Goal: Task Accomplishment & Management: Use online tool/utility

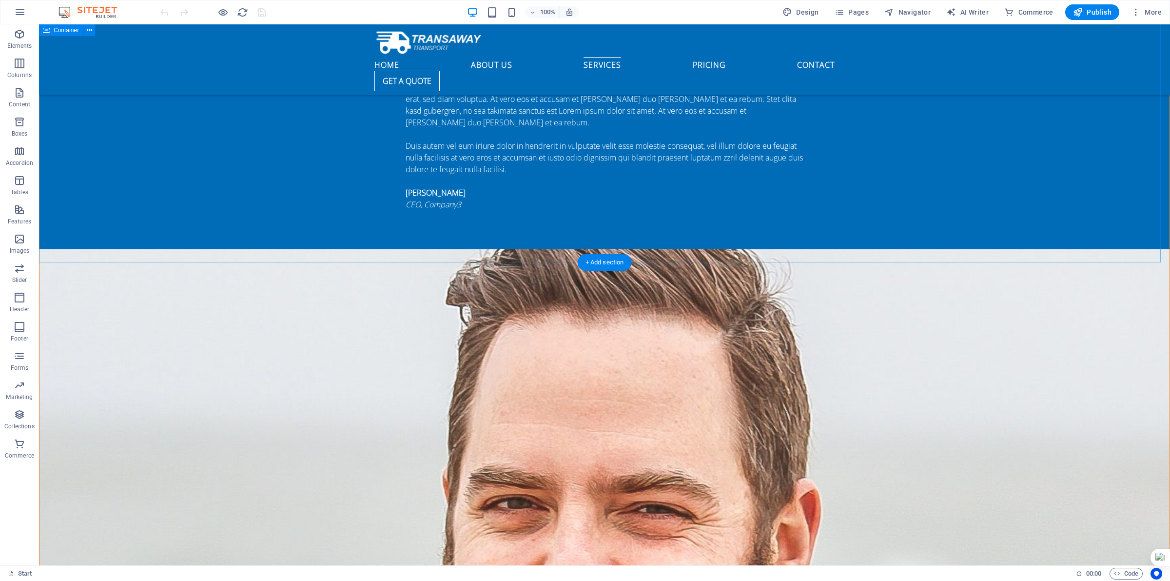
scroll to position [2178, 0]
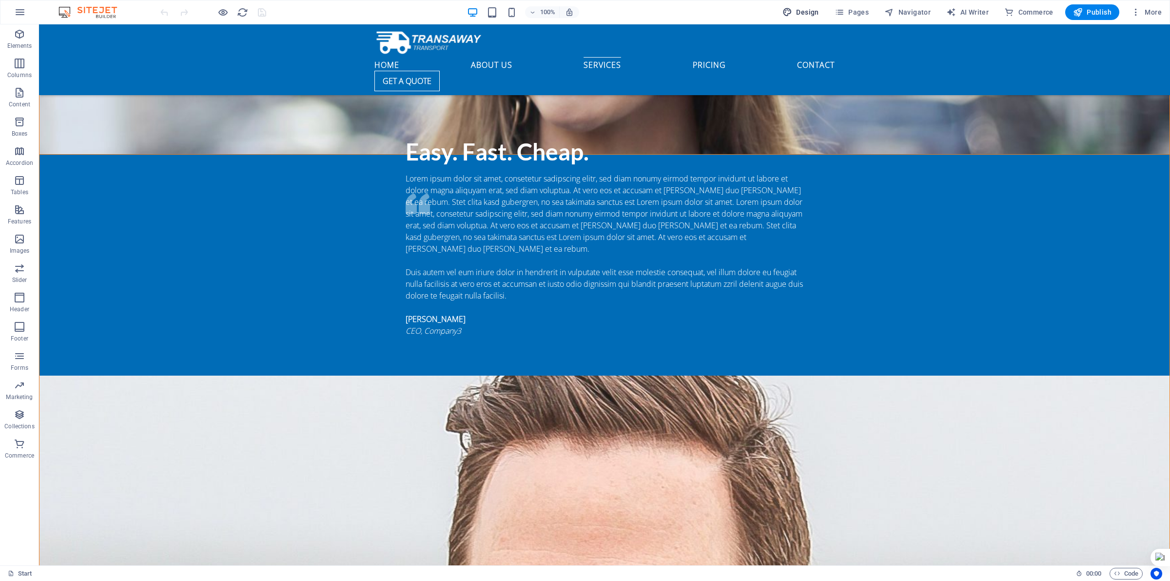
drag, startPoint x: 878, startPoint y: 143, endPoint x: 801, endPoint y: 17, distance: 147.5
click at [801, 17] on span "Design" at bounding box center [801, 12] width 37 height 10
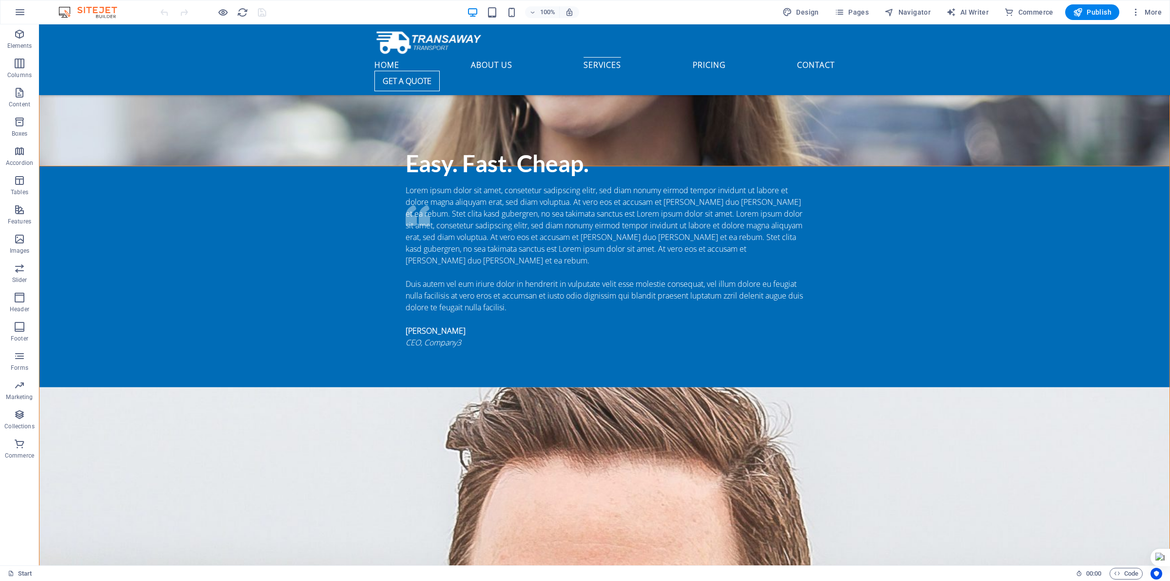
select select "px"
select select "400"
select select "px"
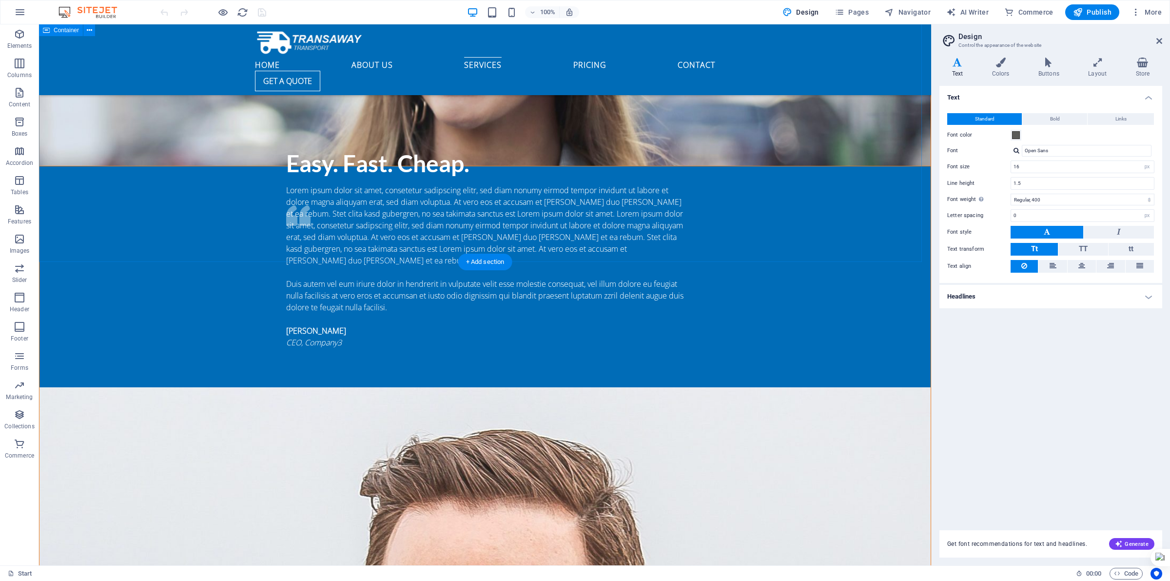
scroll to position [2202, 0]
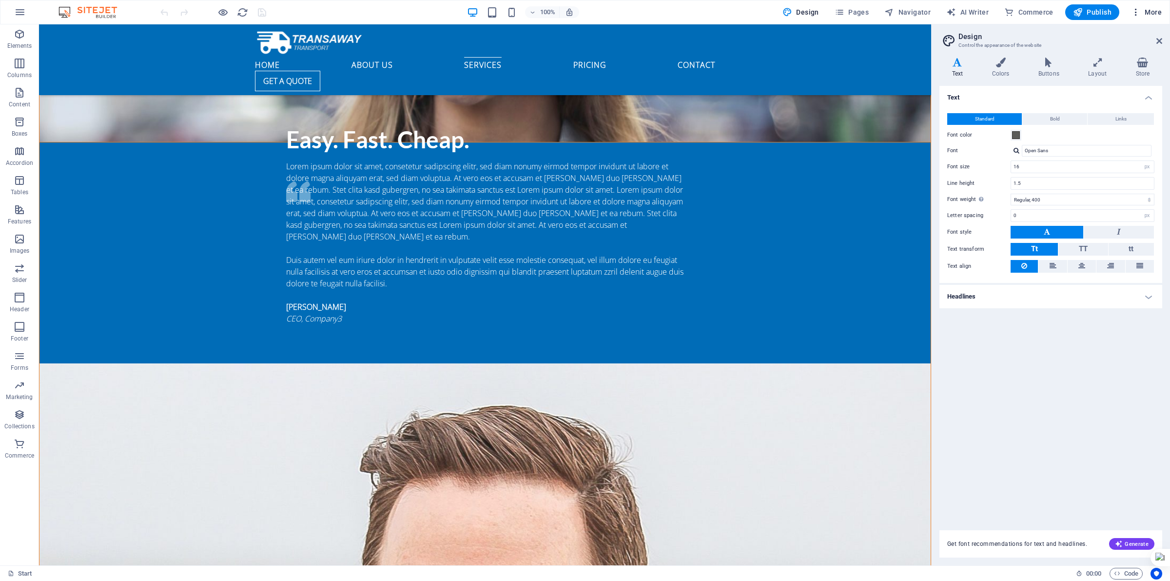
click at [1139, 11] on icon "button" at bounding box center [1136, 12] width 10 height 10
click at [799, 165] on div at bounding box center [585, 290] width 1170 height 581
click at [833, 8] on button "Pages" at bounding box center [852, 12] width 42 height 16
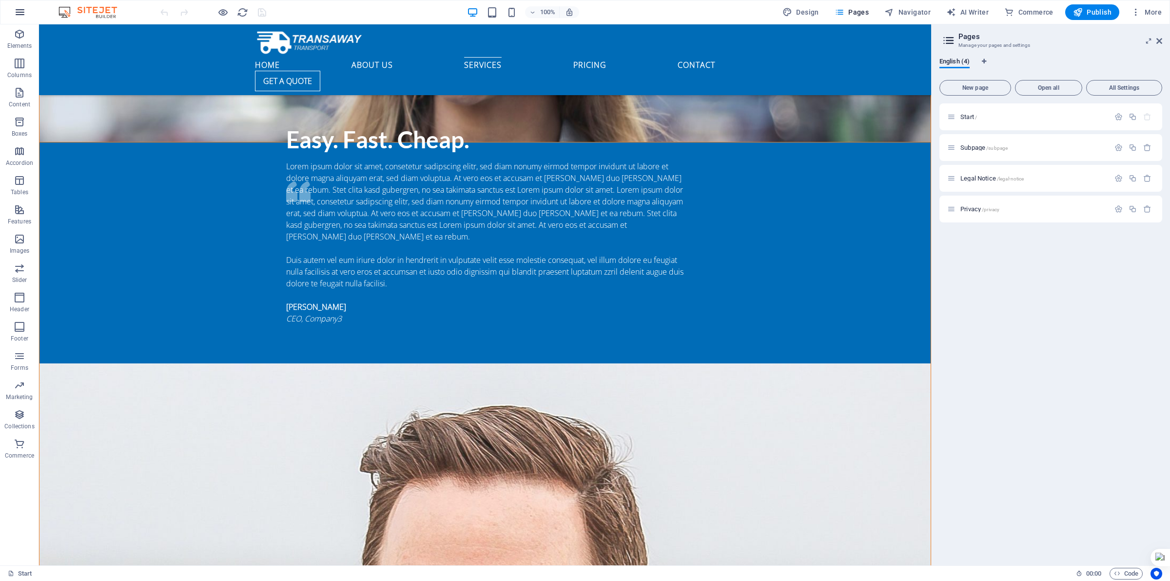
click at [27, 10] on button "button" at bounding box center [19, 11] width 23 height 23
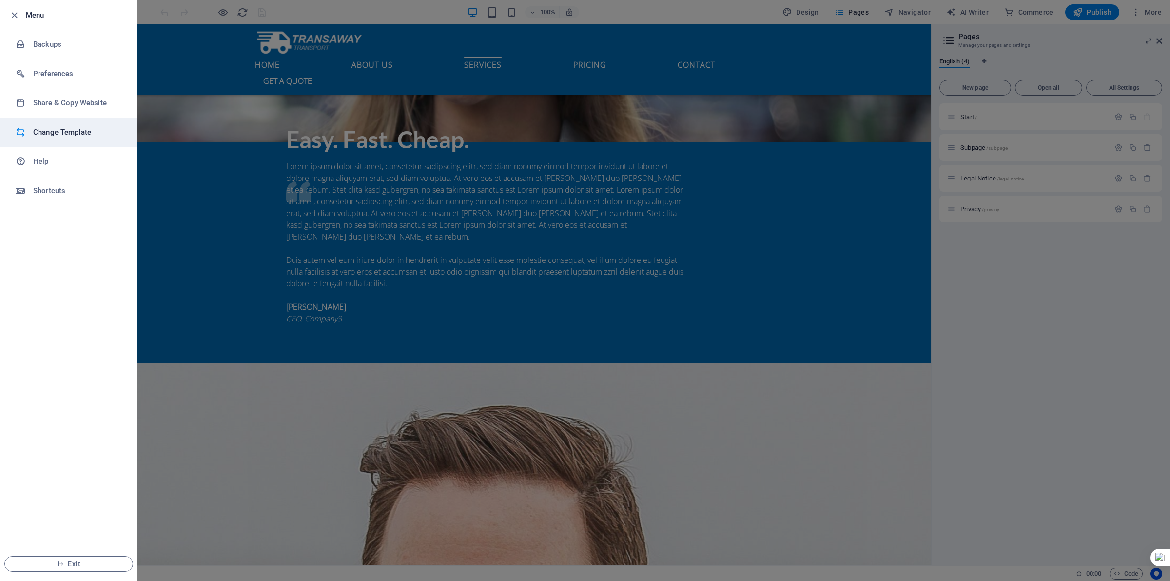
click at [38, 133] on h6 "Change Template" at bounding box center [78, 132] width 90 height 12
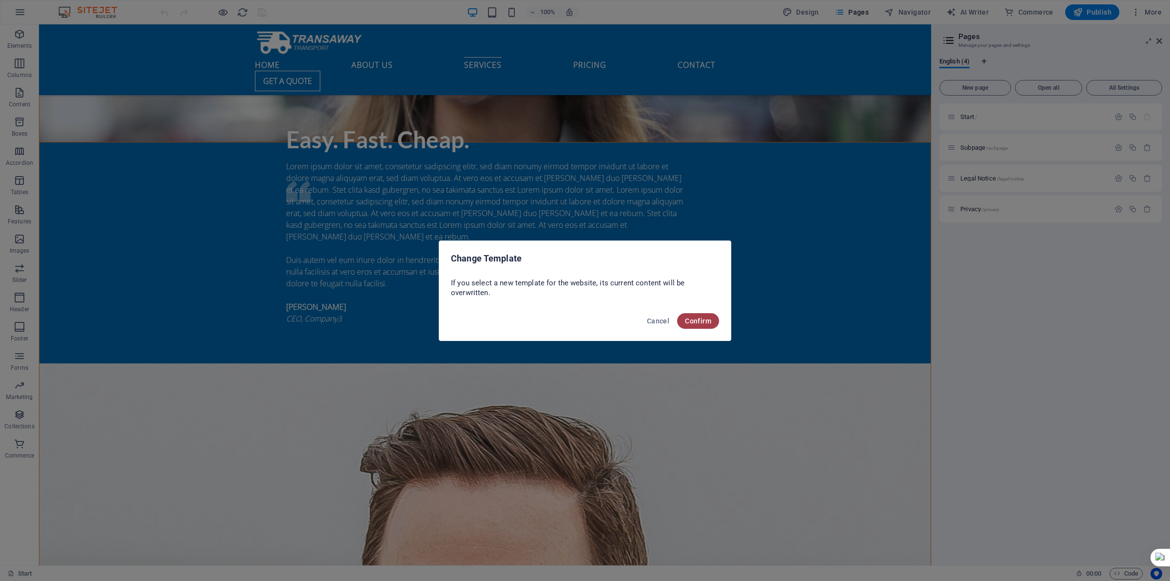
click at [710, 319] on span "Confirm" at bounding box center [698, 321] width 26 height 8
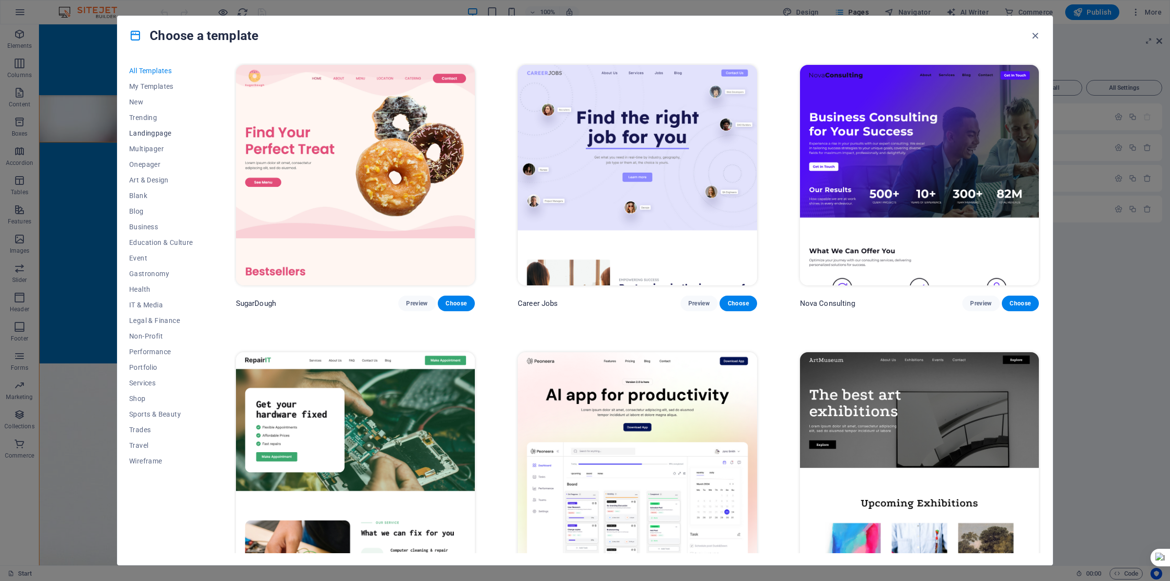
click at [153, 134] on span "Landingpage" at bounding box center [161, 133] width 64 height 8
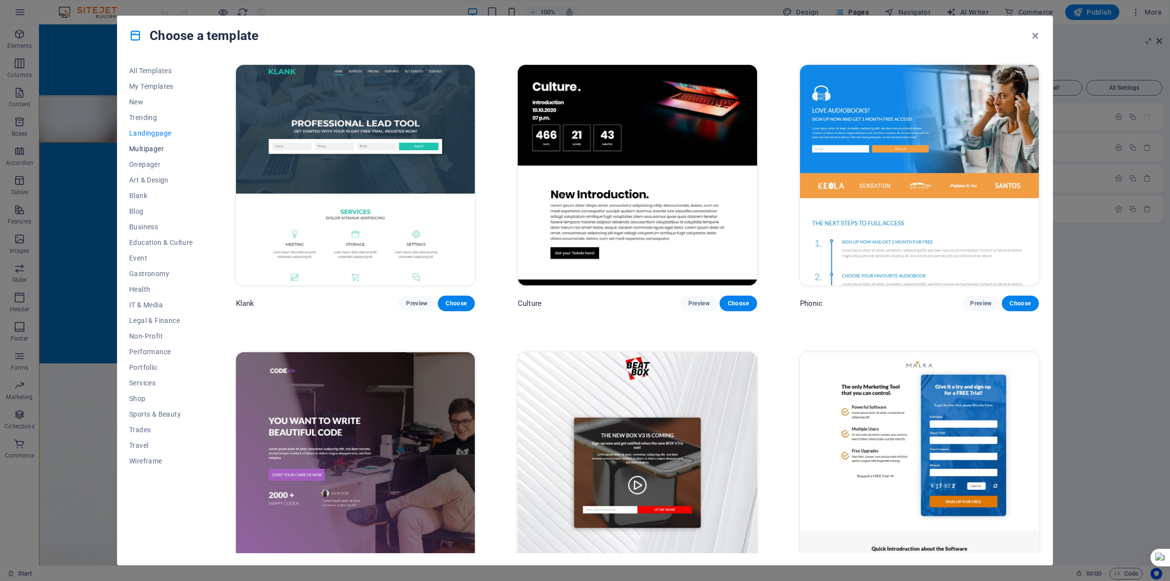
click at [148, 152] on span "Multipager" at bounding box center [161, 149] width 64 height 8
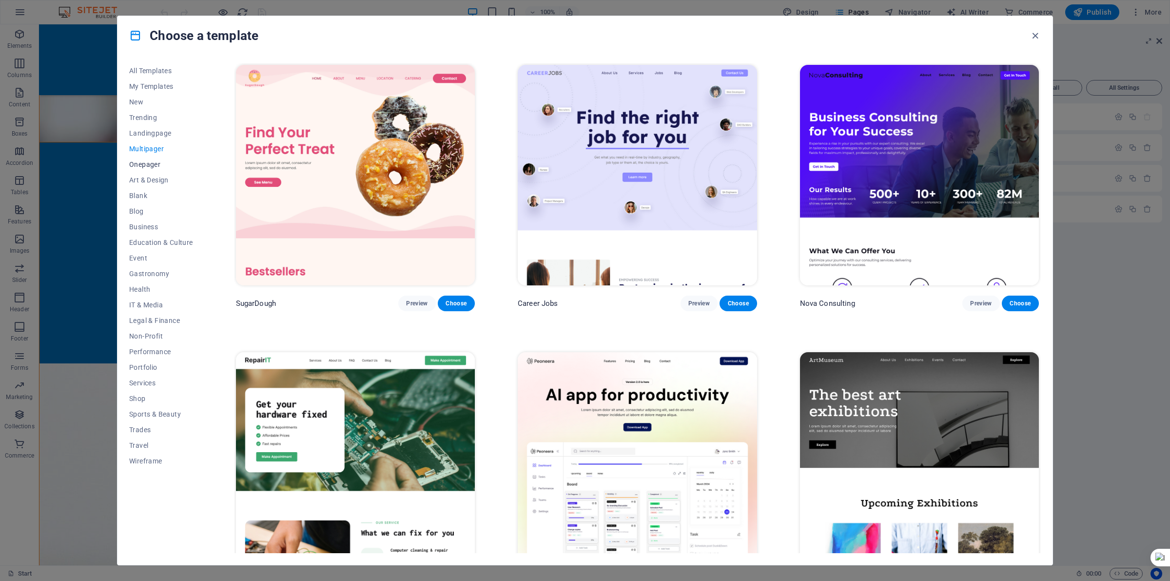
click at [156, 165] on span "Onepager" at bounding box center [161, 164] width 64 height 8
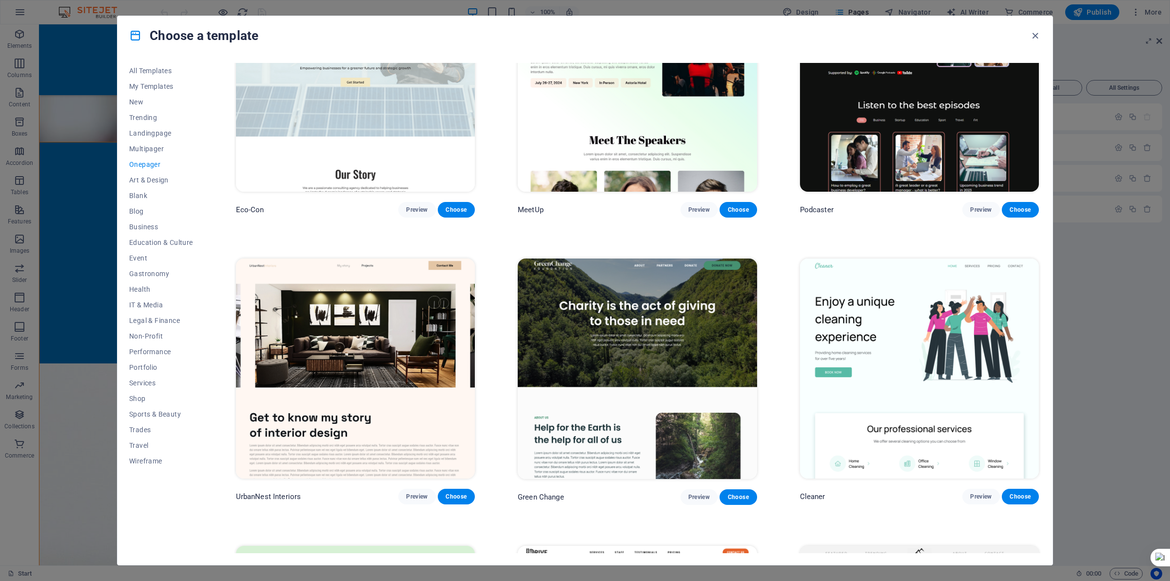
scroll to position [670, 0]
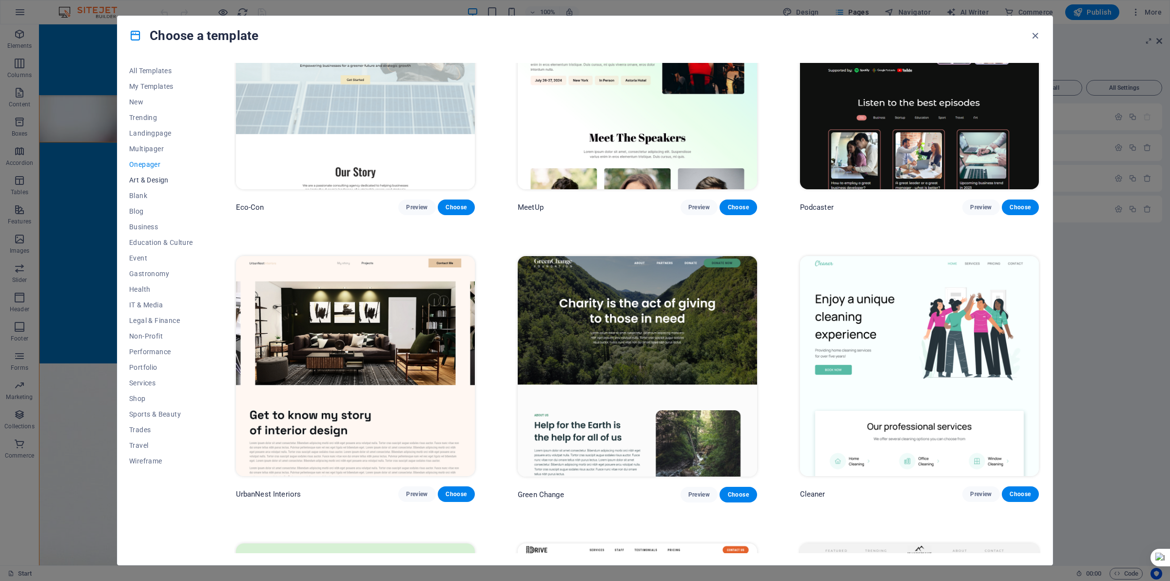
click at [155, 178] on span "Art & Design" at bounding box center [161, 180] width 64 height 8
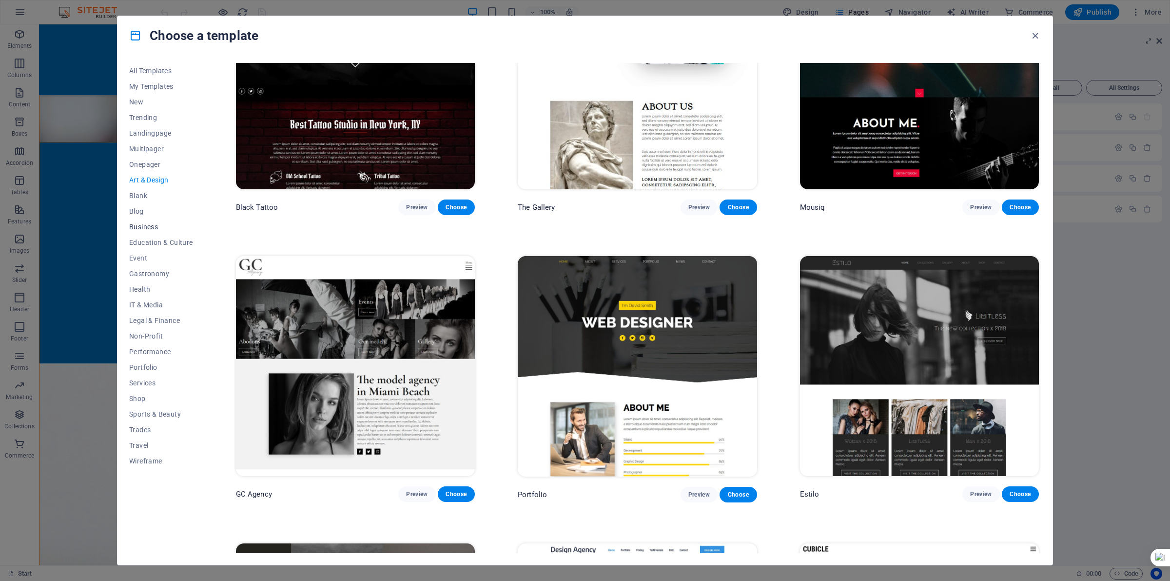
click at [142, 227] on span "Business" at bounding box center [161, 227] width 64 height 8
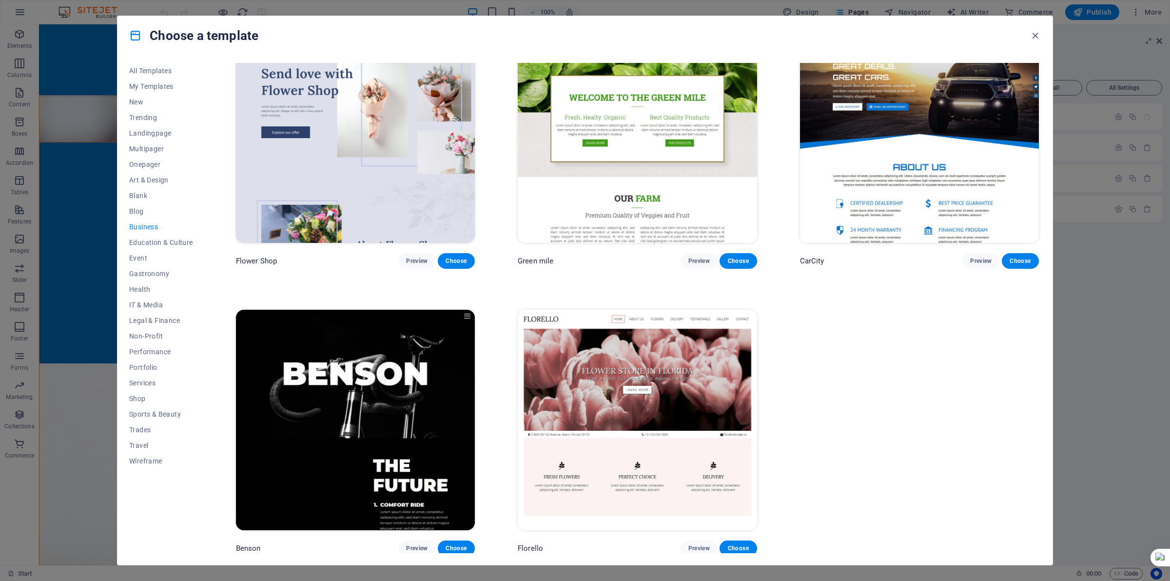
scroll to position [0, 0]
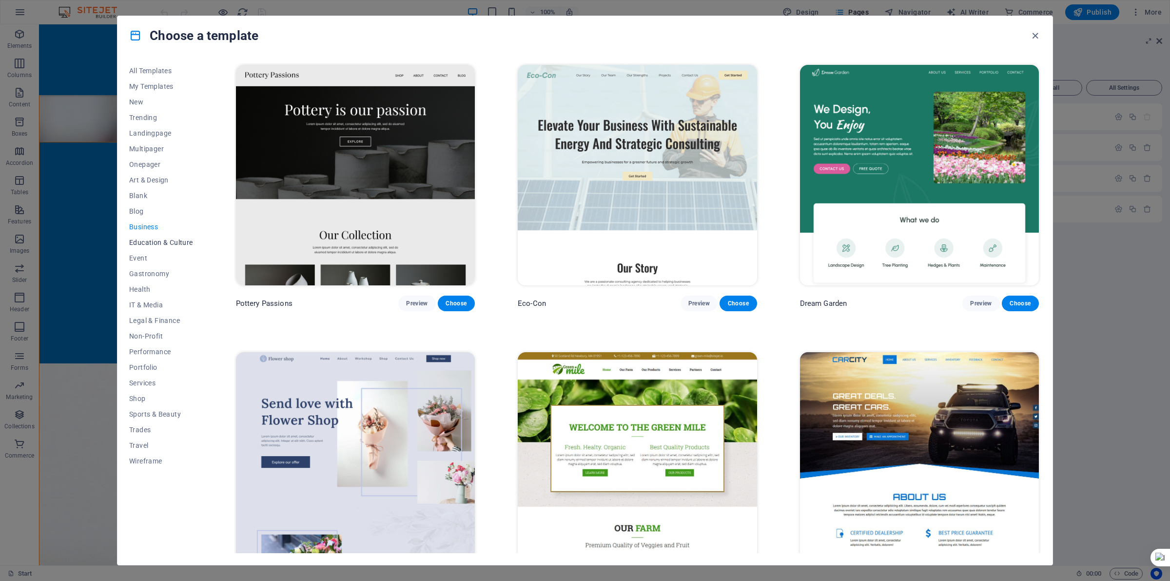
click at [162, 242] on span "Education & Culture" at bounding box center [161, 242] width 64 height 8
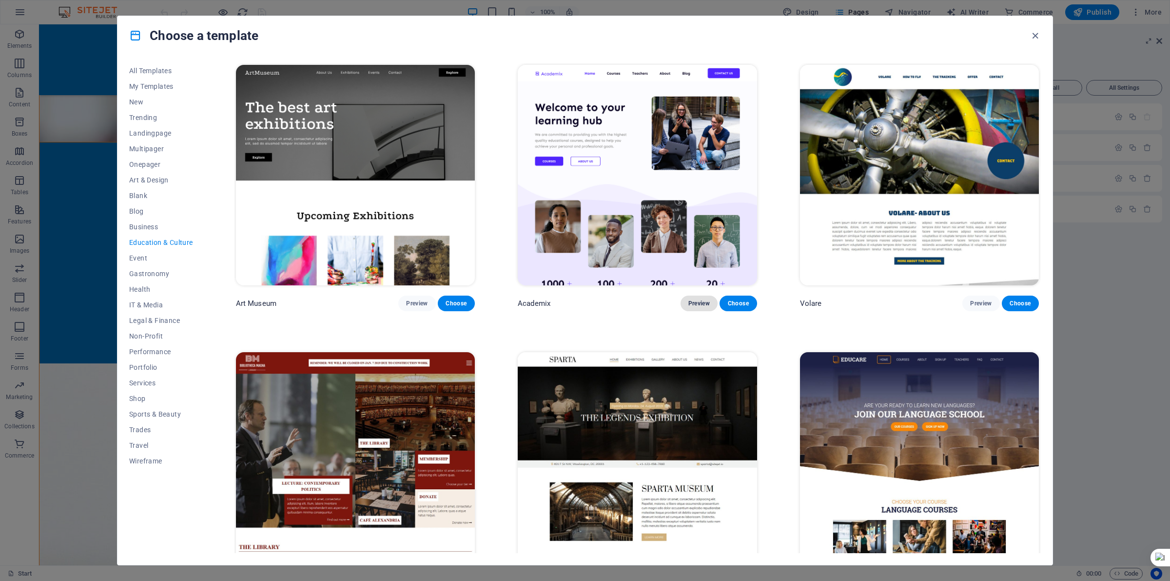
click at [690, 303] on span "Preview" at bounding box center [698, 303] width 21 height 8
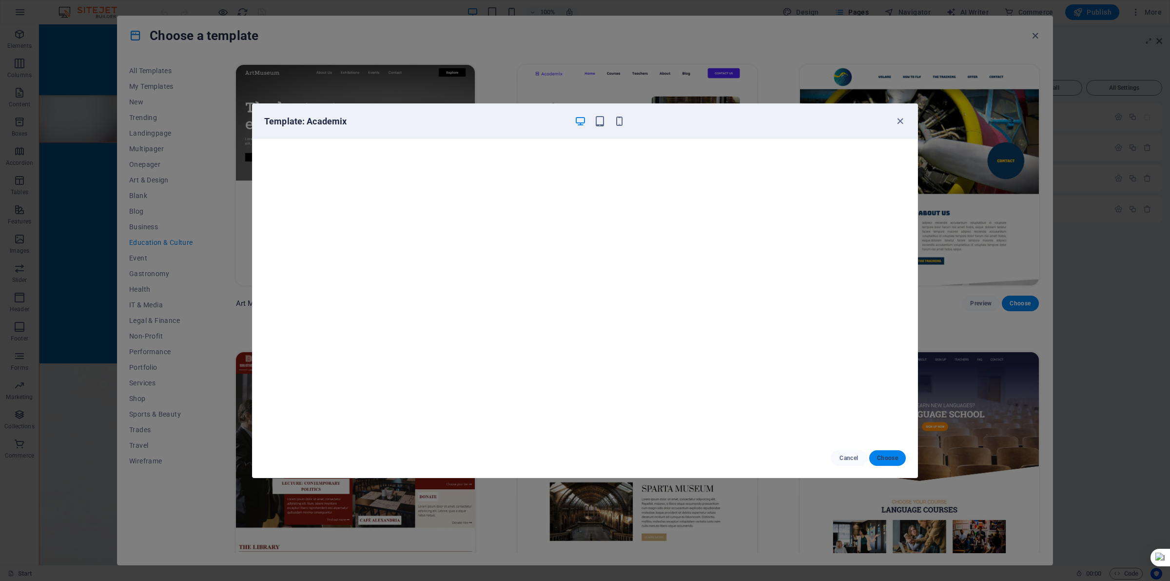
click at [890, 452] on button "Choose" at bounding box center [887, 458] width 37 height 16
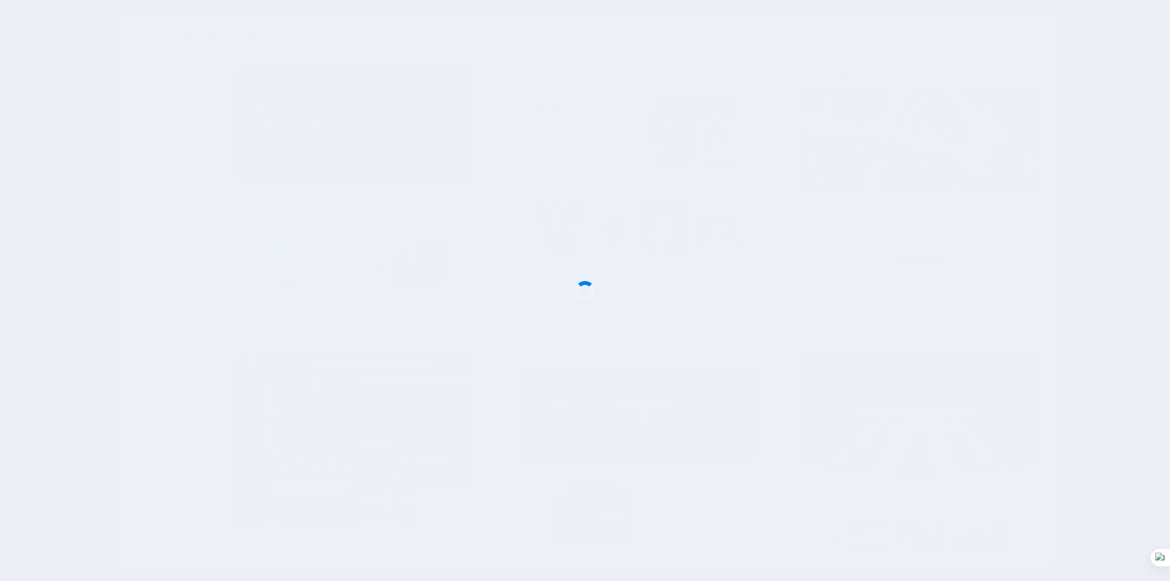
scroll to position [2178, 0]
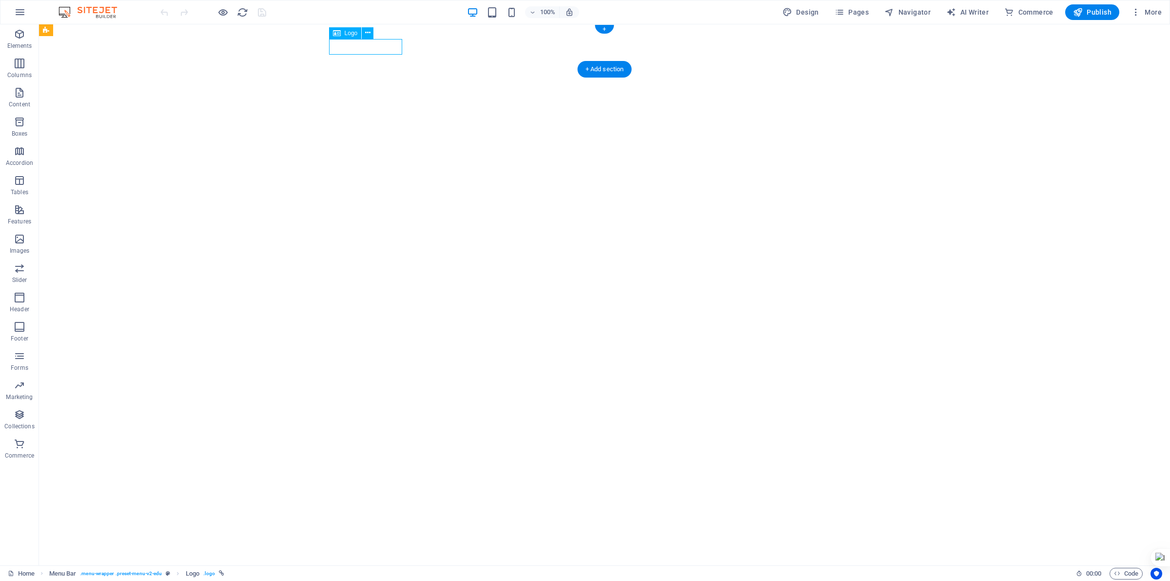
select select "px"
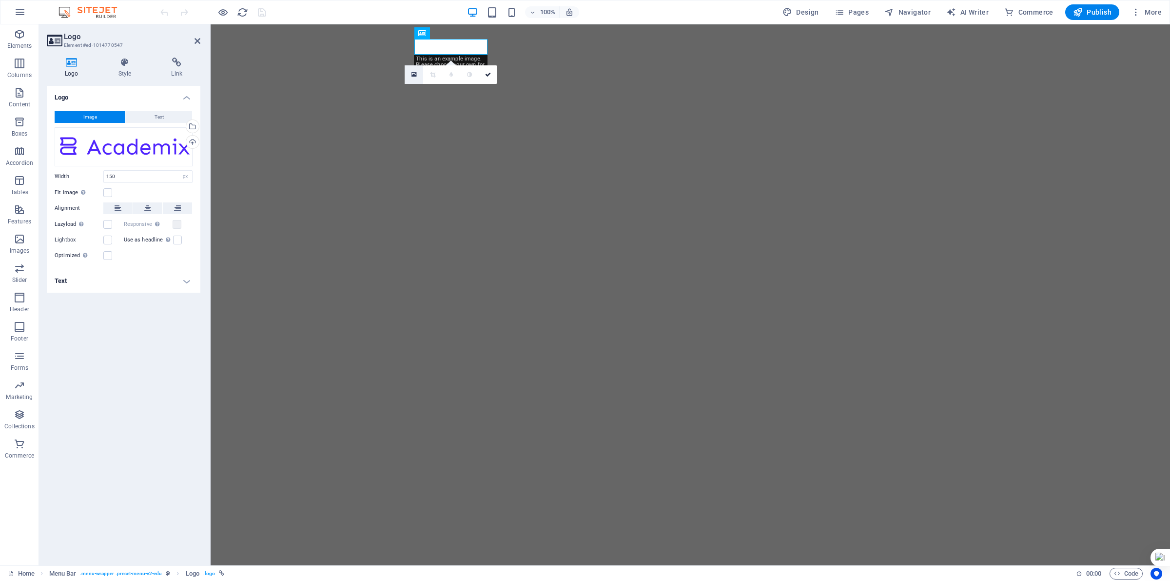
click at [415, 76] on icon at bounding box center [414, 74] width 5 height 7
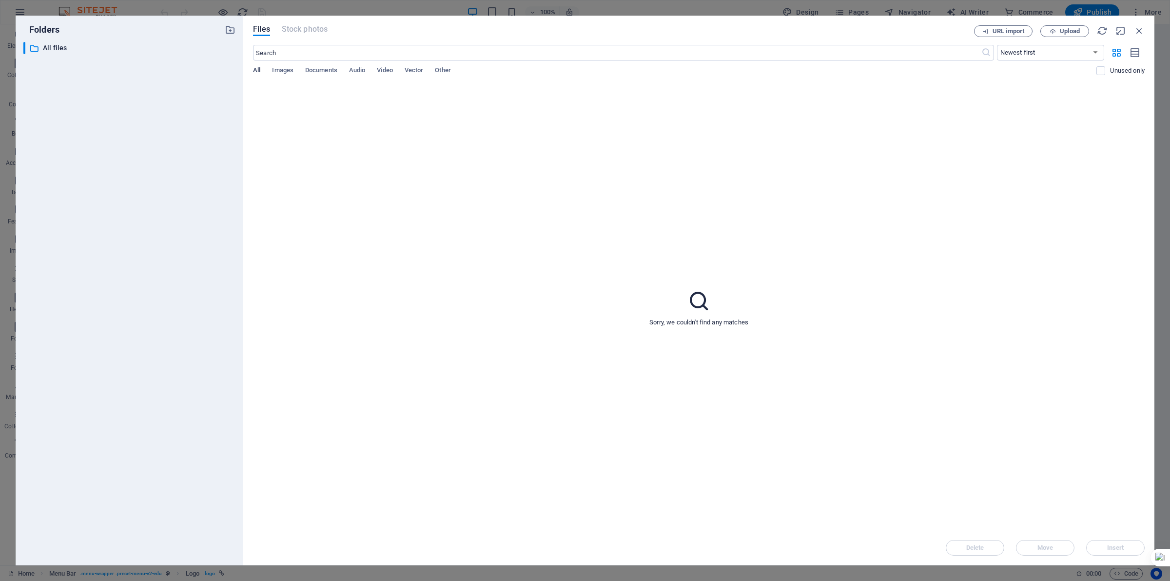
click at [257, 68] on span "All" at bounding box center [256, 71] width 7 height 14
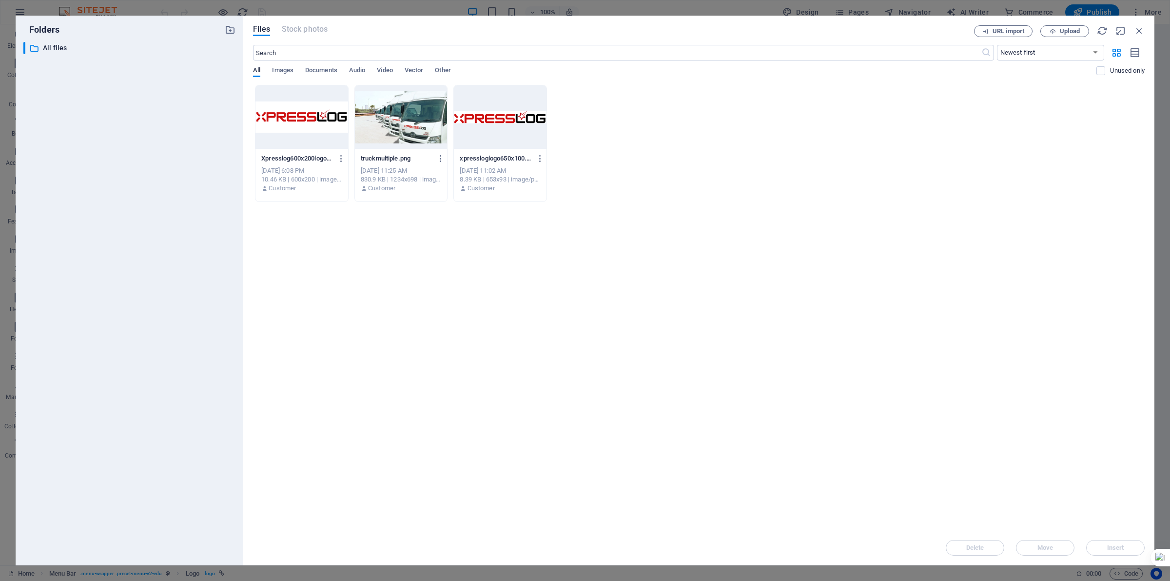
click at [496, 127] on div at bounding box center [500, 116] width 93 height 63
click at [496, 127] on div "1" at bounding box center [500, 116] width 93 height 63
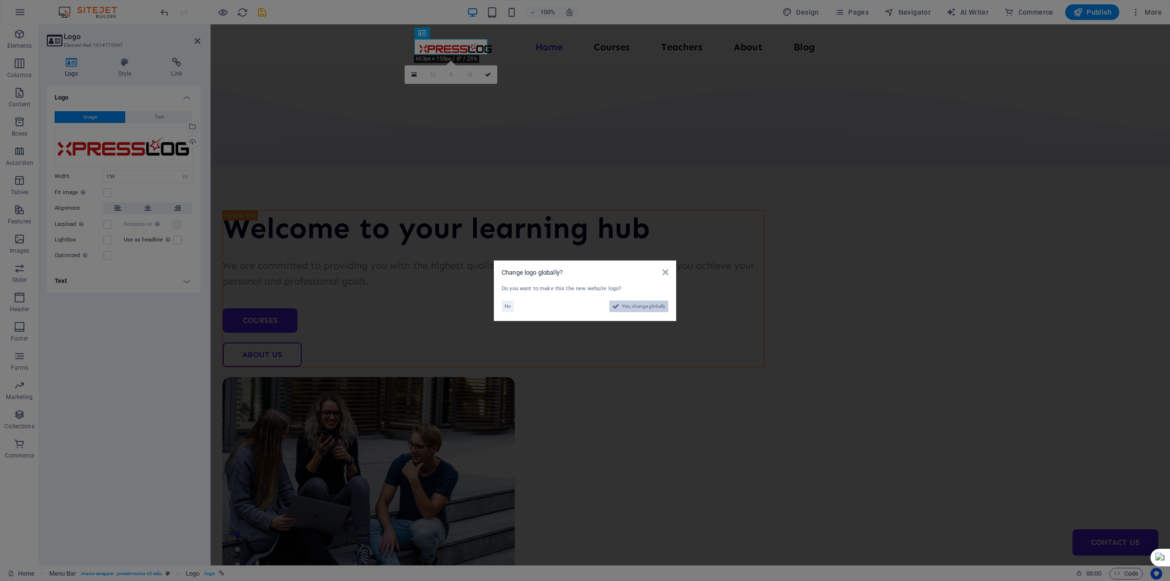
click at [661, 308] on span "Yes, change globally" at bounding box center [643, 306] width 43 height 12
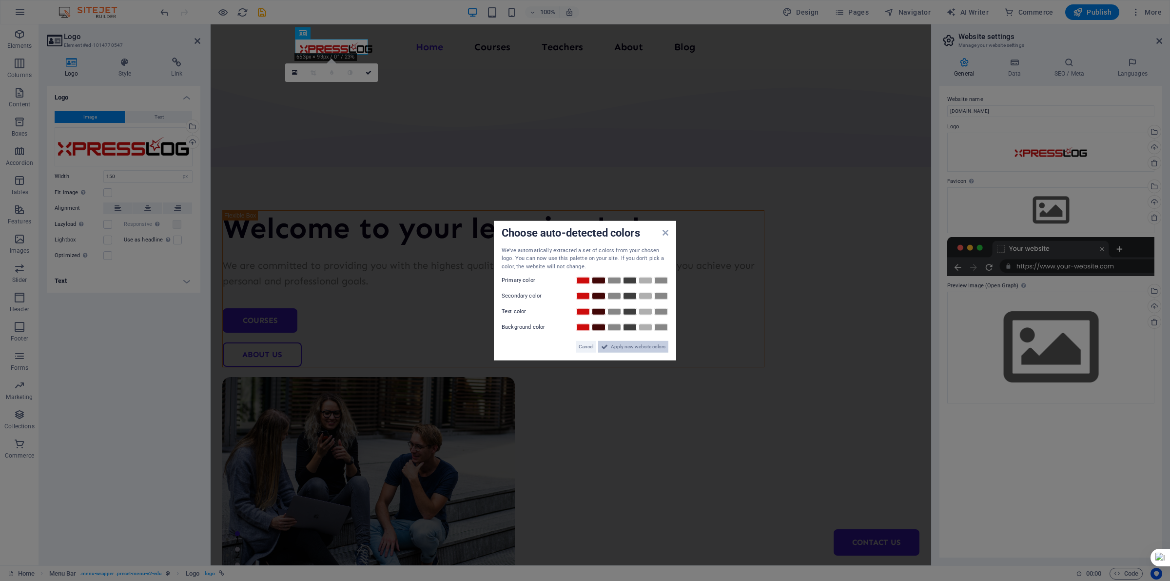
click at [624, 349] on span "Apply new website colors" at bounding box center [638, 347] width 55 height 12
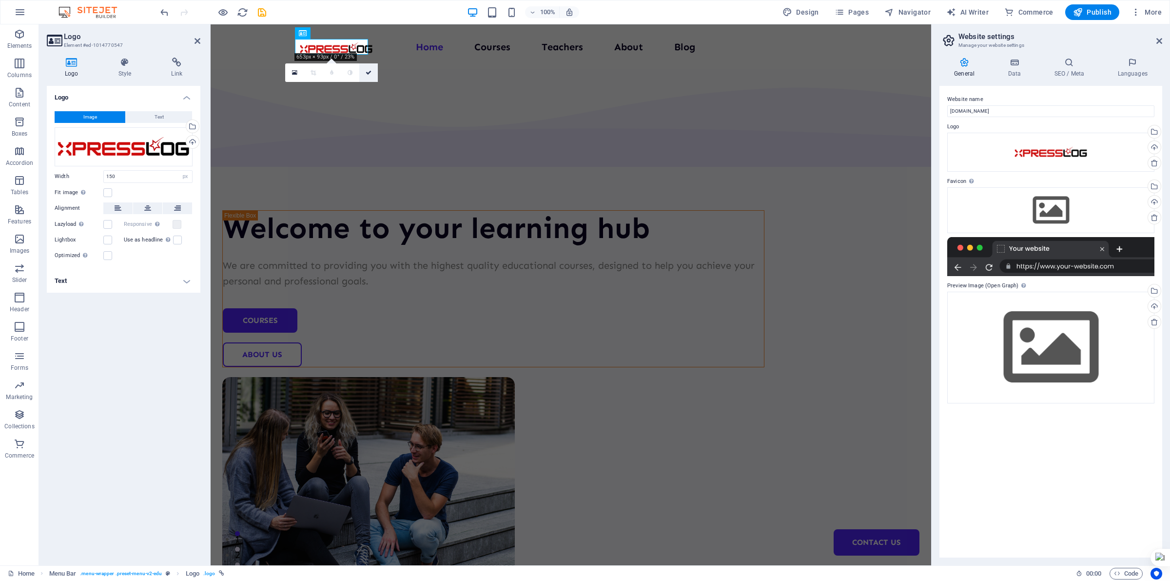
click at [369, 67] on link at bounding box center [368, 72] width 19 height 19
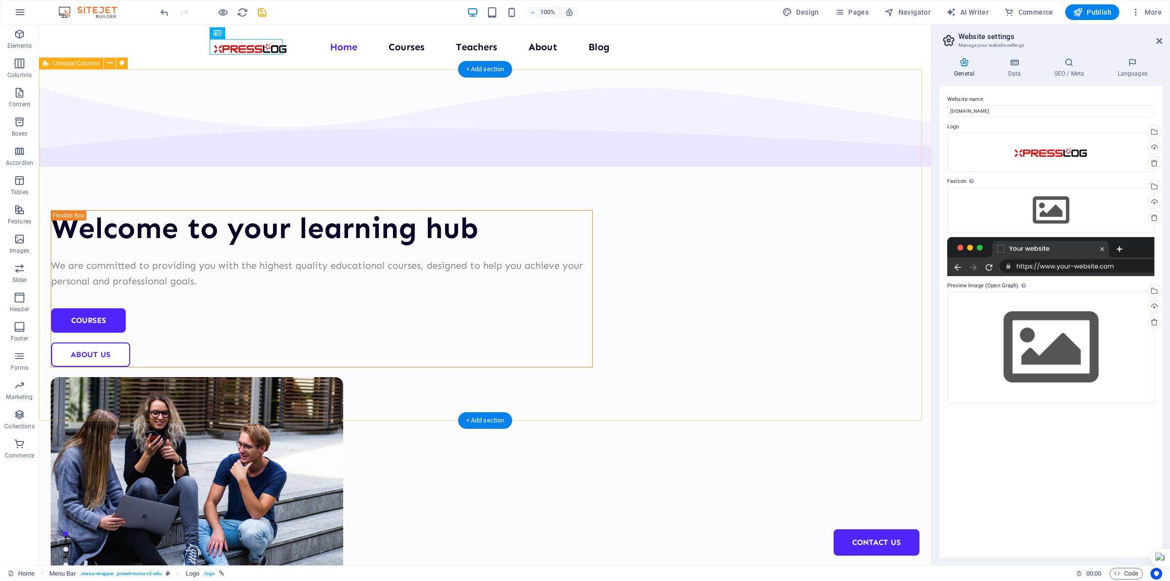
click at [871, 183] on div "Welcome to your learning hub We are committed to providing you with the highest…" at bounding box center [485, 379] width 892 height 620
click at [258, 49] on div at bounding box center [250, 47] width 73 height 16
click at [269, 48] on div at bounding box center [250, 47] width 73 height 16
select select "px"
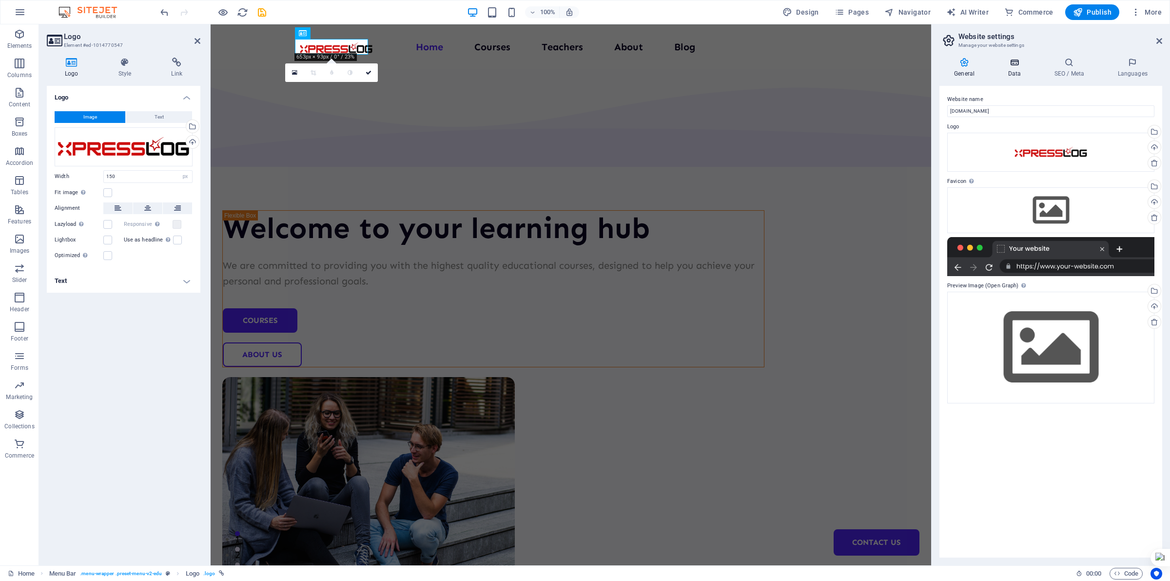
click at [1008, 69] on h4 "Data" at bounding box center [1016, 68] width 46 height 20
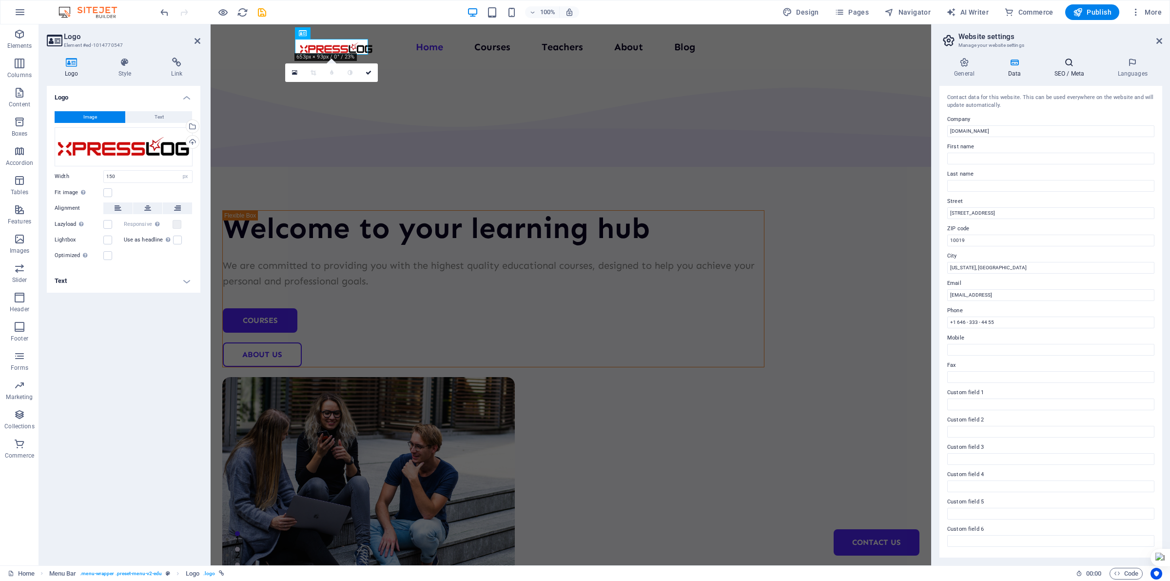
click at [1073, 77] on h4 "SEO / Meta" at bounding box center [1070, 68] width 63 height 20
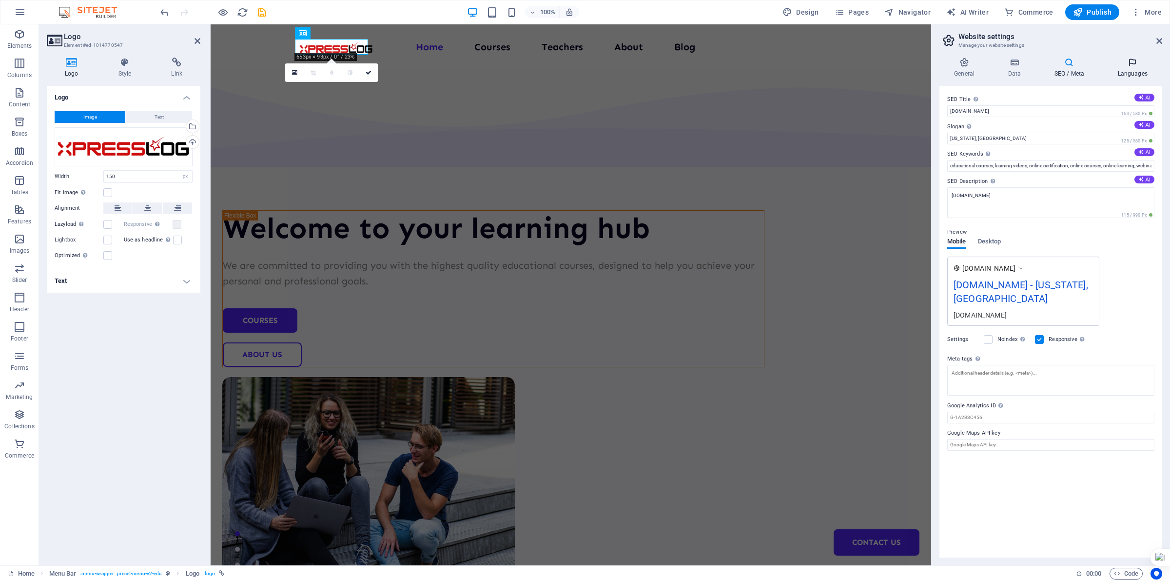
click at [1137, 61] on icon at bounding box center [1132, 63] width 59 height 10
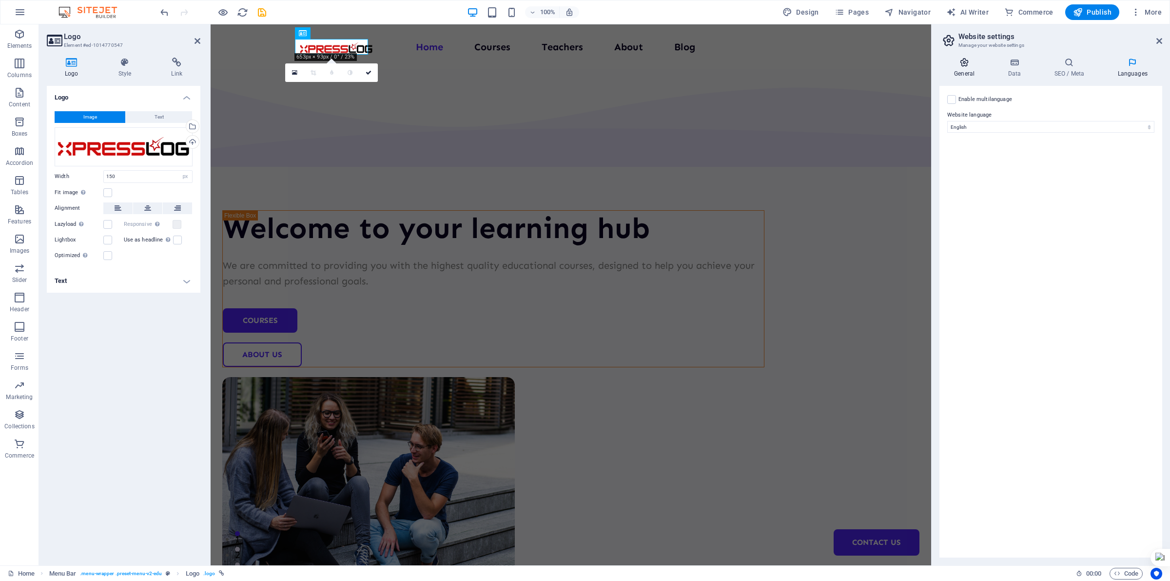
click at [983, 67] on icon at bounding box center [965, 63] width 50 height 10
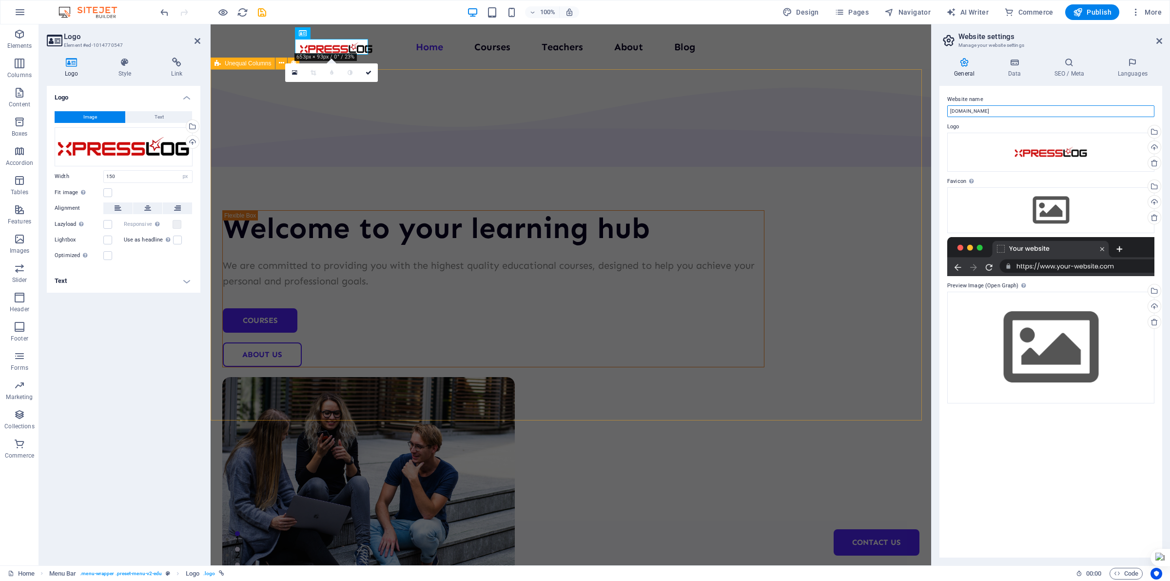
drag, startPoint x: 1241, startPoint y: 134, endPoint x: 849, endPoint y: 110, distance: 392.8
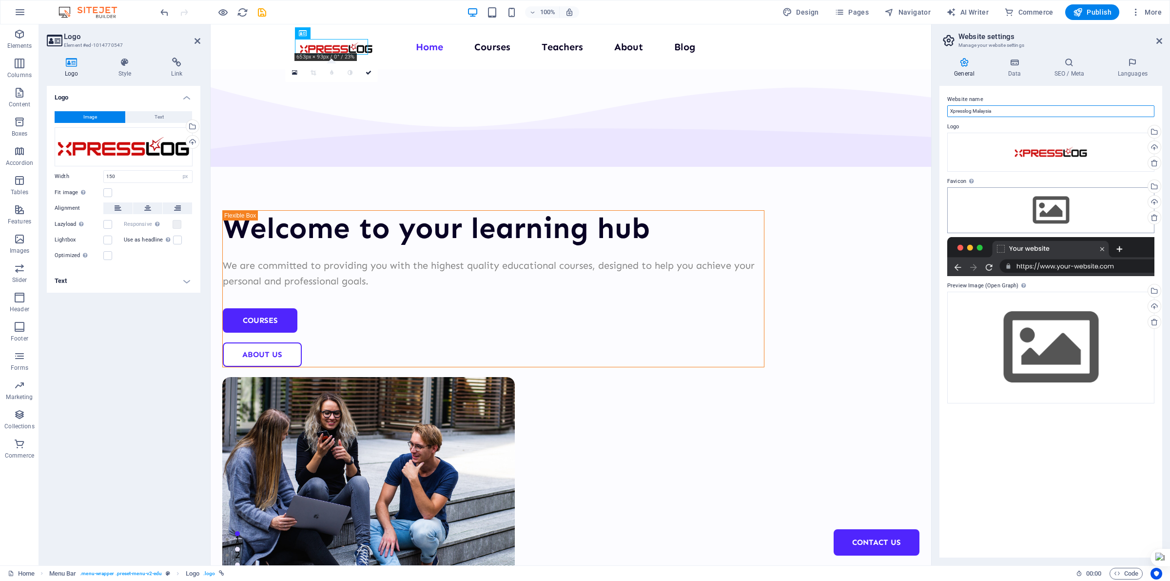
type input "Xpresslog Malaysia"
click at [1049, 209] on div "Drag files here, click to choose files or select files from Files or our free s…" at bounding box center [1050, 210] width 207 height 46
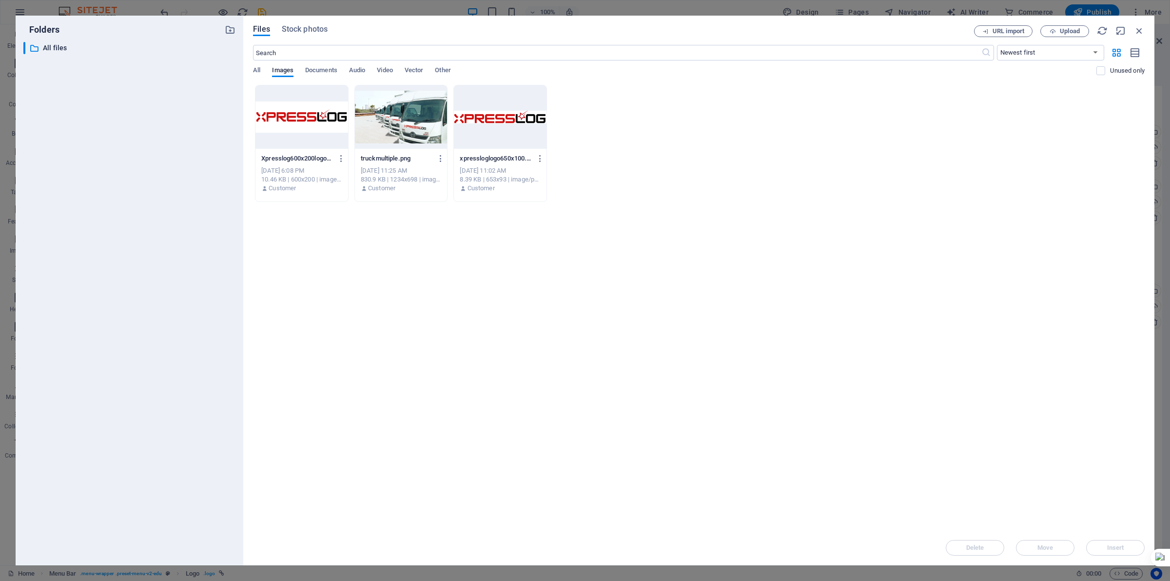
click at [323, 130] on div at bounding box center [301, 116] width 93 height 63
click at [1112, 553] on button "Insert" at bounding box center [1115, 548] width 59 height 16
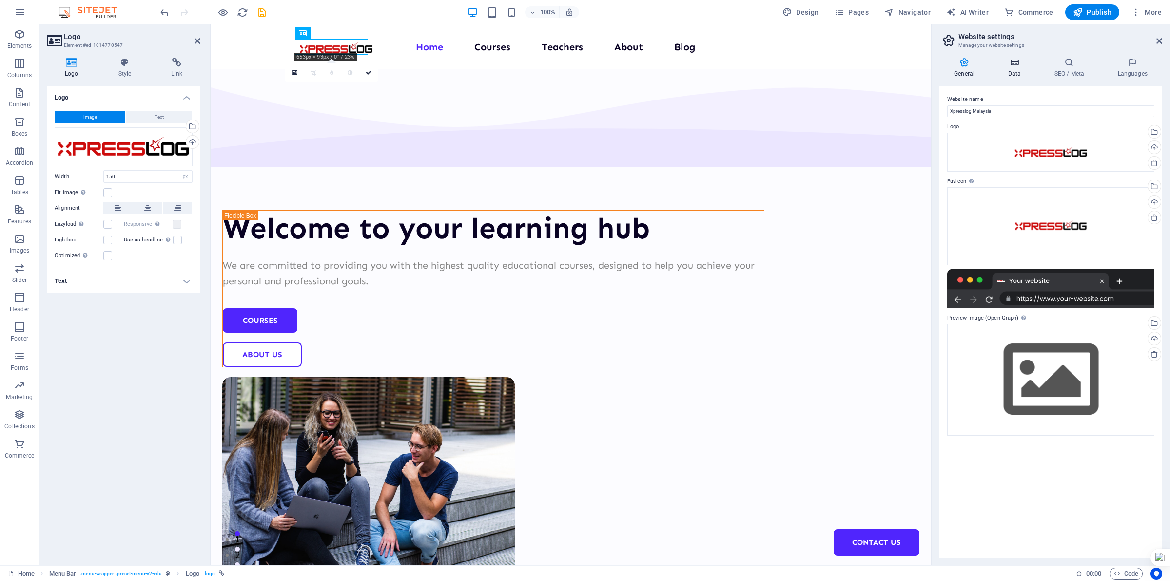
click at [1022, 72] on h4 "Data" at bounding box center [1016, 68] width 46 height 20
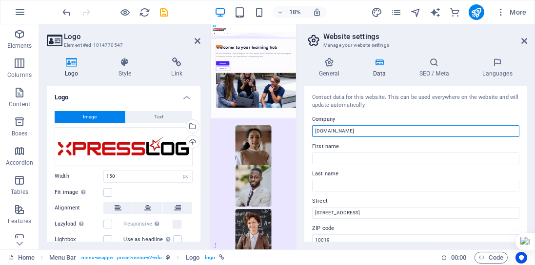
drag, startPoint x: 394, startPoint y: 133, endPoint x: 330, endPoint y: 137, distance: 64.5
click at [326, 136] on input "[DOMAIN_NAME]" at bounding box center [415, 131] width 207 height 12
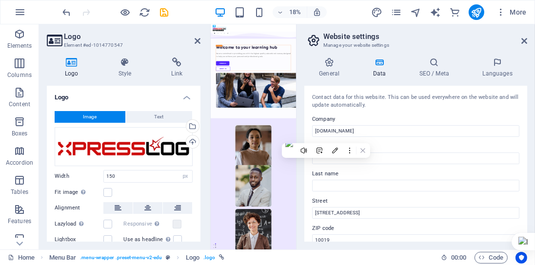
click at [381, 140] on div "Contact data for this website. This can be used everywhere on the website and w…" at bounding box center [415, 164] width 223 height 156
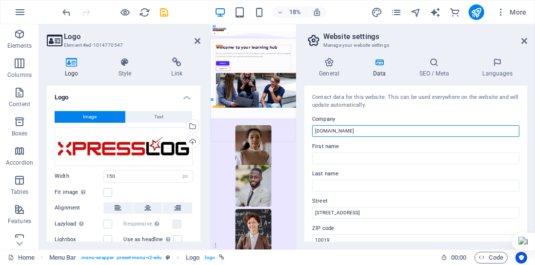
drag, startPoint x: 580, startPoint y: 157, endPoint x: 564, endPoint y: 590, distance: 433.3
drag, startPoint x: 575, startPoint y: 153, endPoint x: 573, endPoint y: 160, distance: 8.0
click at [379, 133] on input "[DOMAIN_NAME]" at bounding box center [415, 131] width 207 height 12
drag, startPoint x: 337, startPoint y: 129, endPoint x: 311, endPoint y: 129, distance: 26.3
click at [311, 129] on div "Contact data for this website. This can be used everywhere on the website and w…" at bounding box center [415, 164] width 223 height 156
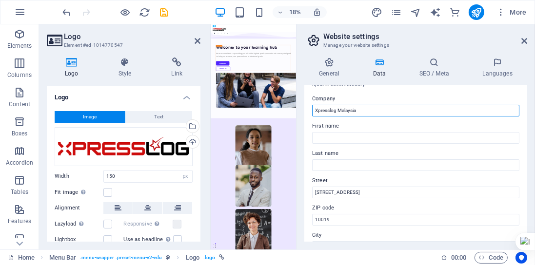
scroll to position [56, 0]
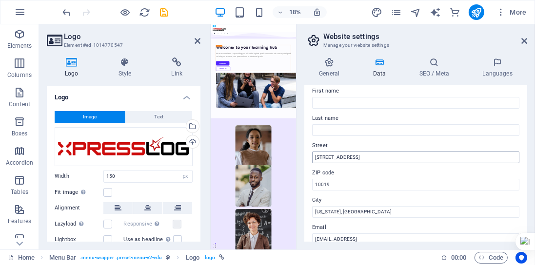
type input "Xpresslog Malaysia"
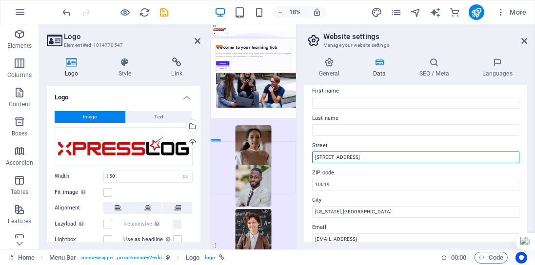
drag, startPoint x: 571, startPoint y: 182, endPoint x: 468, endPoint y: 714, distance: 542.4
drag, startPoint x: 566, startPoint y: 181, endPoint x: 520, endPoint y: 179, distance: 45.4
type input "1"
type input "Level 7 OUG Parklane Block D"
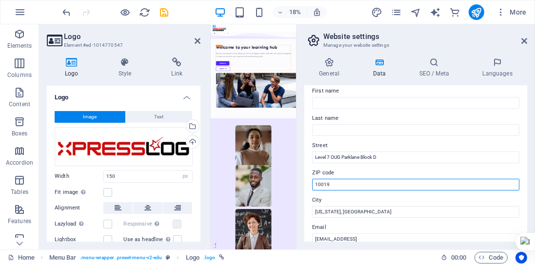
click at [336, 180] on input "10019" at bounding box center [415, 185] width 207 height 12
drag, startPoint x: 549, startPoint y: 207, endPoint x: 520, endPoint y: 908, distance: 701.7
click at [334, 186] on input "10019" at bounding box center [415, 185] width 207 height 12
drag, startPoint x: 554, startPoint y: 206, endPoint x: 626, endPoint y: 908, distance: 705.8
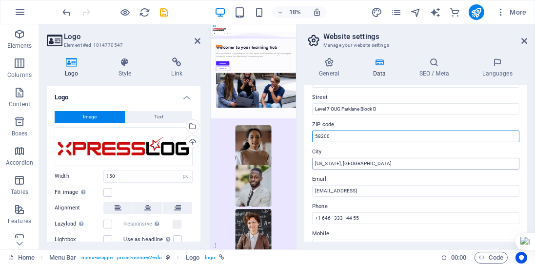
scroll to position [111, 0]
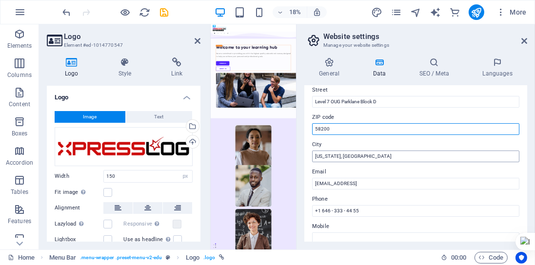
type input "58200"
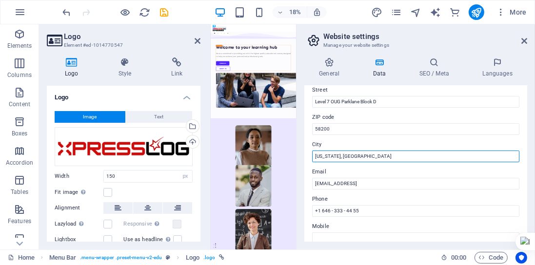
drag, startPoint x: 582, startPoint y: 181, endPoint x: 682, endPoint y: 744, distance: 571.5
drag, startPoint x: 354, startPoint y: 156, endPoint x: 305, endPoint y: 157, distance: 49.3
click at [302, 157] on div "General Data SEO / Meta Languages Website name Xpresslog Malaysia Logo Drag fil…" at bounding box center [415, 150] width 238 height 200
type input "Kuala Lumpur"
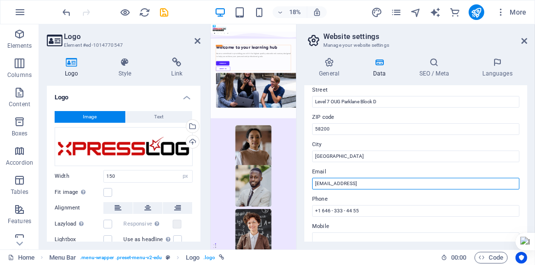
drag, startPoint x: 427, startPoint y: 182, endPoint x: 203, endPoint y: 152, distance: 225.4
click at [203, 152] on div "Home Elements Columns Content Boxes Accordion Tables Features Images Slider Hea…" at bounding box center [267, 136] width 535 height 225
type input "o"
type input "c"
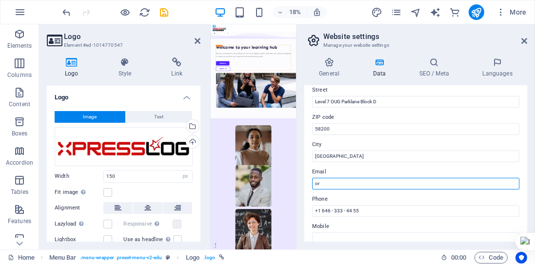
type input "o"
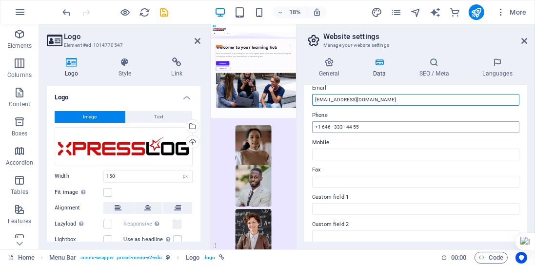
type input "[EMAIL_ADDRESS][DOMAIN_NAME]"
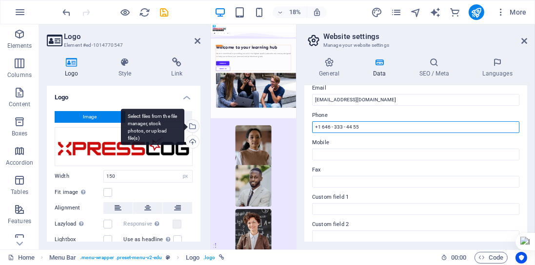
drag, startPoint x: 370, startPoint y: 127, endPoint x: 186, endPoint y: 129, distance: 184.3
click at [186, 129] on div "Home Elements Columns Content Boxes Accordion Tables Features Images Slider Hea…" at bounding box center [267, 136] width 535 height 225
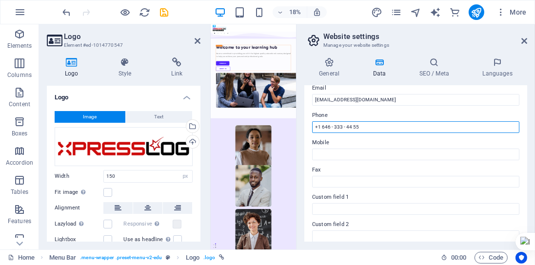
drag, startPoint x: 362, startPoint y: 127, endPoint x: 318, endPoint y: 125, distance: 43.9
click at [318, 125] on input "+1 646 - 333 - 44 55" at bounding box center [415, 127] width 207 height 12
drag, startPoint x: 573, startPoint y: 154, endPoint x: 494, endPoint y: 610, distance: 463.2
drag, startPoint x: 321, startPoint y: 127, endPoint x: 340, endPoint y: 127, distance: 19.0
click at [321, 127] on input "+6018 917 9957" at bounding box center [415, 127] width 207 height 12
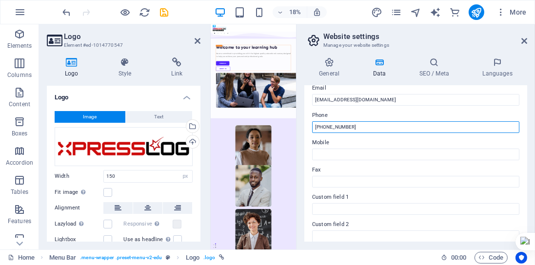
drag, startPoint x: 355, startPoint y: 127, endPoint x: 297, endPoint y: 122, distance: 58.7
click at [297, 122] on aside "Website settings Manage your website settings General Data SEO / Meta Languages…" at bounding box center [415, 136] width 239 height 225
type input "[PHONE_NUMBER]"
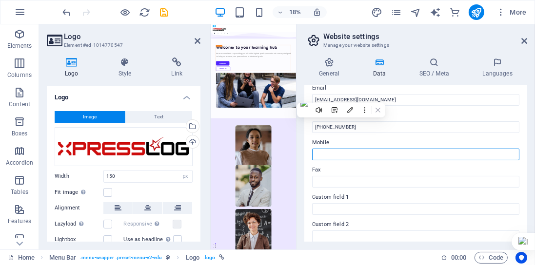
click at [344, 155] on input "Mobile" at bounding box center [415, 155] width 207 height 12
paste input "[PHONE_NUMBER]"
type input "[PHONE_NUMBER]"
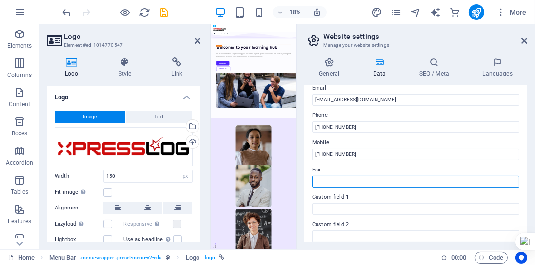
click at [343, 183] on input "Fax" at bounding box center [415, 182] width 207 height 12
paste input "[PHONE_NUMBER]"
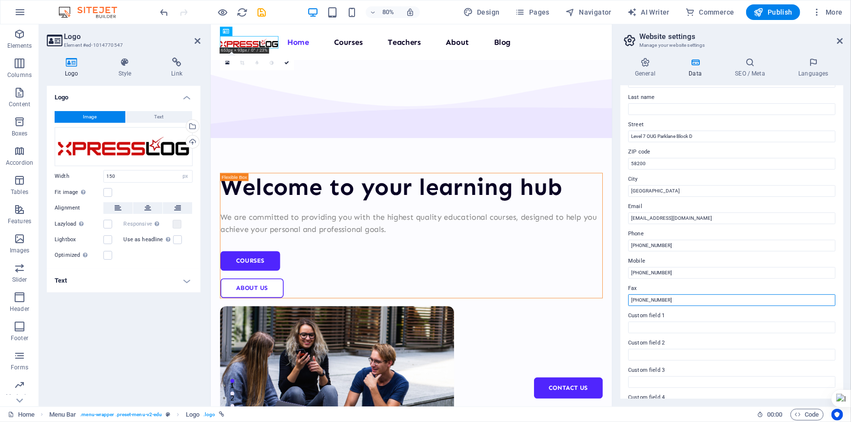
scroll to position [0, 0]
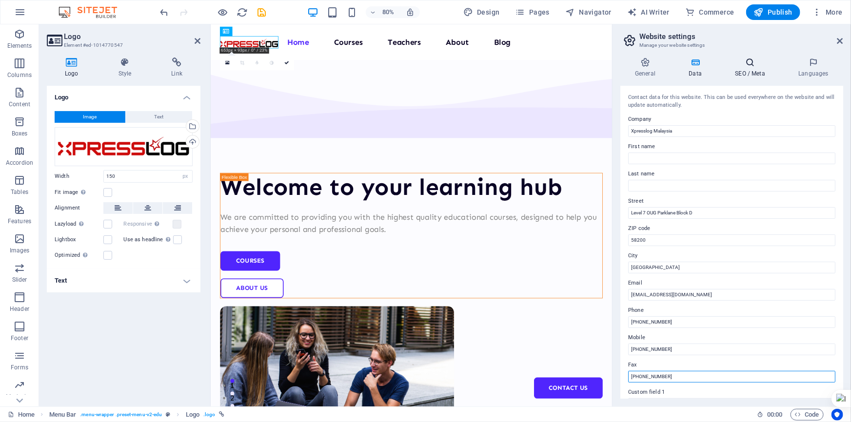
type input "[PHONE_NUMBER]"
click at [749, 63] on icon at bounding box center [749, 63] width 59 height 10
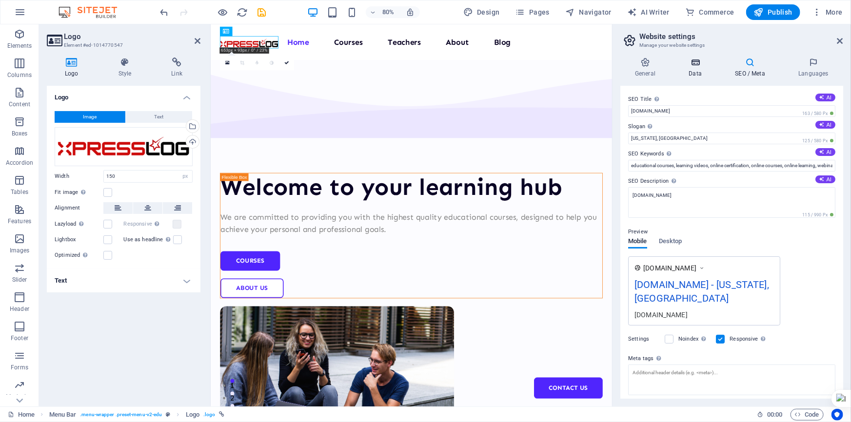
click at [702, 65] on icon at bounding box center [695, 63] width 42 height 10
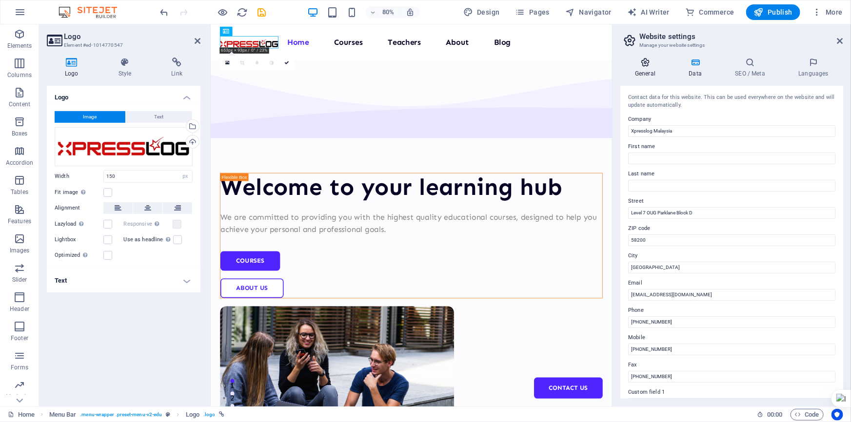
click at [660, 70] on h4 "General" at bounding box center [647, 68] width 54 height 20
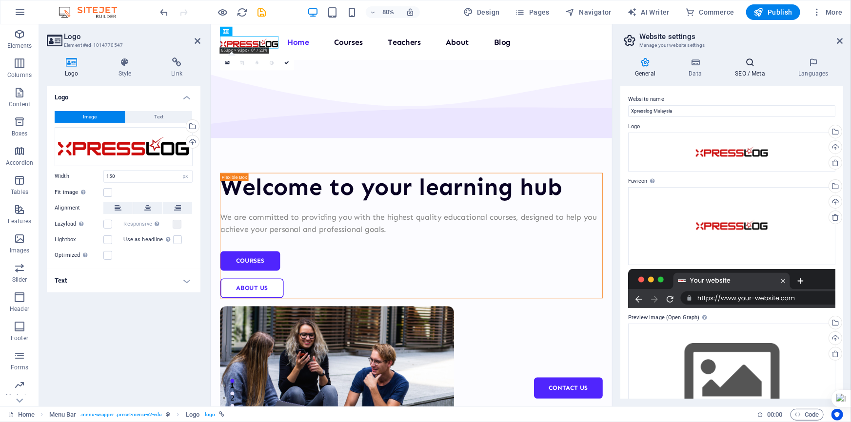
click at [749, 72] on h4 "SEO / Meta" at bounding box center [751, 68] width 63 height 20
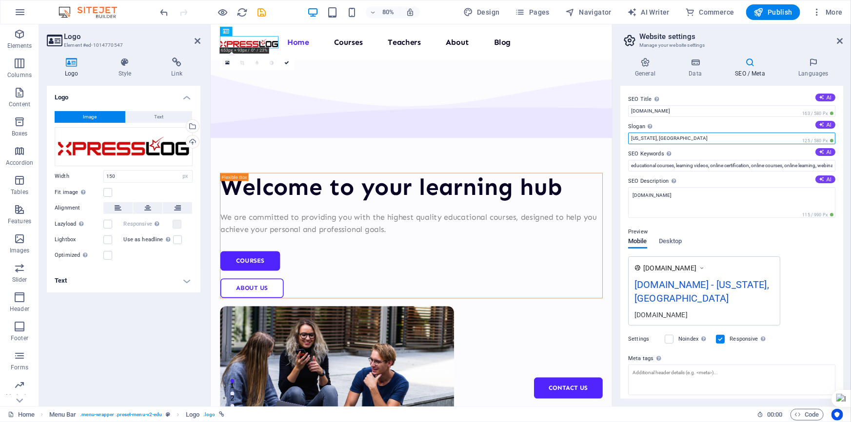
click at [696, 139] on input "New York, NY" at bounding box center [731, 139] width 207 height 12
drag, startPoint x: 906, startPoint y: 163, endPoint x: 690, endPoint y: 168, distance: 216.0
click at [669, 136] on input "New York, NY" at bounding box center [731, 139] width 207 height 12
drag, startPoint x: 675, startPoint y: 135, endPoint x: 631, endPoint y: 134, distance: 44.4
click at [629, 134] on input "New York, NY" at bounding box center [731, 139] width 207 height 12
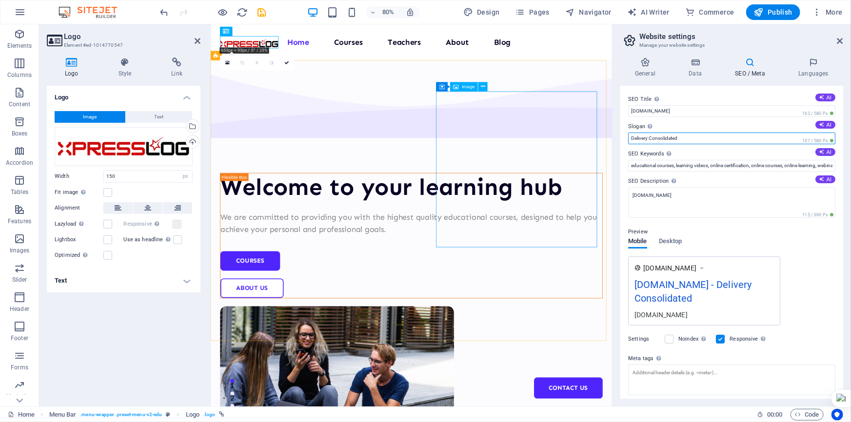
drag, startPoint x: 905, startPoint y: 161, endPoint x: 651, endPoint y: 143, distance: 255.2
type input "Consol Deliveries Everytime"
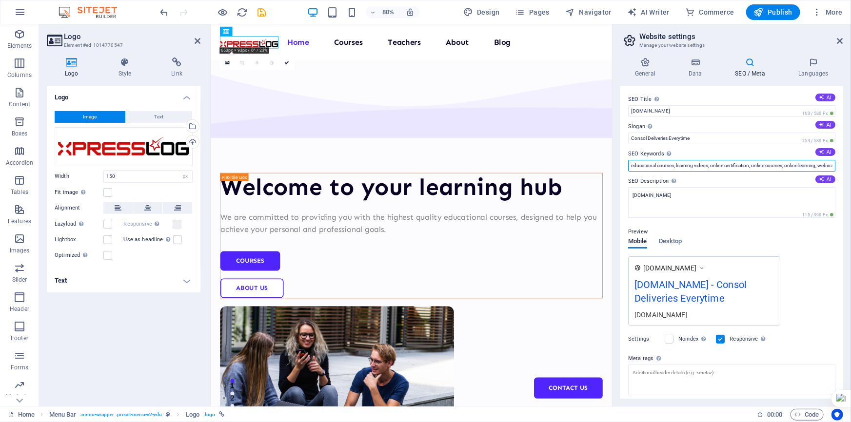
click at [686, 165] on input "educational courses, learning videos, online certification, online courses, onl…" at bounding box center [731, 166] width 207 height 12
drag, startPoint x: 629, startPoint y: 167, endPoint x: 759, endPoint y: 166, distance: 129.7
click at [832, 160] on input "educational courses, learning videos, online certification, online courses, onl…" at bounding box center [731, 166] width 207 height 12
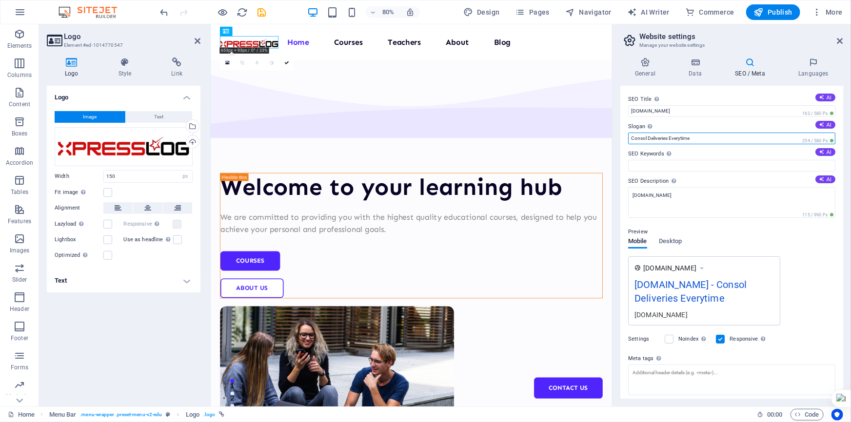
drag, startPoint x: 714, startPoint y: 136, endPoint x: 634, endPoint y: 134, distance: 80.0
click at [628, 134] on input "Consol Deliveries Everytime" at bounding box center [731, 139] width 207 height 12
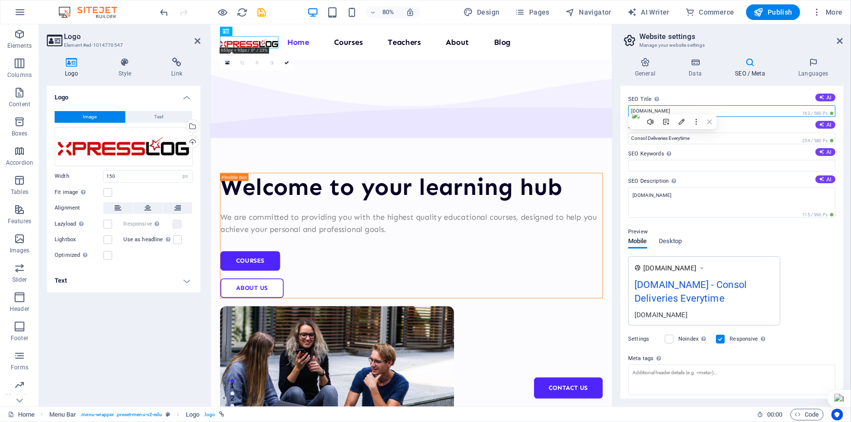
click at [704, 105] on input "[DOMAIN_NAME]" at bounding box center [731, 111] width 207 height 12
click at [823, 98] on icon at bounding box center [821, 97] width 5 height 5
type input "Achieve Your Learning Goals"
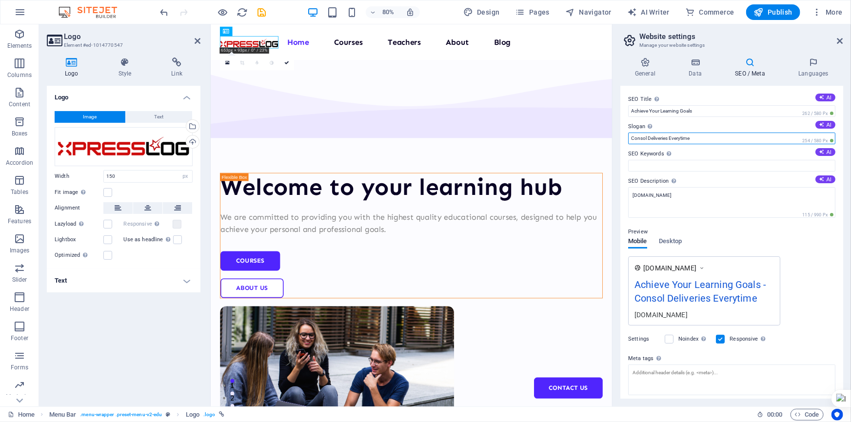
click at [632, 137] on input "Consol Deliveries Everytime" at bounding box center [731, 139] width 207 height 12
click at [714, 137] on input "LTL Consol Deliveries Everytime" at bounding box center [731, 139] width 207 height 12
type input "LTL Consol Deliveries Everytime"
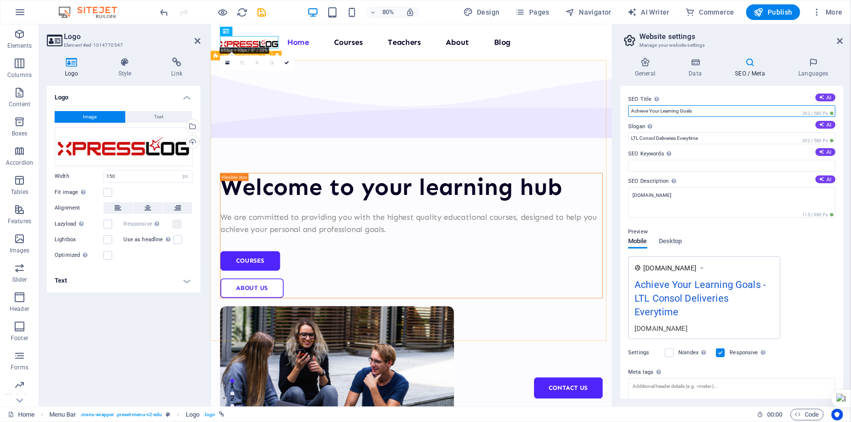
drag, startPoint x: 923, startPoint y: 134, endPoint x: 824, endPoint y: 139, distance: 99.1
click at [713, 113] on input "Achieve Your Learning Goals" at bounding box center [731, 111] width 207 height 12
drag, startPoint x: 713, startPoint y: 113, endPoint x: 625, endPoint y: 111, distance: 88.3
click at [625, 111] on div "SEO Title The title of your website - make it something that stands out in sear…" at bounding box center [731, 242] width 223 height 313
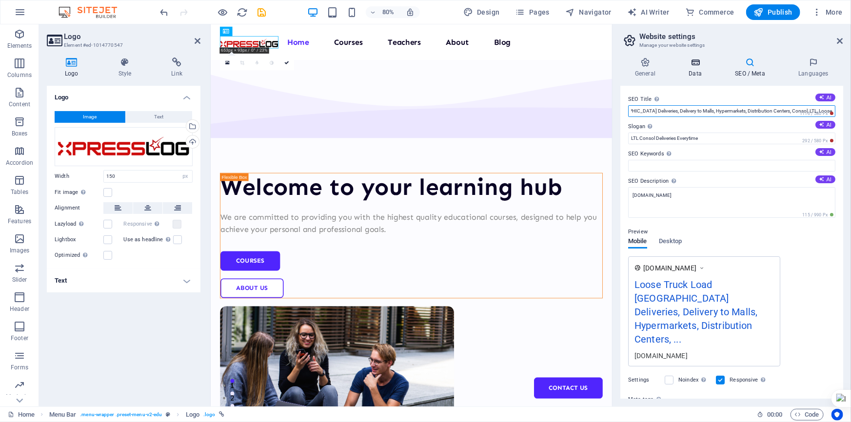
scroll to position [0, 64]
type input "Loose Truck Load Malaysia Deliveries, Delivery to Malls, Hypermarkets, Distribu…"
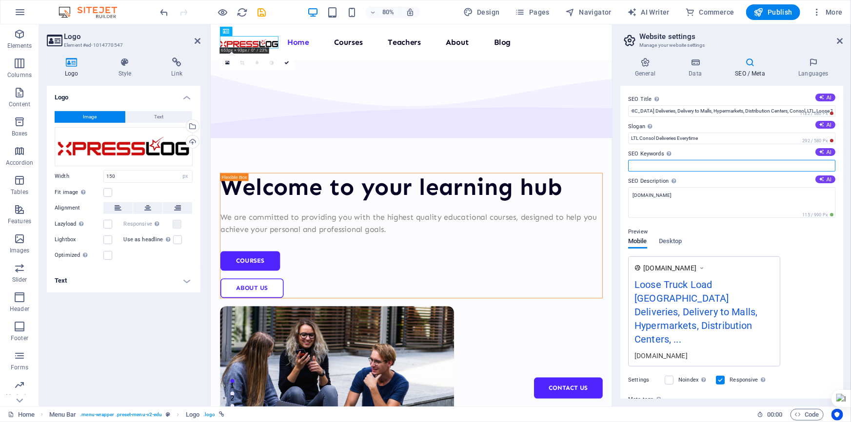
drag, startPoint x: 641, startPoint y: 165, endPoint x: 677, endPoint y: 170, distance: 36.4
click at [641, 165] on input "SEO Keywords Comma-separated list of keywords representing your website. AI" at bounding box center [731, 166] width 207 height 12
type input "Loose Truck Load, LTL, Consol Deliveries, Shopping Mall Deliveries, Retail Logi…"
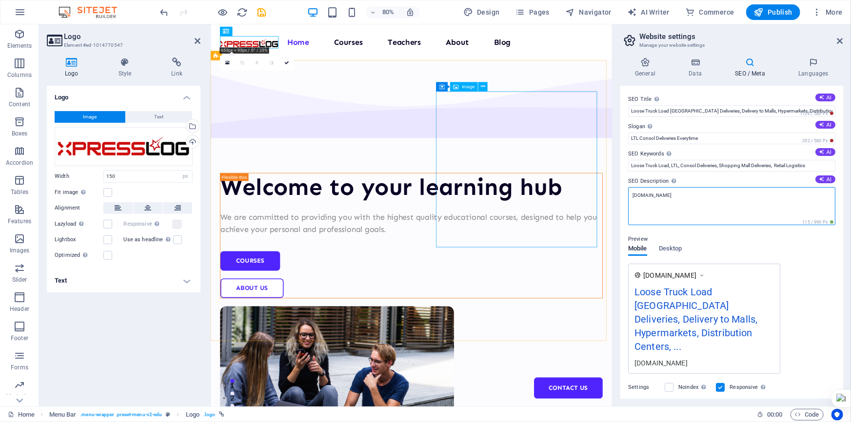
drag, startPoint x: 903, startPoint y: 219, endPoint x: 644, endPoint y: 237, distance: 259.5
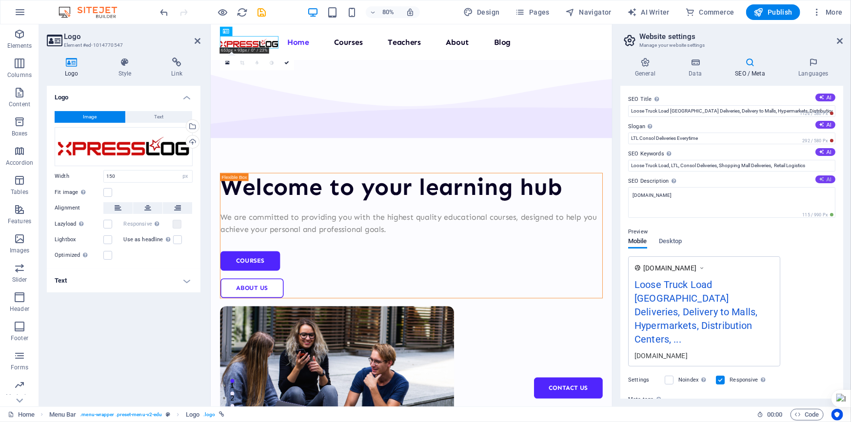
click at [822, 180] on icon at bounding box center [821, 178] width 5 height 5
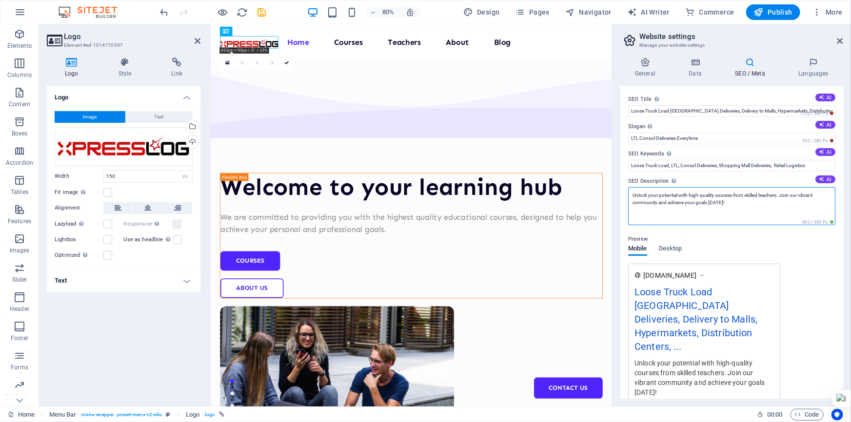
drag, startPoint x: 745, startPoint y: 202, endPoint x: 617, endPoint y: 177, distance: 130.5
click at [617, 177] on div "General Data SEO / Meta Languages Website name Xpresslog Malaysia Logo Drag fil…" at bounding box center [731, 228] width 238 height 357
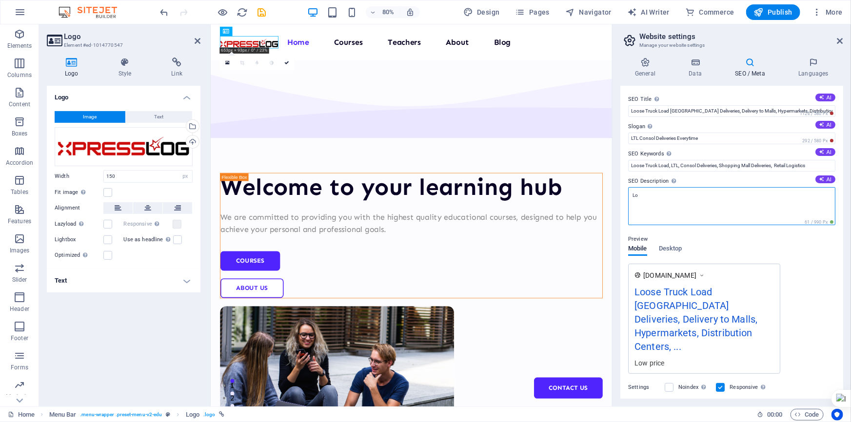
type textarea "L"
drag, startPoint x: 784, startPoint y: 196, endPoint x: 678, endPoint y: 195, distance: 106.3
click at [678, 195] on textarea "Competitive Pricing, Low MOQ, Carton, Pallet, CBM Pricing Rate" at bounding box center [731, 206] width 207 height 38
click at [750, 196] on textarea "Competitive Pricing, Deliver entire Malaysia from RM 50 per delivery onwards" at bounding box center [731, 206] width 207 height 38
click at [752, 195] on textarea "Competitive Pricing, Deliver entire Malaysia from RM 50 per delivery onwards" at bounding box center [731, 206] width 207 height 38
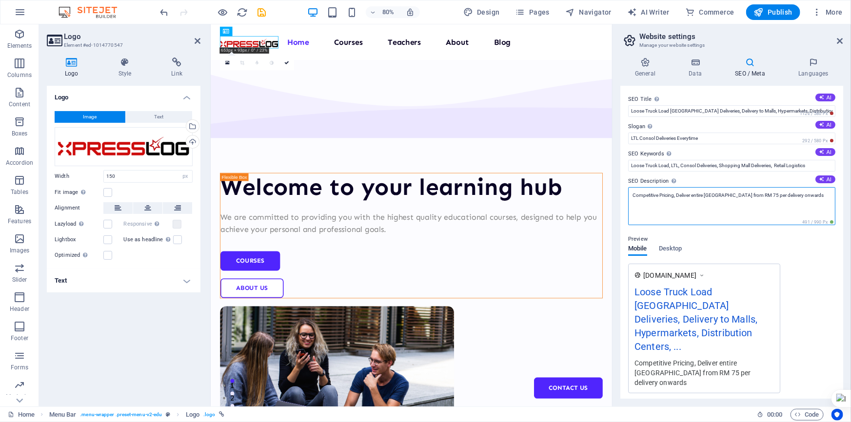
click at [812, 193] on textarea "Competitive Pricing, Deliver entire Malaysia from RM 75 per delivery onwards" at bounding box center [731, 206] width 207 height 38
drag, startPoint x: 677, startPoint y: 195, endPoint x: 697, endPoint y: 194, distance: 19.5
click at [678, 195] on textarea "Competitive Pricing, Deliver entire Malaysia from RM 75 per delivery onwards." at bounding box center [731, 206] width 207 height 38
click at [708, 202] on textarea "Competitive Pricing, Tailored Fit Logistics Solutions. Deliver entire Malaysia …" at bounding box center [731, 206] width 207 height 38
drag, startPoint x: 744, startPoint y: 195, endPoint x: 777, endPoint y: 198, distance: 33.8
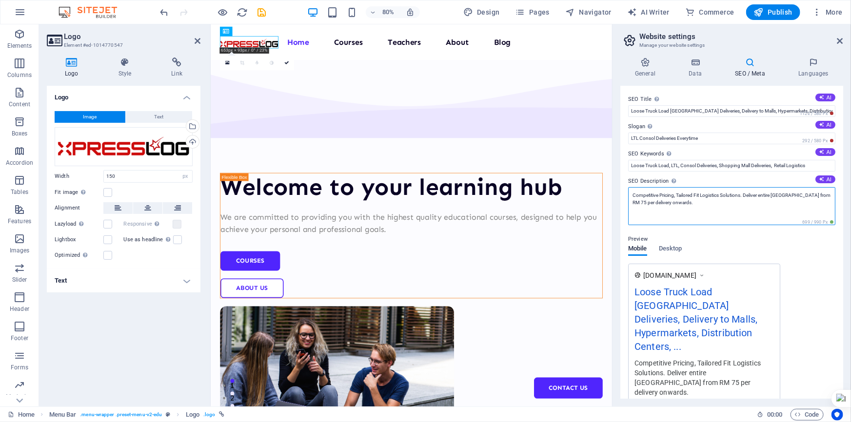
click at [749, 195] on textarea "Competitive Pricing, Tailored Fit Logistics Solutions. Deliver entire Malaysia …" at bounding box center [731, 206] width 207 height 38
click at [683, 201] on textarea "Competitive Pricing, Tailored Fit Logistics Solutions. Deliver entire Malaysia …" at bounding box center [731, 206] width 207 height 38
click at [771, 201] on textarea "Competitive Pricing, Tailored Fit Logistics Solutions. Deliver entire Malaysia …" at bounding box center [731, 206] width 207 height 38
click at [772, 201] on textarea "Competitive Pricing, Tailored Fit Logistics Solutions. Deliver entire Malaysia …" at bounding box center [731, 206] width 207 height 38
click at [629, 196] on textarea "Competitive Pricing, Tailored Fit Logistics Solutions. Deliver entire Malaysia …" at bounding box center [731, 206] width 207 height 38
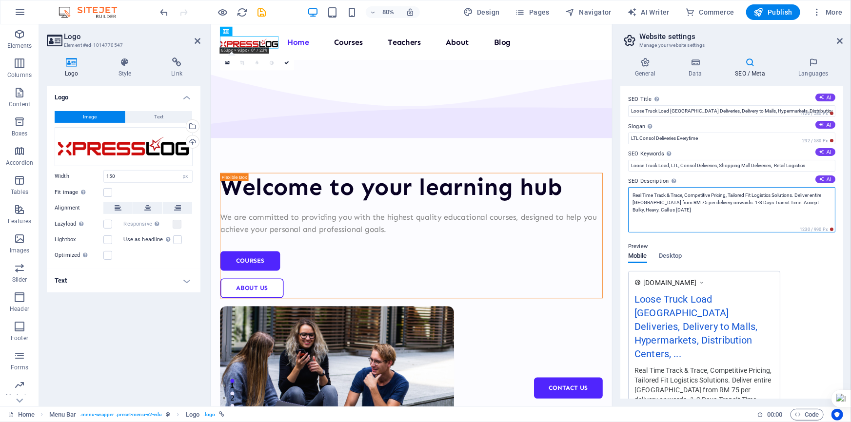
click at [667, 196] on textarea "Real Time Track & Trace, Competitive Pricing, Tailored Fit Logistics Solutions.…" at bounding box center [731, 209] width 207 height 45
click at [717, 215] on textarea "Real Time Tracking & Trace, Competitive Pricing, Tailored Fit Logistics Solutio…" at bounding box center [731, 209] width 207 height 45
click at [677, 211] on textarea "Real Time Tracking & Trace, Competitive Pricing, Tailored Fit Logistics Solutio…" at bounding box center [731, 209] width 207 height 45
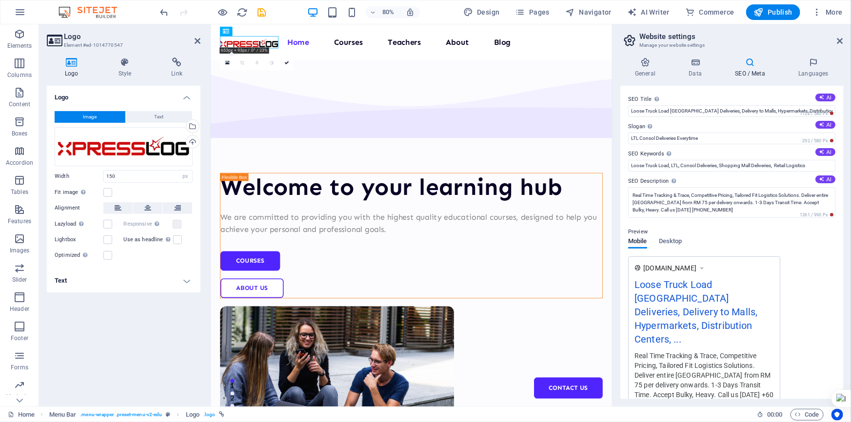
click at [795, 257] on div "Preview Mobile Desktop www.example.com Loose Truck Load Malaysia Deliveries, De…" at bounding box center [731, 316] width 207 height 197
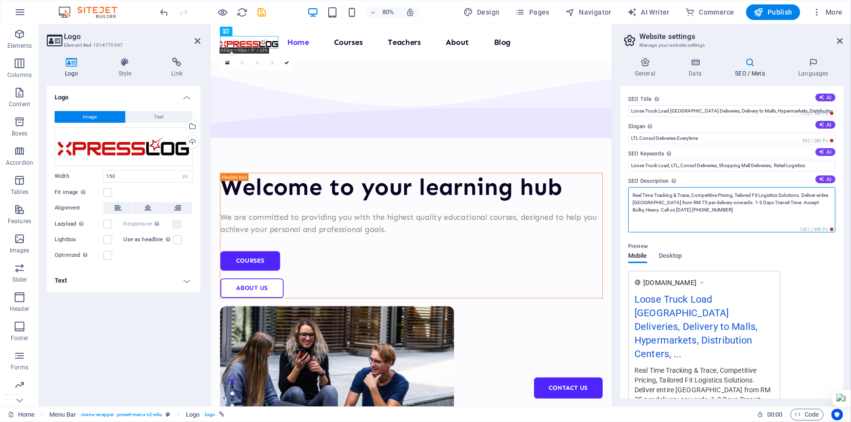
click at [655, 194] on textarea "Real Time Tracking & Trace, Competitive Pricing, Tailored Fit Logistics Solutio…" at bounding box center [731, 209] width 207 height 45
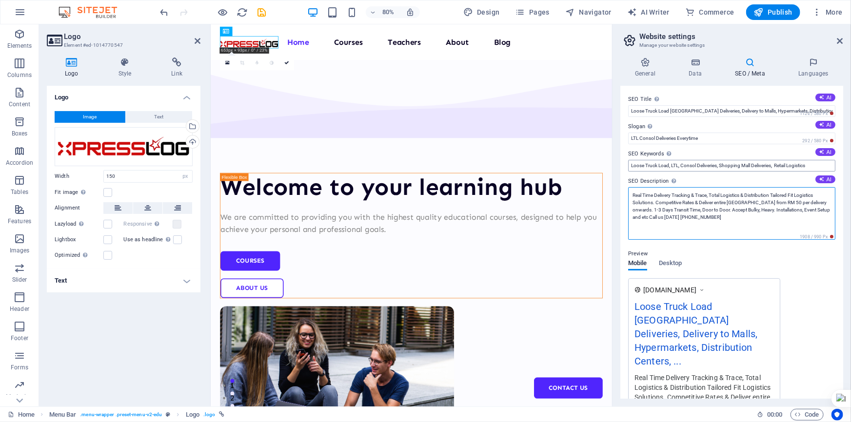
type textarea "Real Time Delivery Tracking & Trace, Total Logistics & Distribution Tailored Fi…"
drag, startPoint x: 814, startPoint y: 161, endPoint x: 845, endPoint y: 168, distance: 31.9
click at [819, 160] on input "Loose Truck Load, LTL, Consol Deliveries, Shopping Mall Deliveries, Retail Logi…" at bounding box center [731, 166] width 207 height 12
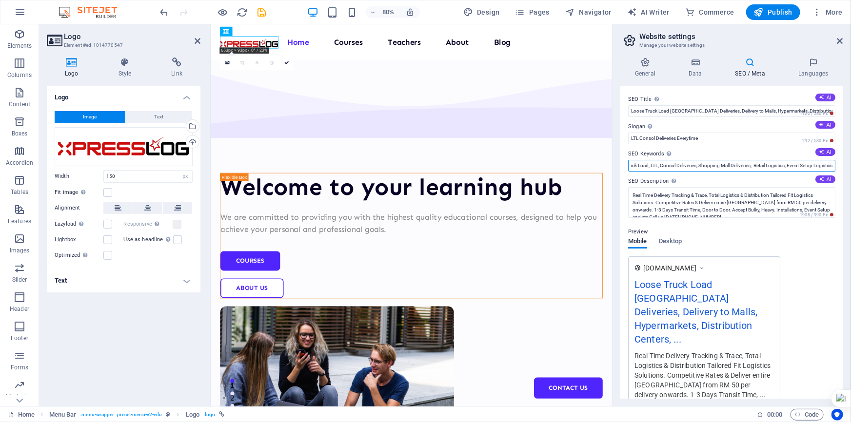
scroll to position [0, 28]
type input "Loose Truck Load, LTL, Consol Deliveries, Shopping Mall Deliveries, Retail Logi…"
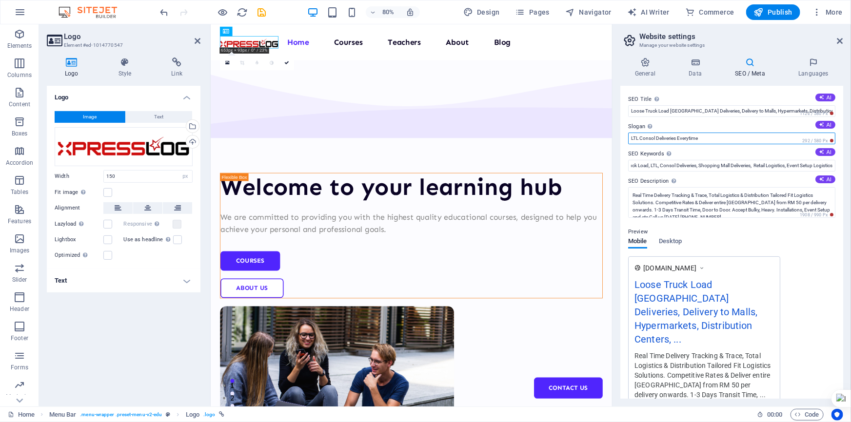
click at [734, 137] on input "LTL Consol Deliveries Everytime" at bounding box center [731, 139] width 207 height 12
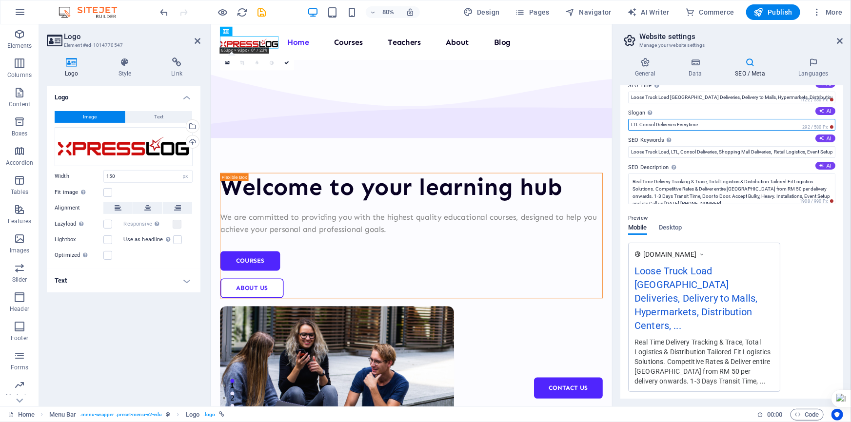
scroll to position [0, 0]
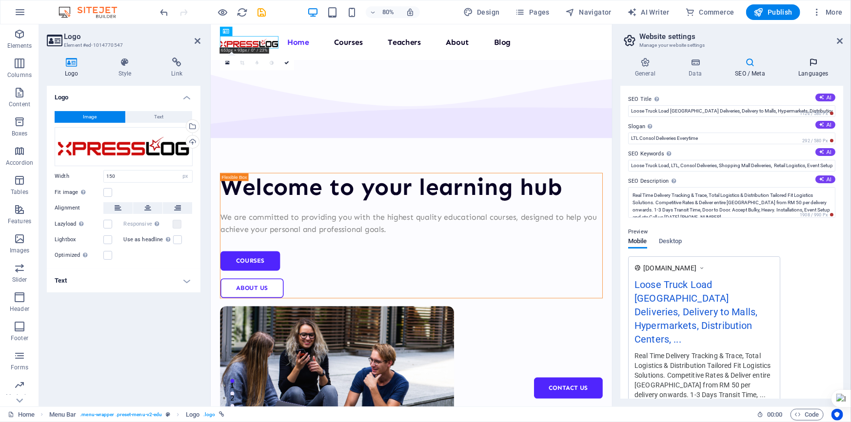
click at [818, 59] on icon at bounding box center [813, 63] width 59 height 10
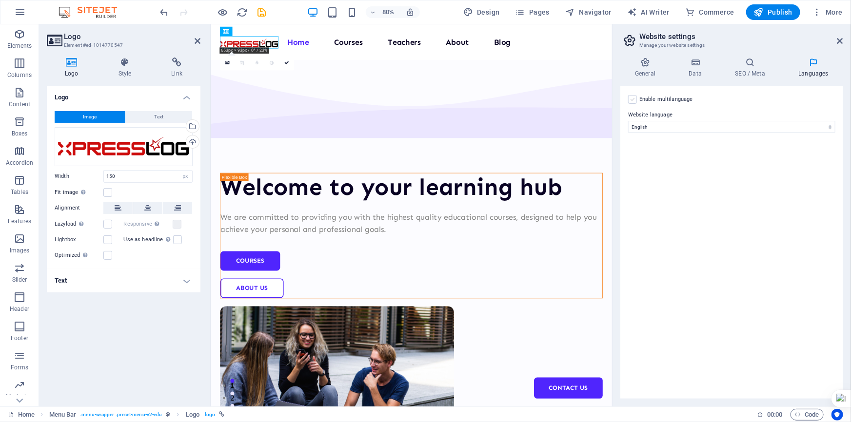
click at [635, 99] on label at bounding box center [632, 99] width 9 height 9
click at [0, 0] on input "Enable multilanguage To disable multilanguage delete all languages until only o…" at bounding box center [0, 0] width 0 height 0
click at [694, 171] on select "Abkhazian Afar Afrikaans Akan Albanian Amharic Arabic Aragonese Armenian Assame…" at bounding box center [731, 174] width 162 height 12
select select "30"
click at [650, 168] on select "Abkhazian Afar Afrikaans Akan Albanian Amharic Arabic Aragonese Armenian Assame…" at bounding box center [731, 174] width 162 height 12
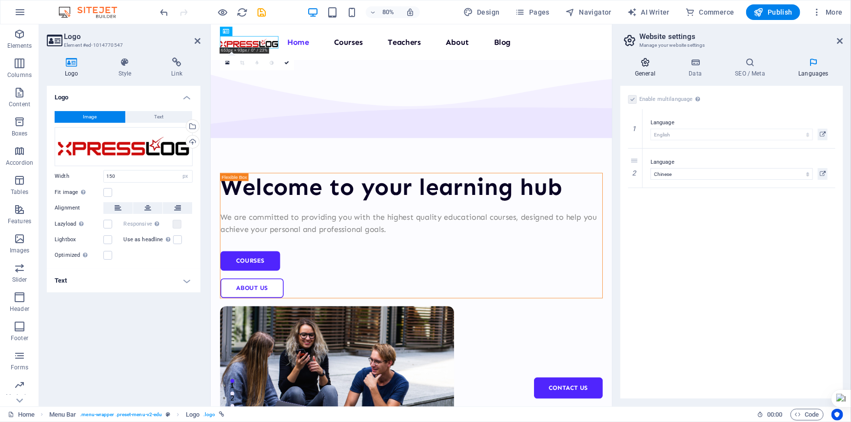
click at [646, 71] on h4 "General" at bounding box center [647, 68] width 54 height 20
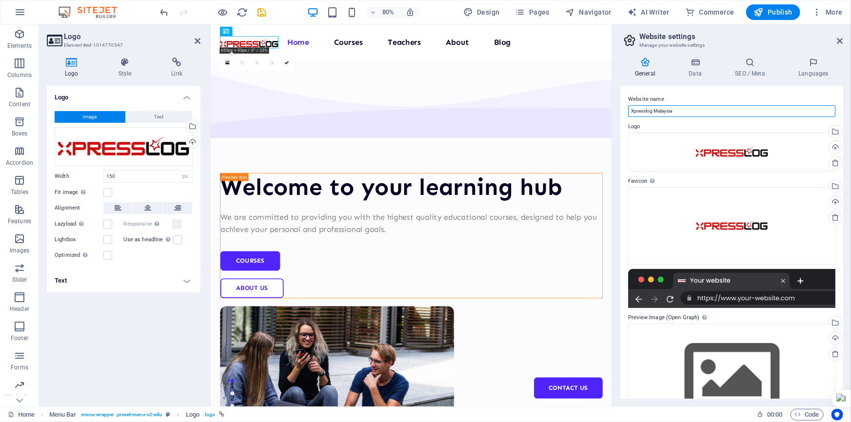
click at [717, 114] on input "Xpresslog Malaysia" at bounding box center [731, 111] width 207 height 12
click at [704, 68] on h4 "Data" at bounding box center [697, 68] width 46 height 20
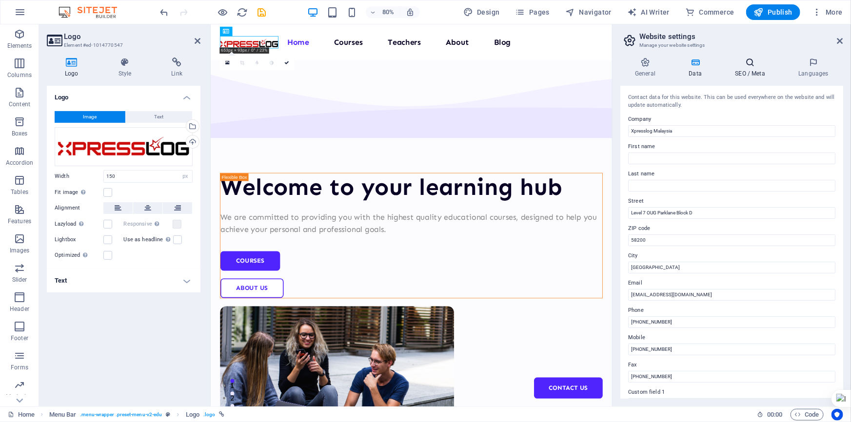
click at [761, 66] on icon at bounding box center [749, 63] width 59 height 10
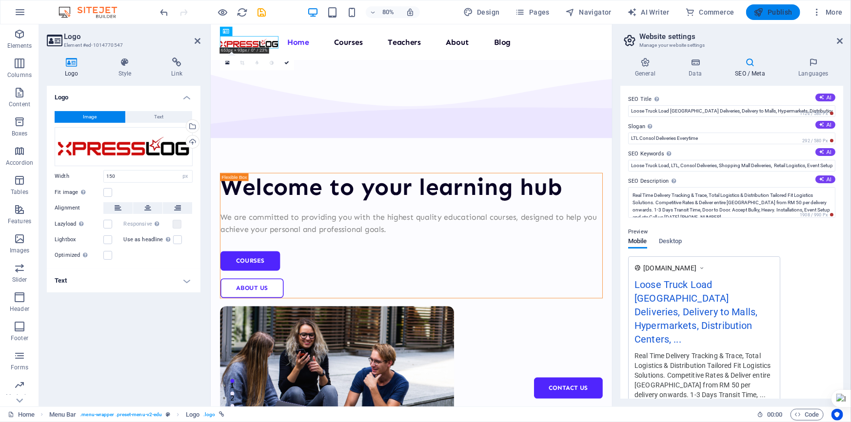
click at [791, 10] on span "Publish" at bounding box center [773, 12] width 39 height 10
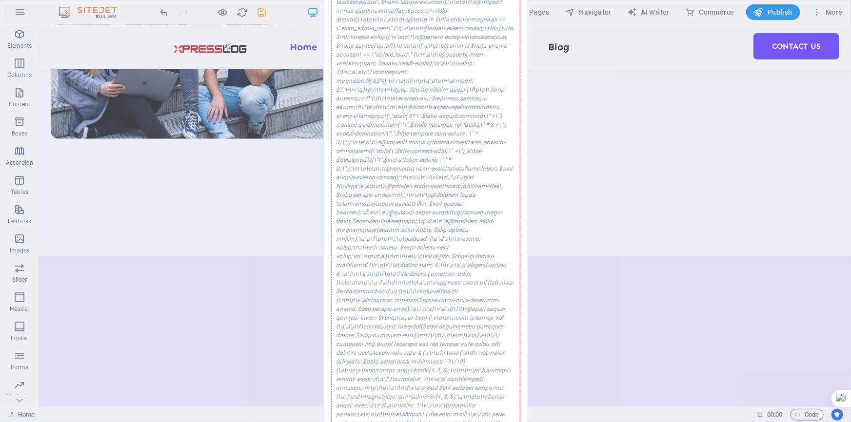
scroll to position [531, 0]
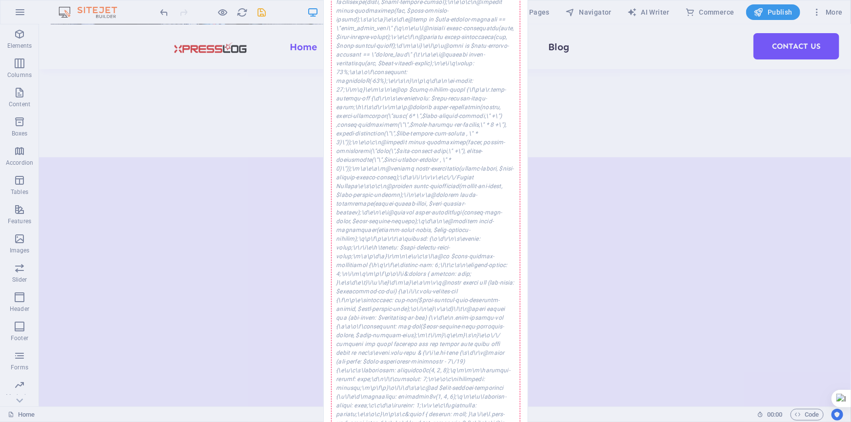
click at [707, 184] on div "Error while saving An error occurred while saving the website settings. Please …" at bounding box center [425, 211] width 851 height 422
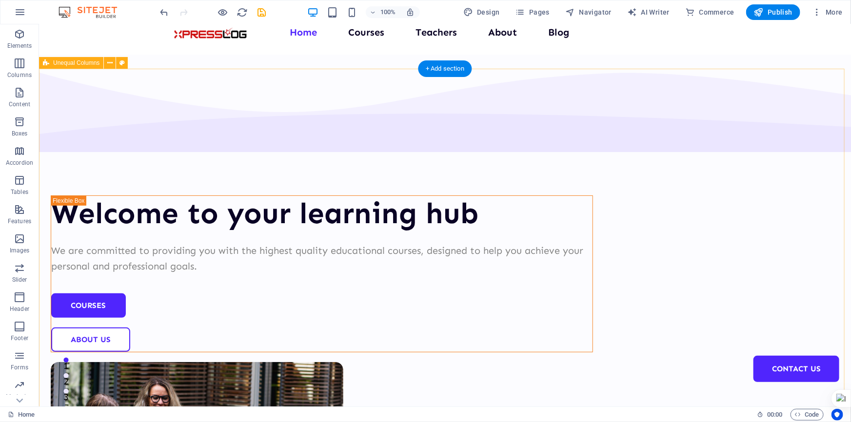
scroll to position [0, 0]
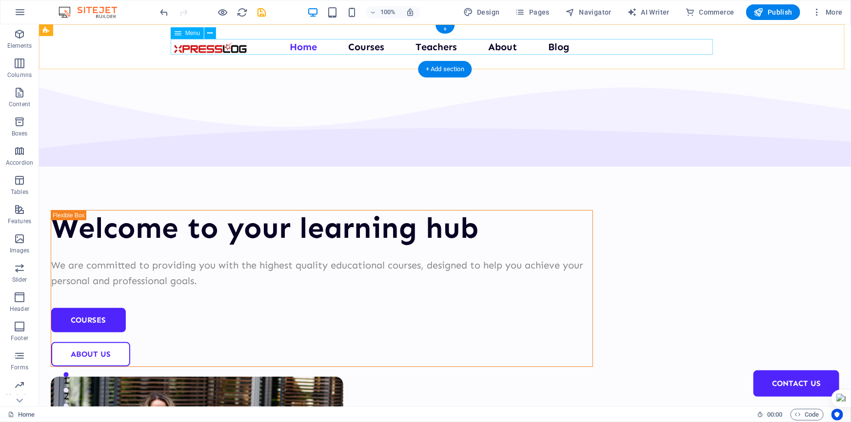
click at [559, 48] on nav "Home Courses Teachers About Blog Contact Us" at bounding box center [445, 47] width 542 height 16
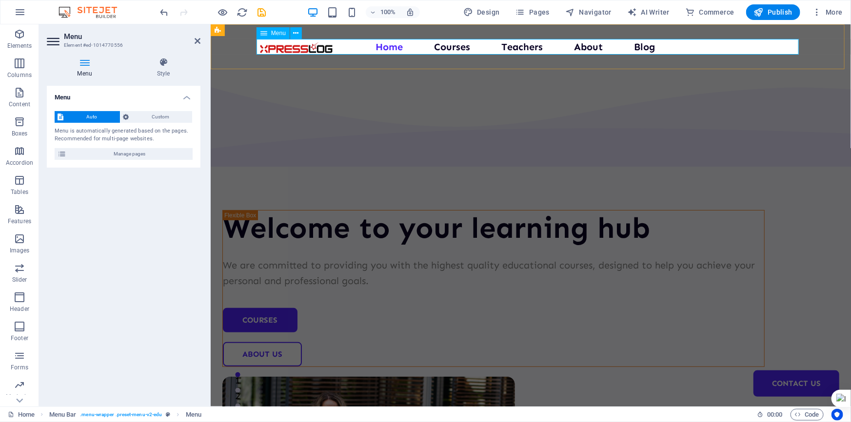
click at [382, 47] on nav "Home Courses Teachers About Blog Contact Us" at bounding box center [530, 47] width 542 height 16
click at [380, 47] on nav "Home Courses Teachers About Blog Contact Us" at bounding box center [530, 47] width 542 height 16
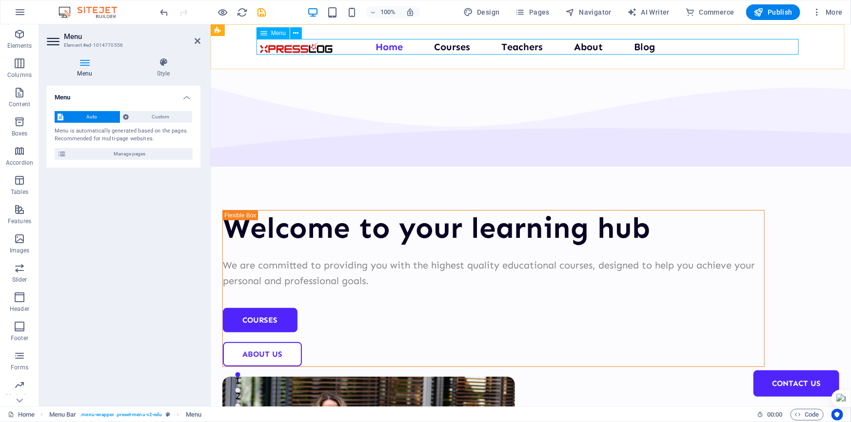
click at [389, 47] on nav "Home Courses Teachers About Blog Contact Us" at bounding box center [530, 47] width 542 height 16
click at [273, 30] on span "Logo" at bounding box center [278, 33] width 13 height 6
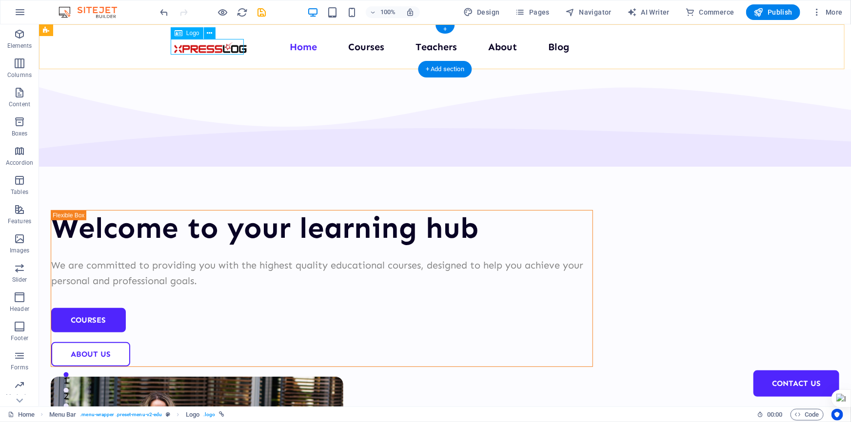
click at [234, 44] on div at bounding box center [210, 47] width 73 height 16
click at [213, 33] on button at bounding box center [210, 33] width 12 height 12
click at [256, 89] on div "Welcome to your learning hub We are committed to providing you with the highest…" at bounding box center [445, 379] width 812 height 620
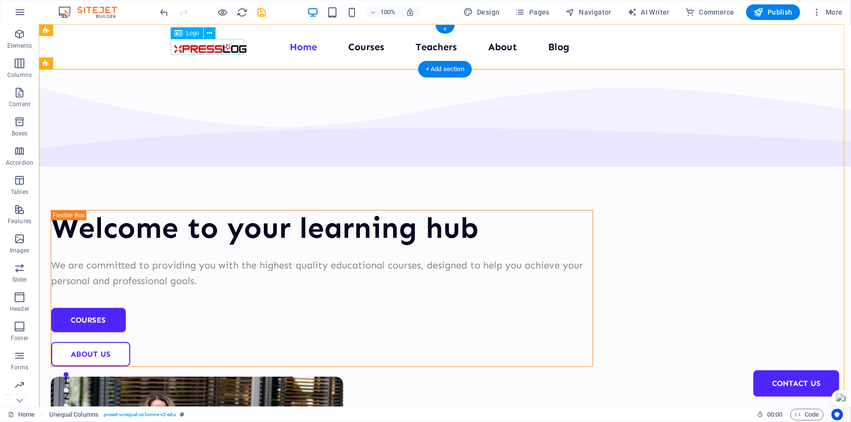
click at [240, 45] on div at bounding box center [210, 47] width 73 height 16
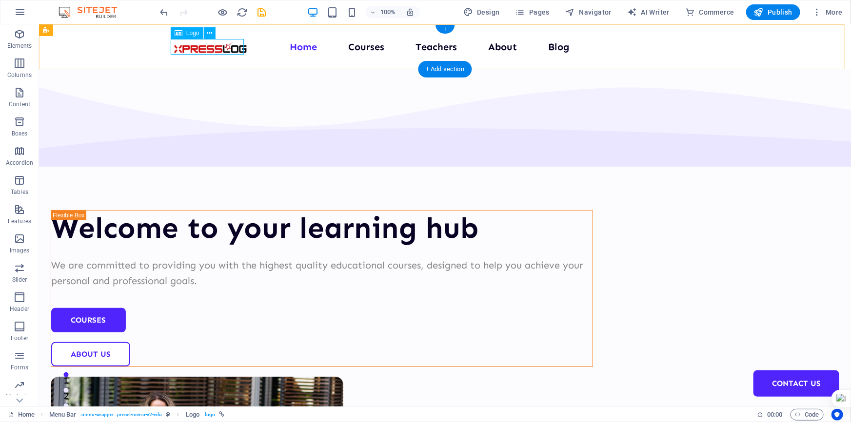
click at [242, 50] on div at bounding box center [210, 47] width 73 height 16
select select "px"
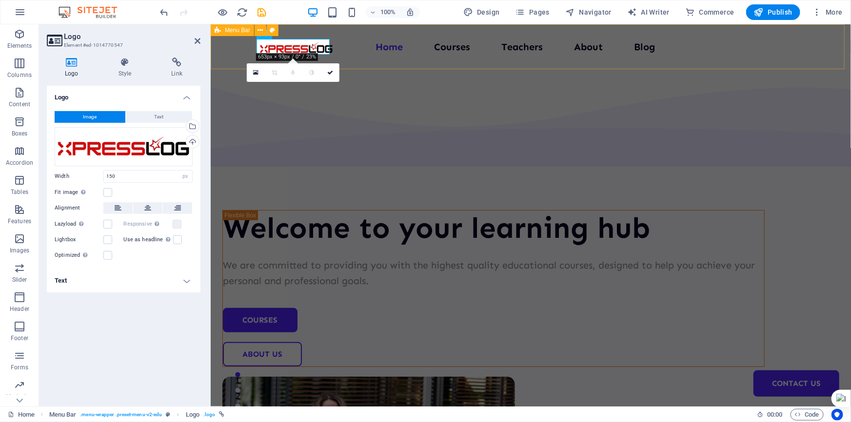
click at [273, 57] on div "Menu Home Courses Teachers About Blog Contact Us" at bounding box center [530, 46] width 640 height 45
select select "header"
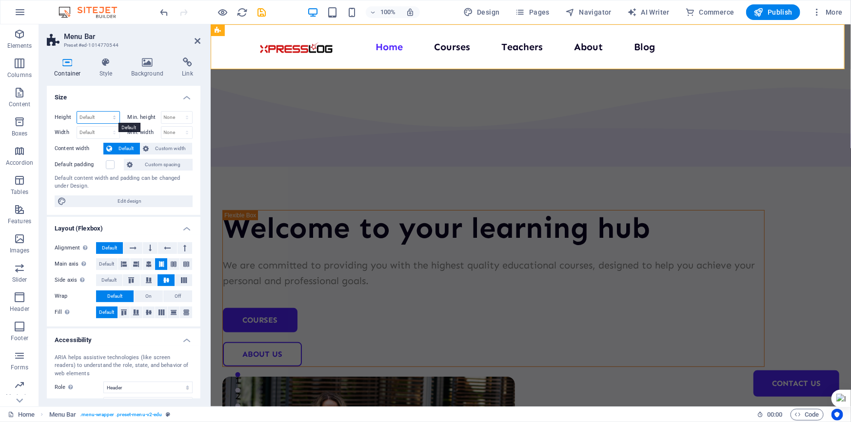
click at [106, 113] on select "Default px rem % vh vw" at bounding box center [98, 118] width 42 height 12
select select "px"
click at [104, 112] on select "Default px rem % vh vw" at bounding box center [98, 118] width 42 height 12
type input "92"
click at [169, 116] on select "None px rem % vh vw" at bounding box center [176, 118] width 31 height 12
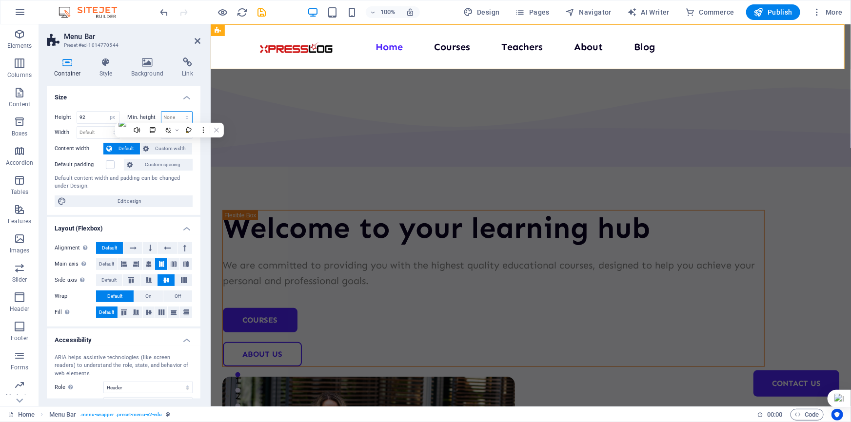
select select "px"
click at [176, 112] on select "None px rem % vh vw" at bounding box center [176, 118] width 31 height 12
type input "0"
click at [128, 85] on div "Container Style Background Link Size Height 92 Default px rem % vh vw Min. heig…" at bounding box center [124, 228] width 154 height 341
click at [94, 114] on input "92" at bounding box center [98, 118] width 42 height 12
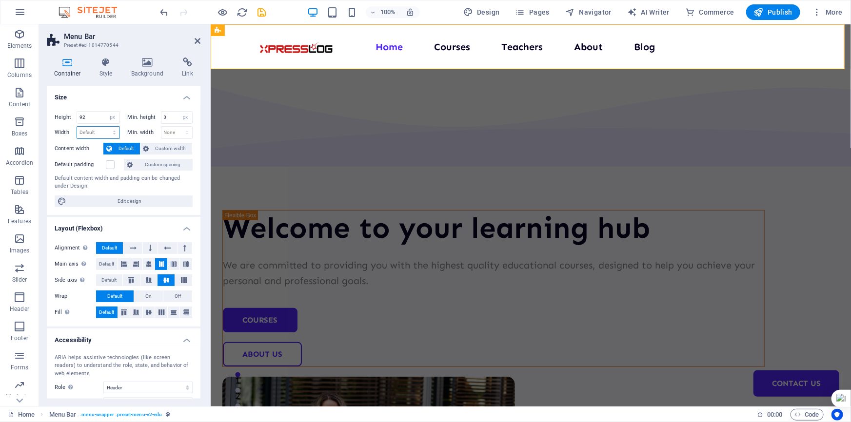
click at [112, 133] on select "Default px rem % em vh vw" at bounding box center [98, 133] width 42 height 12
select select "px"
click at [104, 127] on select "Default px rem % em vh vw" at bounding box center [98, 133] width 42 height 12
type input "1300"
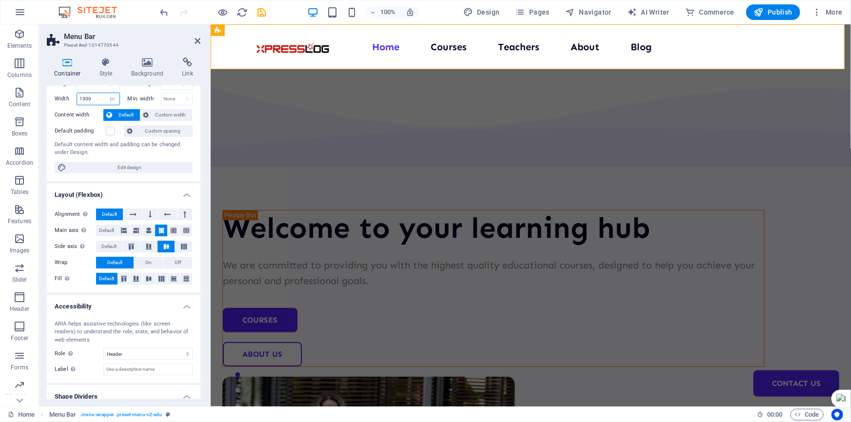
scroll to position [64, 0]
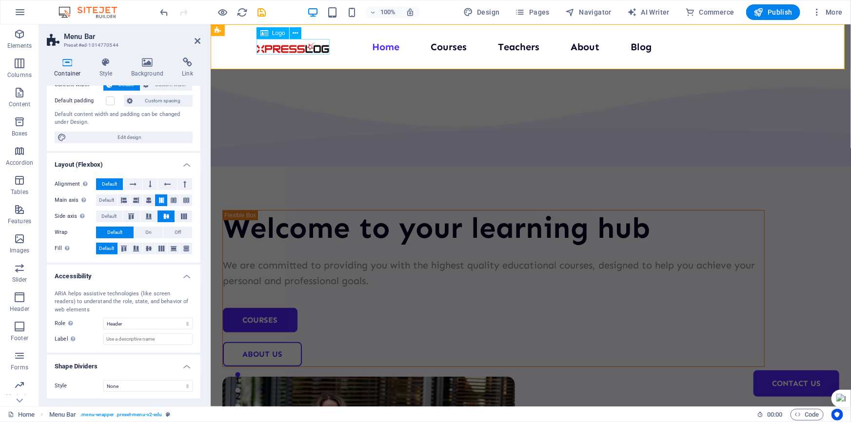
click at [296, 47] on div at bounding box center [292, 47] width 73 height 16
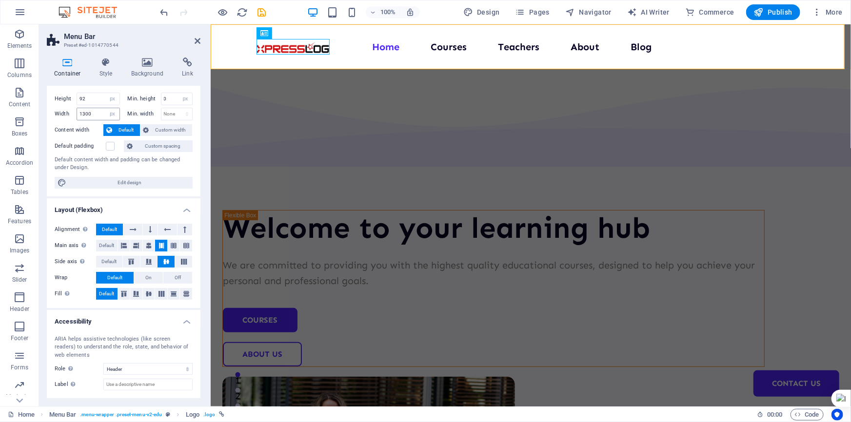
scroll to position [0, 0]
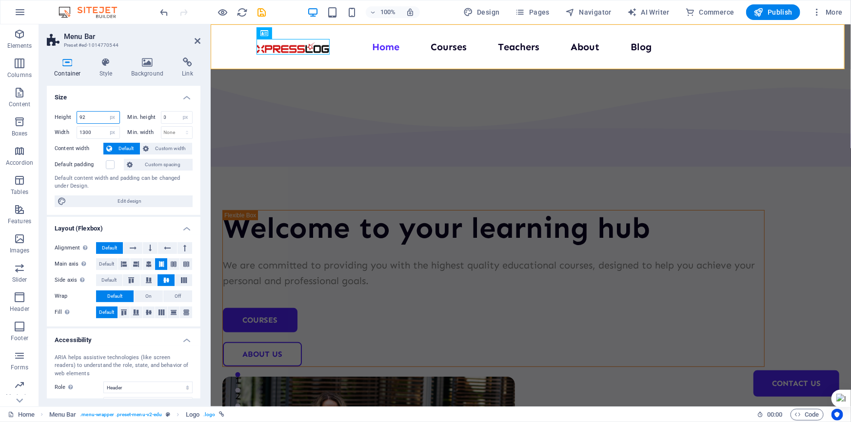
click at [96, 118] on input "92" at bounding box center [98, 118] width 42 height 12
drag, startPoint x: 98, startPoint y: 116, endPoint x: 64, endPoint y: 115, distance: 34.6
click at [64, 116] on div "Height 92 Default px rem % vh vw" at bounding box center [87, 117] width 65 height 13
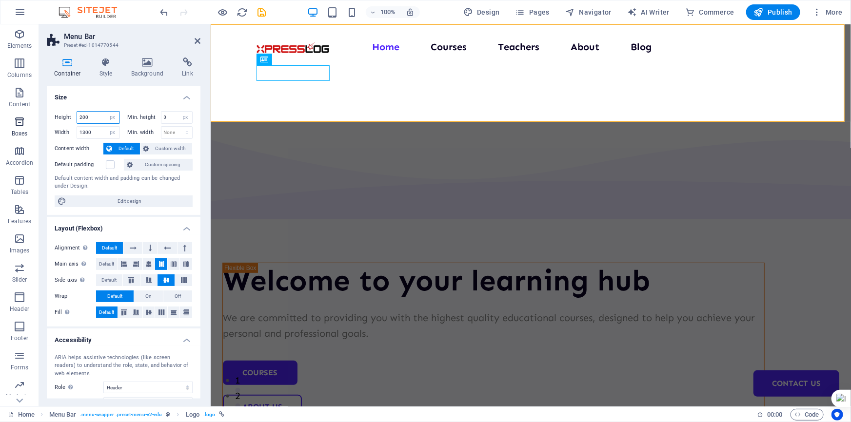
drag, startPoint x: 98, startPoint y: 114, endPoint x: 18, endPoint y: 114, distance: 79.5
click at [18, 114] on section "Elements Columns Content Boxes Accordion Tables Features Images Slider Header F…" at bounding box center [425, 215] width 851 height 382
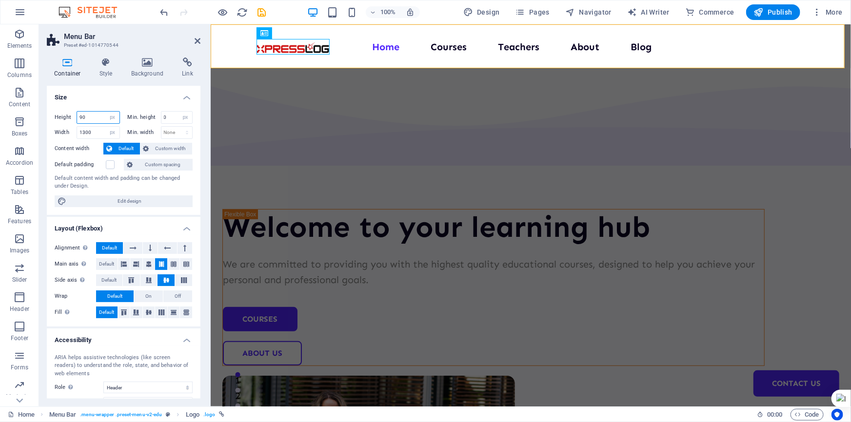
type input "90"
click at [130, 98] on h4 "Size" at bounding box center [124, 95] width 154 height 18
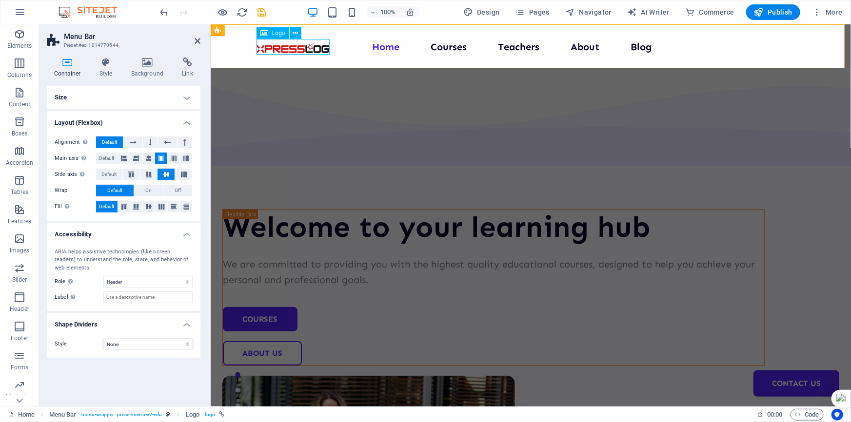
click at [297, 48] on div at bounding box center [292, 47] width 73 height 16
click at [296, 32] on icon at bounding box center [295, 33] width 5 height 10
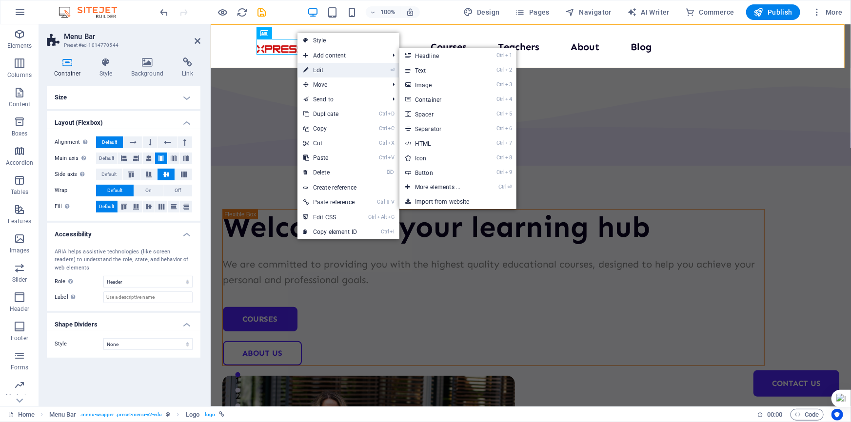
click at [313, 71] on link "⏎ Edit" at bounding box center [329, 70] width 65 height 15
select select "px"
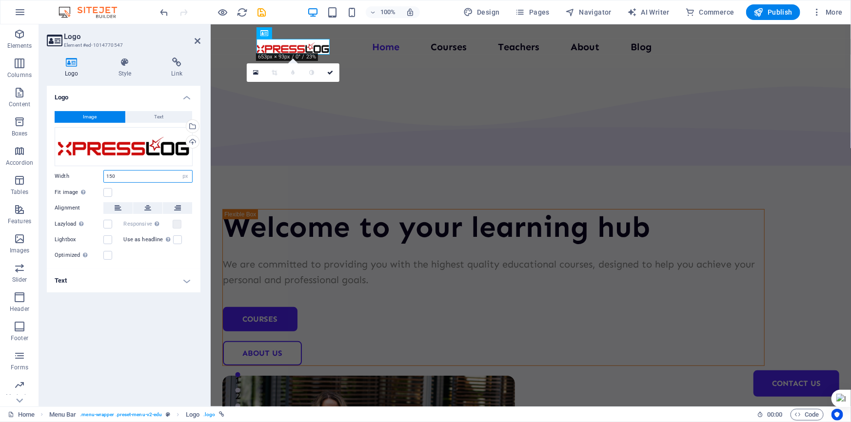
click at [127, 176] on input "150" at bounding box center [148, 177] width 88 height 12
drag, startPoint x: 140, startPoint y: 176, endPoint x: 193, endPoint y: 162, distance: 54.4
click at [13, 165] on section "Elements Columns Content Boxes Accordion Tables Features Images Slider Header F…" at bounding box center [425, 215] width 851 height 382
drag, startPoint x: 118, startPoint y: 178, endPoint x: 92, endPoint y: 176, distance: 25.9
click at [92, 176] on div "Width 300 Default auto px rem % em vh vw" at bounding box center [124, 176] width 138 height 13
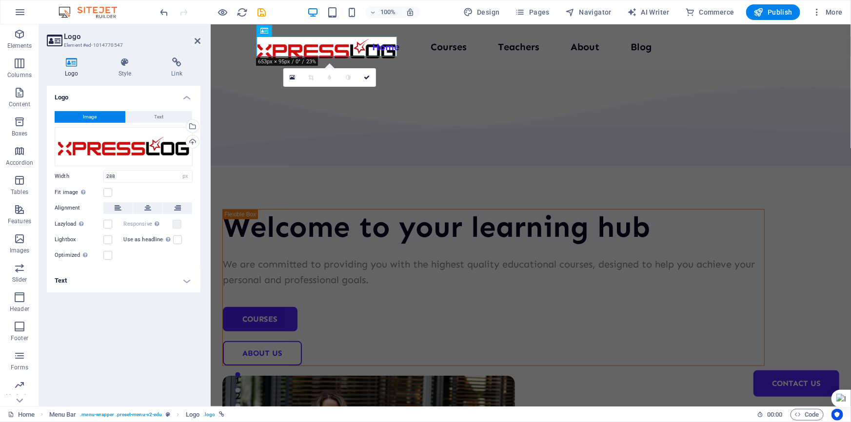
click at [105, 330] on div "Logo Image Text Drag files here, click to choose files or select files from Fil…" at bounding box center [124, 242] width 154 height 313
click at [141, 179] on input "288" at bounding box center [148, 177] width 88 height 12
drag, startPoint x: 141, startPoint y: 175, endPoint x: 109, endPoint y: 178, distance: 32.8
click at [109, 178] on input "288" at bounding box center [148, 177] width 88 height 12
type input "250"
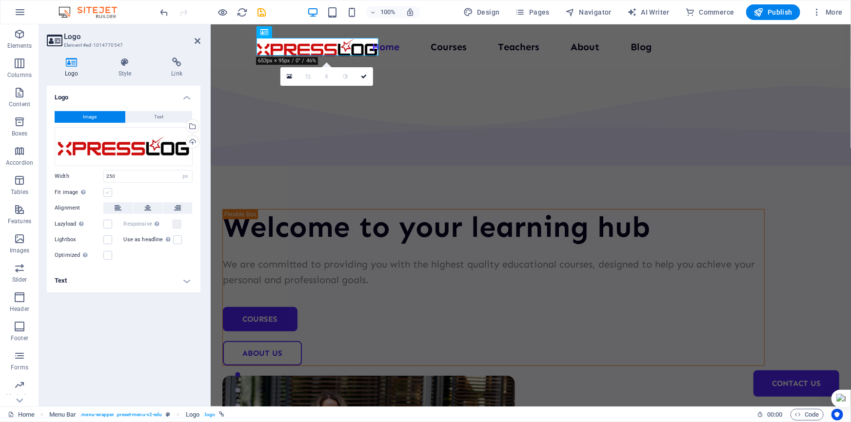
click at [109, 193] on label at bounding box center [107, 192] width 9 height 9
click at [0, 0] on input "Fit image Automatically fit image to a fixed width and height" at bounding box center [0, 0] width 0 height 0
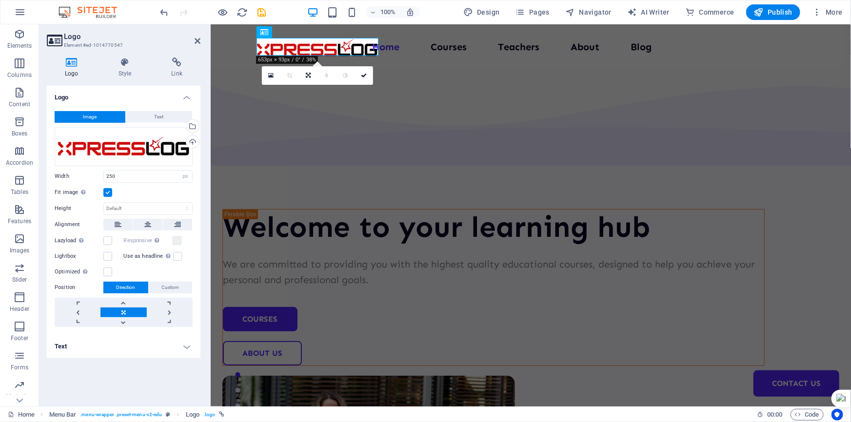
click at [109, 193] on label at bounding box center [107, 192] width 9 height 9
click at [0, 0] on input "Fit image Automatically fit image to a fixed width and height" at bounding box center [0, 0] width 0 height 0
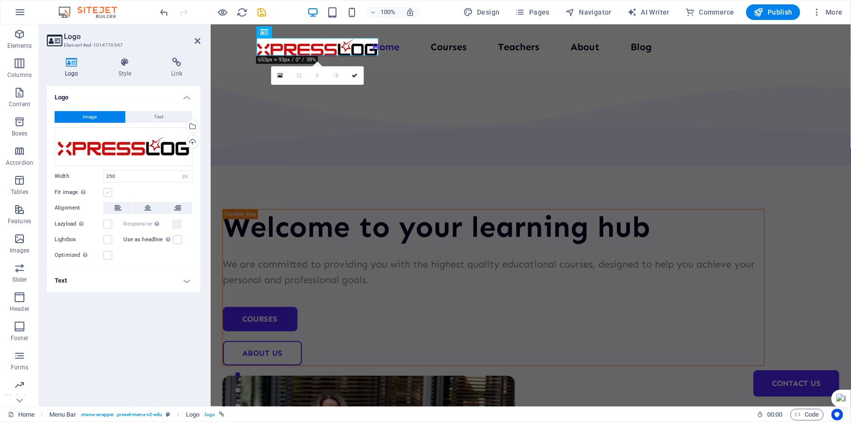
click at [109, 193] on label at bounding box center [107, 192] width 9 height 9
click at [0, 0] on input "Fit image Automatically fit image to a fixed width and height" at bounding box center [0, 0] width 0 height 0
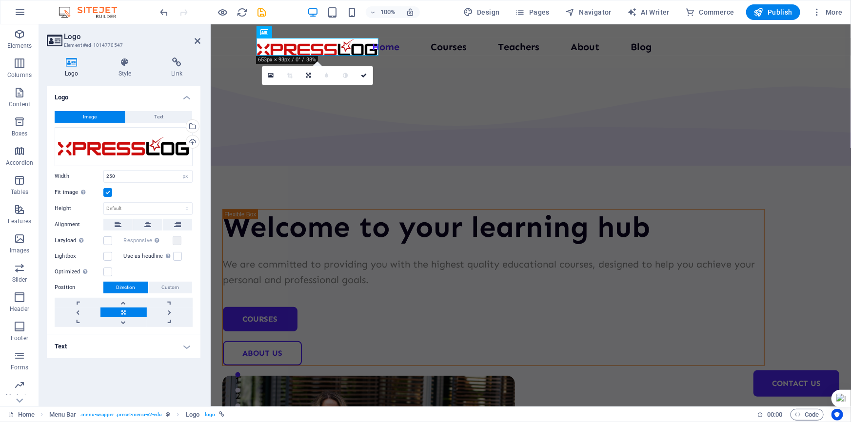
click at [109, 193] on label at bounding box center [107, 192] width 9 height 9
click at [0, 0] on input "Fit image Automatically fit image to a fixed width and height" at bounding box center [0, 0] width 0 height 0
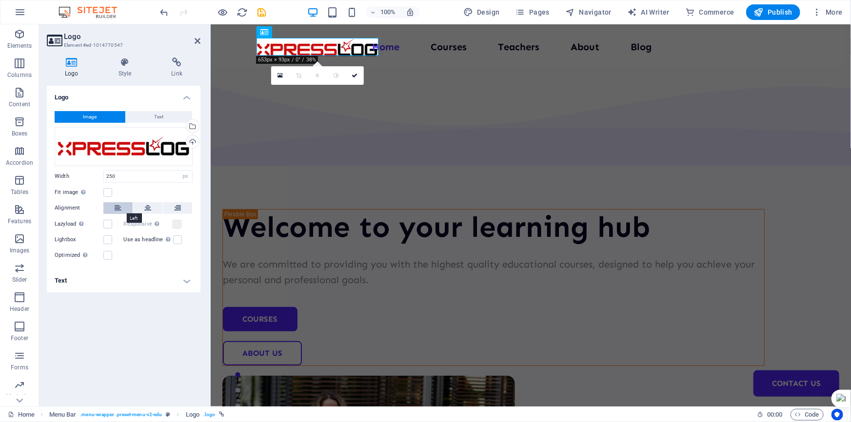
click at [107, 210] on button at bounding box center [117, 208] width 29 height 12
click at [108, 330] on div "Logo Image Text Drag files here, click to choose files or select files from Fil…" at bounding box center [124, 242] width 154 height 313
click at [396, 45] on nav "Home Courses Teachers About Blog Contact Us" at bounding box center [527, 47] width 542 height 16
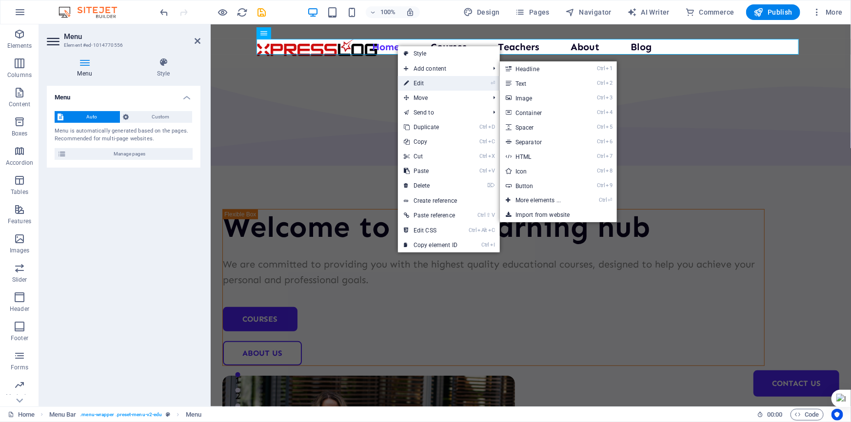
click at [423, 86] on link "⏎ Edit" at bounding box center [430, 83] width 65 height 15
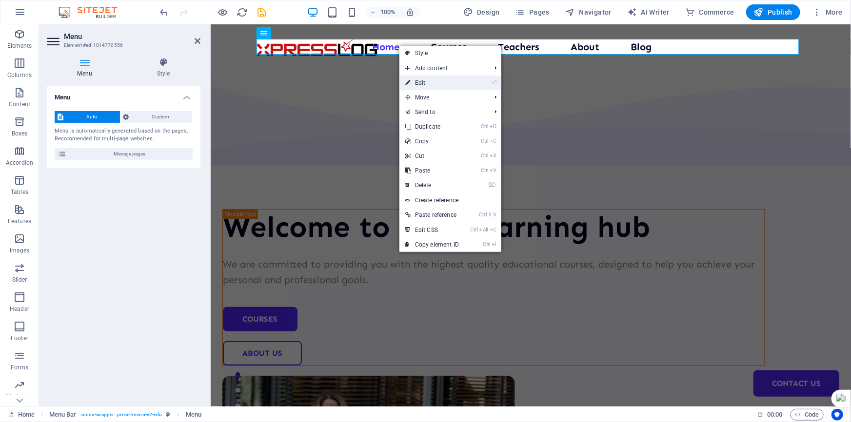
click at [418, 81] on link "⏎ Edit" at bounding box center [431, 83] width 65 height 15
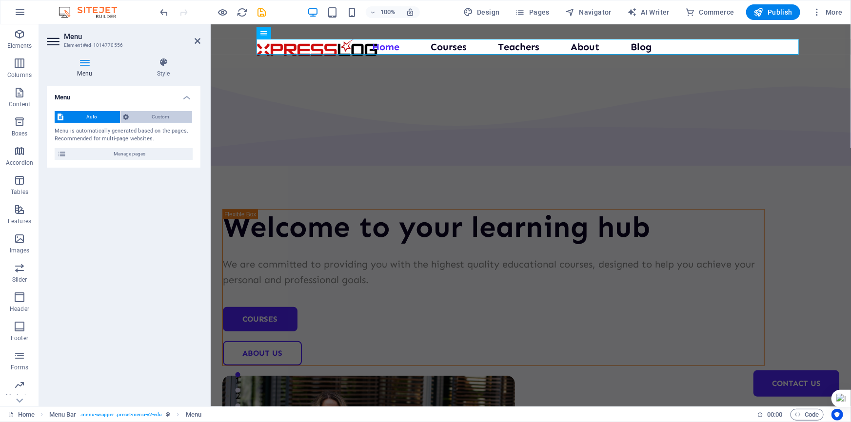
click at [161, 117] on span "Custom" at bounding box center [161, 117] width 58 height 12
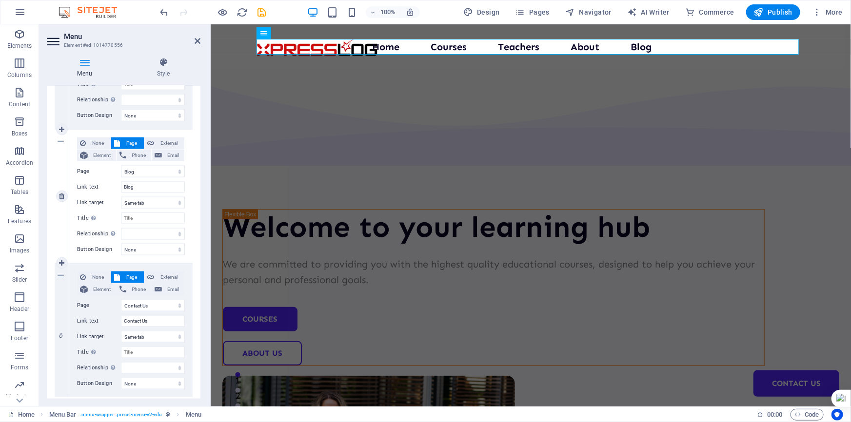
scroll to position [566, 0]
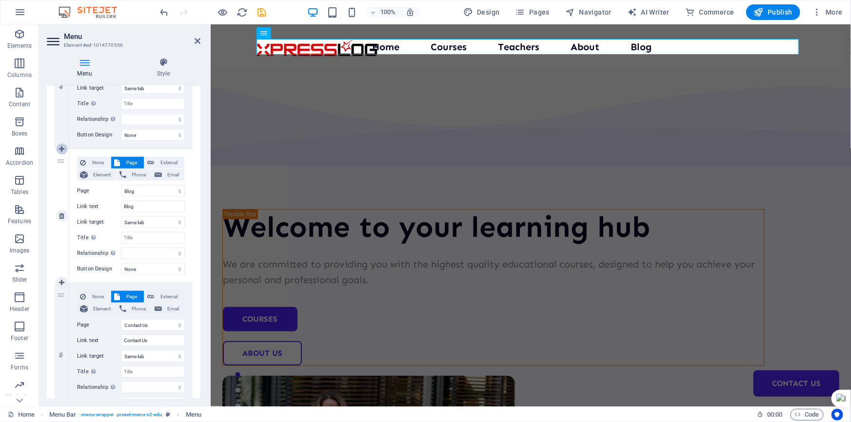
click at [60, 149] on icon at bounding box center [61, 149] width 5 height 7
select select
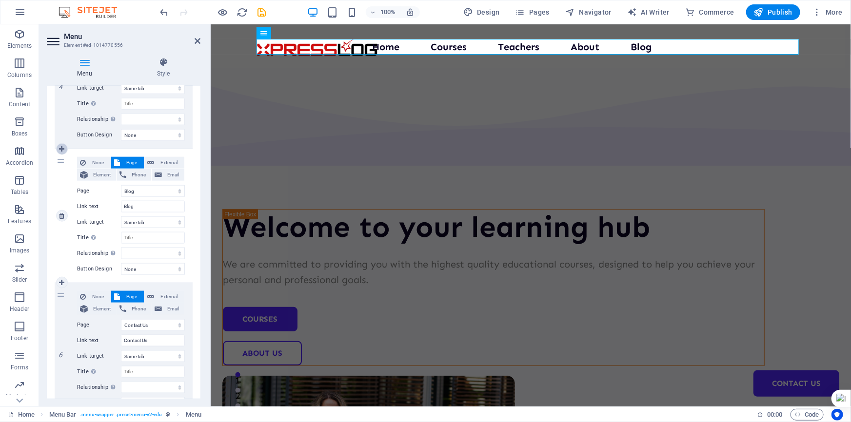
select select
select select "4"
type input "Blog"
select select
select select "5"
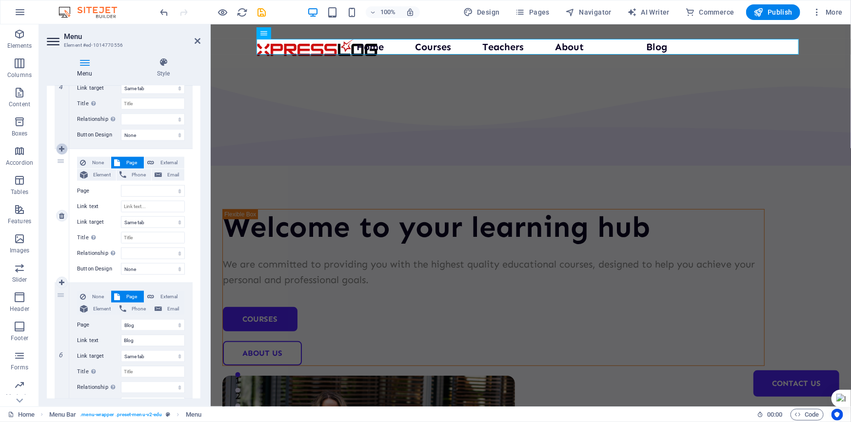
select select
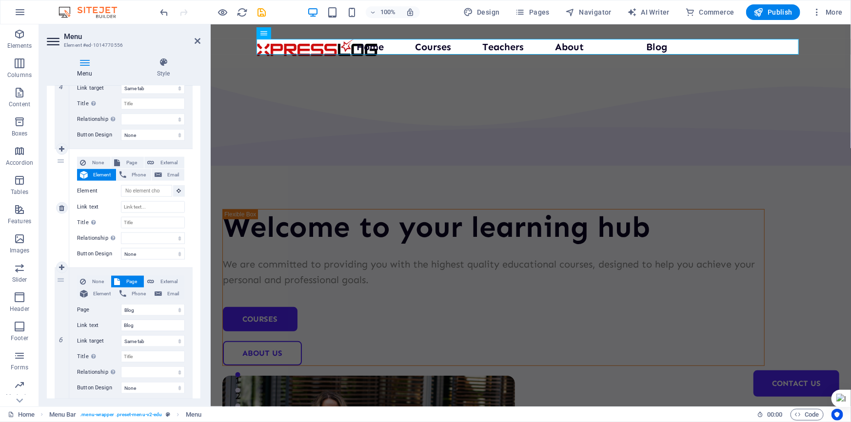
click at [59, 161] on div "5" at bounding box center [62, 208] width 15 height 118
click at [98, 162] on span "None" at bounding box center [98, 163] width 19 height 12
select select
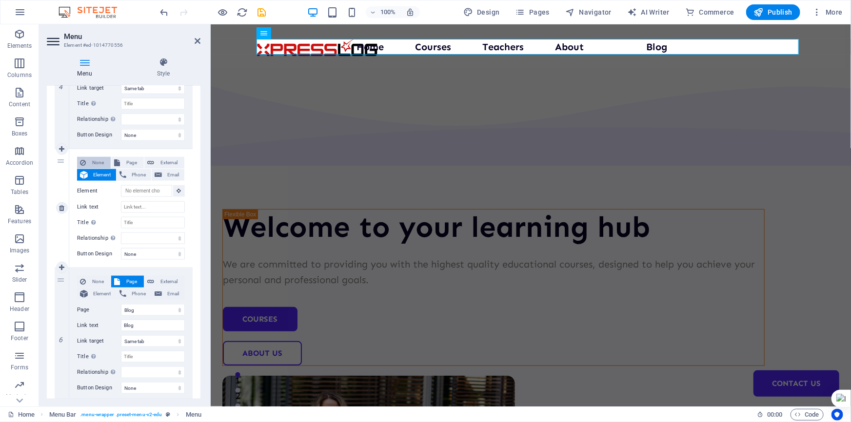
select select
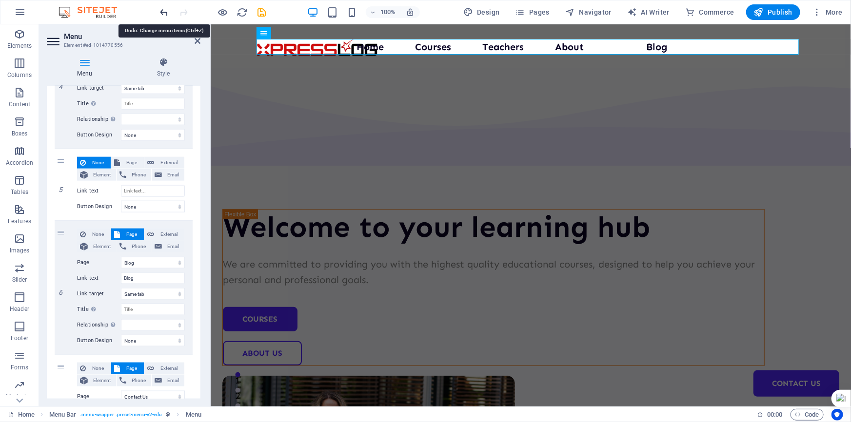
click at [165, 10] on icon "undo" at bounding box center [164, 12] width 11 height 11
select select
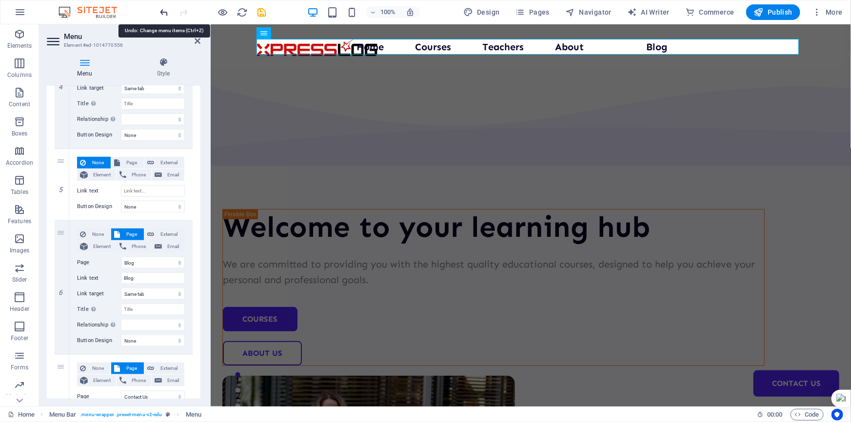
select select
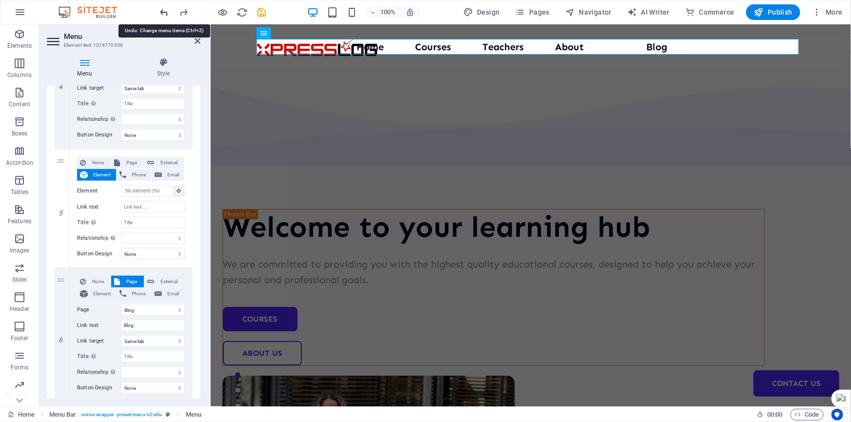
click at [166, 14] on icon "undo" at bounding box center [164, 12] width 11 height 11
select select
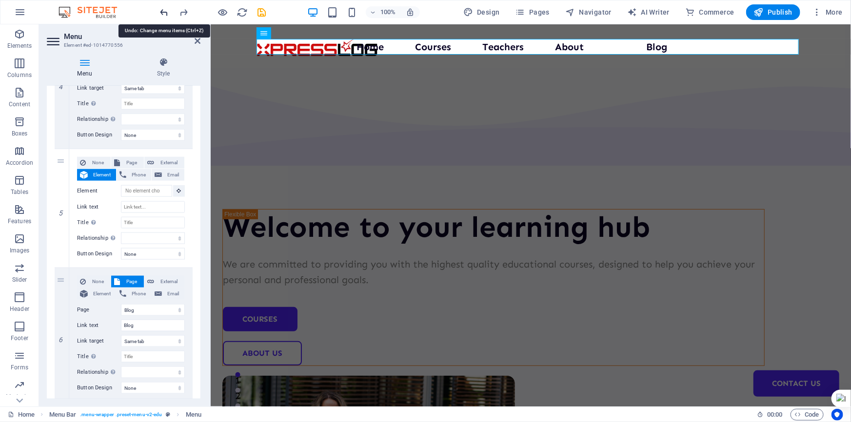
select select
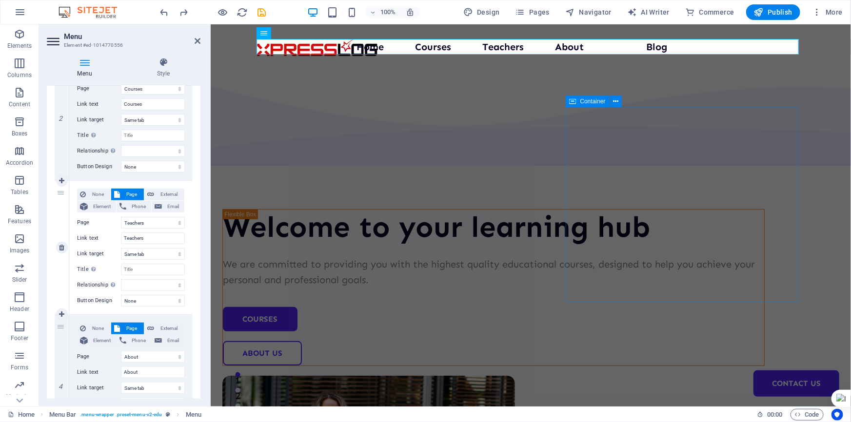
scroll to position [354, 0]
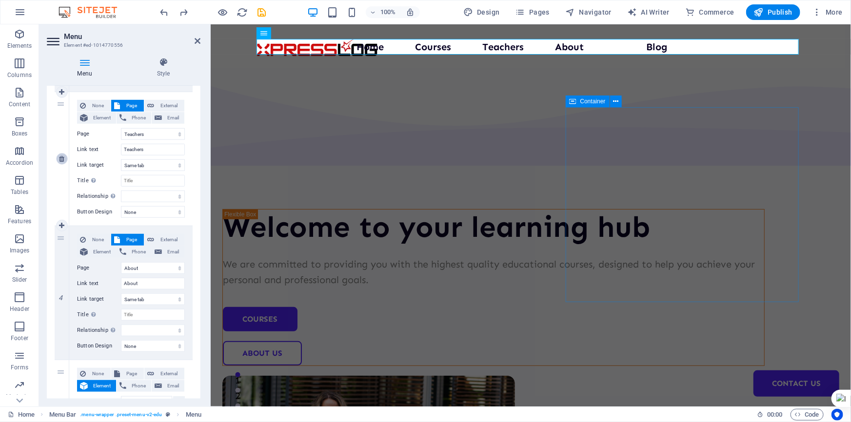
click at [63, 161] on icon at bounding box center [61, 159] width 5 height 7
select select
select select "3"
type input "About"
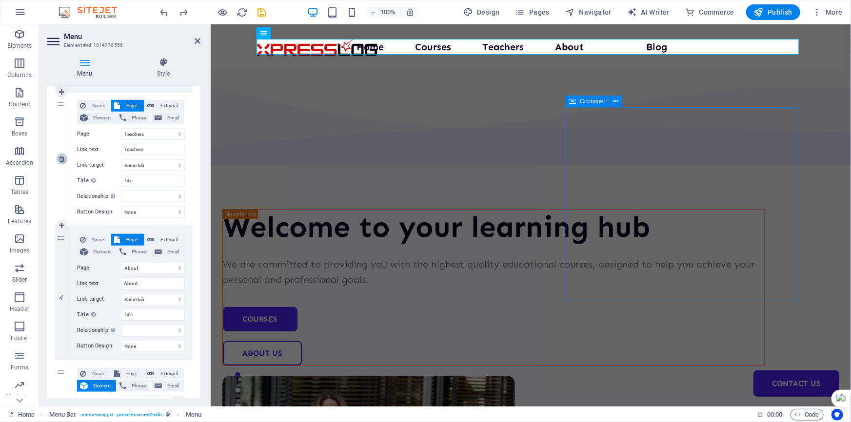
select select
select select "4"
type input "Blog"
select select
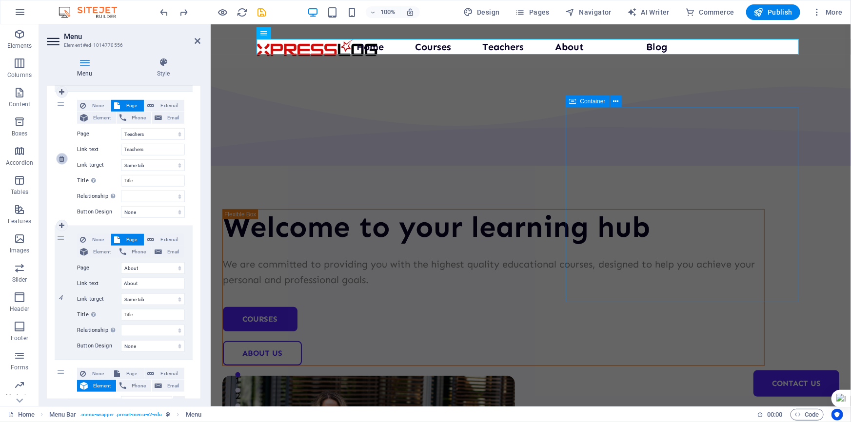
select select "5"
type input "Contact Us"
select select
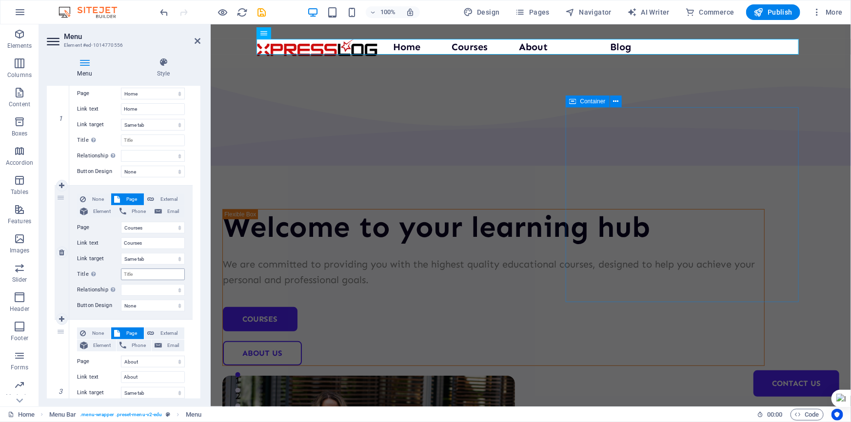
scroll to position [133, 0]
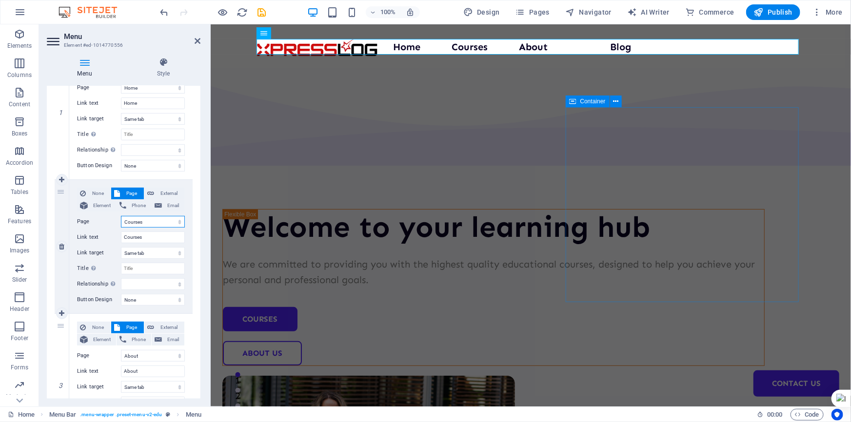
click at [152, 224] on select "Home Courses Teachers About Blog Contact Us Legal Notice Privacy" at bounding box center [153, 222] width 64 height 12
click at [205, 113] on div "Menu Style Menu Auto Custom Create custom menu items for this menu. Recommended…" at bounding box center [123, 228] width 169 height 357
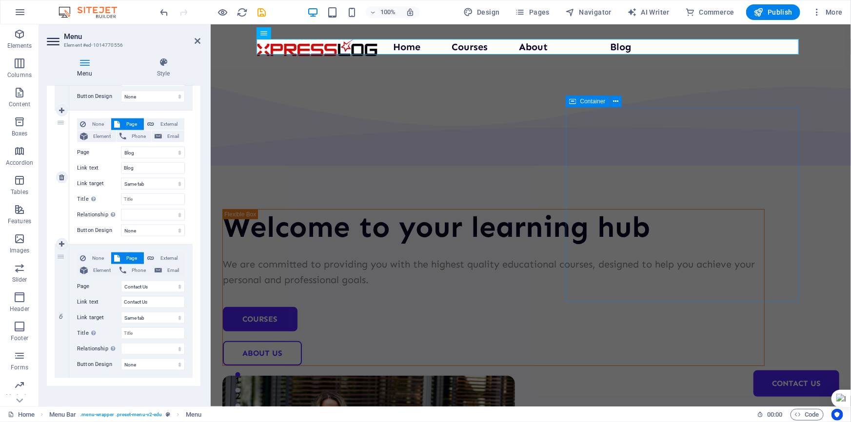
scroll to position [595, 0]
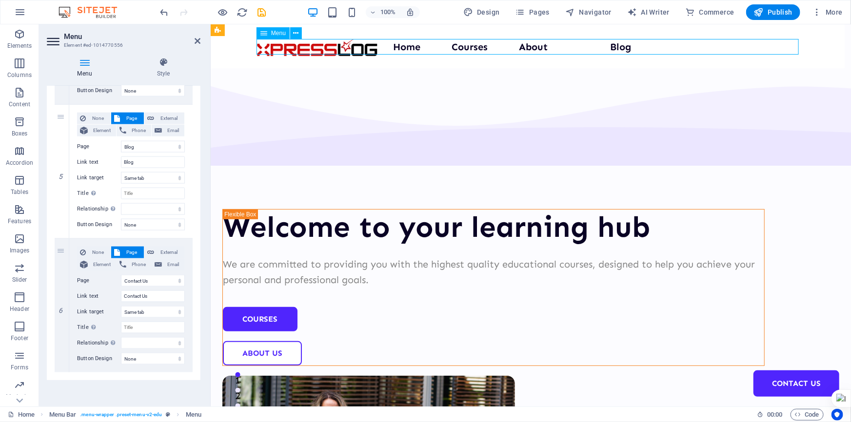
drag, startPoint x: 477, startPoint y: 44, endPoint x: 584, endPoint y: 42, distance: 107.3
click at [584, 42] on nav "Home Courses About Blog Contact Us" at bounding box center [527, 47] width 542 height 16
click at [544, 43] on nav "Home Courses About Blog Contact Us" at bounding box center [527, 47] width 542 height 16
click at [63, 170] on icon at bounding box center [61, 171] width 5 height 7
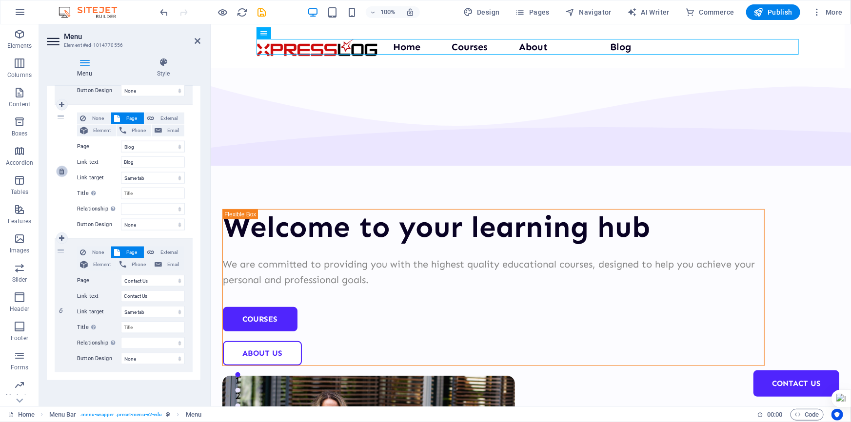
select select
select select "5"
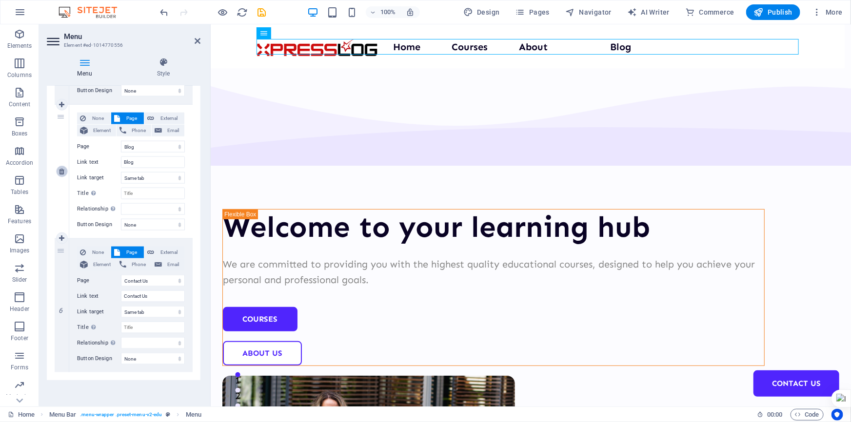
type input "Contact Us"
select select
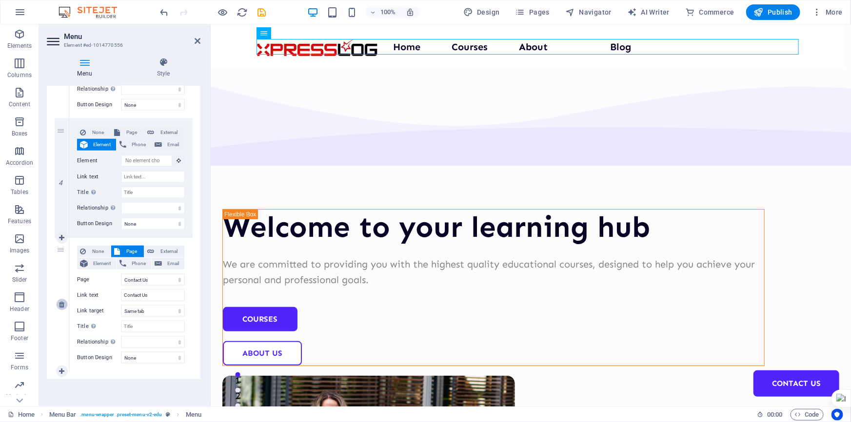
scroll to position [461, 0]
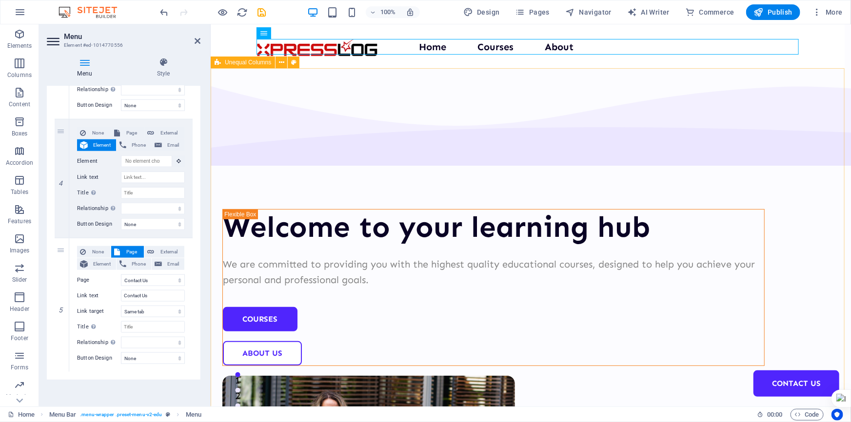
click at [834, 91] on div "Welcome to your learning hub We are committed to providing you with the highest…" at bounding box center [530, 378] width 640 height 620
select select "multiple-waves"
select select "em"
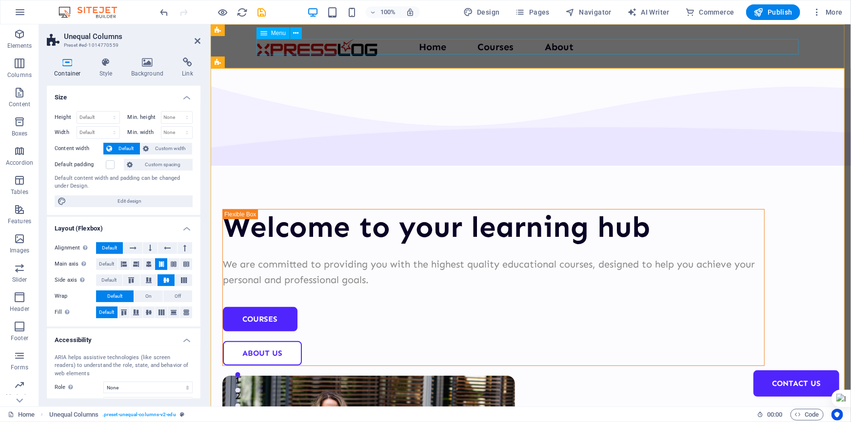
click at [510, 44] on nav "Home Courses About Contact Us" at bounding box center [527, 47] width 542 height 16
select select
select select "1"
select select
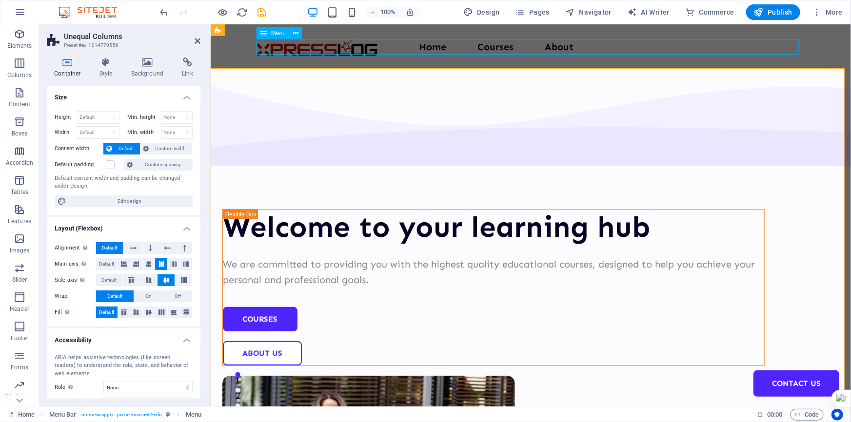
select select "3"
select select
select select "5"
select select
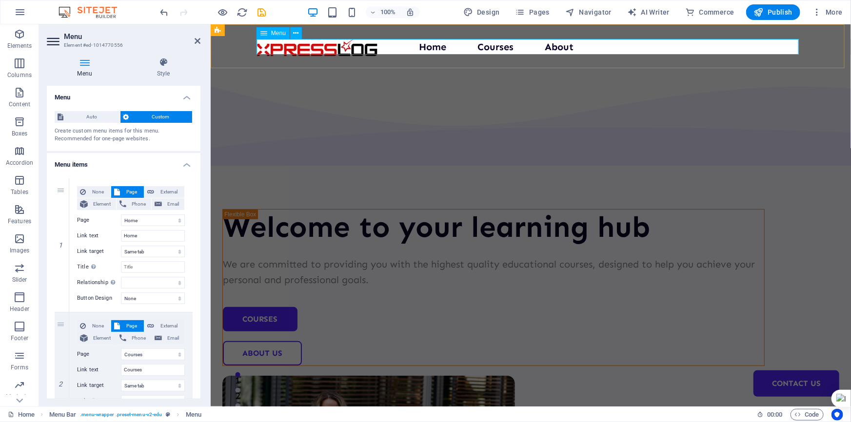
click at [522, 48] on nav "Home Courses About Contact Us" at bounding box center [527, 47] width 542 height 16
click at [87, 116] on span "Auto" at bounding box center [91, 117] width 51 height 12
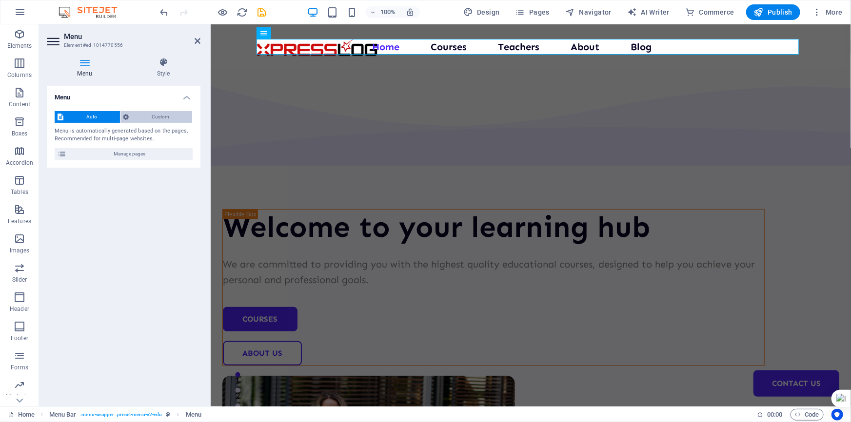
click at [163, 117] on span "Custom" at bounding box center [161, 117] width 58 height 12
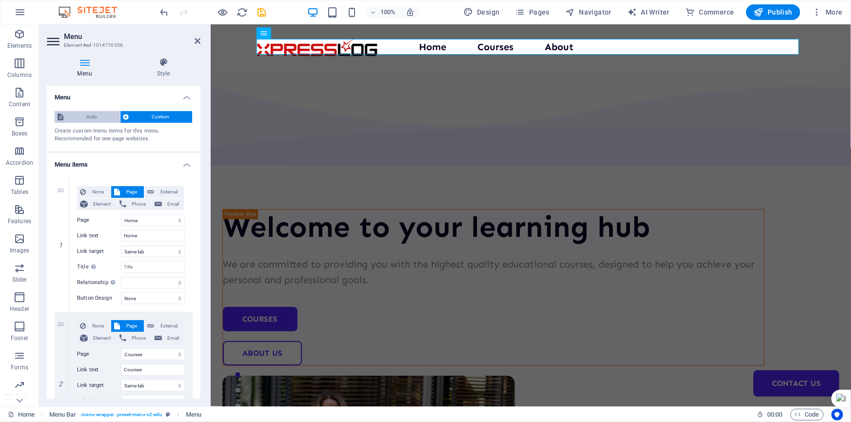
click at [103, 114] on span "Auto" at bounding box center [91, 117] width 51 height 12
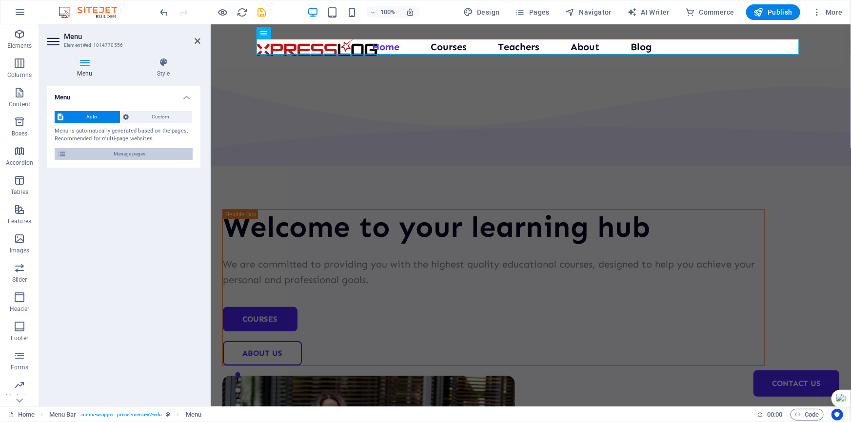
click at [127, 155] on span "Manage pages" at bounding box center [129, 154] width 120 height 12
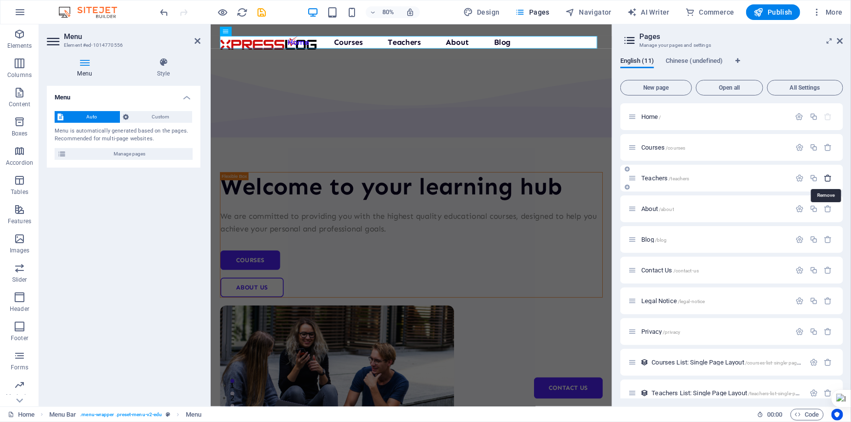
click at [825, 178] on icon "button" at bounding box center [828, 178] width 8 height 8
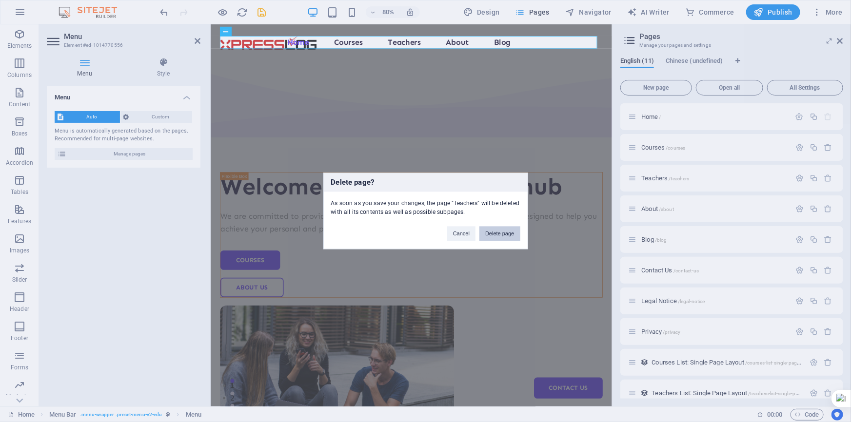
click at [495, 233] on button "Delete page" at bounding box center [499, 234] width 40 height 15
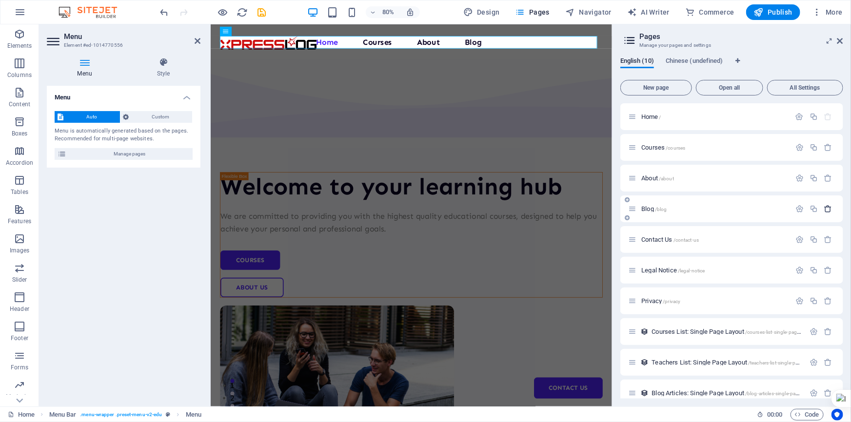
click at [824, 213] on icon "button" at bounding box center [828, 209] width 8 height 8
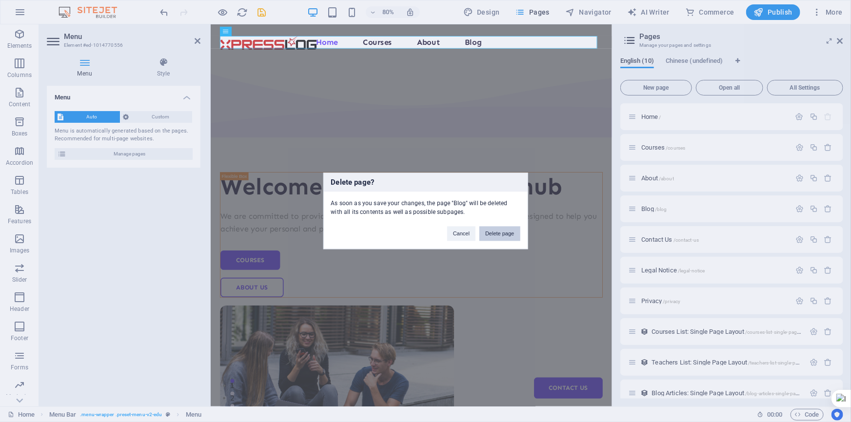
click at [497, 230] on button "Delete page" at bounding box center [499, 234] width 40 height 15
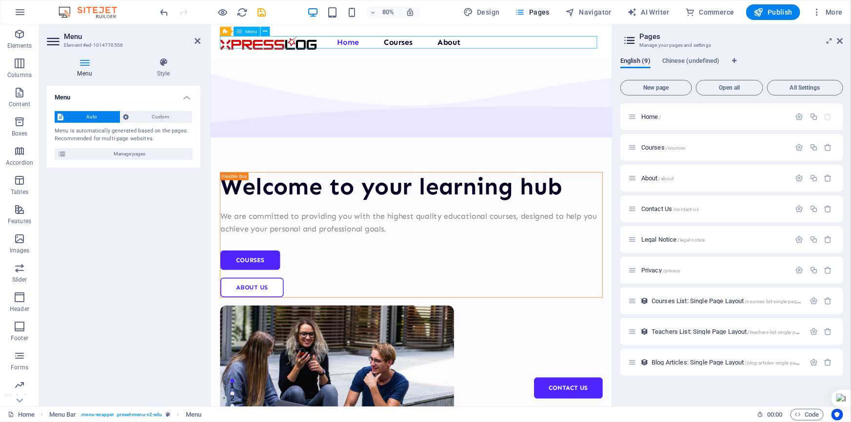
drag, startPoint x: 492, startPoint y: 47, endPoint x: 544, endPoint y: 43, distance: 51.9
click at [544, 43] on nav "Home Courses About Contact Us" at bounding box center [461, 47] width 478 height 16
click at [773, 14] on span "Publish" at bounding box center [773, 12] width 39 height 10
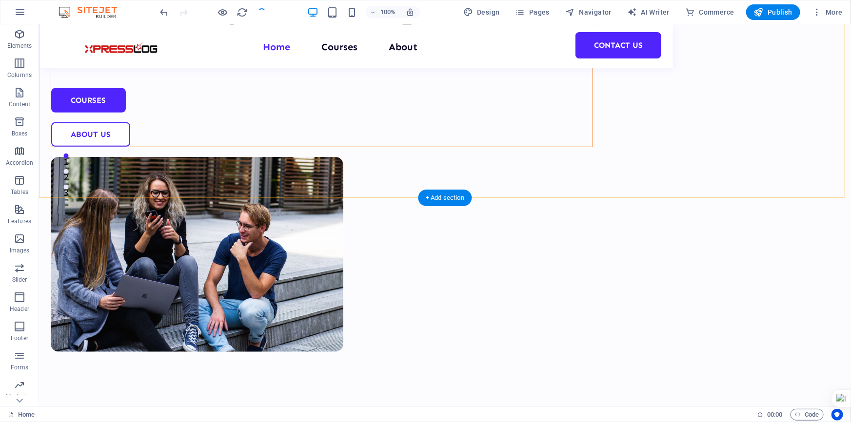
scroll to position [221, 0]
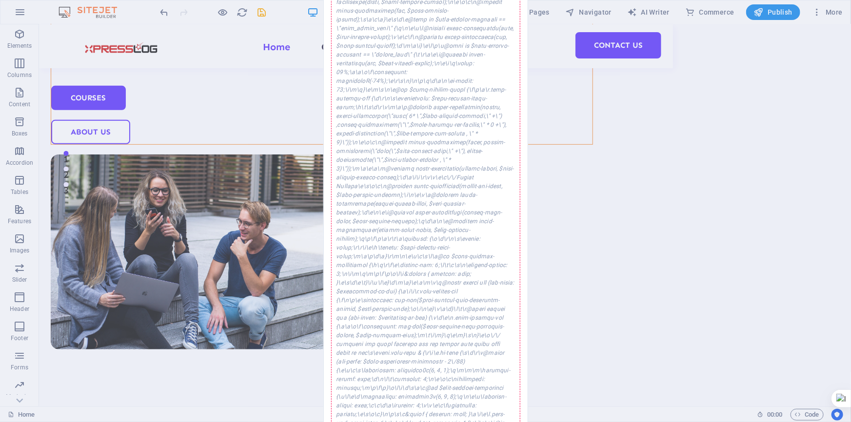
click at [775, 147] on div "Error while saving An error occurred while saving the website settings. Please …" at bounding box center [425, 211] width 851 height 422
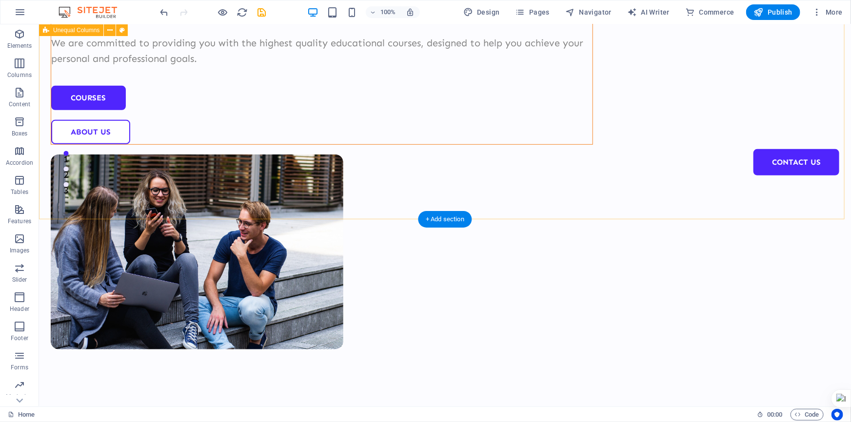
scroll to position [0, 0]
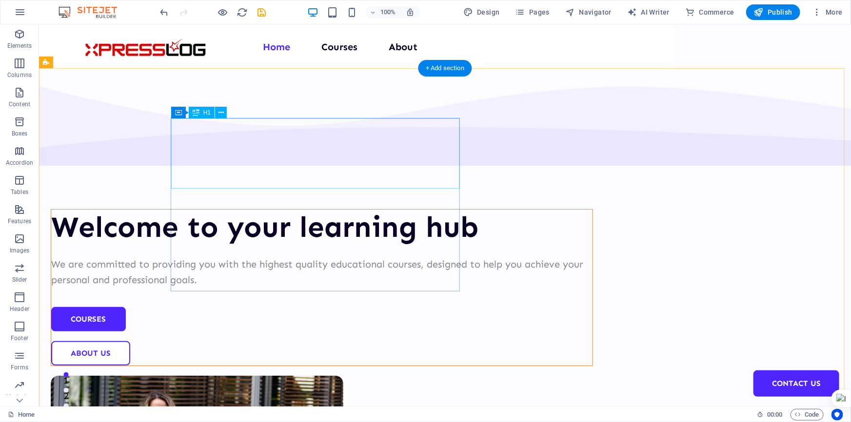
click at [316, 209] on div "Welcome to your learning hub" at bounding box center [321, 226] width 541 height 35
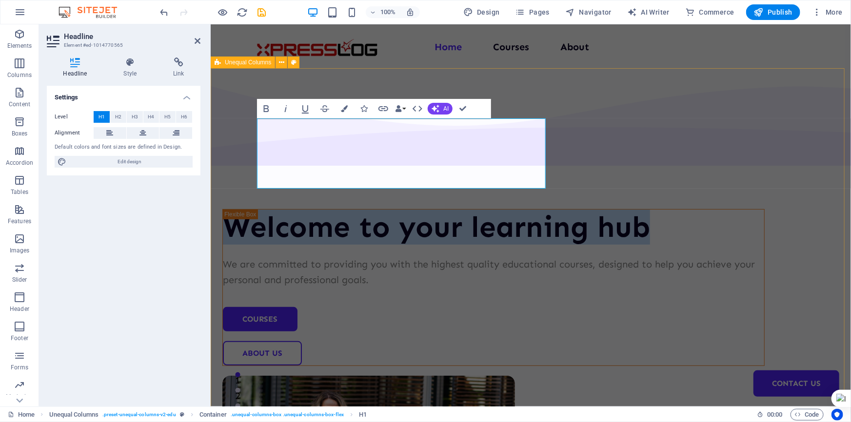
click at [824, 129] on div "Welcome to your learning hub We are committed to providing you with the highest…" at bounding box center [530, 378] width 640 height 620
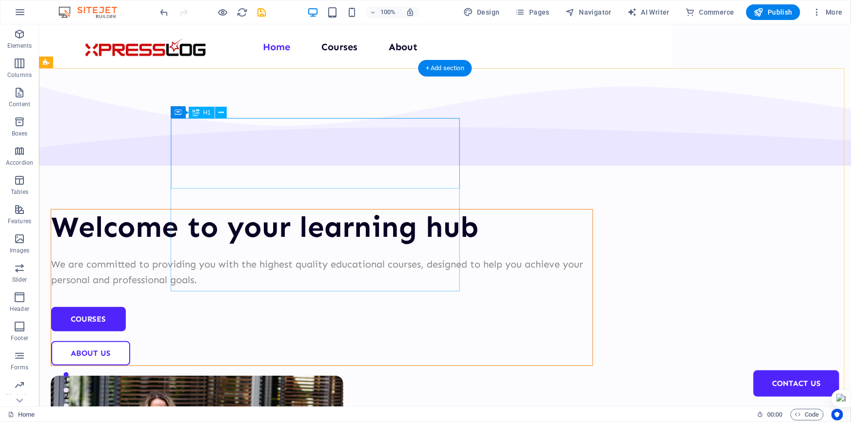
click at [369, 209] on div "Welcome to your learning hub" at bounding box center [321, 226] width 541 height 35
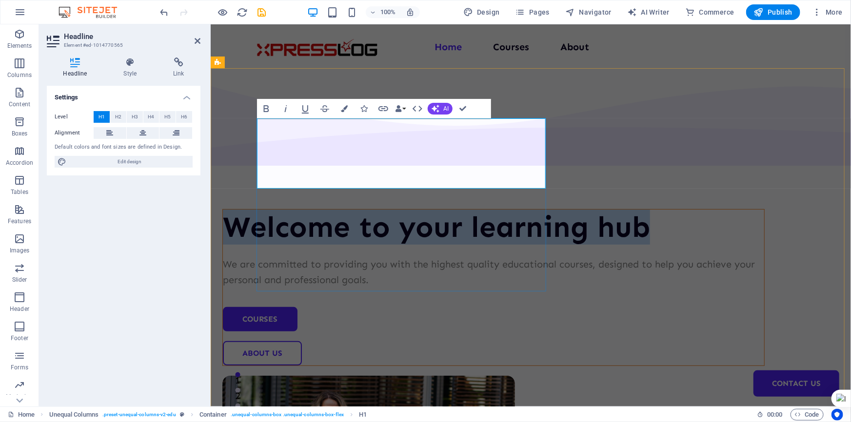
click at [407, 209] on h1 "Welcome to your learning hub" at bounding box center [492, 226] width 541 height 35
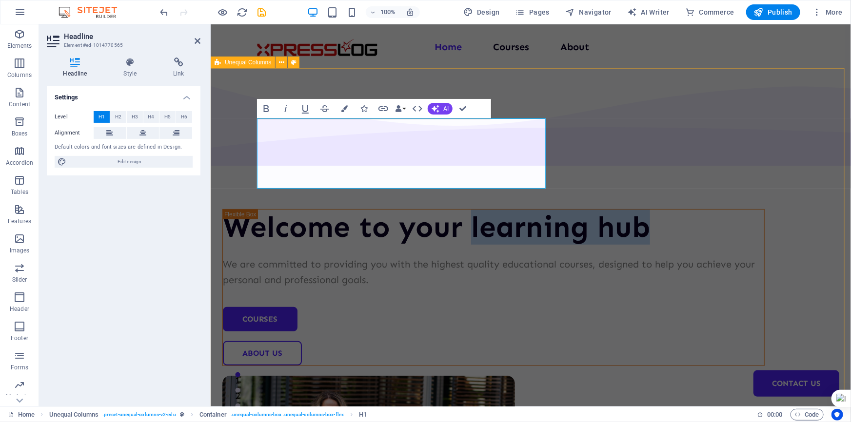
drag, startPoint x: 438, startPoint y: 176, endPoint x: 254, endPoint y: 163, distance: 185.2
click at [254, 163] on div "Welcome to your learning hub We are committed to providing you with the highest…" at bounding box center [530, 378] width 640 height 620
drag, startPoint x: 431, startPoint y: 351, endPoint x: 601, endPoint y: 353, distance: 170.2
click at [602, 353] on div "Welcome to your learning hub We are committed to providing you with the highest…" at bounding box center [530, 378] width 640 height 620
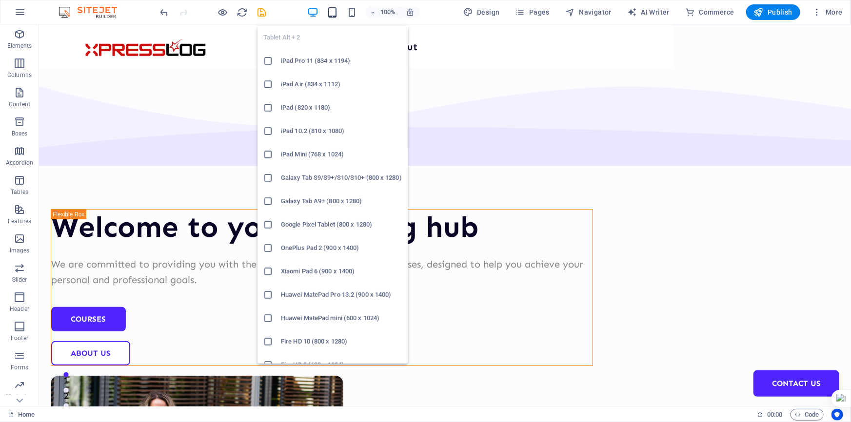
click at [332, 9] on icon "button" at bounding box center [332, 12] width 11 height 11
click at [302, 60] on h6 "iPad Pro 11 (834 x 1194)" at bounding box center [341, 61] width 121 height 12
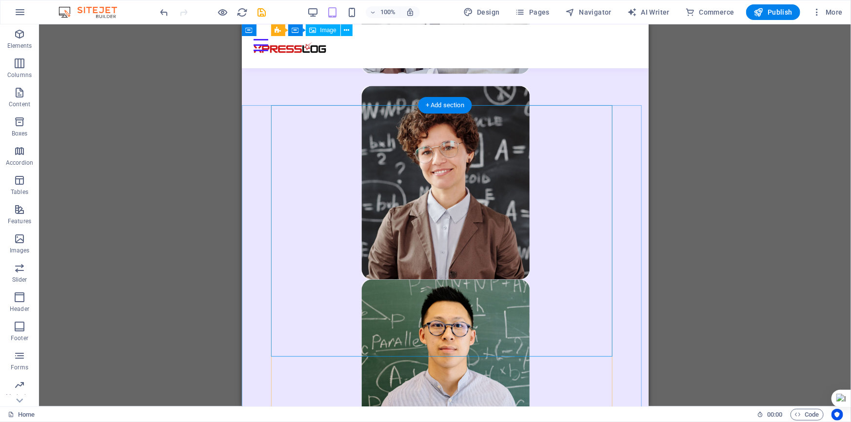
scroll to position [886, 0]
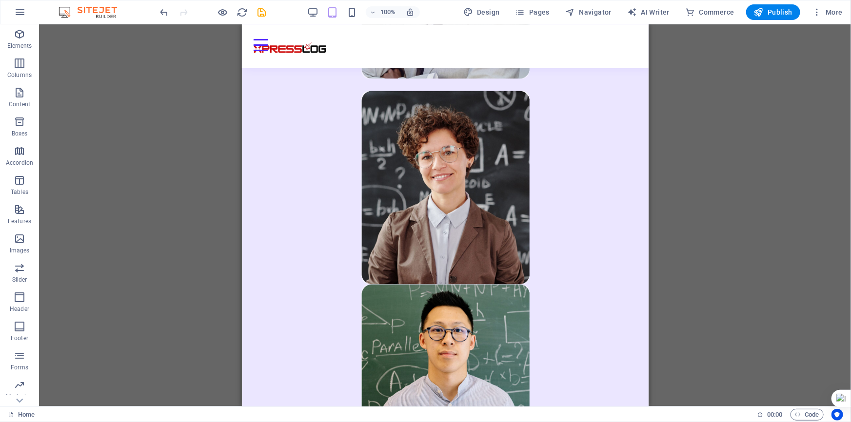
click at [316, 5] on div "100%" at bounding box center [363, 12] width 113 height 16
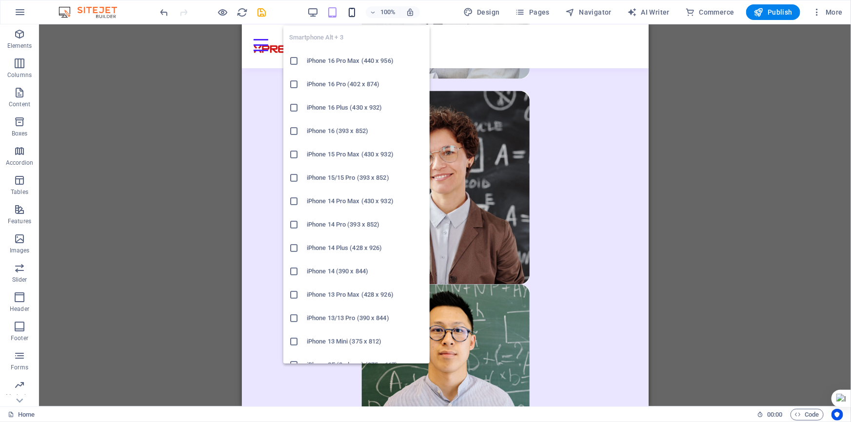
click at [354, 12] on icon "button" at bounding box center [351, 12] width 11 height 11
click at [353, 62] on h6 "iPhone 16 Pro Max (440 x 956)" at bounding box center [365, 61] width 117 height 12
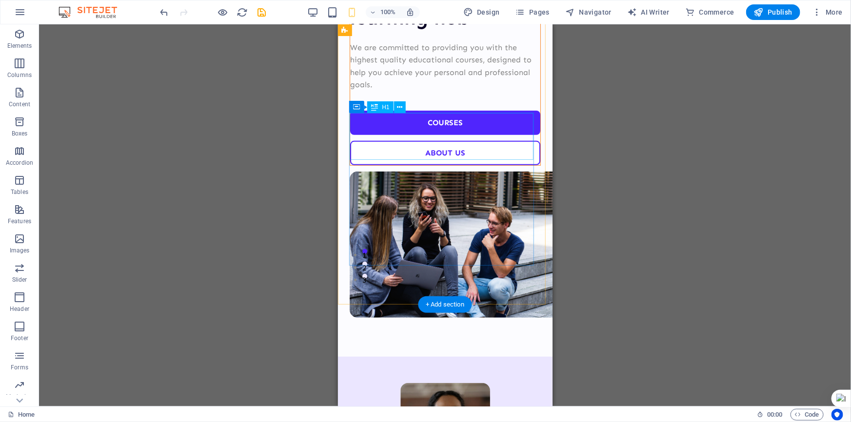
scroll to position [0, 0]
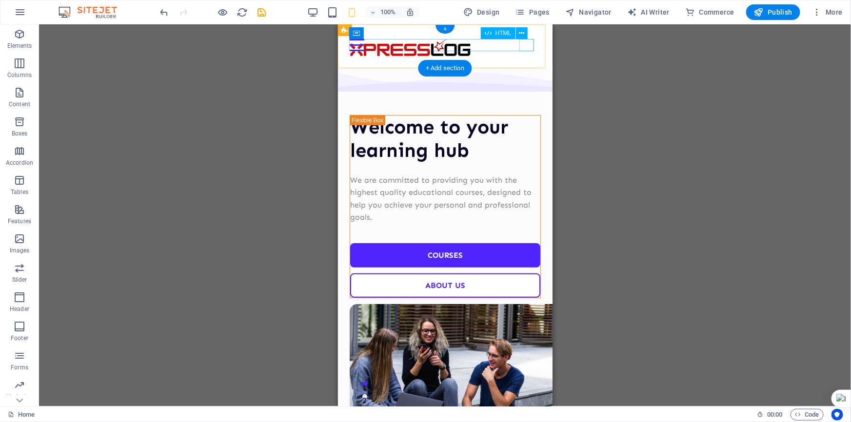
click at [529, 45] on div "Menu" at bounding box center [444, 45] width 191 height 12
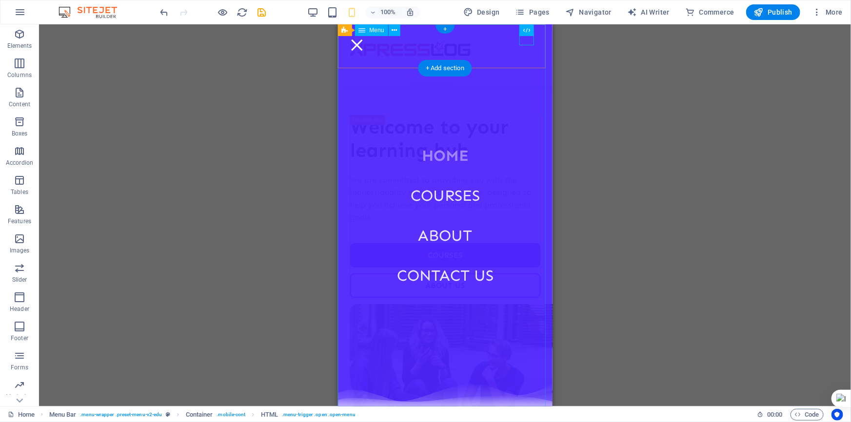
click at [530, 46] on nav "Home Courses About Contact Us" at bounding box center [444, 215] width 215 height 382
click at [364, 39] on div "Menu" at bounding box center [356, 45] width 15 height 12
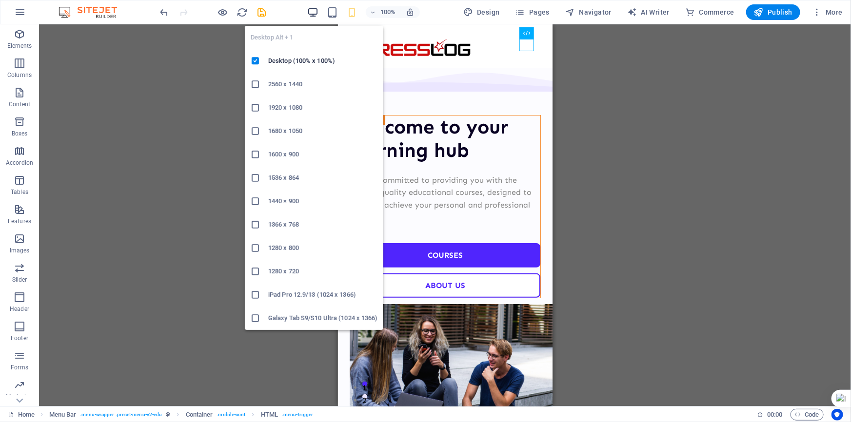
click at [309, 8] on icon "button" at bounding box center [312, 12] width 11 height 11
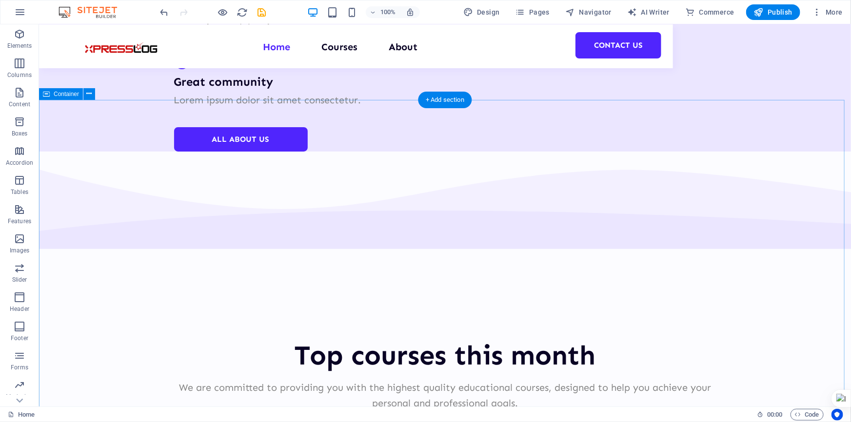
scroll to position [1950, 0]
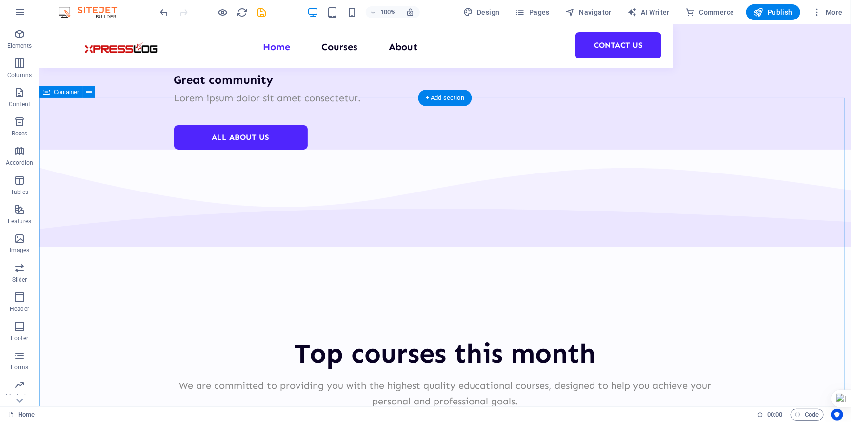
click at [88, 95] on icon at bounding box center [89, 92] width 5 height 10
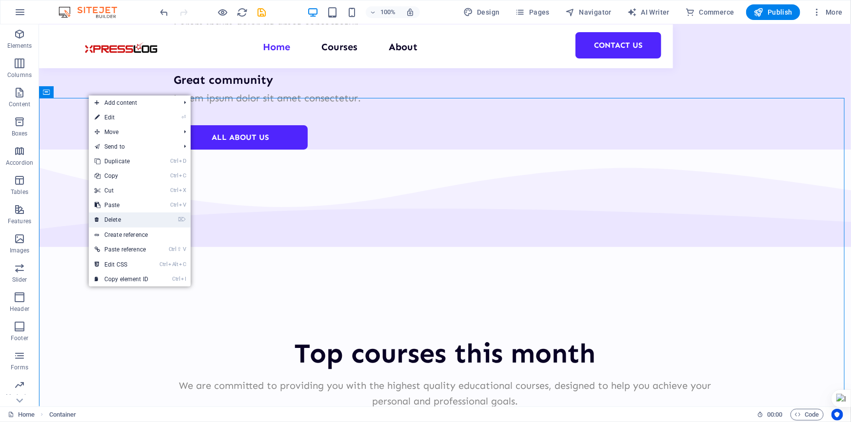
click at [111, 221] on link "⌦ Delete" at bounding box center [121, 220] width 65 height 15
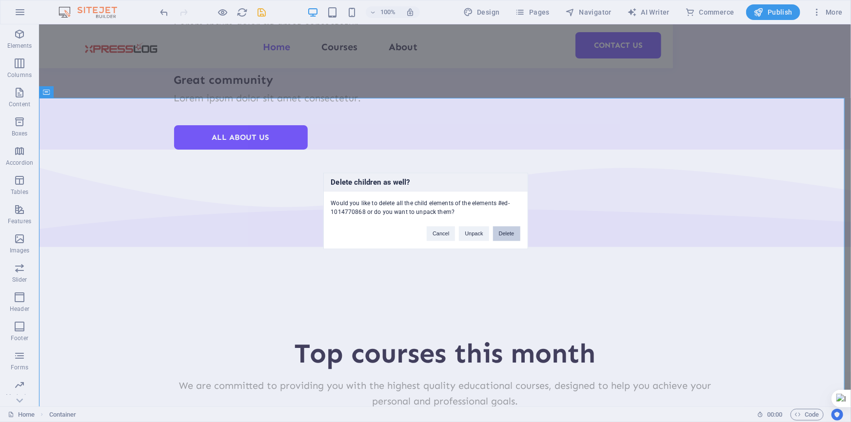
click at [510, 236] on button "Delete" at bounding box center [506, 234] width 27 height 15
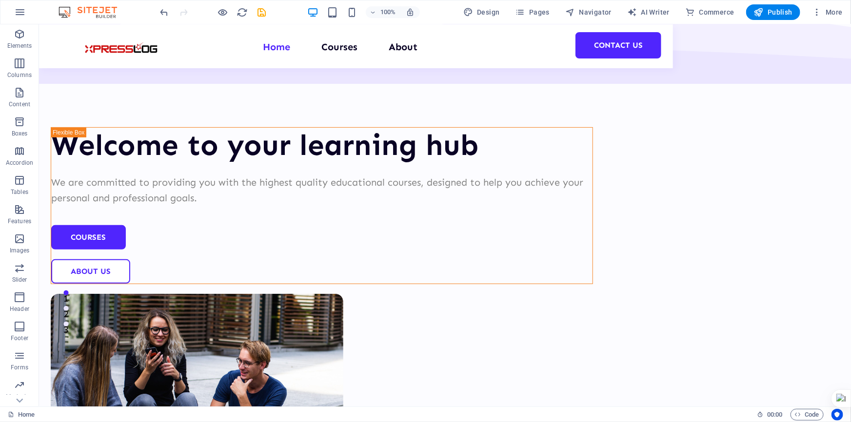
scroll to position [0, 0]
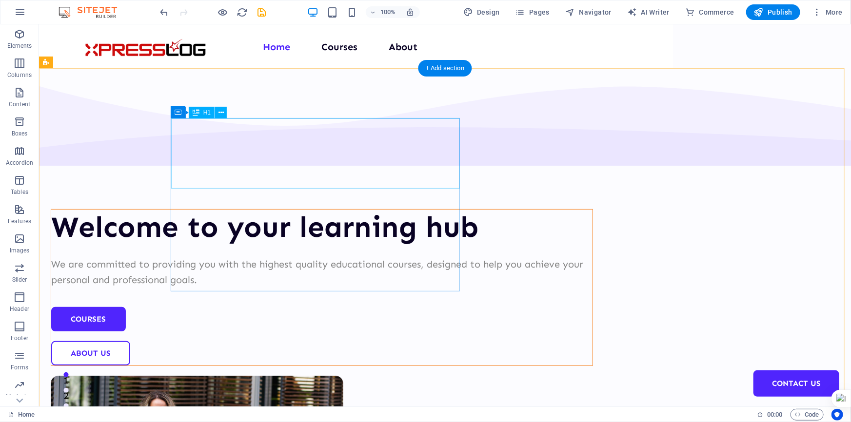
click at [359, 209] on div "Welcome to your learning hub" at bounding box center [321, 226] width 541 height 35
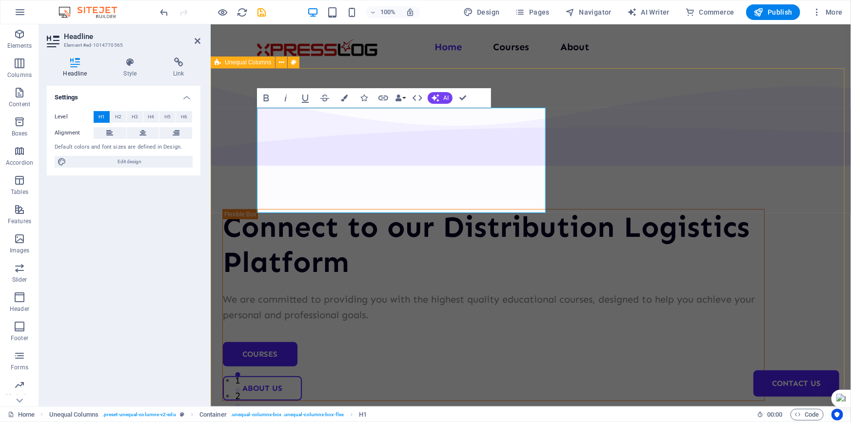
click at [788, 94] on div "Connect to our Distribution Logistics Platform We are committed to providing yo…" at bounding box center [530, 395] width 640 height 655
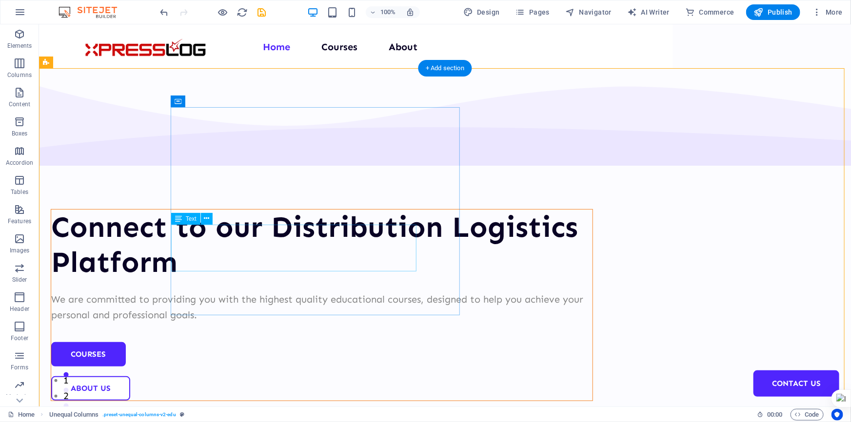
click at [353, 291] on div "We are committed to providing you with the highest quality educational courses,…" at bounding box center [321, 306] width 541 height 31
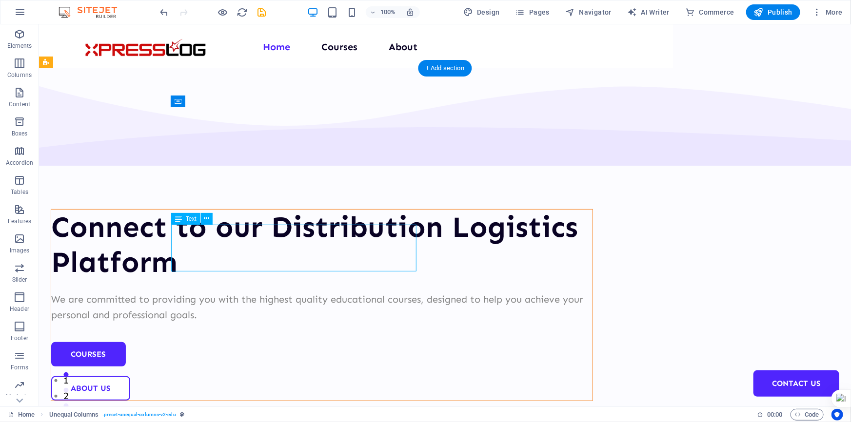
click at [353, 291] on div "We are committed to providing you with the highest quality educational courses,…" at bounding box center [321, 306] width 541 height 31
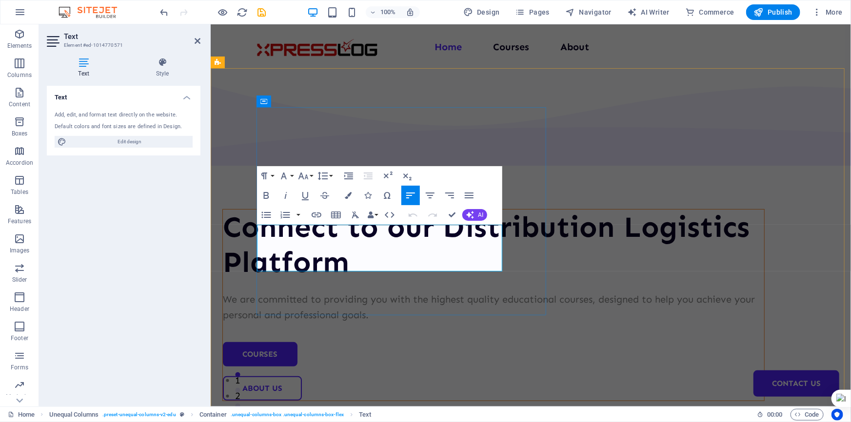
click at [471, 291] on p "We are committed to providing you with the highest quality educational courses,…" at bounding box center [492, 306] width 541 height 31
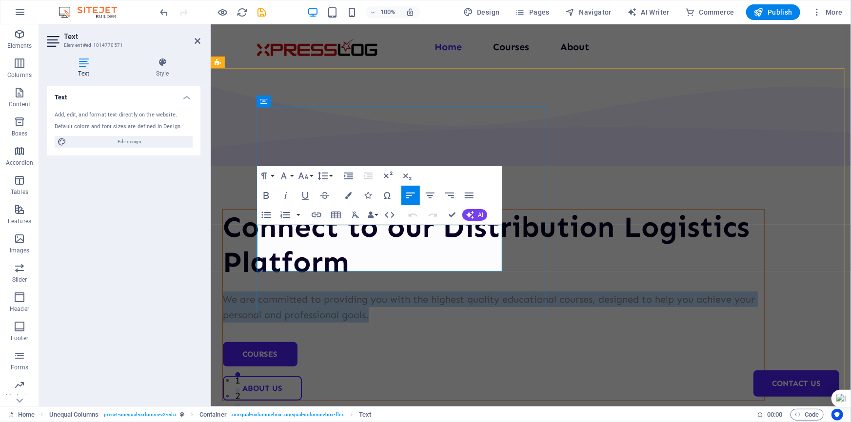
drag, startPoint x: 472, startPoint y: 266, endPoint x: 258, endPoint y: 231, distance: 216.4
click at [258, 291] on p "We are committed to providing you with the highest quality educational courses,…" at bounding box center [492, 306] width 541 height 31
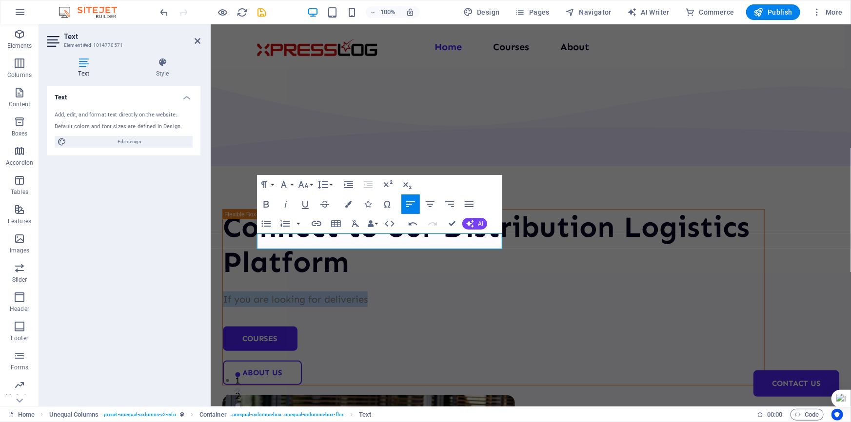
drag, startPoint x: 408, startPoint y: 242, endPoint x: 139, endPoint y: 240, distance: 268.7
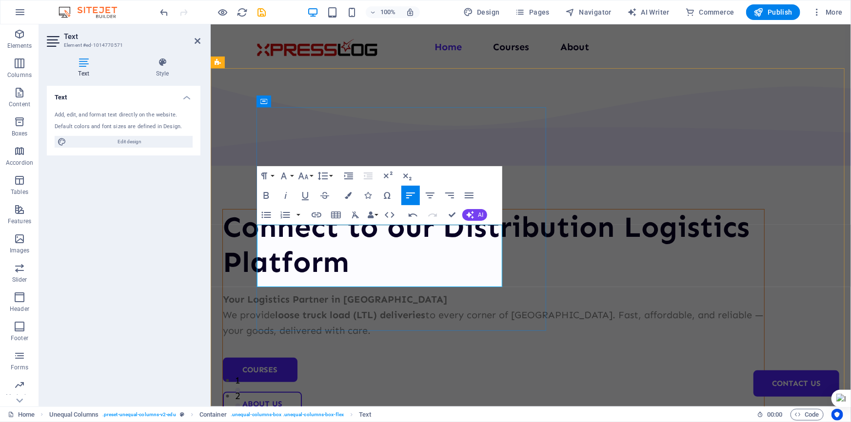
click at [397, 293] on strong "Your Logistics Partner in West Malaysia" at bounding box center [334, 299] width 224 height 12
click at [595, 362] on div "Connect to our Distribution Logistics Platform Your Logistics Partner in Malays…" at bounding box center [530, 403] width 640 height 670
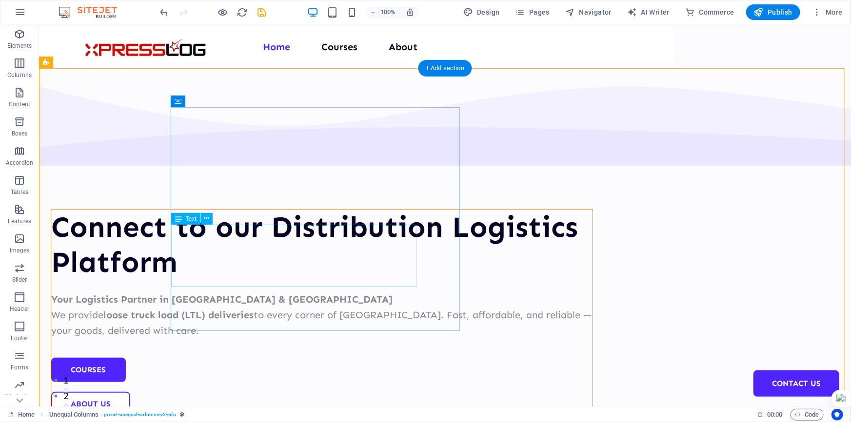
click at [229, 291] on div "Your Logistics Partner in Malaysia & Singapore We provide loose truck load (LTL…" at bounding box center [321, 314] width 541 height 47
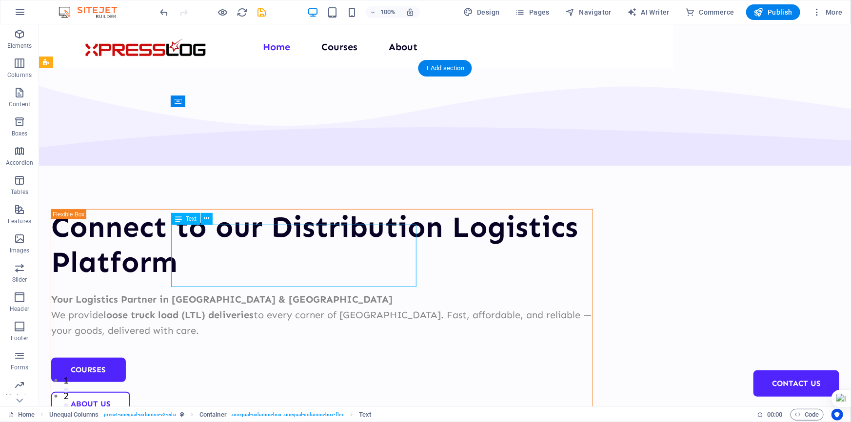
click at [229, 291] on div "Your Logistics Partner in Malaysia & Singapore We provide loose truck load (LTL…" at bounding box center [321, 314] width 541 height 47
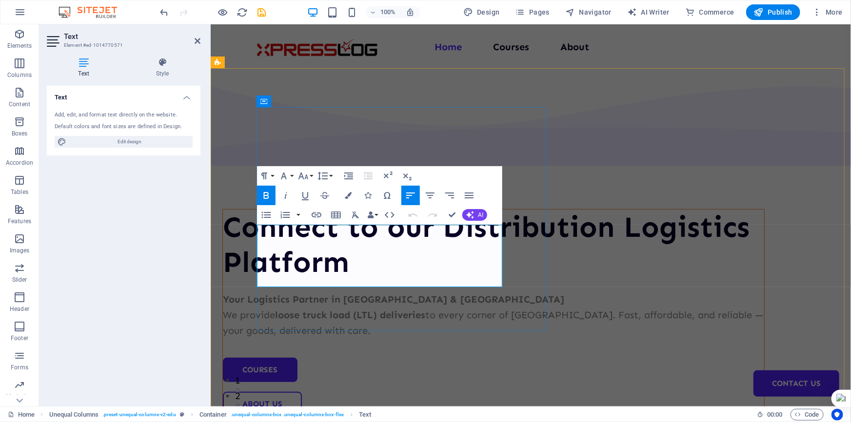
click at [313, 309] on strong "loose truck load (LTL) deliveries" at bounding box center [350, 315] width 150 height 12
click at [314, 309] on strong "loose truck load (LTL) deliveries" at bounding box center [350, 315] width 150 height 12
click at [311, 291] on p "Your Logistics Partner in Malaysia & Singapore We provide loose truck load (LTL…" at bounding box center [492, 314] width 541 height 47
click at [275, 291] on p "Your Logistics Partner in Malaysia & Singapore We provide loose truck load (LTL…" at bounding box center [492, 314] width 541 height 47
click at [355, 291] on p "Your Logistics Partner in Malaysia & Singapore We provide loose truck load (LTL…" at bounding box center [492, 314] width 541 height 47
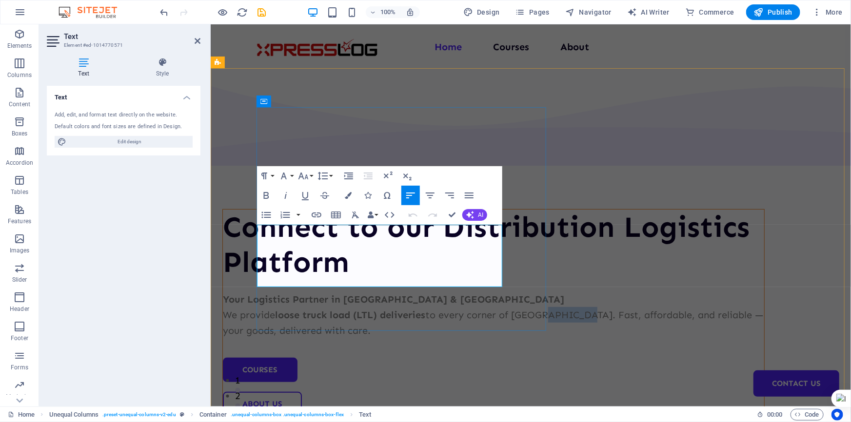
click at [355, 291] on p "Your Logistics Partner in Malaysia & Singapore We provide loose truck load (LTL…" at bounding box center [492, 314] width 541 height 47
click at [358, 291] on p "Your Logistics Partner in Malaysia & Singapore We provide loose truck load (LTL…" at bounding box center [492, 314] width 541 height 47
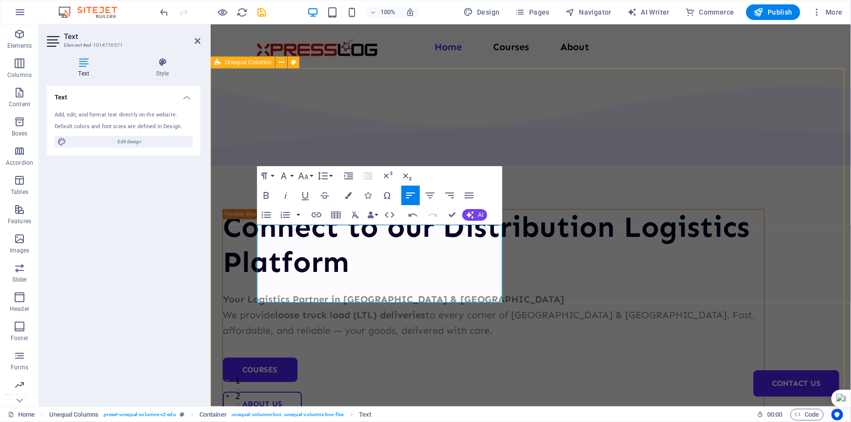
click at [634, 362] on div "Connect to our Distribution Logistics Platform Your Logistics Partner in Malays…" at bounding box center [530, 403] width 640 height 670
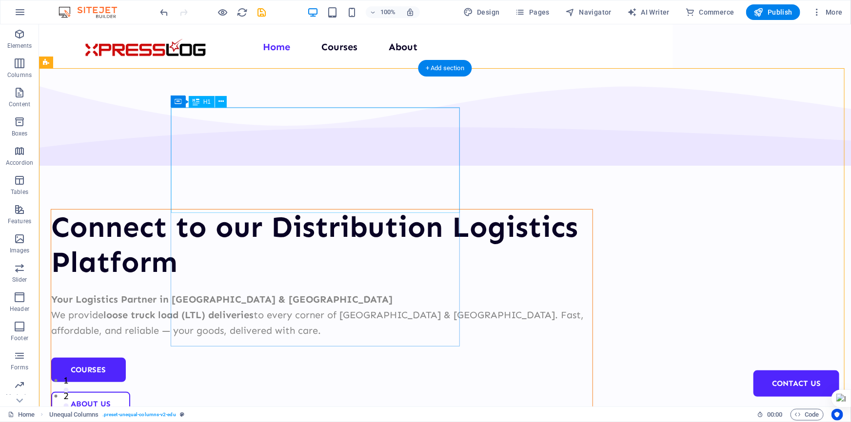
click at [231, 209] on div "Connect to our Distribution Logistics Platform" at bounding box center [321, 244] width 541 height 70
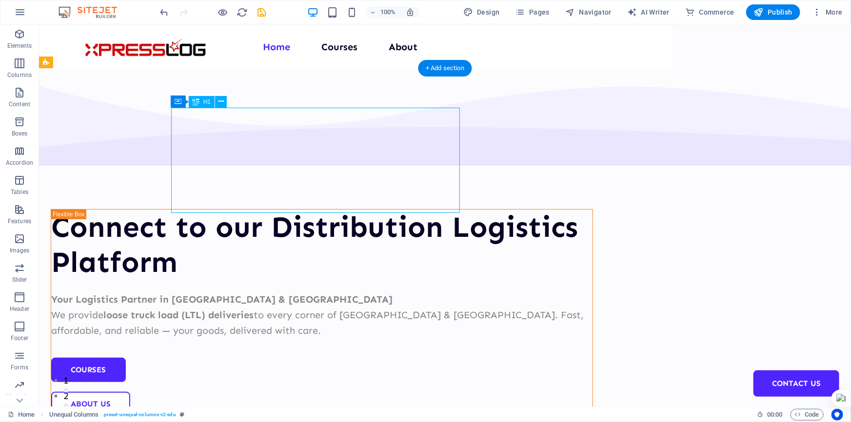
drag, startPoint x: 231, startPoint y: 163, endPoint x: 60, endPoint y: 165, distance: 171.1
click at [232, 209] on div "Connect to our Distribution Logistics Platform" at bounding box center [321, 244] width 541 height 70
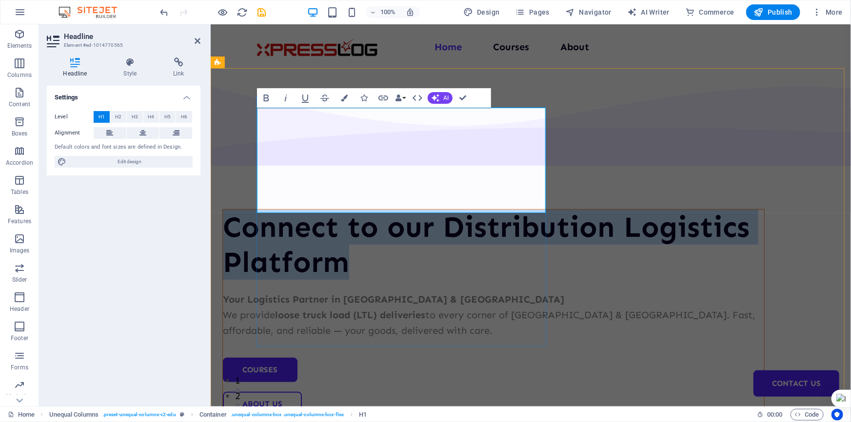
click at [429, 209] on h1 "Connect to our Distribution Logistics Platform" at bounding box center [492, 244] width 541 height 70
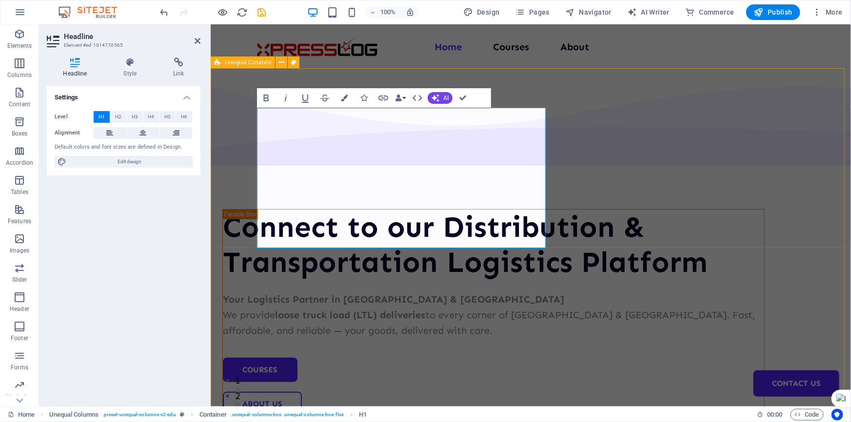
click at [763, 99] on div "Connect to our Distribution & Transportation Logistics Platform Your Logistics …" at bounding box center [530, 403] width 640 height 670
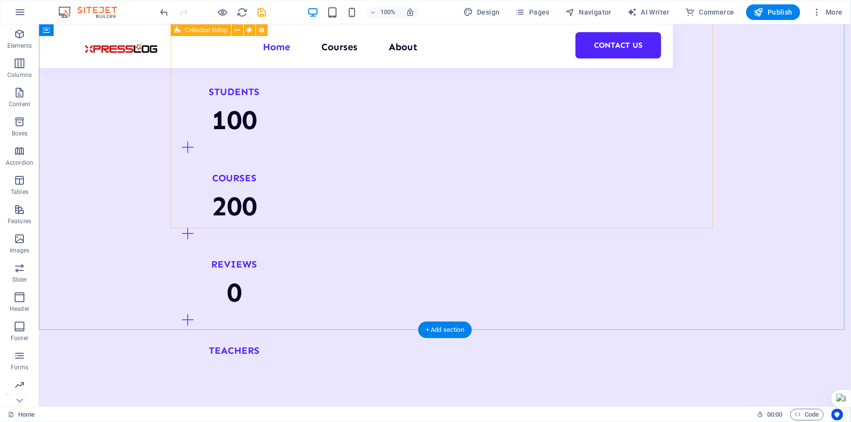
scroll to position [1241, 0]
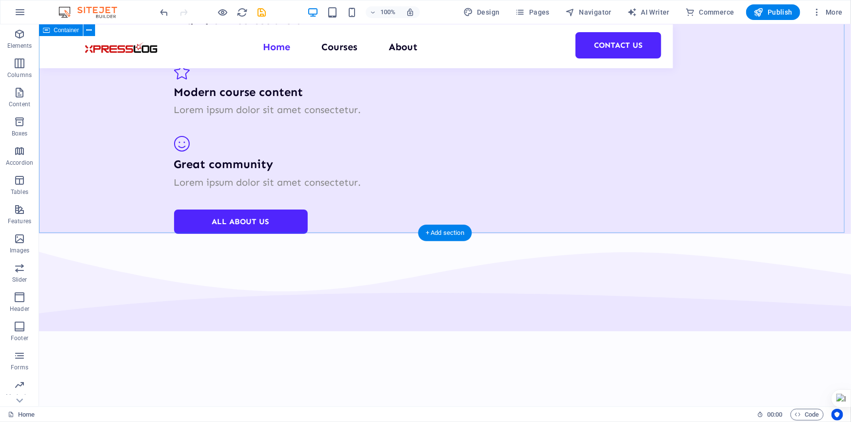
scroll to position [1817, 0]
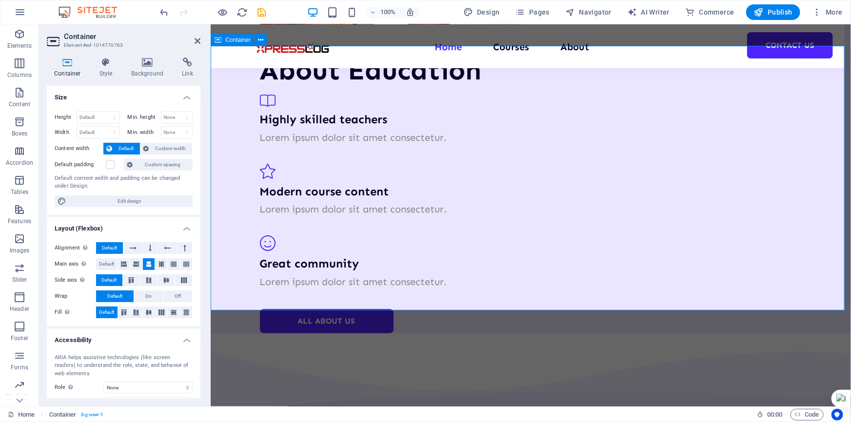
click at [196, 40] on icon at bounding box center [198, 41] width 6 height 8
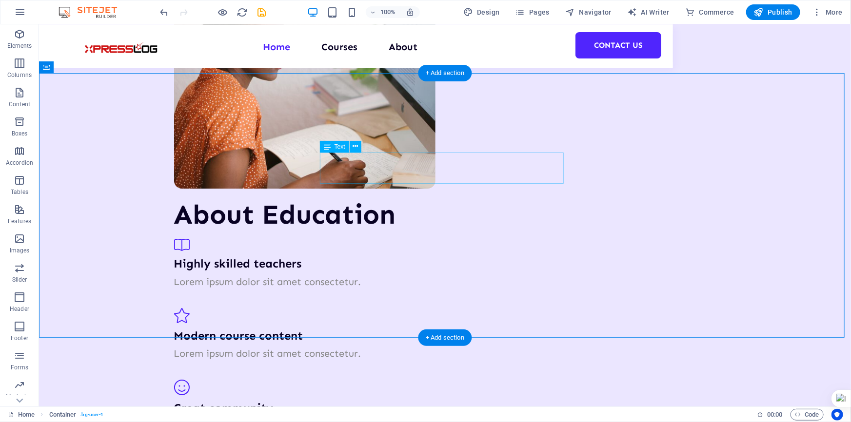
scroll to position [1640, 0]
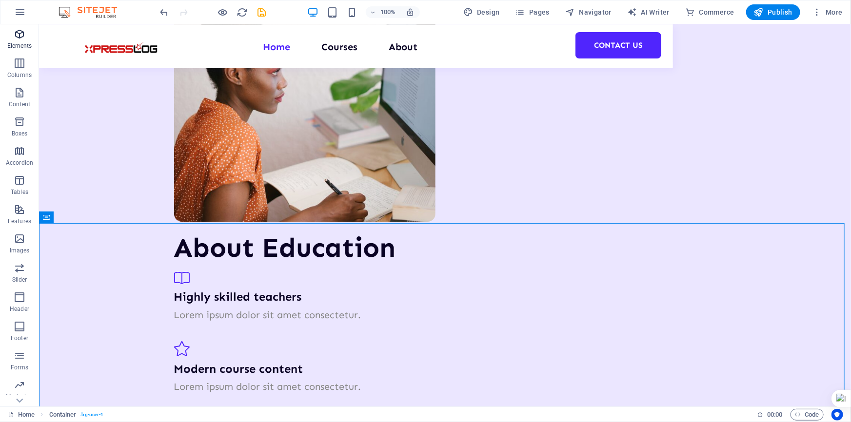
click at [16, 39] on icon "button" at bounding box center [20, 34] width 12 height 12
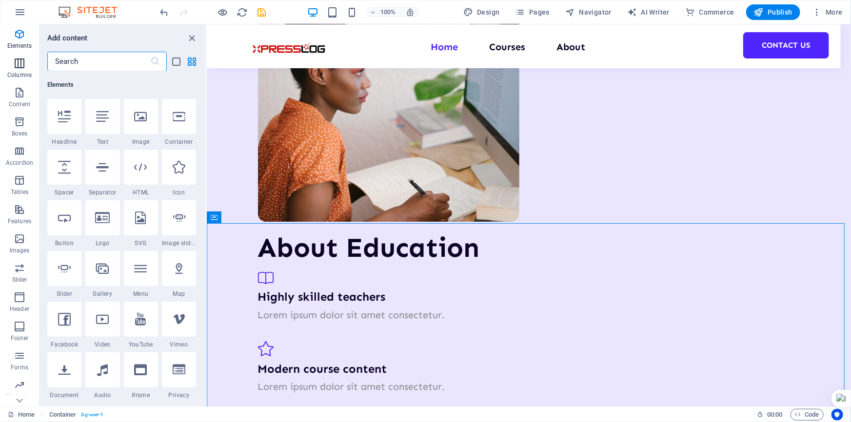
click at [21, 70] on span "Columns" at bounding box center [19, 69] width 39 height 23
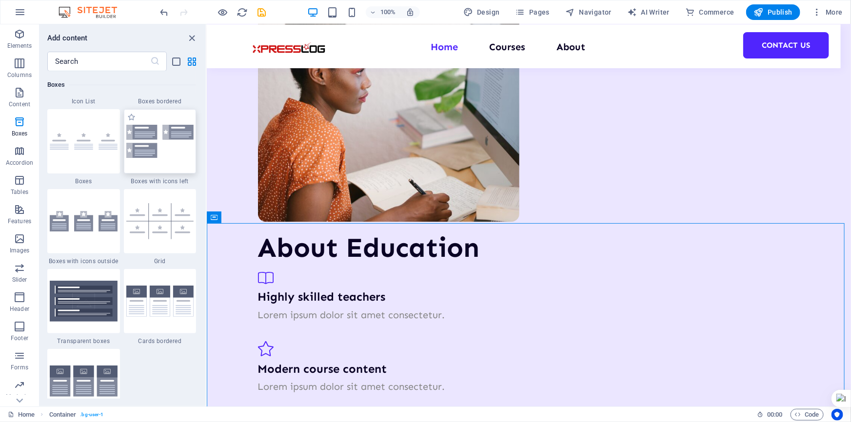
scroll to position [2728, 0]
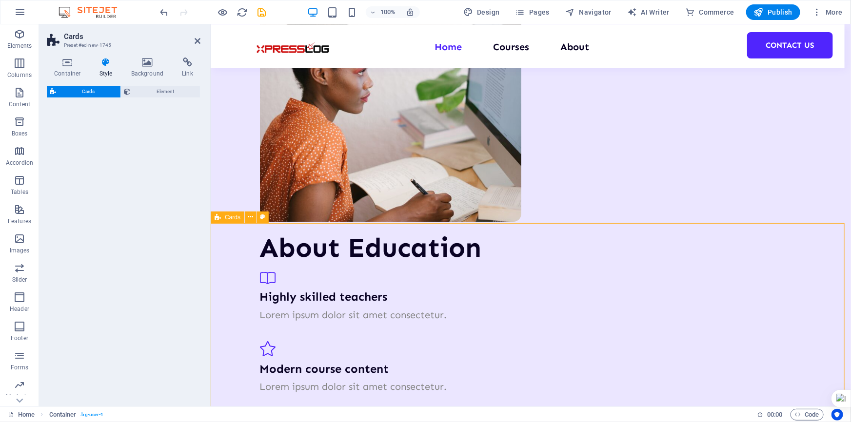
select select "rem"
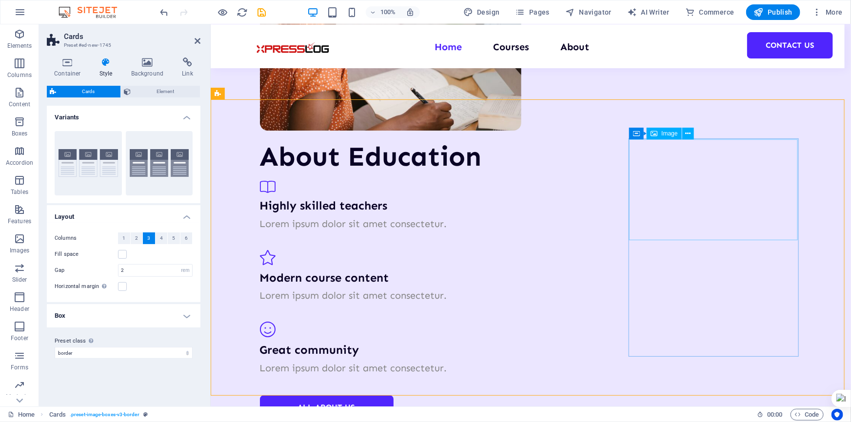
scroll to position [1773, 0]
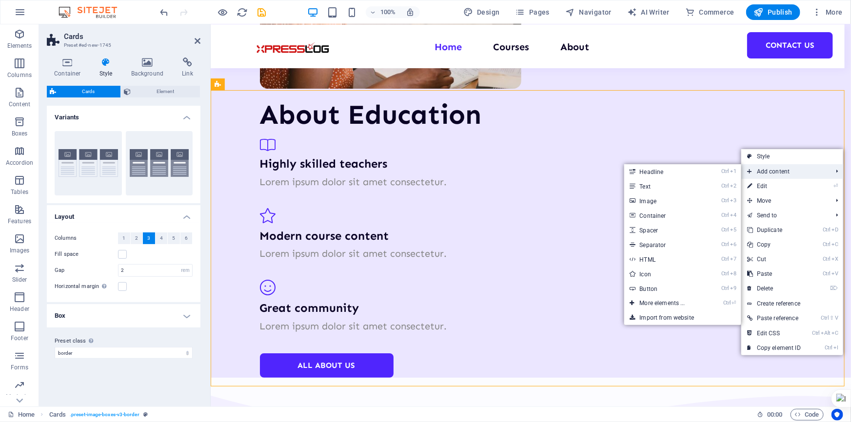
click at [773, 170] on span "Add content" at bounding box center [784, 171] width 87 height 15
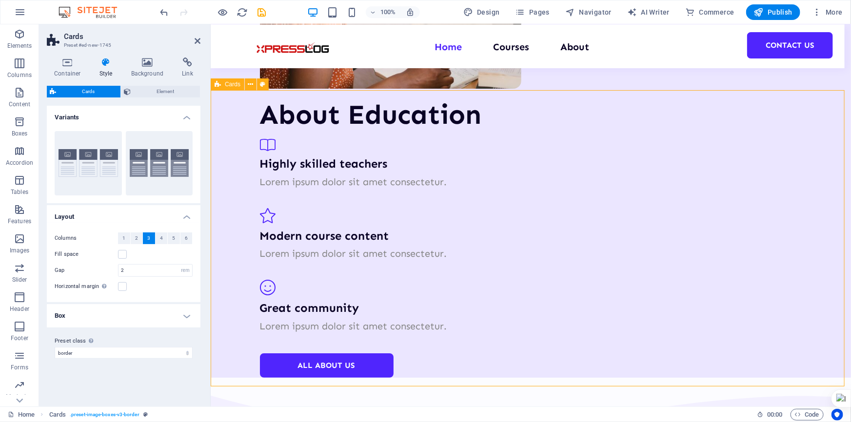
click at [166, 15] on icon "undo" at bounding box center [164, 12] width 11 height 11
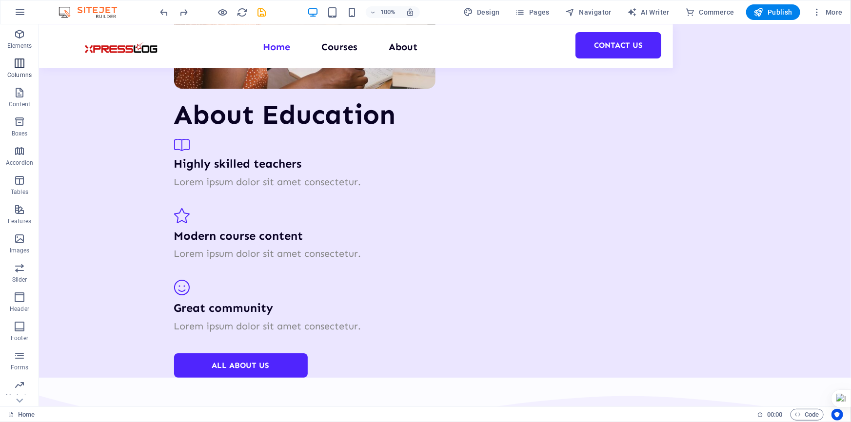
click at [21, 60] on icon "button" at bounding box center [20, 64] width 12 height 12
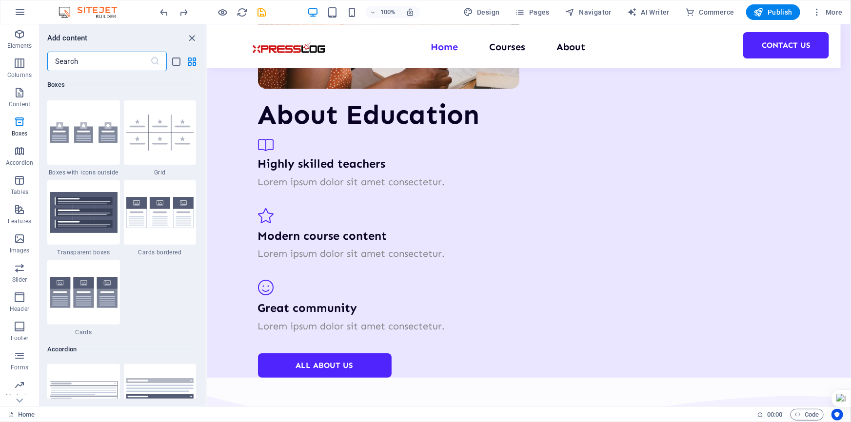
scroll to position [2861, 0]
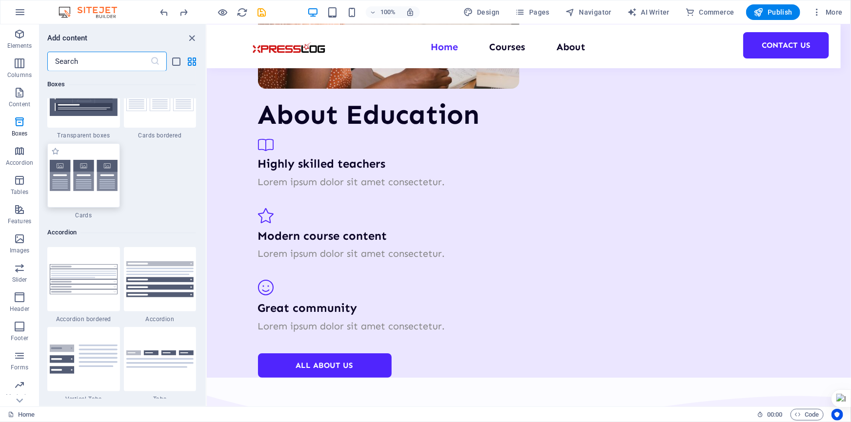
click at [95, 177] on img at bounding box center [84, 176] width 68 height 32
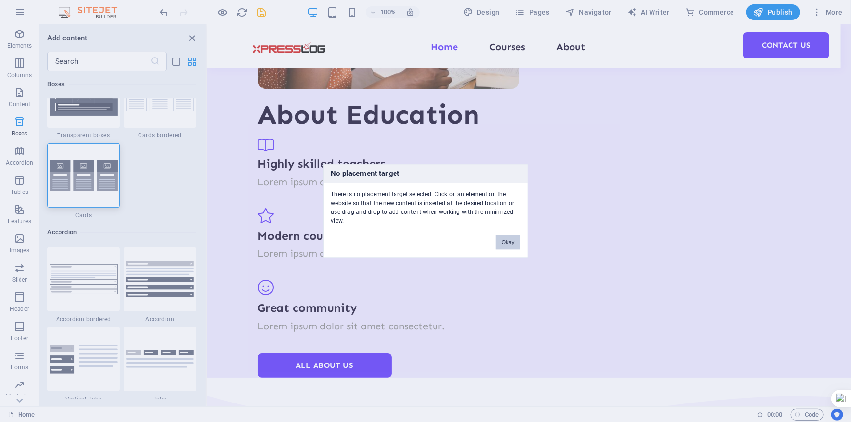
drag, startPoint x: 504, startPoint y: 244, endPoint x: 290, endPoint y: 201, distance: 218.3
click at [504, 244] on button "Okay" at bounding box center [508, 242] width 24 height 15
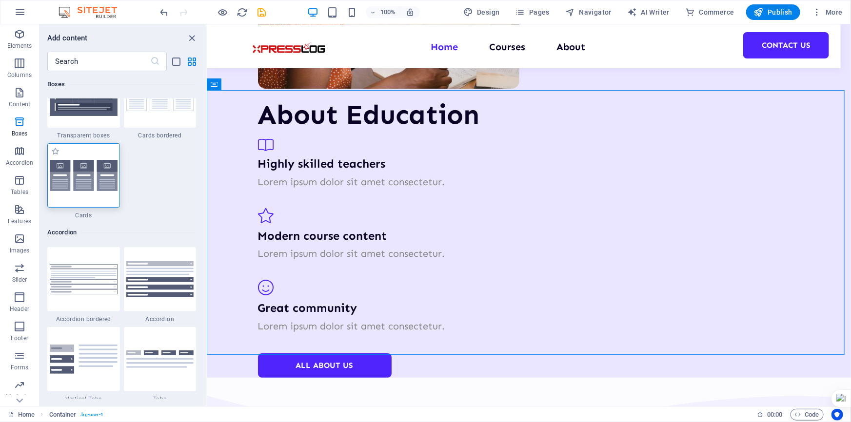
click at [99, 181] on img at bounding box center [84, 176] width 68 height 32
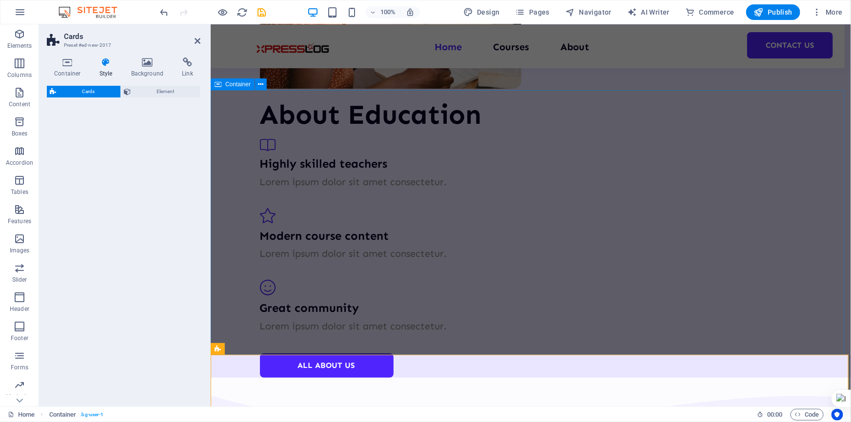
select select "rem"
select select "preset-image-boxes-v3-default"
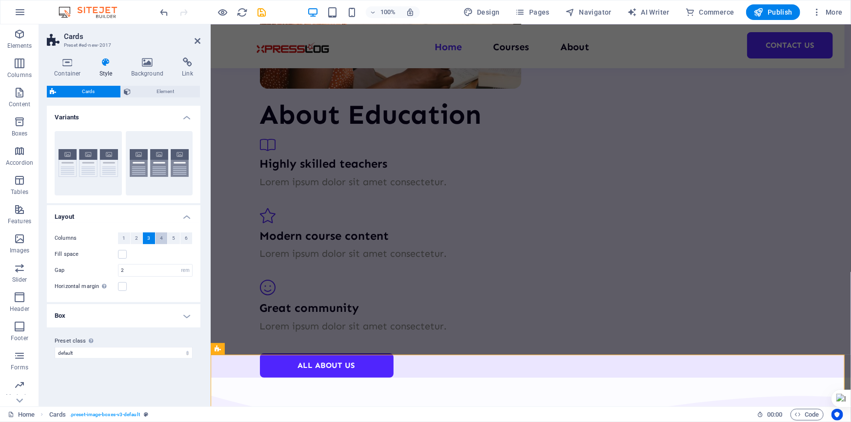
click at [160, 238] on span "4" at bounding box center [161, 239] width 3 height 12
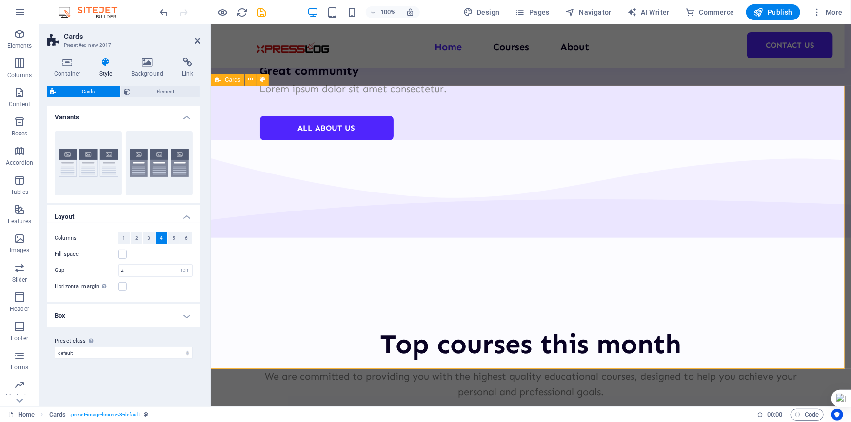
scroll to position [1994, 0]
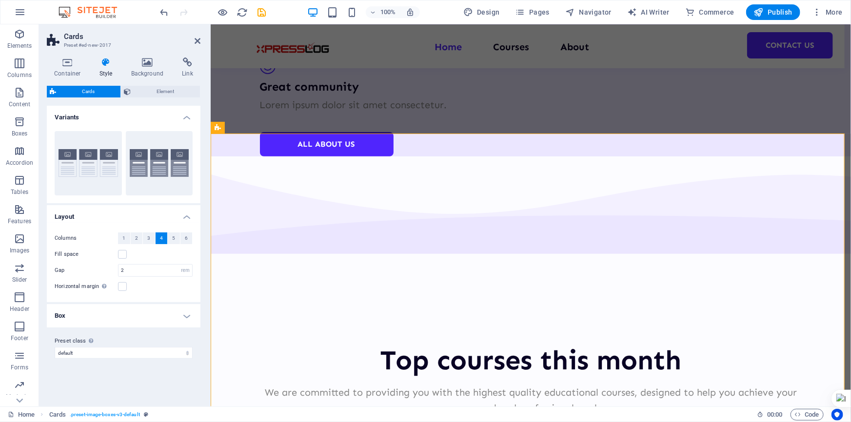
click at [161, 241] on span "4" at bounding box center [161, 239] width 3 height 12
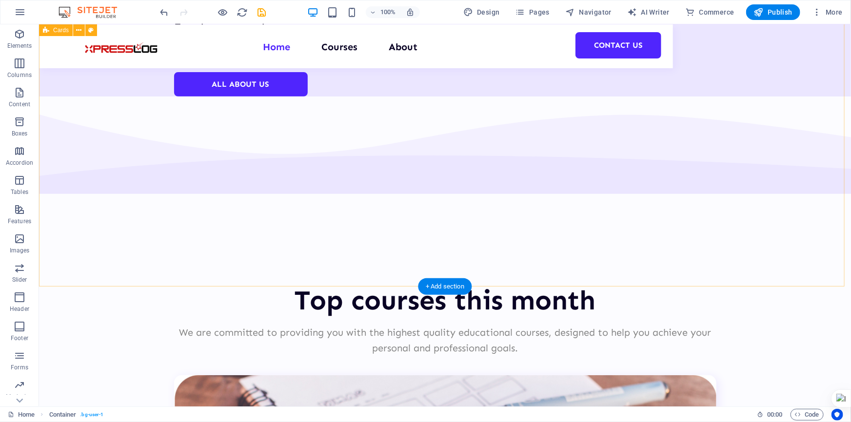
scroll to position [1950, 0]
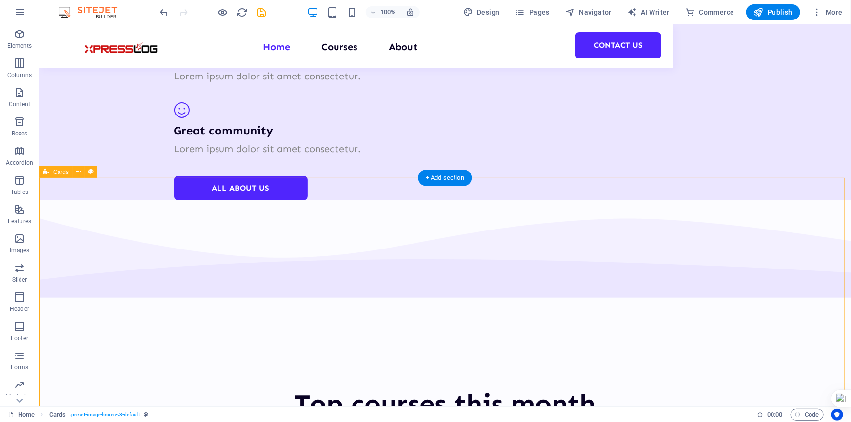
select select "rem"
select select "preset-image-boxes-v3-default"
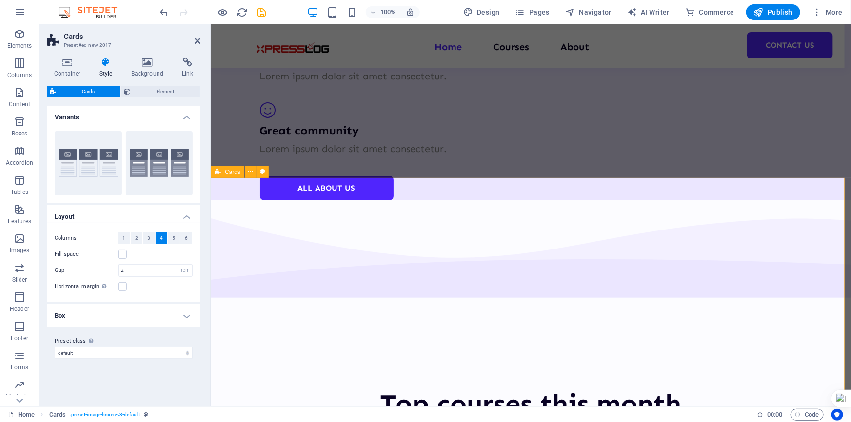
drag, startPoint x: 750, startPoint y: 220, endPoint x: 745, endPoint y: 222, distance: 5.3
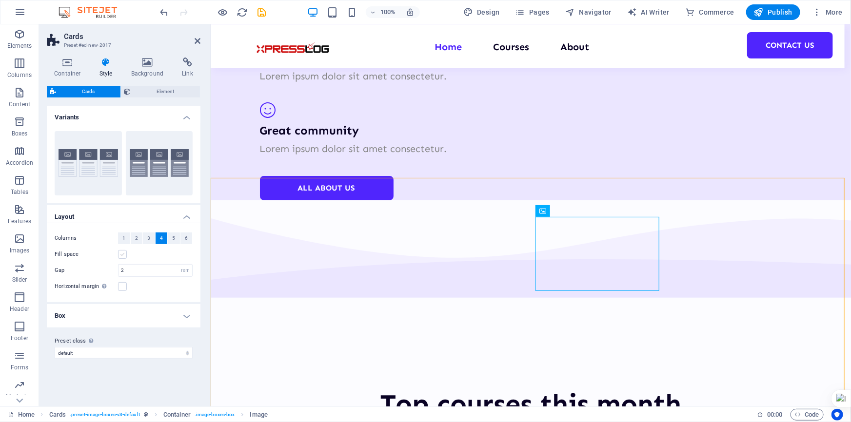
click at [126, 254] on label at bounding box center [122, 254] width 9 height 9
click at [0, 0] on input "Fill space" at bounding box center [0, 0] width 0 height 0
click at [164, 171] on button "Default" at bounding box center [159, 163] width 67 height 64
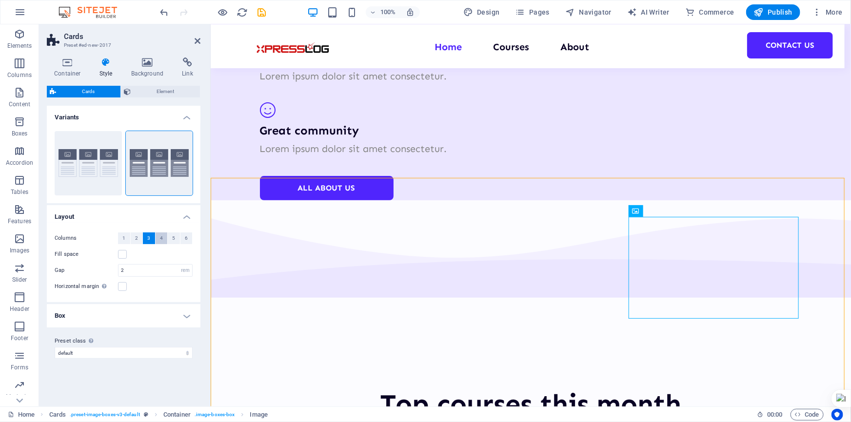
click at [160, 242] on span "4" at bounding box center [161, 239] width 3 height 12
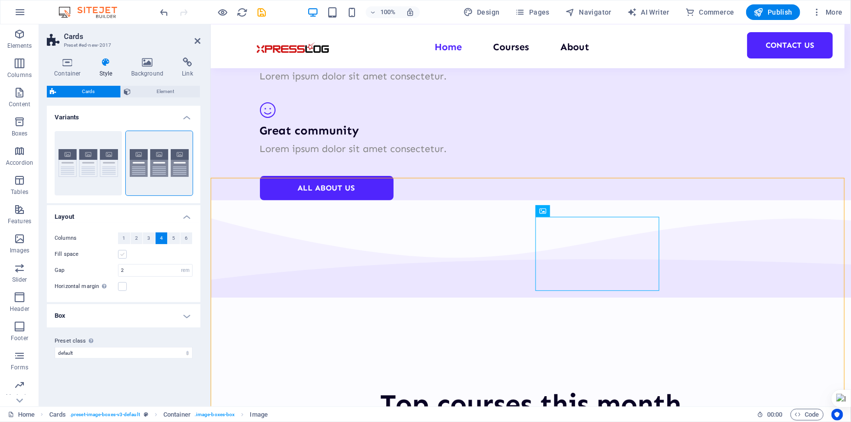
click at [125, 254] on label at bounding box center [122, 254] width 9 height 9
click at [0, 0] on input "Fill space" at bounding box center [0, 0] width 0 height 0
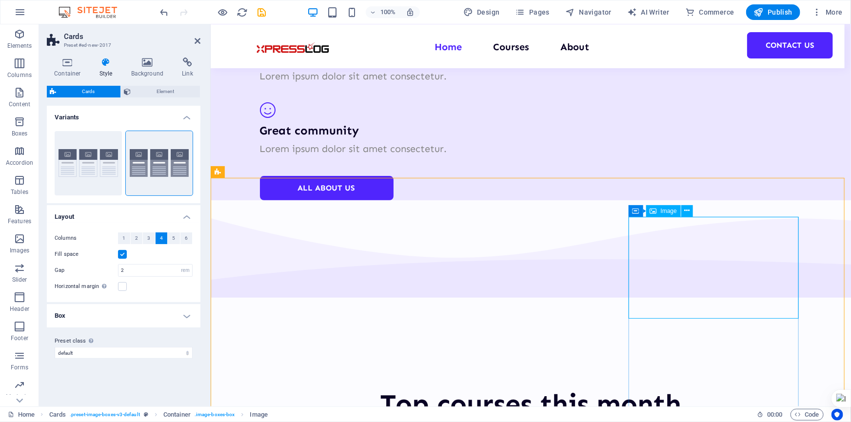
scroll to position [2172, 0]
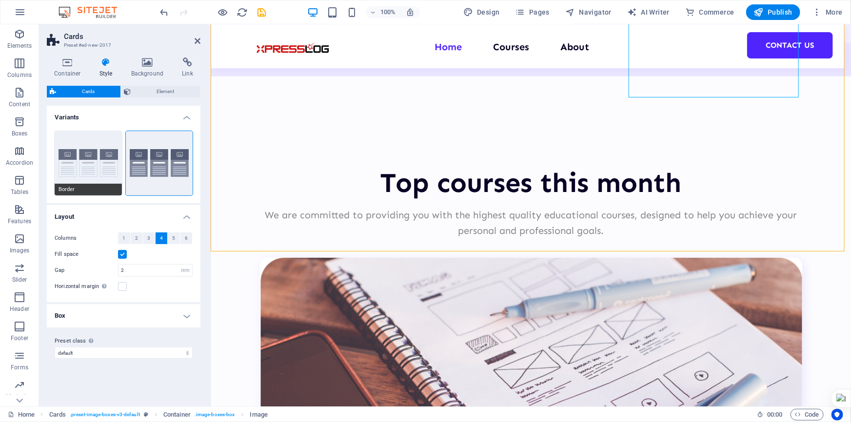
click at [73, 172] on button "Border" at bounding box center [88, 163] width 67 height 64
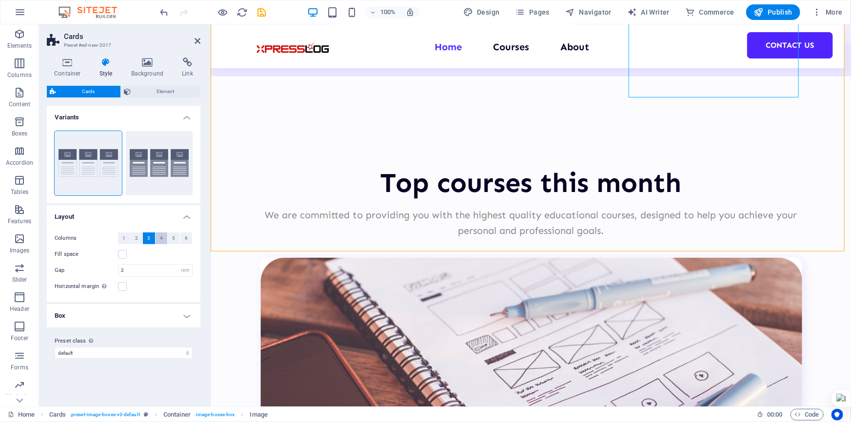
click at [164, 238] on button "4" at bounding box center [162, 239] width 12 height 12
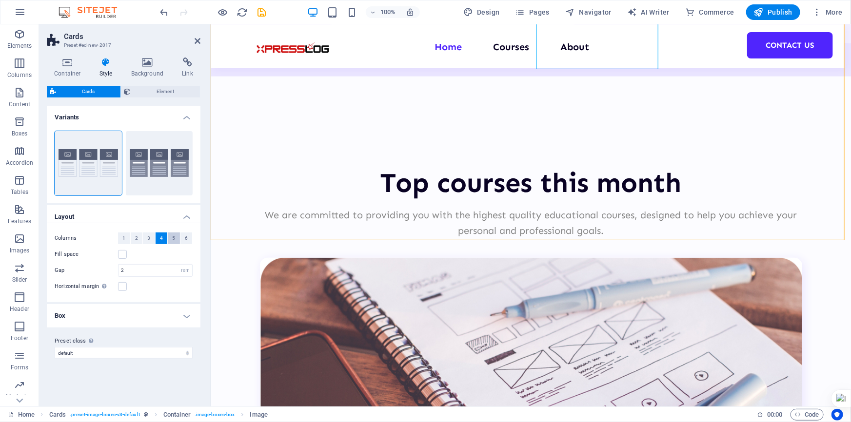
click at [172, 238] on span "5" at bounding box center [173, 239] width 3 height 12
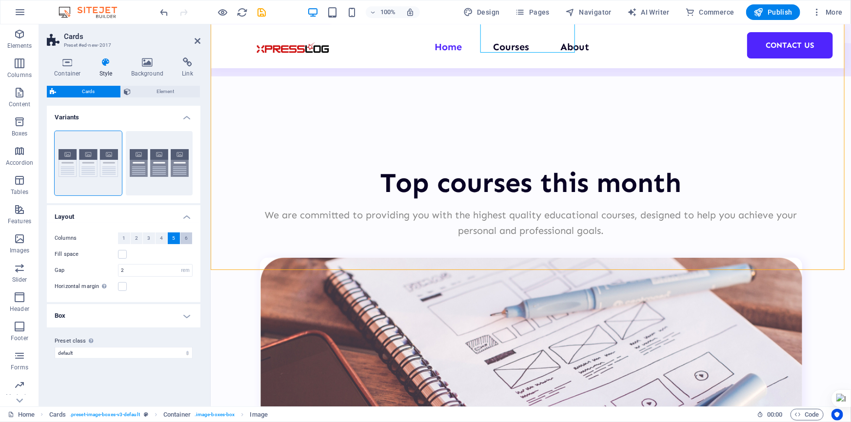
click at [187, 238] on span "6" at bounding box center [186, 239] width 3 height 12
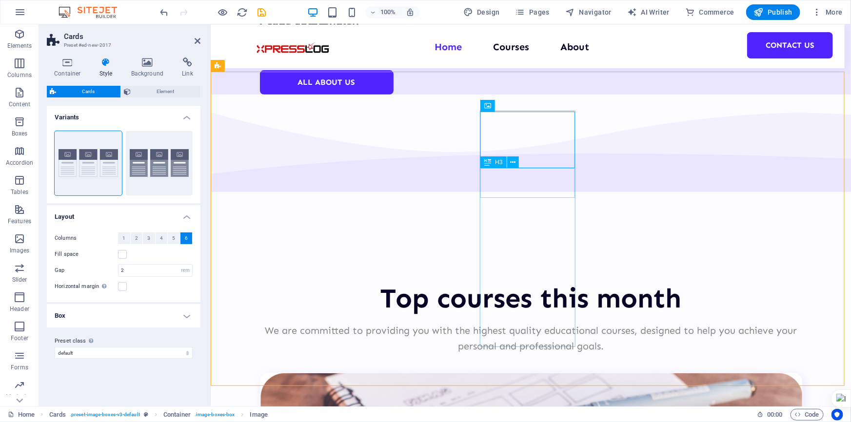
scroll to position [2039, 0]
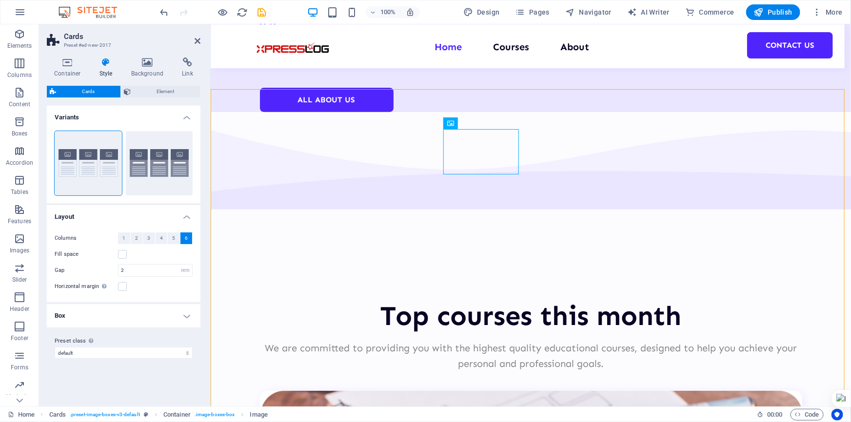
click at [159, 245] on div "Columns 1 2 3 4 5 6 Fill space Gap 2 px rem % vw vh Horizontal margin Only if t…" at bounding box center [123, 262] width 157 height 79
click at [163, 236] on button "4" at bounding box center [162, 239] width 12 height 12
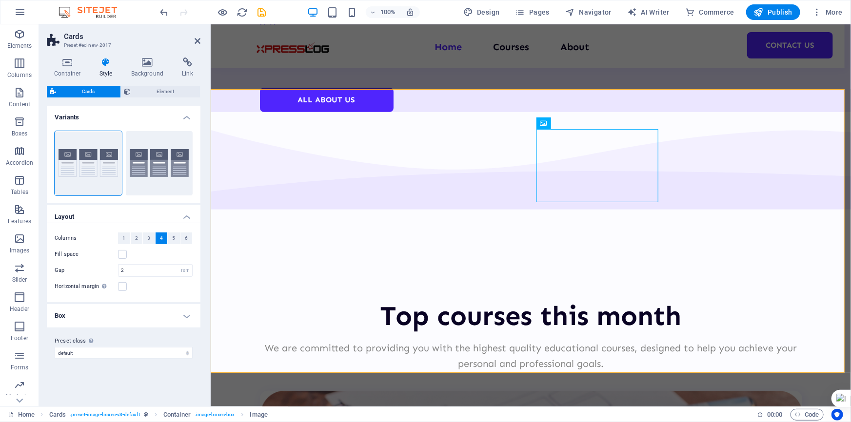
click at [196, 34] on h2 "Cards" at bounding box center [132, 36] width 137 height 9
click at [196, 37] on icon at bounding box center [198, 41] width 6 height 8
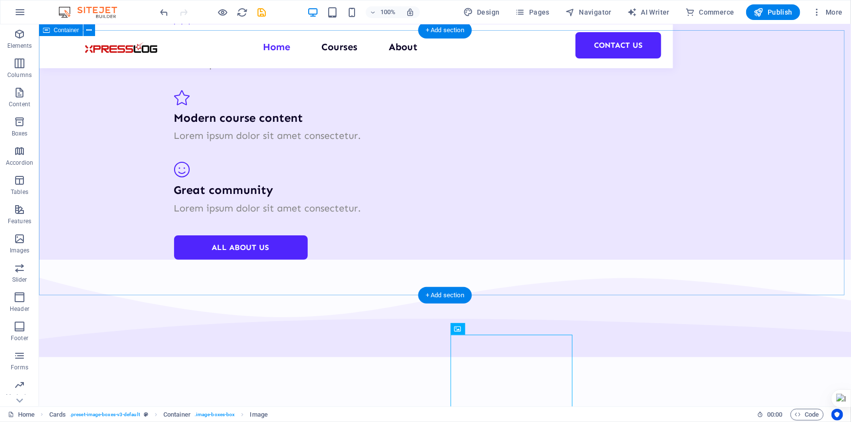
scroll to position [1817, 0]
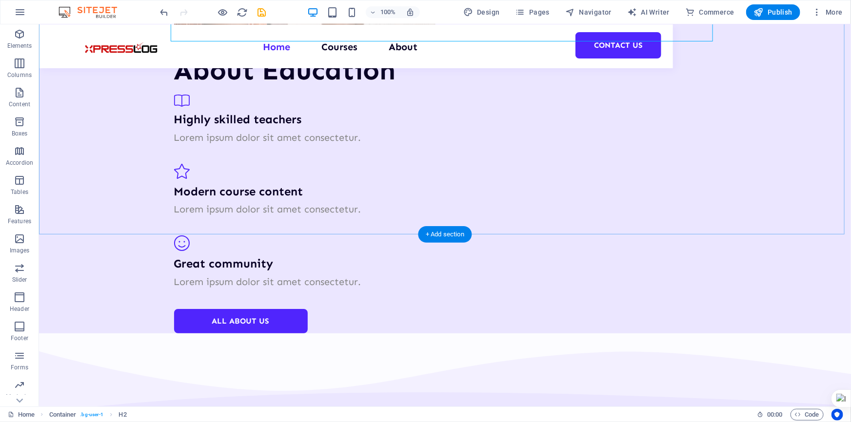
scroll to position [2083, 0]
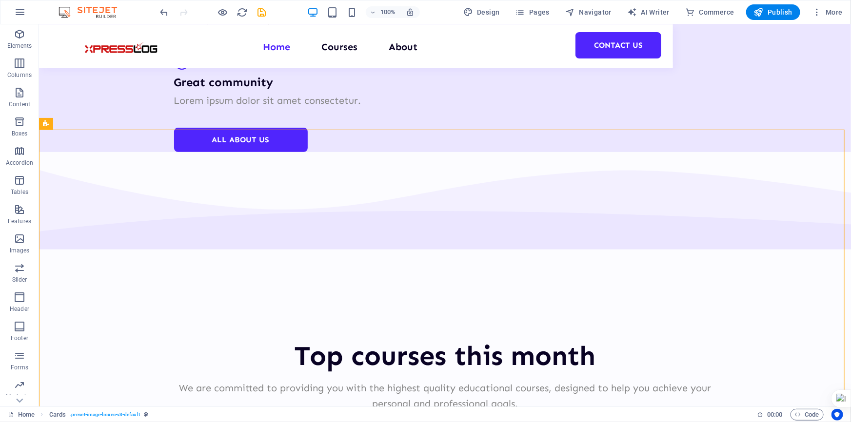
scroll to position [2003, 0]
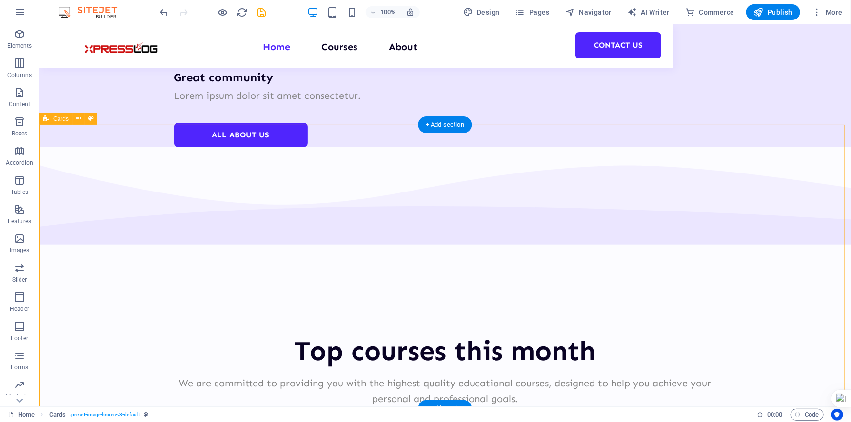
select select "rem"
select select "preset-image-boxes-v3-default"
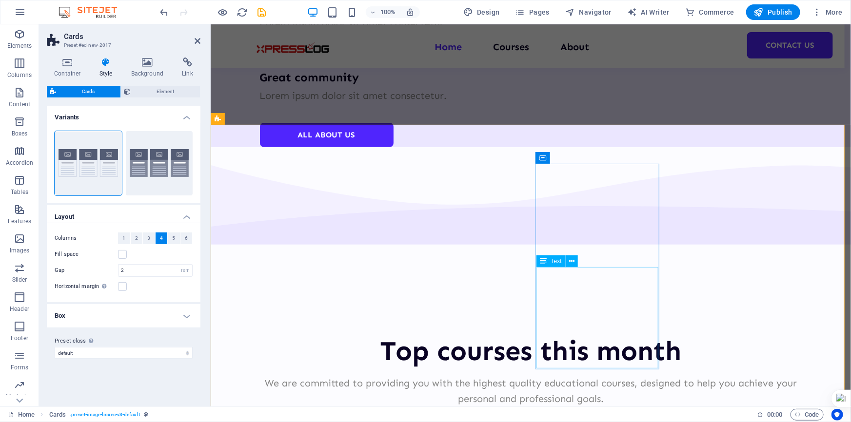
click at [122, 256] on label at bounding box center [122, 254] width 9 height 9
click at [0, 0] on input "Fill space" at bounding box center [0, 0] width 0 height 0
click at [125, 290] on label at bounding box center [122, 286] width 9 height 9
click at [0, 0] on input "Horizontal margin Only if the containers "Content width" is not set to "Default"" at bounding box center [0, 0] width 0 height 0
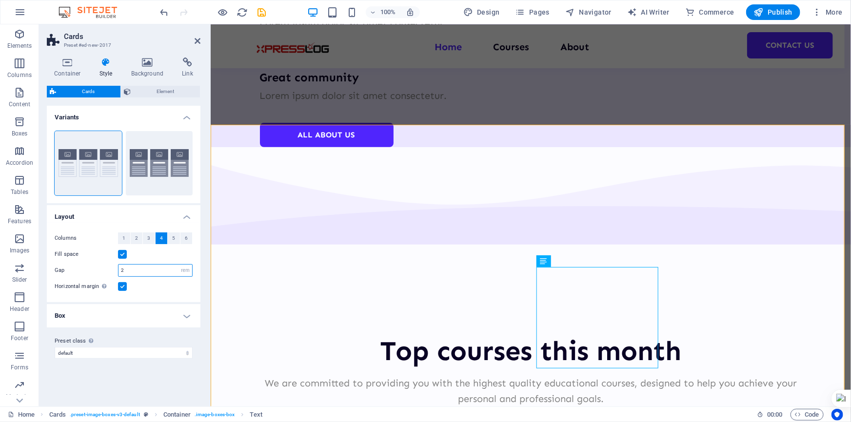
click at [136, 272] on input "2" at bounding box center [155, 271] width 74 height 12
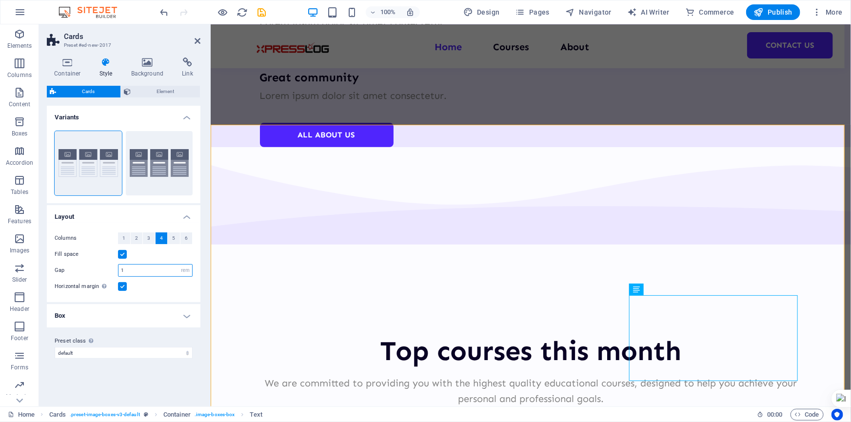
type input "1"
click at [121, 287] on label at bounding box center [122, 286] width 9 height 9
click at [0, 0] on input "Horizontal margin Only if the containers "Content width" is not set to "Default"" at bounding box center [0, 0] width 0 height 0
click at [122, 250] on label at bounding box center [122, 254] width 9 height 9
click at [0, 0] on input "Fill space" at bounding box center [0, 0] width 0 height 0
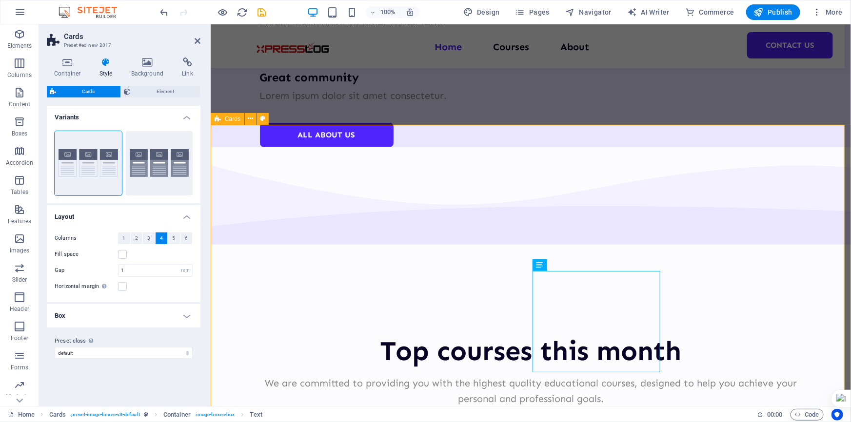
drag, startPoint x: 786, startPoint y: 244, endPoint x: 773, endPoint y: 243, distance: 13.2
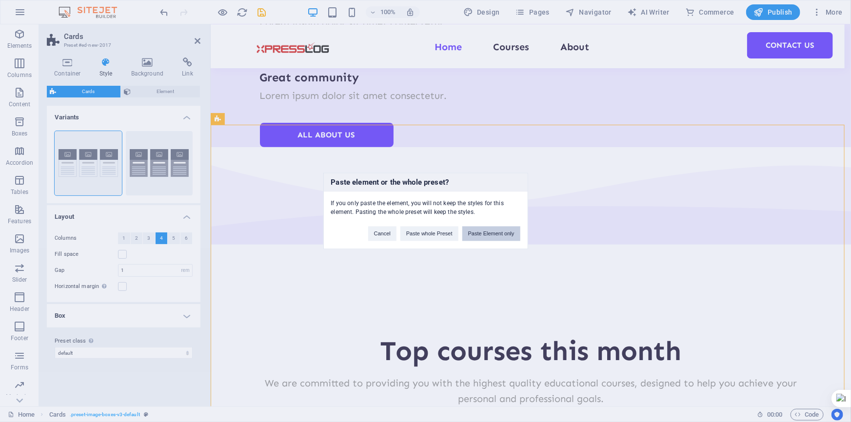
click at [480, 232] on button "Paste Element only" at bounding box center [491, 234] width 58 height 15
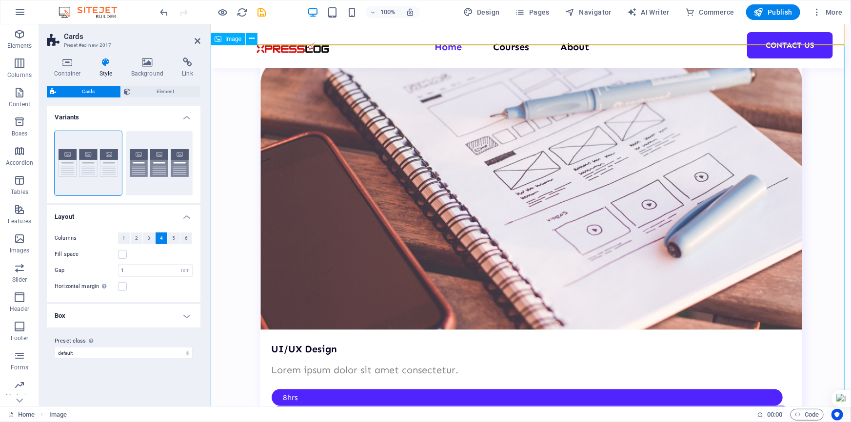
scroll to position [2441, 0]
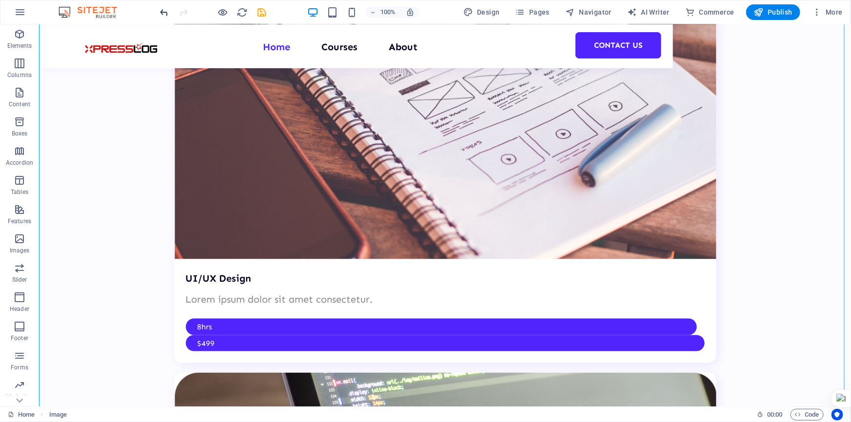
click at [161, 12] on icon "undo" at bounding box center [164, 12] width 11 height 11
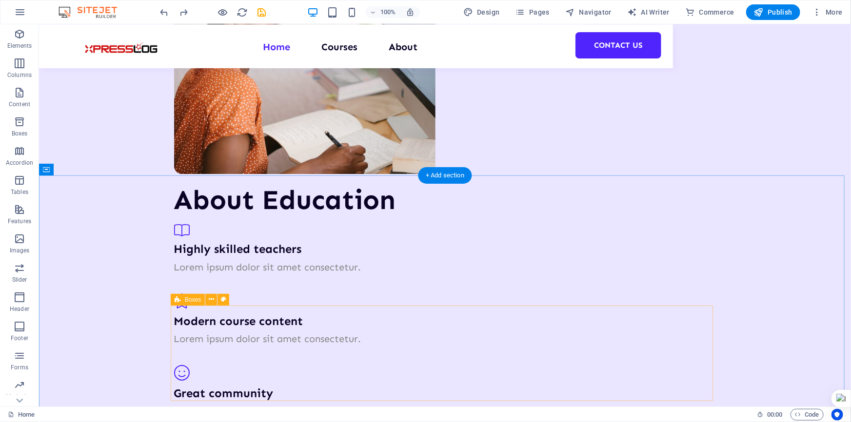
scroll to position [1909, 0]
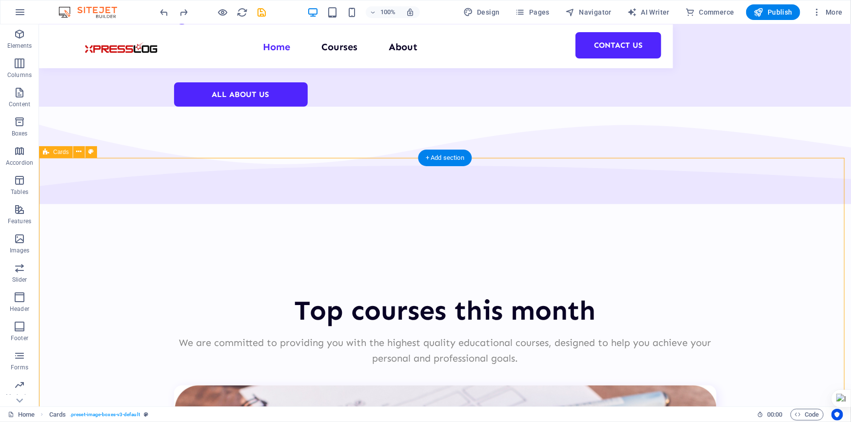
scroll to position [2087, 0]
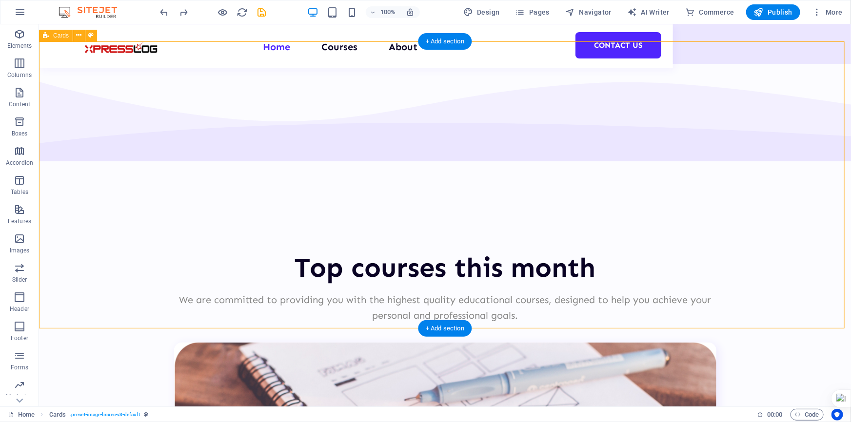
select select "rem"
select select "preset-image-boxes-v3-default"
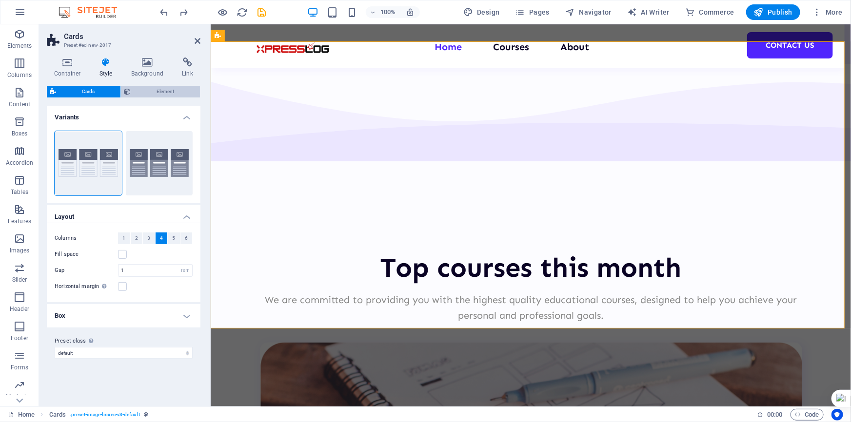
click at [177, 90] on span "Element" at bounding box center [165, 92] width 63 height 12
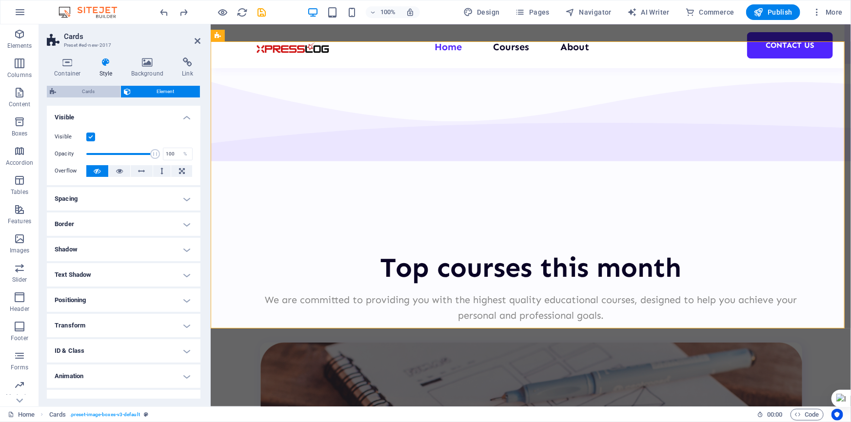
click at [93, 89] on span "Cards" at bounding box center [88, 92] width 59 height 12
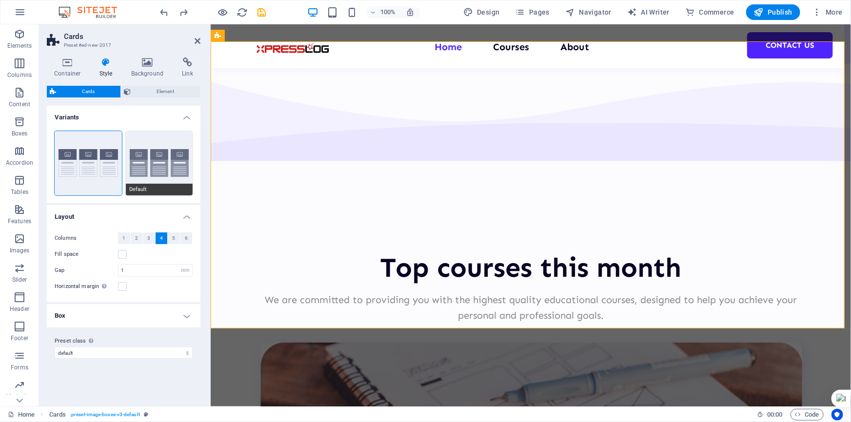
click at [162, 171] on button "Default" at bounding box center [159, 163] width 67 height 64
type input "2"
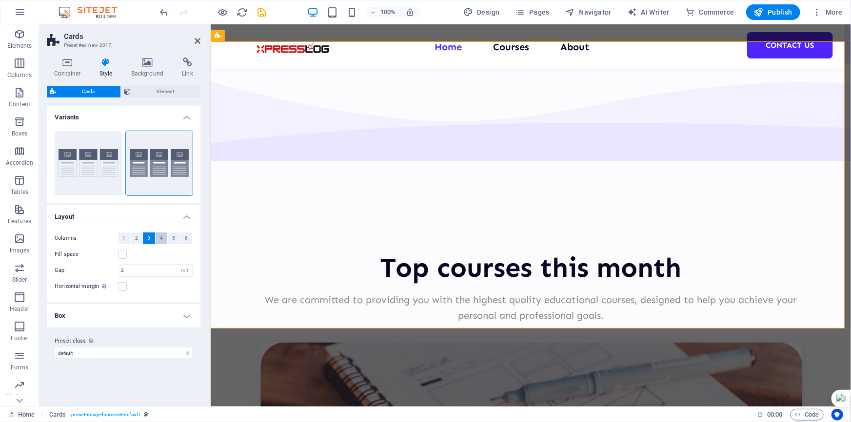
click at [161, 239] on span "4" at bounding box center [161, 239] width 3 height 12
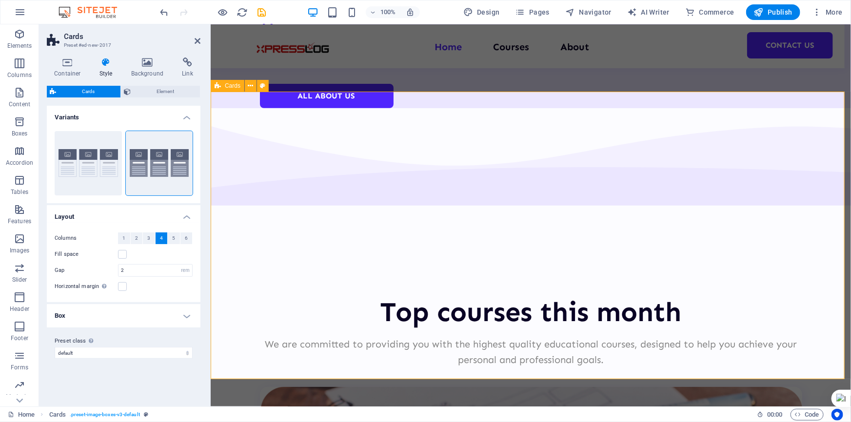
scroll to position [1998, 0]
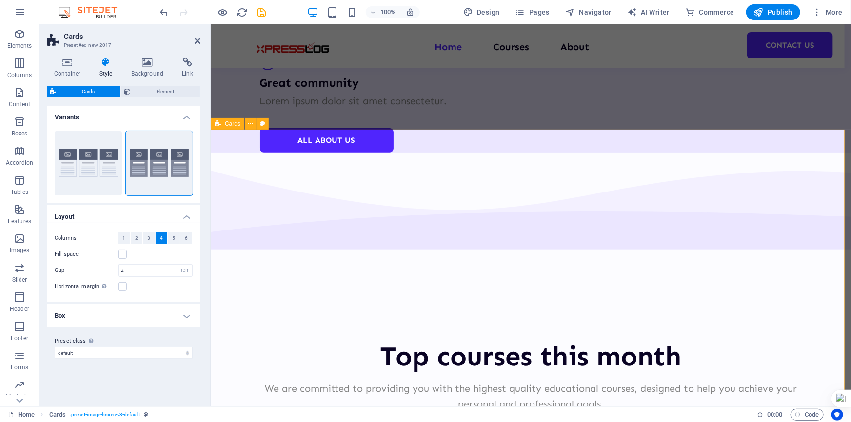
click at [171, 237] on button "5" at bounding box center [174, 239] width 12 height 12
click at [160, 238] on span "4" at bounding box center [161, 239] width 3 height 12
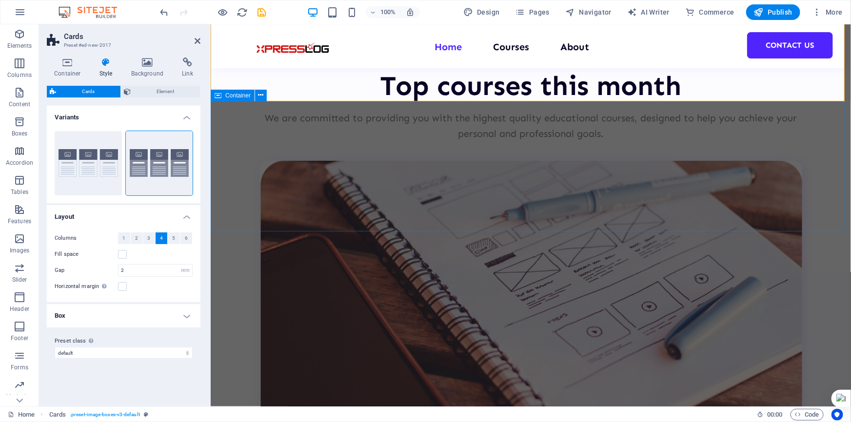
scroll to position [2486, 0]
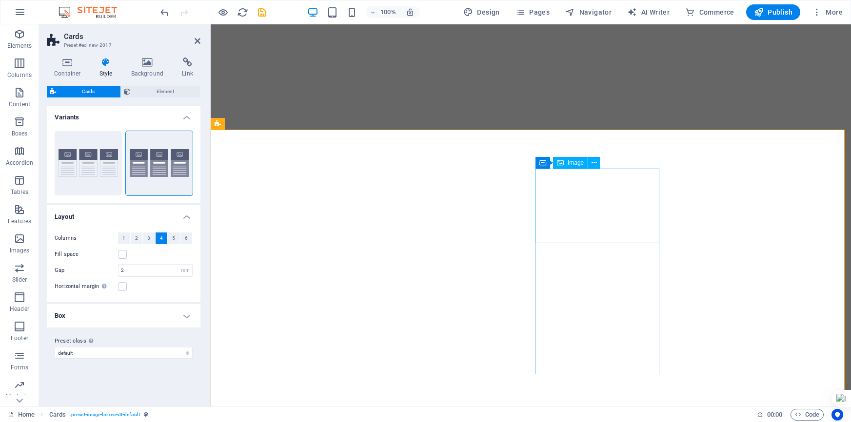
select select "rem"
select select "preset-image-boxes-v3-default"
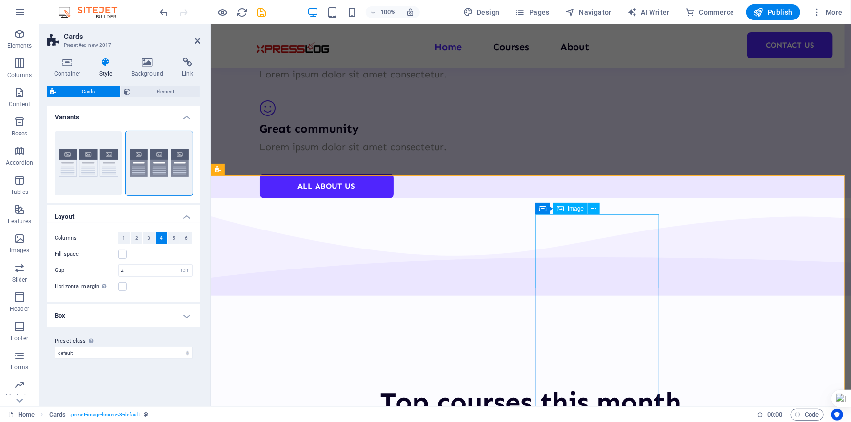
scroll to position [1954, 0]
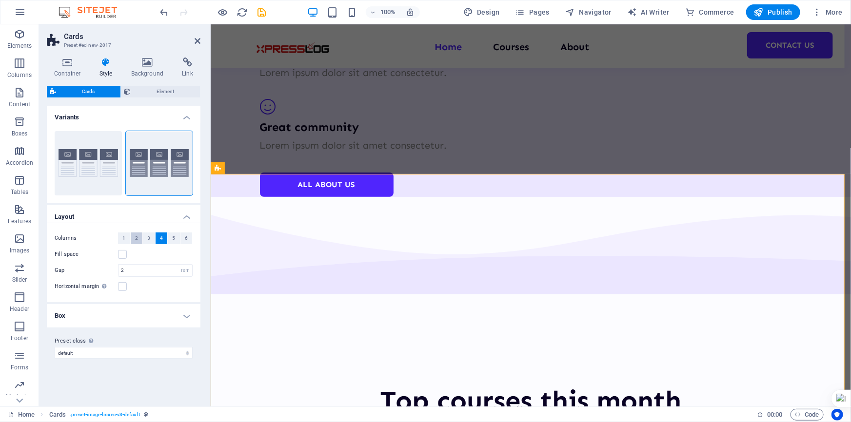
drag, startPoint x: 136, startPoint y: 237, endPoint x: 41, endPoint y: 207, distance: 98.7
click at [136, 237] on span "2" at bounding box center [136, 239] width 3 height 12
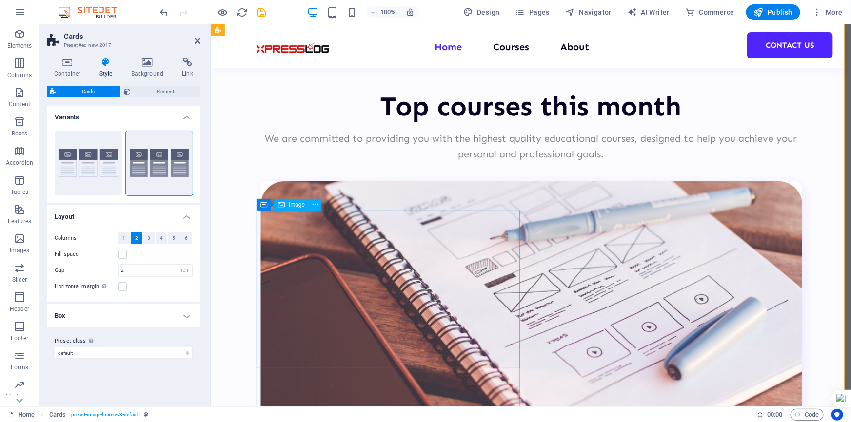
scroll to position [2308, 0]
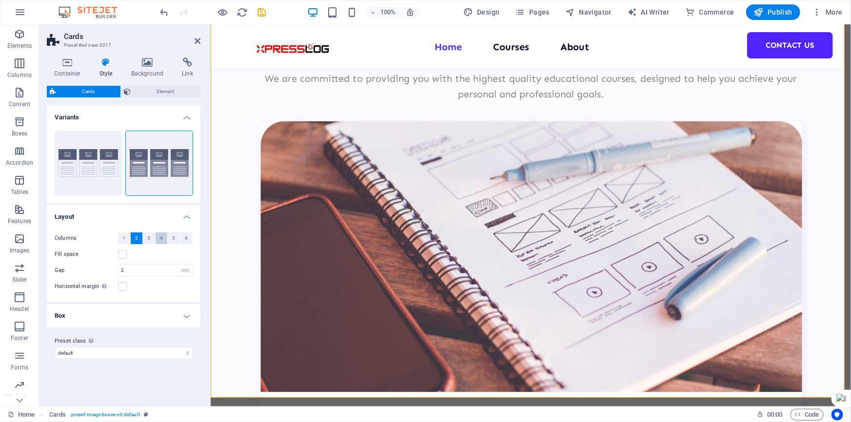
click at [158, 239] on button "4" at bounding box center [162, 239] width 12 height 12
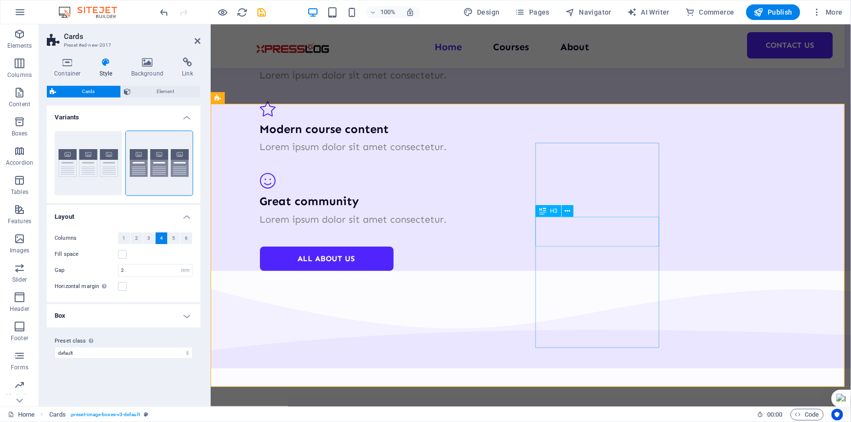
scroll to position [1821, 0]
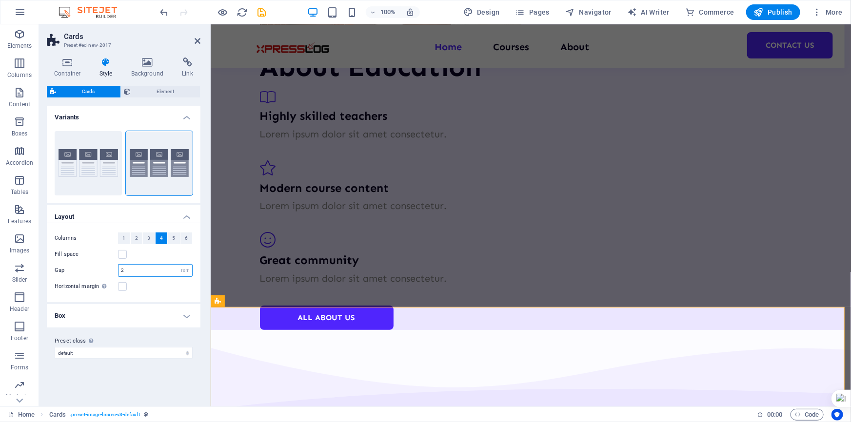
click at [147, 266] on input "2" at bounding box center [155, 271] width 74 height 12
click at [180, 290] on div "Horizontal margin Only if the containers "Content width" is not set to "Default"" at bounding box center [124, 287] width 138 height 12
click at [180, 312] on h4 "Box" at bounding box center [124, 315] width 154 height 23
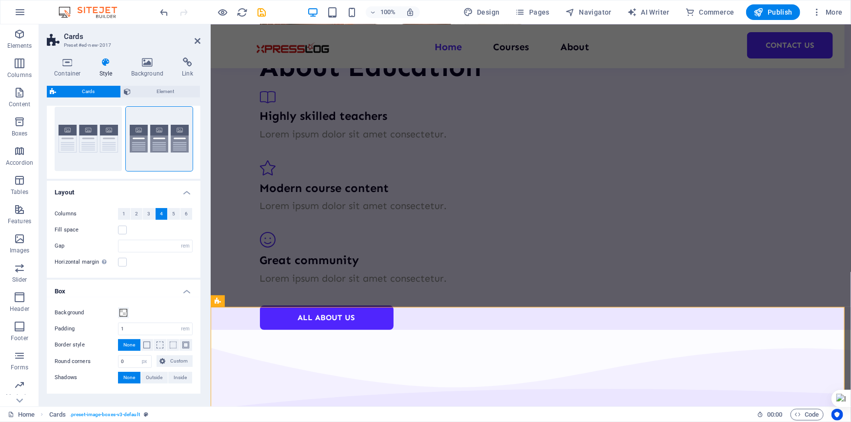
scroll to position [0, 0]
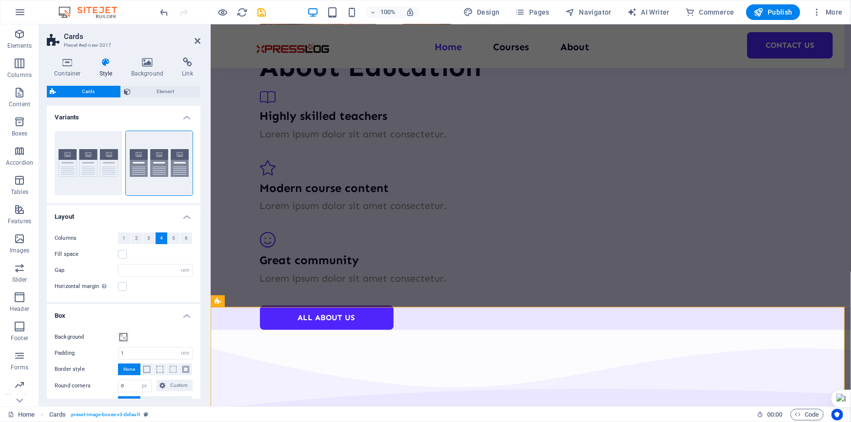
click at [185, 115] on h4 "Variants" at bounding box center [124, 115] width 154 height 18
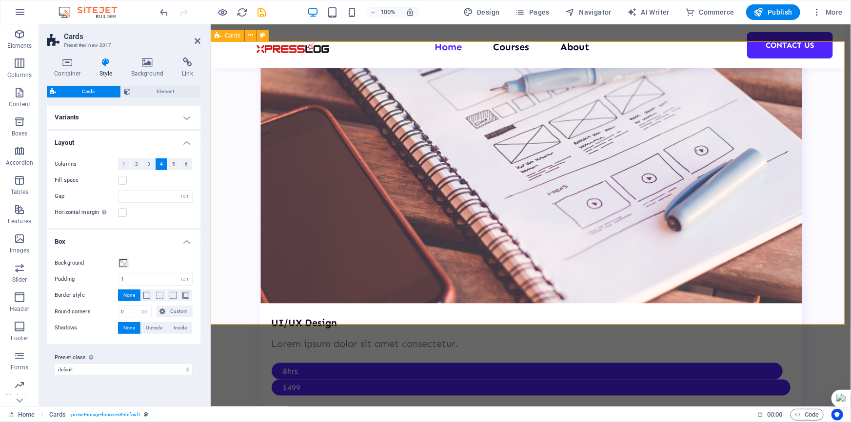
scroll to position [2087, 0]
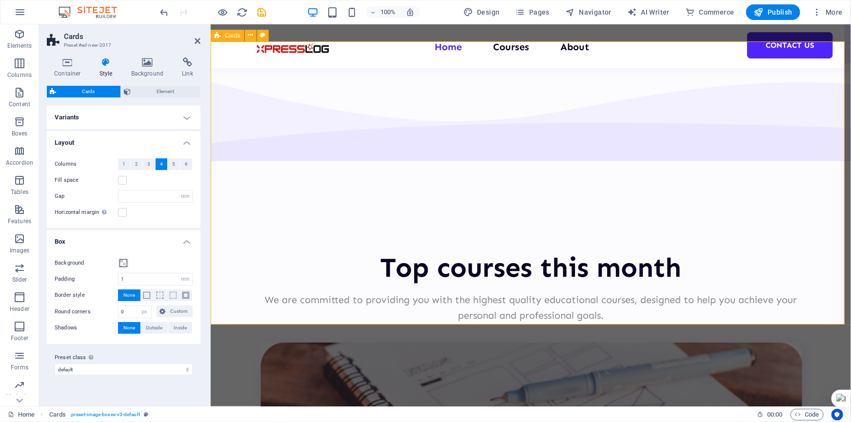
click at [778, 11] on span "Publish" at bounding box center [773, 12] width 39 height 10
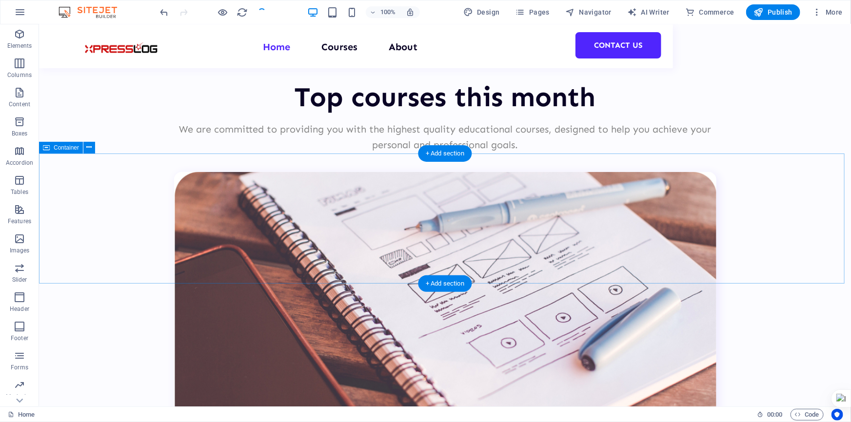
scroll to position [2353, 0]
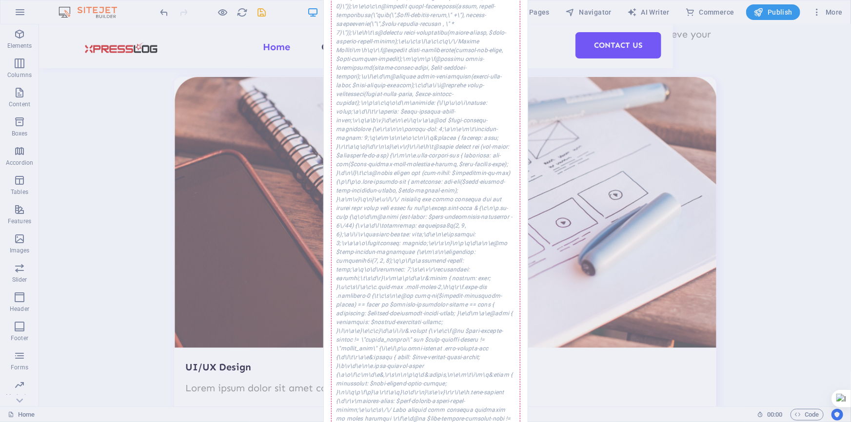
drag, startPoint x: 768, startPoint y: 188, endPoint x: 728, endPoint y: 162, distance: 47.8
click at [768, 188] on div "Error while saving An error occurred while saving the website settings. Please …" at bounding box center [425, 211] width 851 height 422
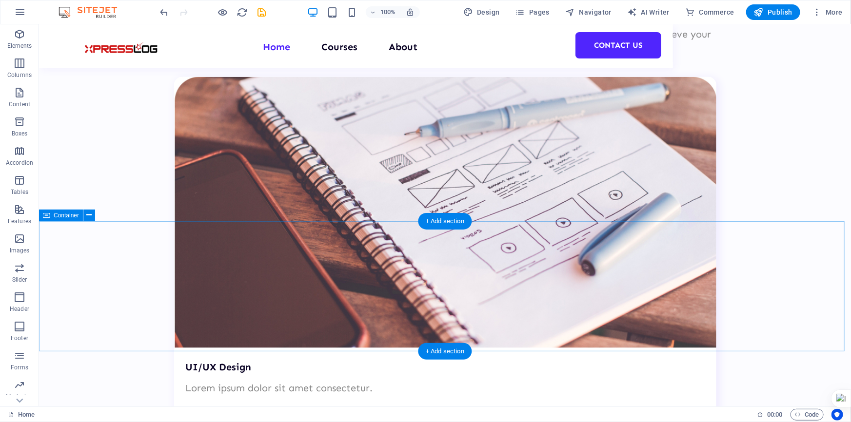
scroll to position [2042, 0]
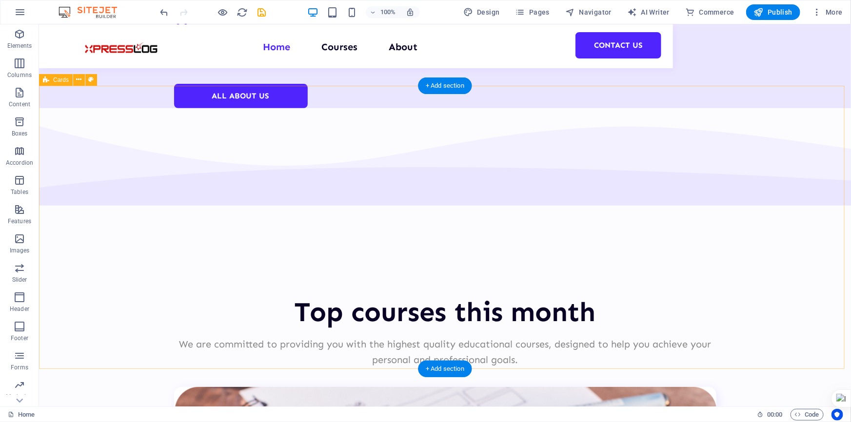
select select "rem"
select select "px"
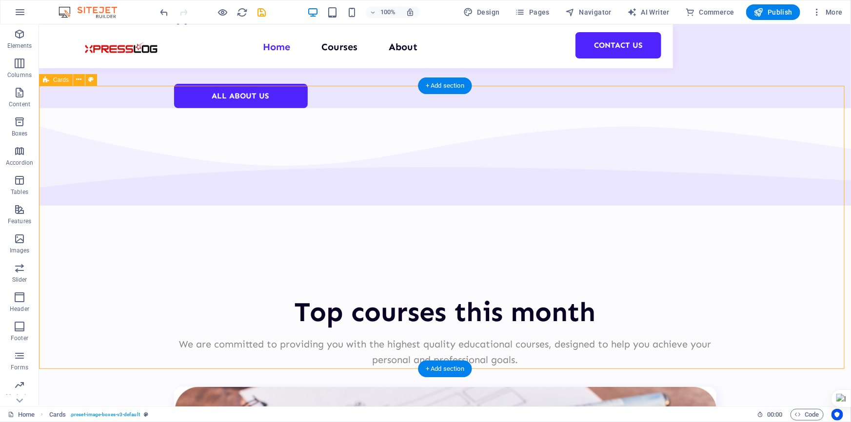
select select "preset-image-boxes-v3-default"
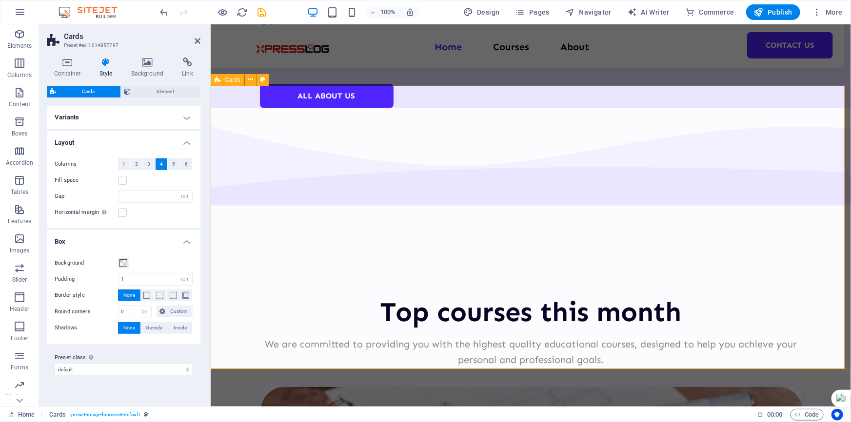
type input "2"
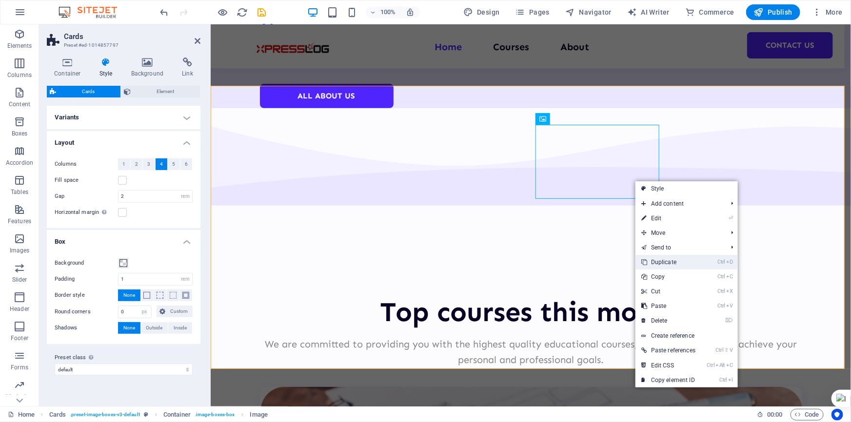
click at [662, 261] on link "Ctrl D Duplicate" at bounding box center [668, 262] width 66 height 15
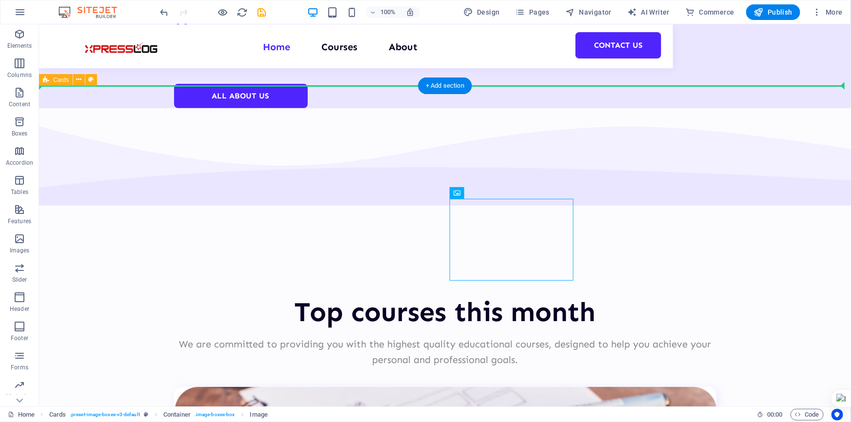
drag, startPoint x: 456, startPoint y: 228, endPoint x: 617, endPoint y: 187, distance: 166.0
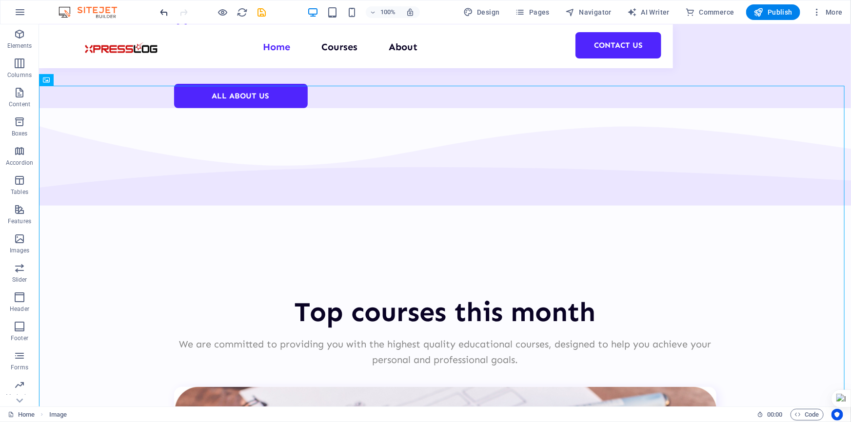
click at [159, 12] on icon "undo" at bounding box center [164, 12] width 11 height 11
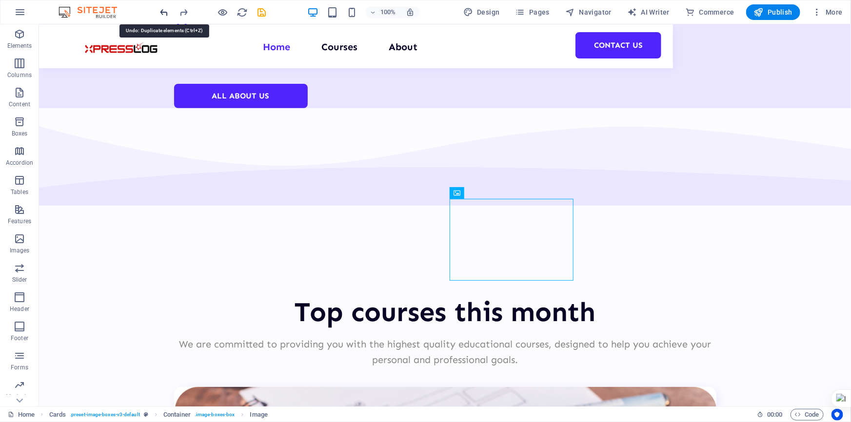
click at [166, 13] on icon "undo" at bounding box center [164, 12] width 11 height 11
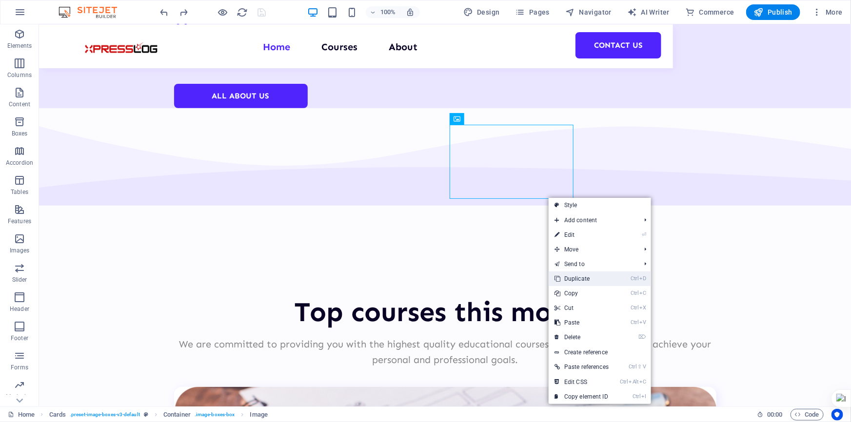
click at [575, 278] on link "Ctrl D Duplicate" at bounding box center [582, 279] width 66 height 15
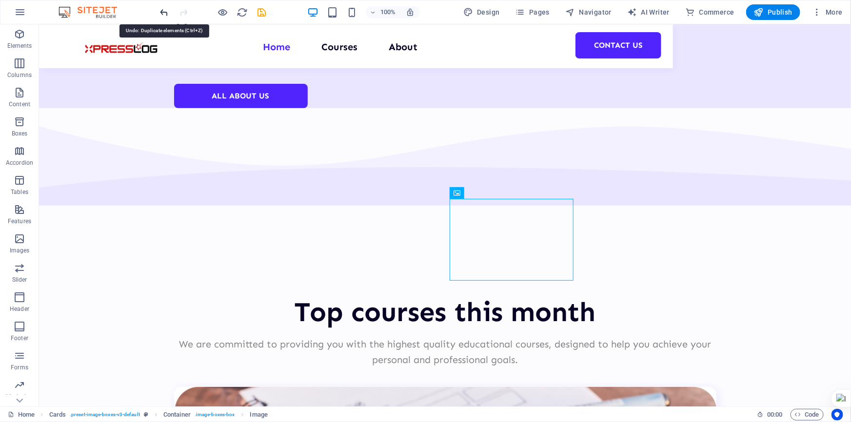
drag, startPoint x: 161, startPoint y: 11, endPoint x: 307, endPoint y: 41, distance: 149.4
click at [161, 11] on icon "undo" at bounding box center [164, 12] width 11 height 11
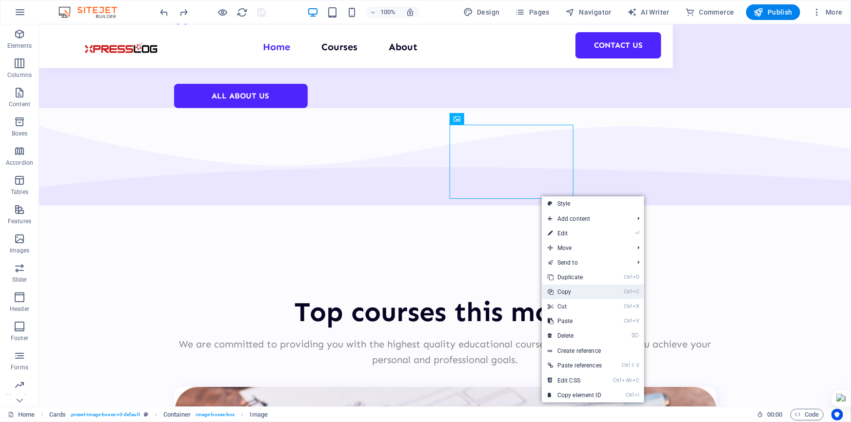
drag, startPoint x: 561, startPoint y: 288, endPoint x: 561, endPoint y: 229, distance: 59.0
click at [561, 288] on link "Ctrl C Copy" at bounding box center [575, 292] width 66 height 15
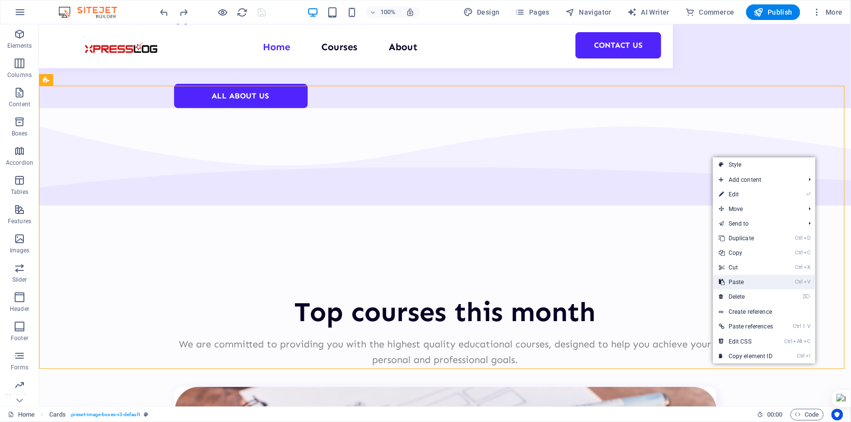
click at [746, 279] on link "Ctrl V Paste" at bounding box center [746, 282] width 66 height 15
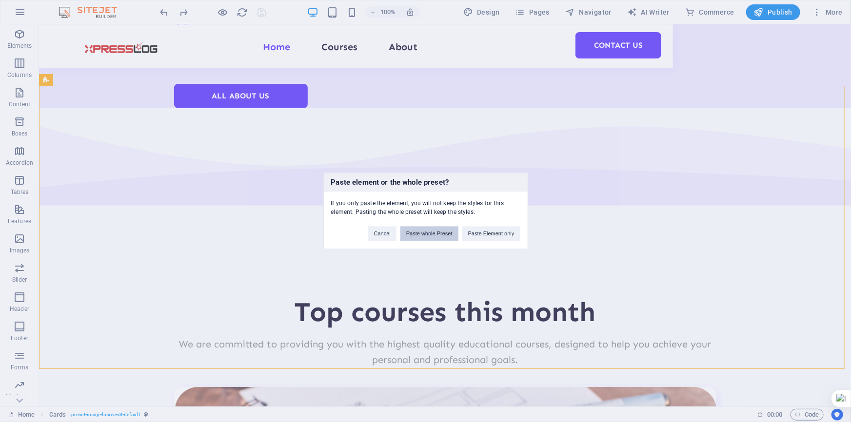
click at [441, 233] on button "Paste whole Preset" at bounding box center [429, 234] width 58 height 15
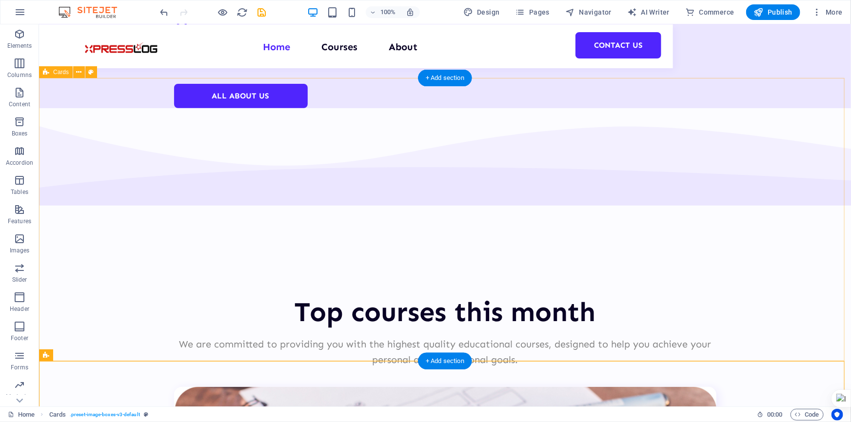
scroll to position [2131, 0]
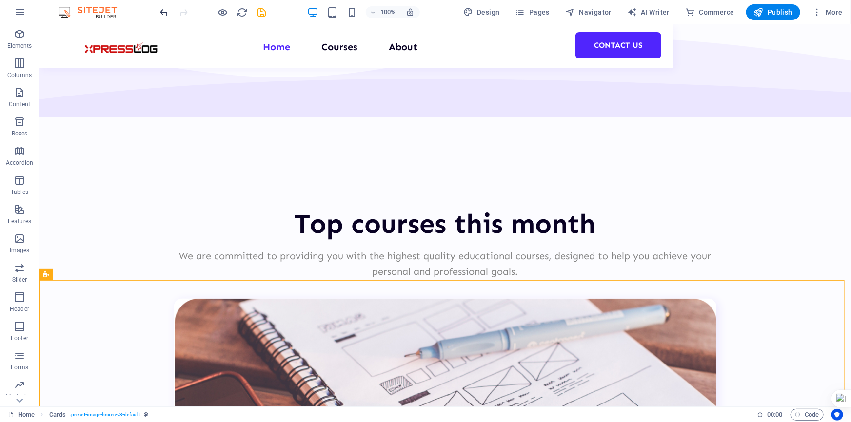
click at [161, 15] on icon "undo" at bounding box center [164, 12] width 11 height 11
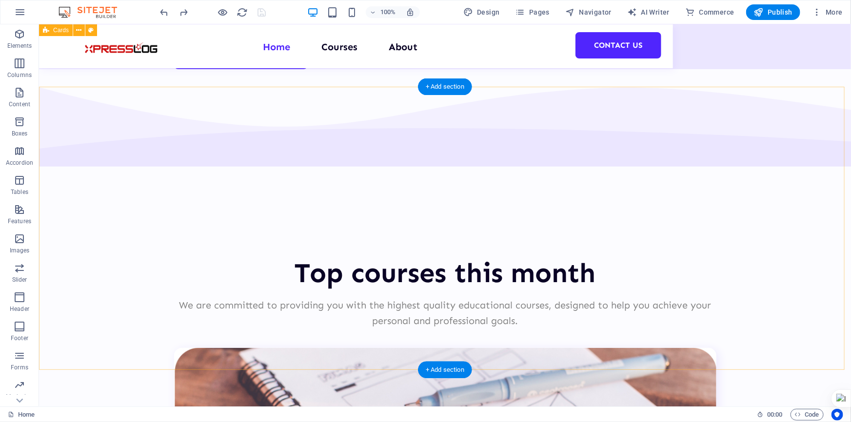
scroll to position [1998, 0]
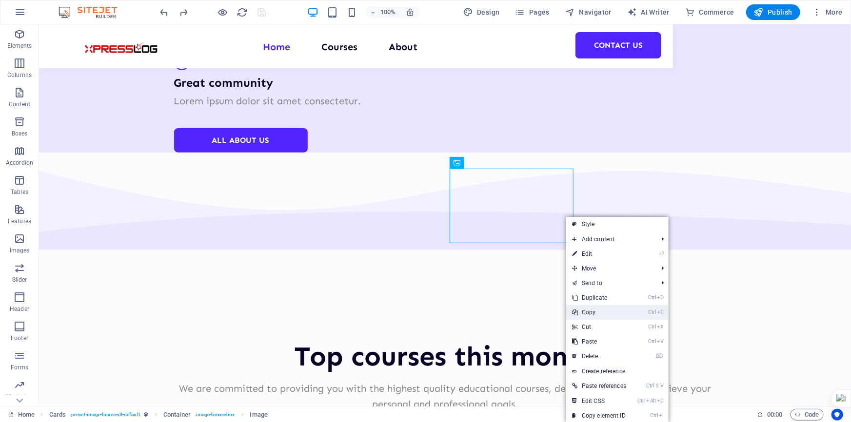
drag, startPoint x: 624, startPoint y: 313, endPoint x: 615, endPoint y: 186, distance: 126.6
click at [624, 313] on link "Ctrl C Copy" at bounding box center [599, 312] width 66 height 15
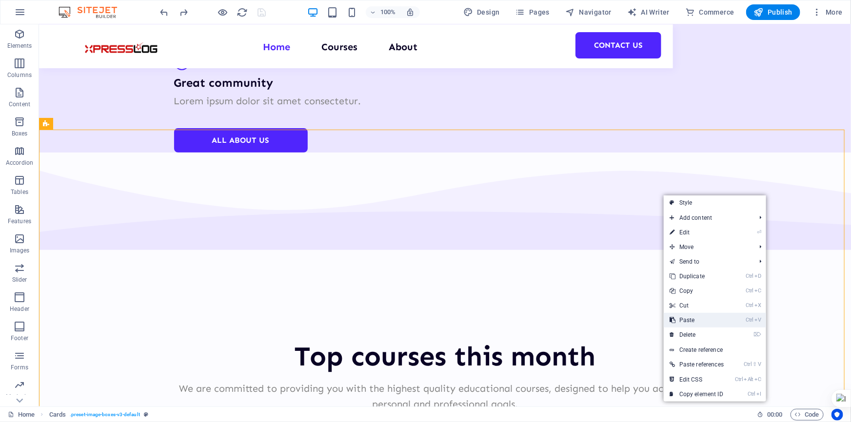
click at [697, 318] on link "Ctrl V Paste" at bounding box center [697, 320] width 66 height 15
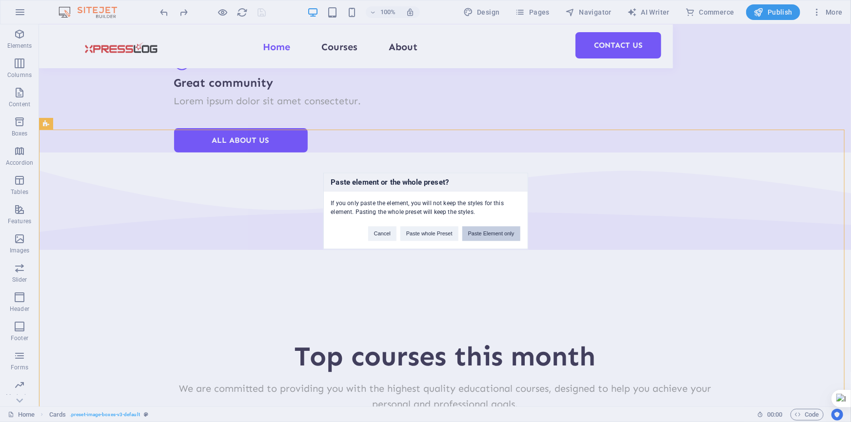
drag, startPoint x: 501, startPoint y: 237, endPoint x: 464, endPoint y: 213, distance: 44.4
click at [501, 237] on button "Paste Element only" at bounding box center [491, 234] width 58 height 15
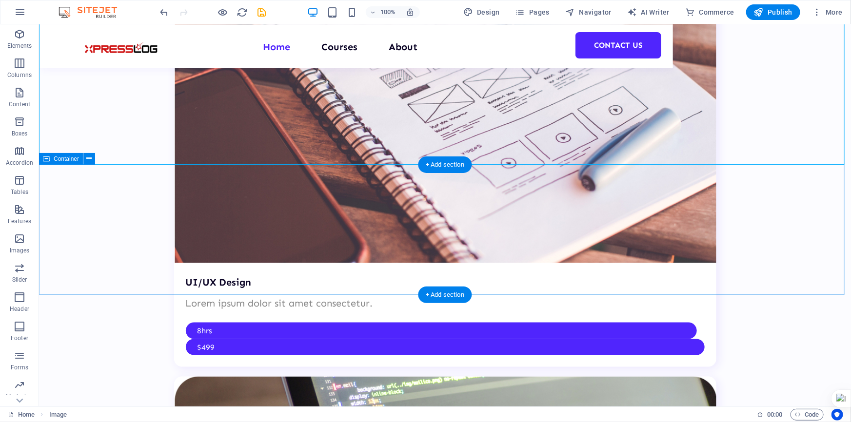
scroll to position [2747, 0]
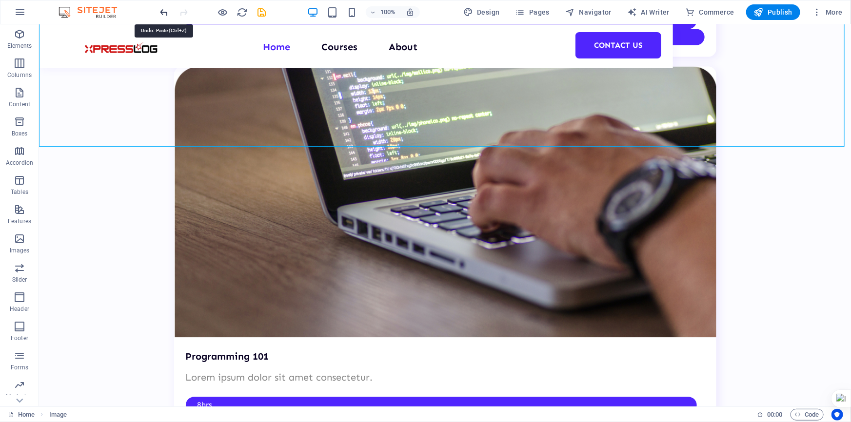
click at [166, 12] on icon "undo" at bounding box center [164, 12] width 11 height 11
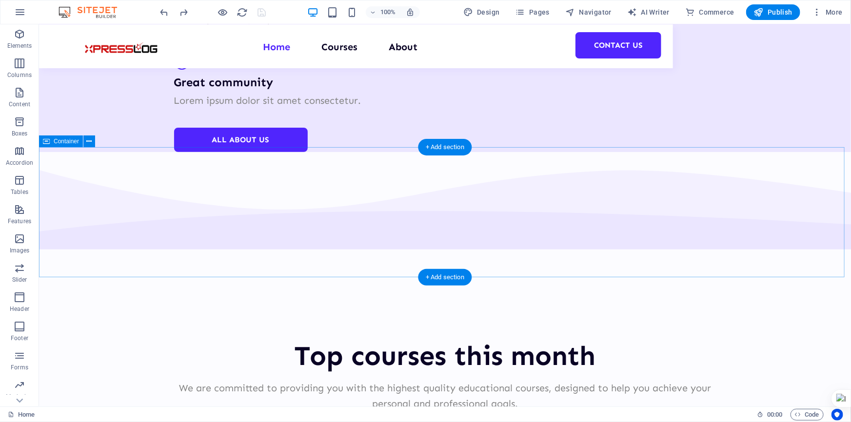
scroll to position [1998, 0]
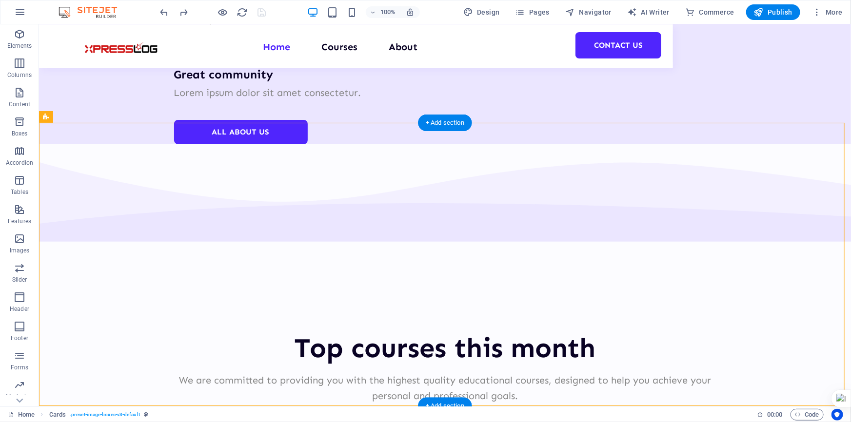
drag, startPoint x: 611, startPoint y: 153, endPoint x: 537, endPoint y: 351, distance: 211.1
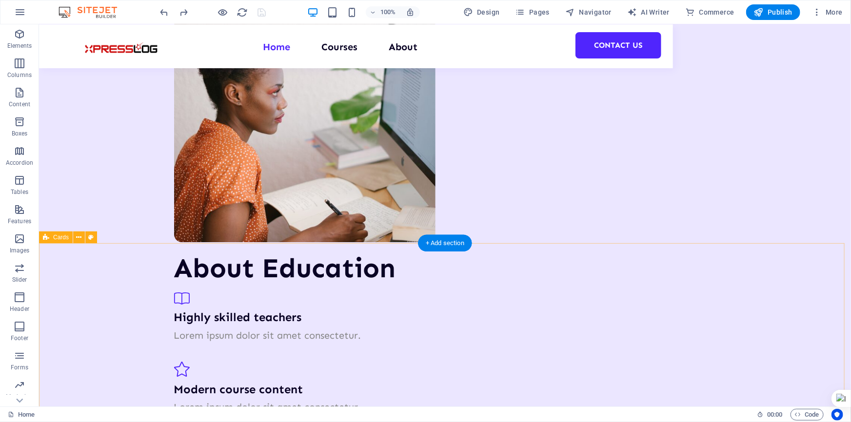
scroll to position [1885, 0]
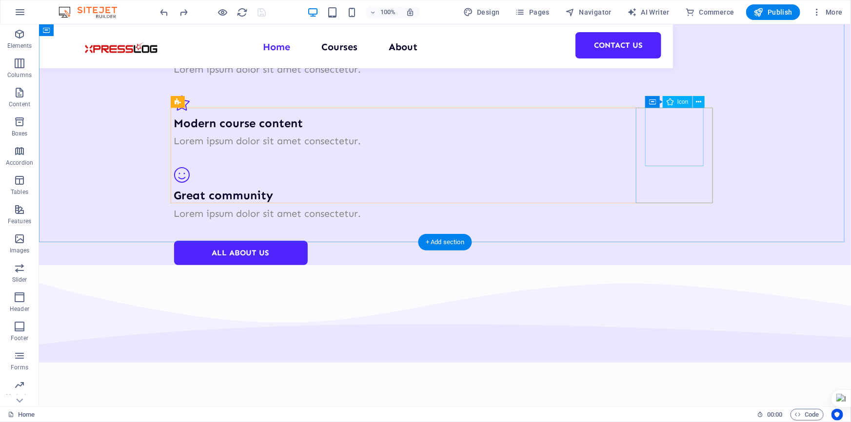
select select "xMidYMid"
select select "px"
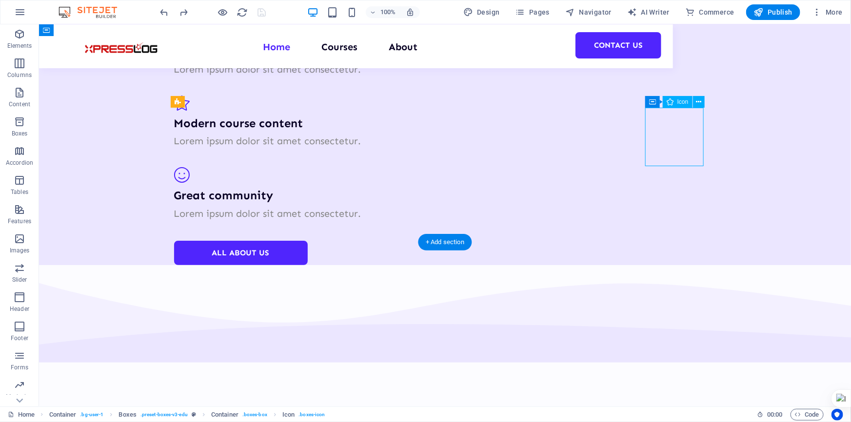
select select "px"
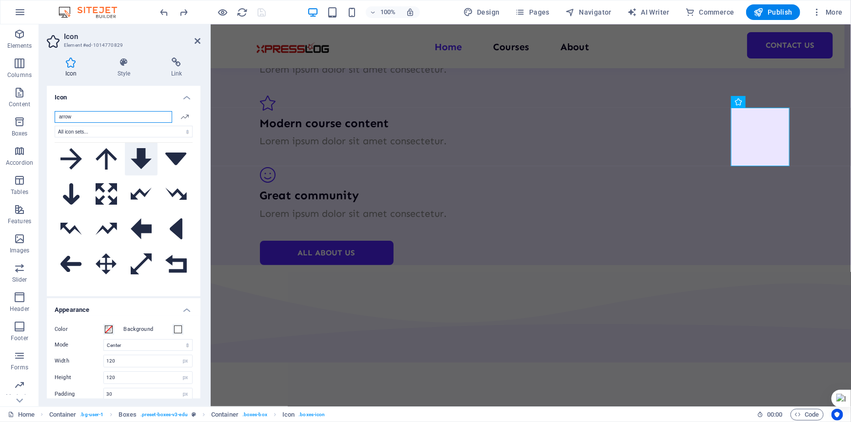
scroll to position [133, 0]
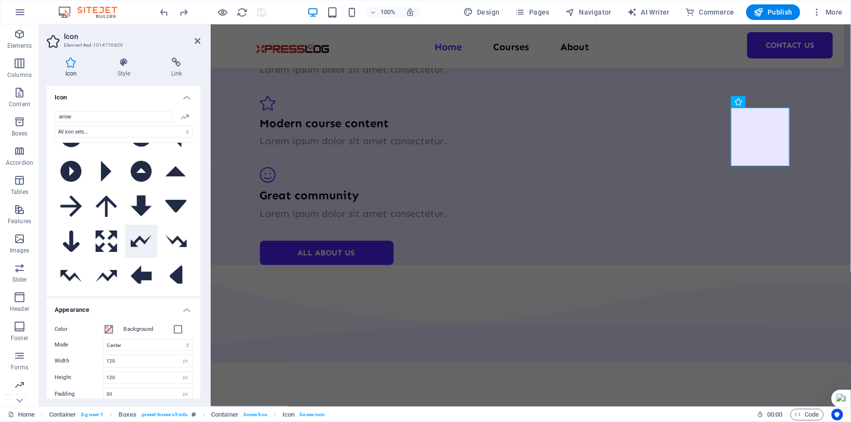
click at [136, 238] on icon at bounding box center [141, 241] width 21 height 12
click at [176, 241] on button at bounding box center [175, 241] width 33 height 33
click at [108, 270] on icon at bounding box center [106, 276] width 21 height 12
click at [164, 15] on icon "undo" at bounding box center [164, 12] width 11 height 11
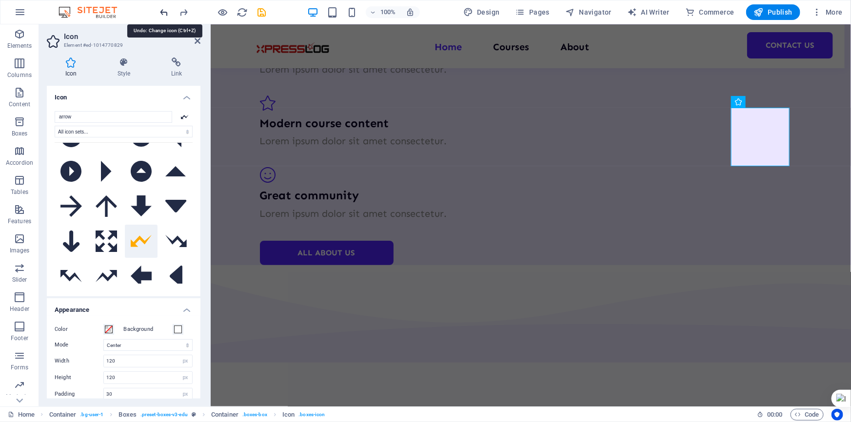
click at [164, 15] on icon "undo" at bounding box center [164, 12] width 11 height 11
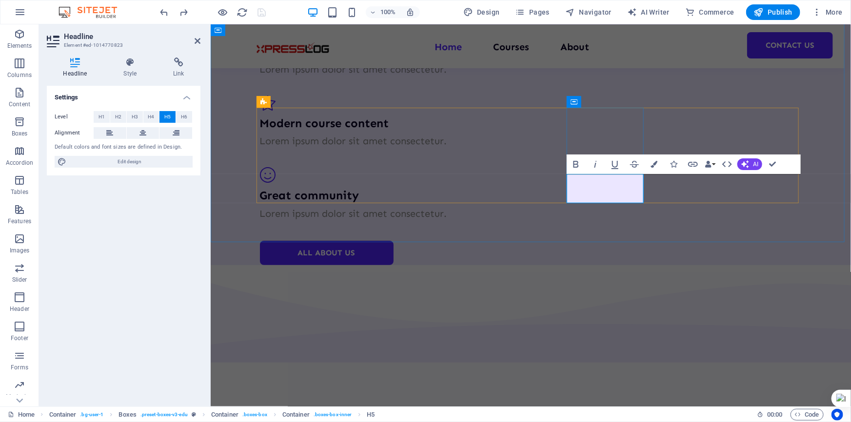
drag, startPoint x: 630, startPoint y: 196, endPoint x: 591, endPoint y: 176, distance: 44.5
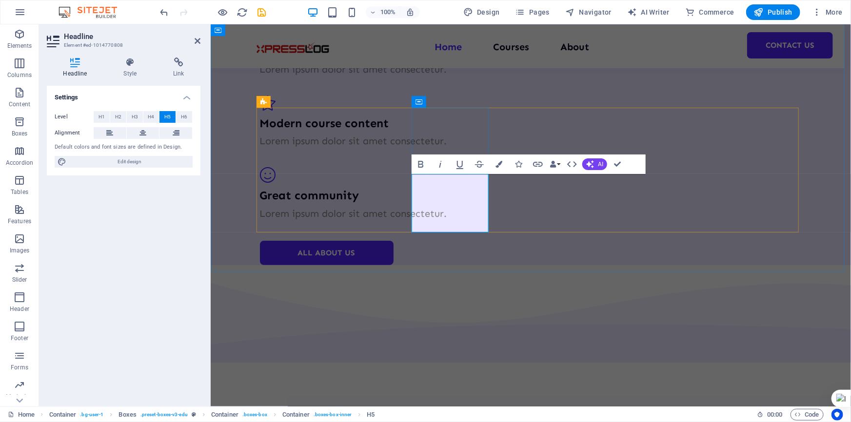
drag, startPoint x: 479, startPoint y: 195, endPoint x: 413, endPoint y: 179, distance: 67.6
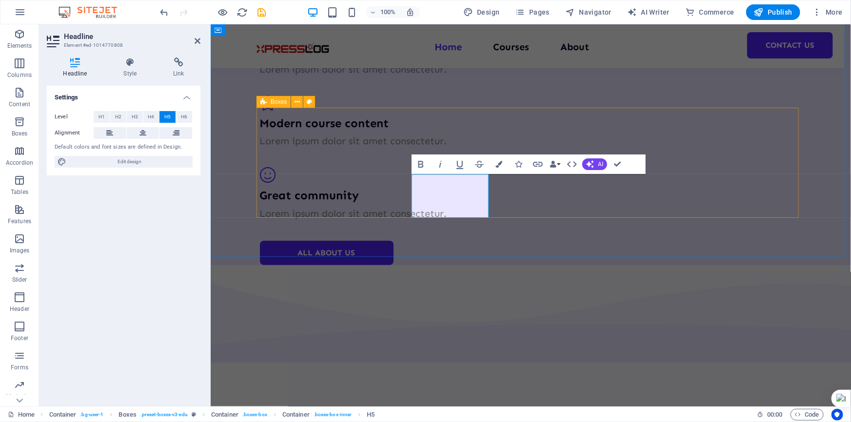
drag, startPoint x: 457, startPoint y: 183, endPoint x: 405, endPoint y: 182, distance: 51.7
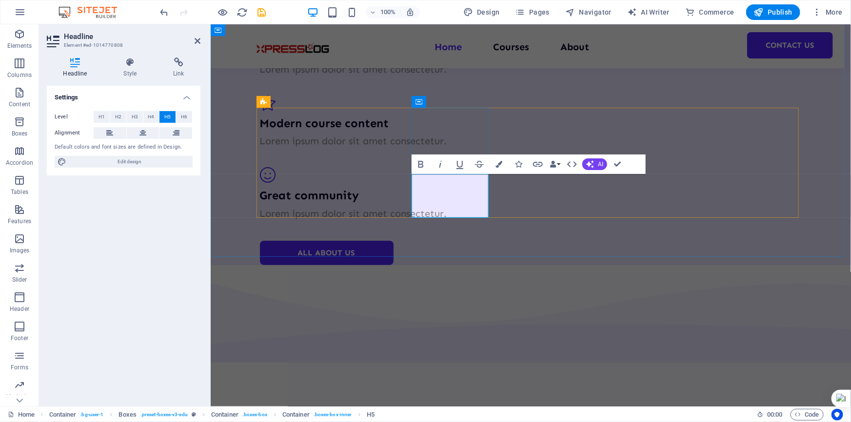
drag, startPoint x: 476, startPoint y: 211, endPoint x: 357, endPoint y: 211, distance: 119.0
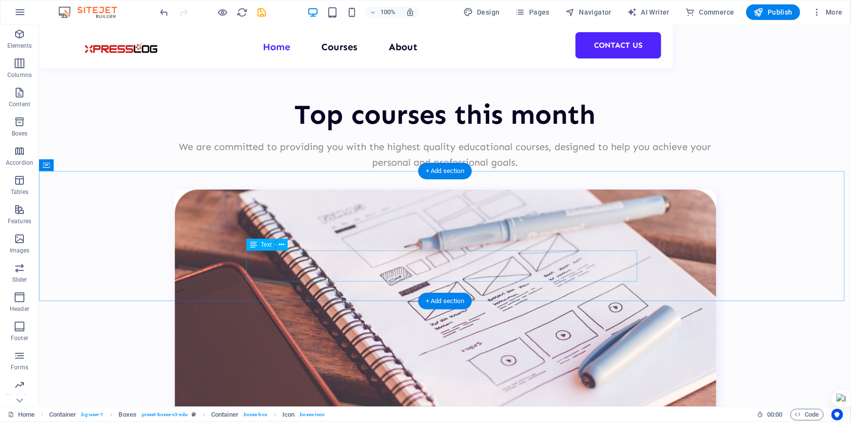
scroll to position [1974, 0]
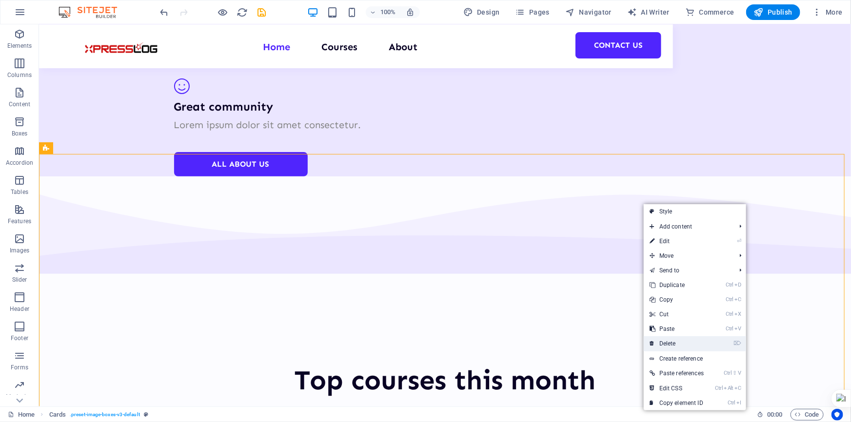
click at [678, 341] on link "⌦ Delete" at bounding box center [677, 343] width 66 height 15
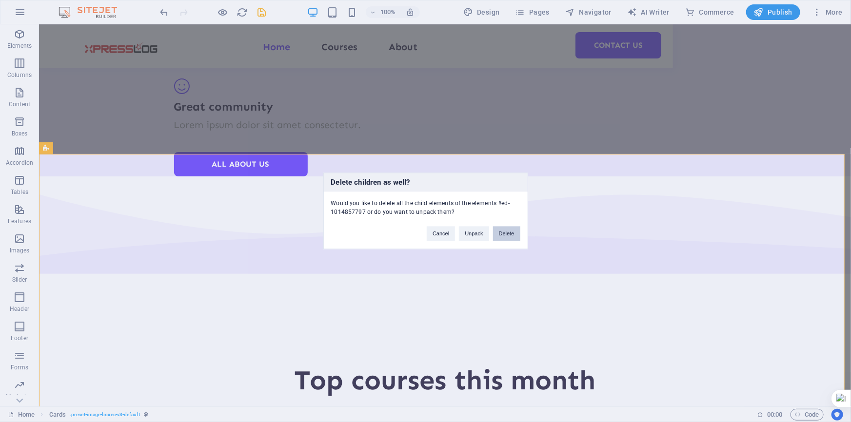
click at [509, 234] on button "Delete" at bounding box center [506, 234] width 27 height 15
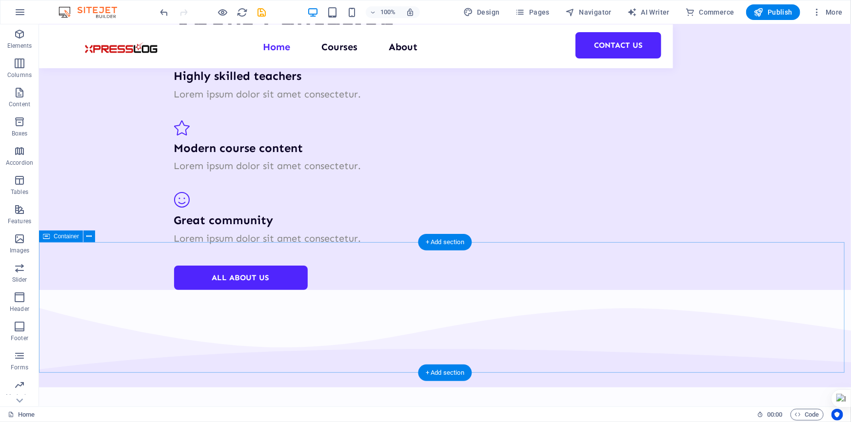
scroll to position [1885, 0]
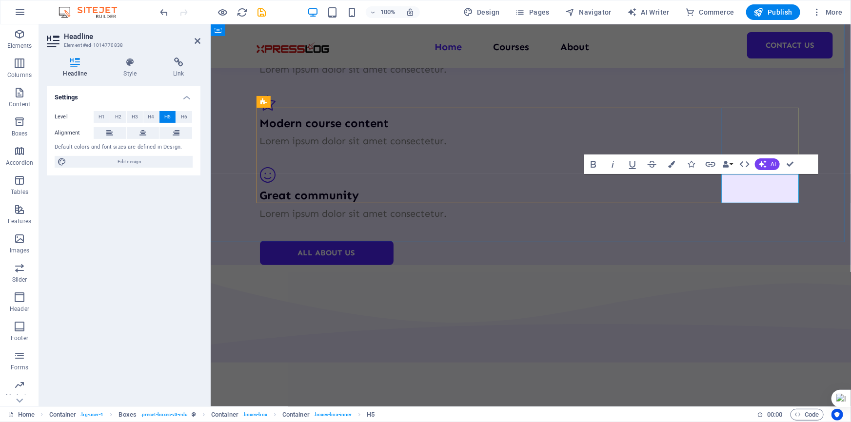
select select "xMidYMid"
select select "px"
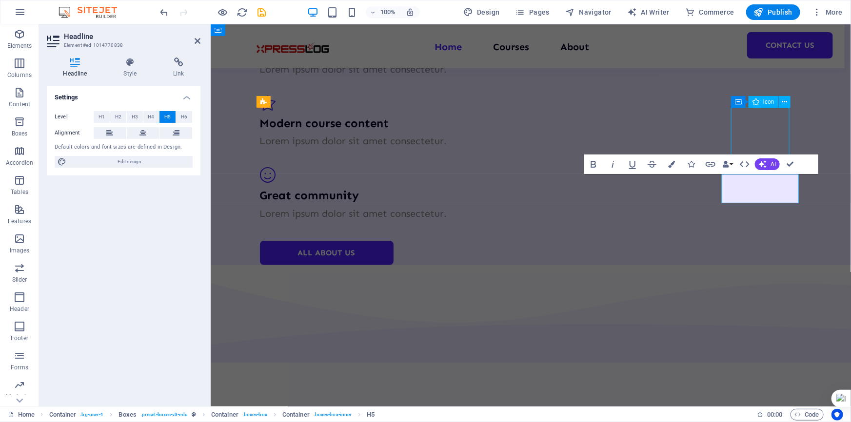
select select "px"
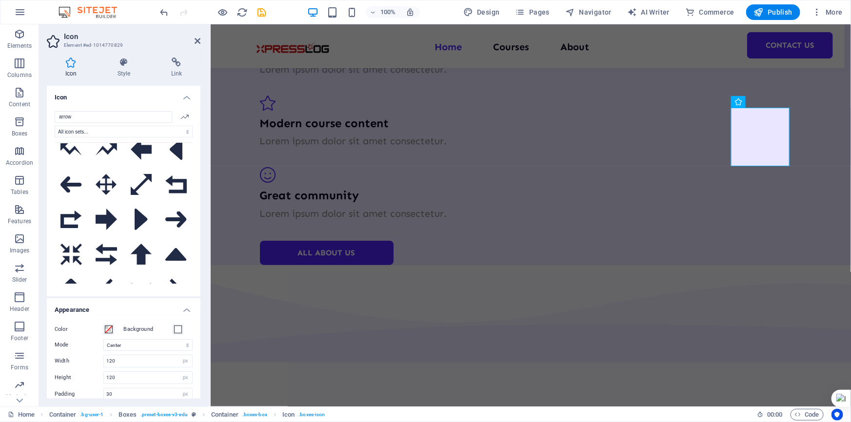
scroll to position [171, 0]
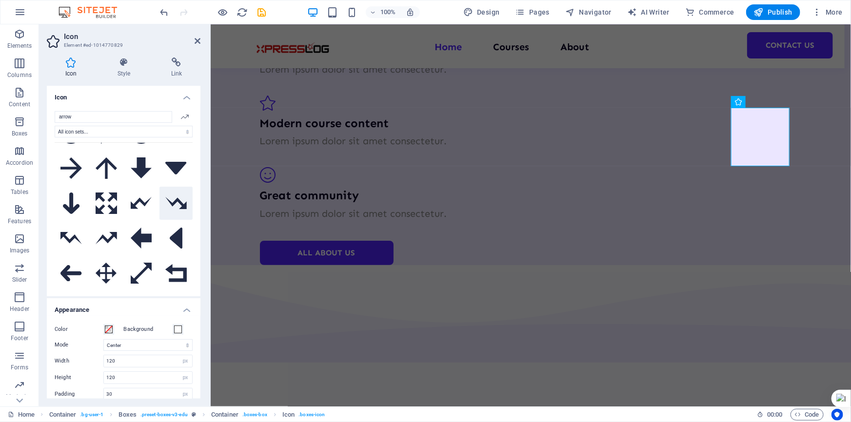
click at [177, 197] on icon at bounding box center [175, 203] width 21 height 12
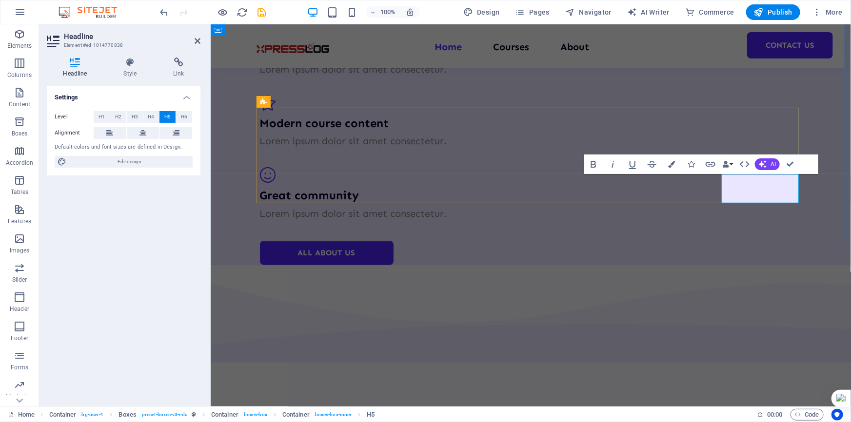
drag, startPoint x: 788, startPoint y: 196, endPoint x: 728, endPoint y: 183, distance: 62.0
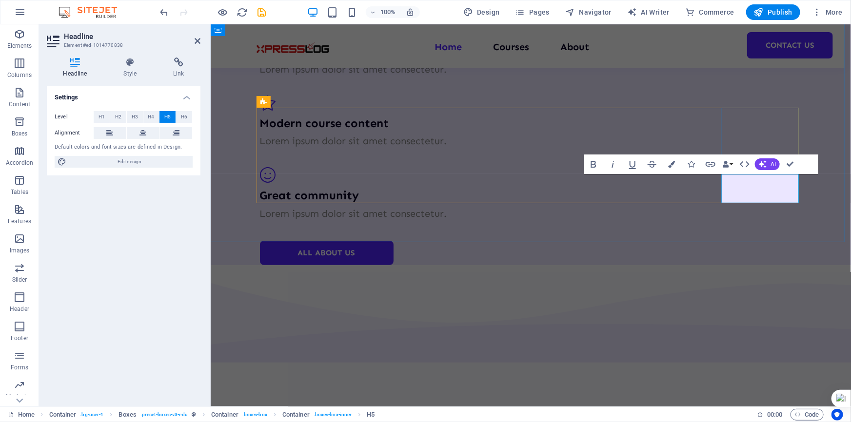
drag, startPoint x: 754, startPoint y: 181, endPoint x: 691, endPoint y: 181, distance: 63.4
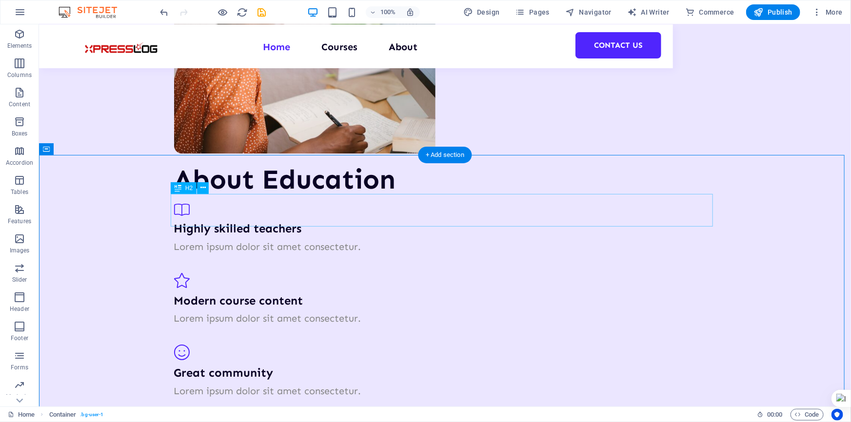
scroll to position [1752, 0]
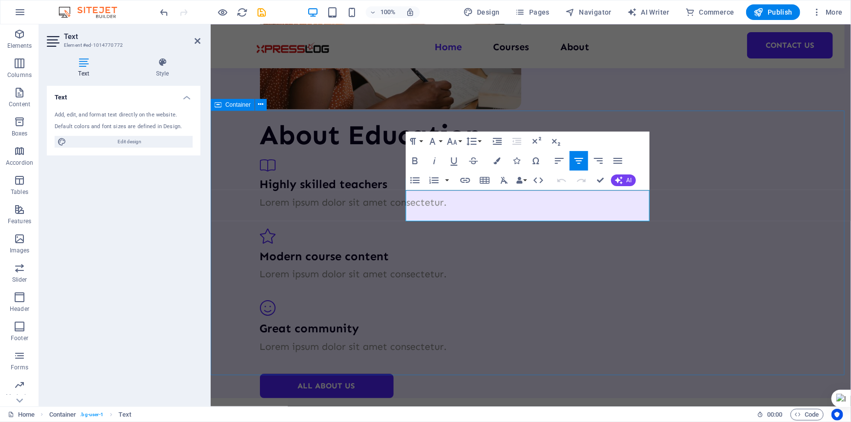
drag, startPoint x: 636, startPoint y: 214, endPoint x: 363, endPoint y: 192, distance: 274.0
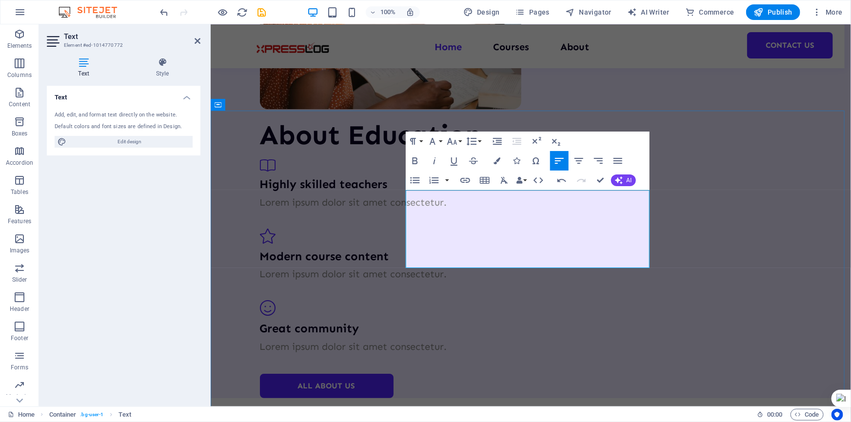
drag, startPoint x: 585, startPoint y: 246, endPoint x: 615, endPoint y: 248, distance: 30.8
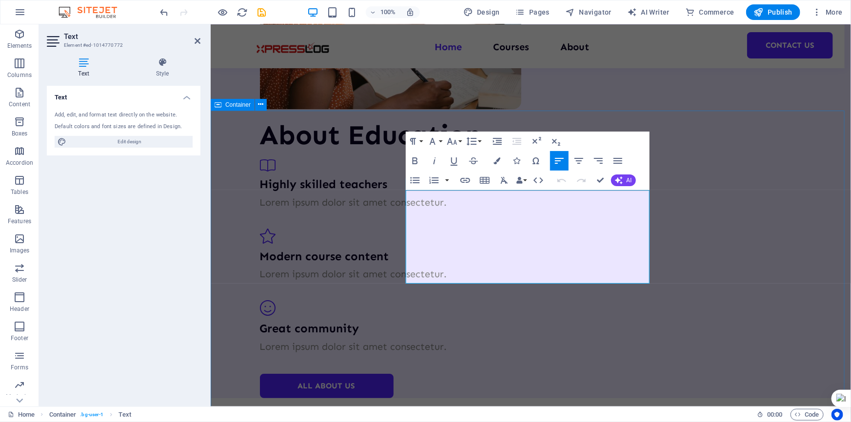
drag, startPoint x: 725, startPoint y: 229, endPoint x: 893, endPoint y: 231, distance: 168.2
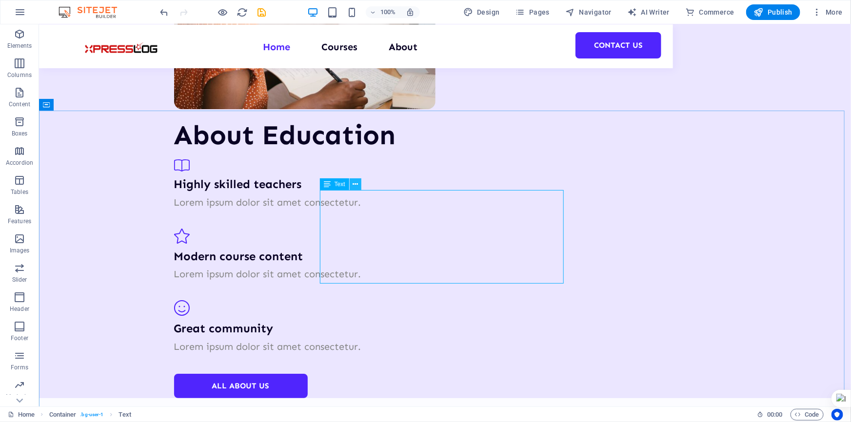
click at [355, 185] on icon at bounding box center [355, 184] width 5 height 10
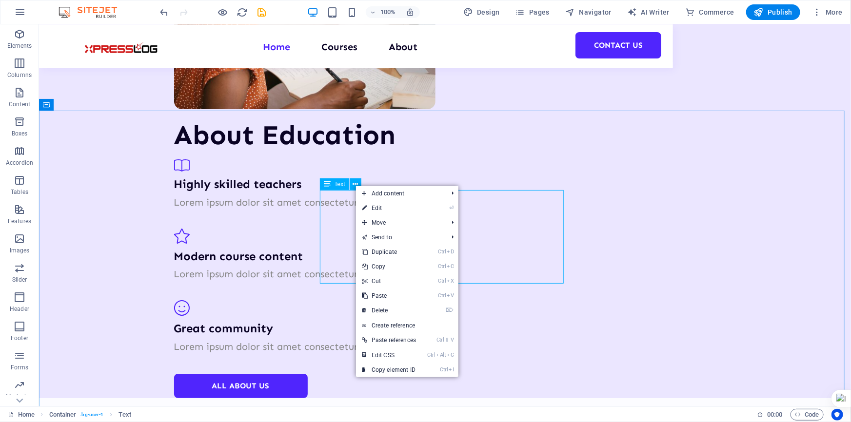
click at [327, 186] on icon at bounding box center [327, 184] width 7 height 12
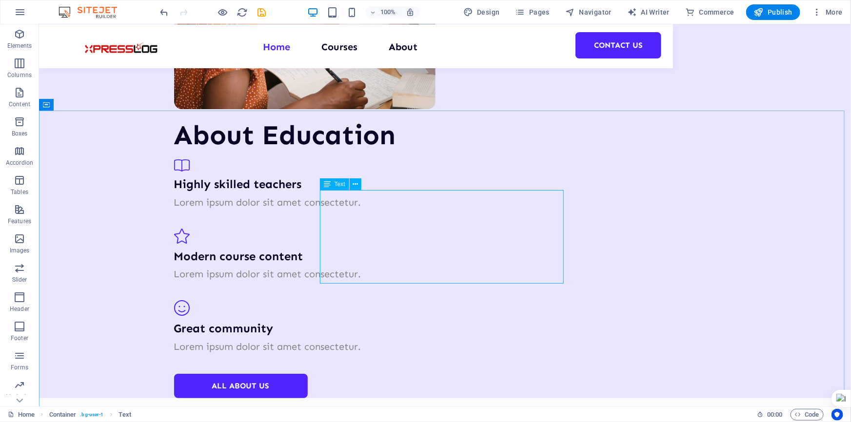
click at [333, 186] on div "Text" at bounding box center [334, 184] width 29 height 12
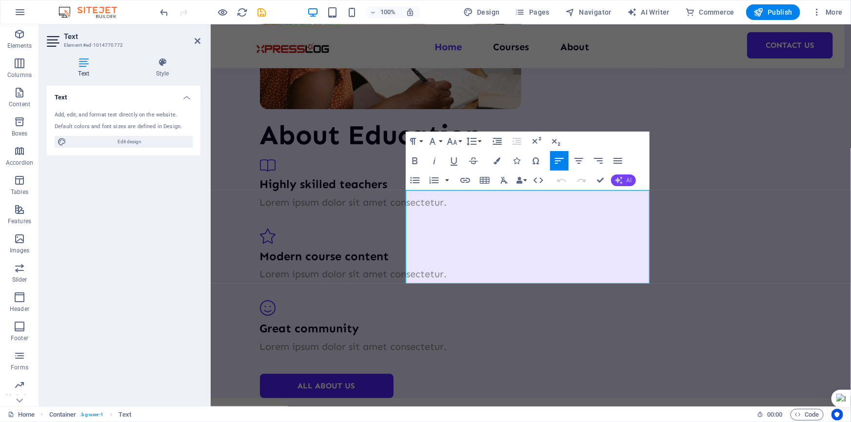
click at [630, 178] on span "AI" at bounding box center [629, 180] width 5 height 6
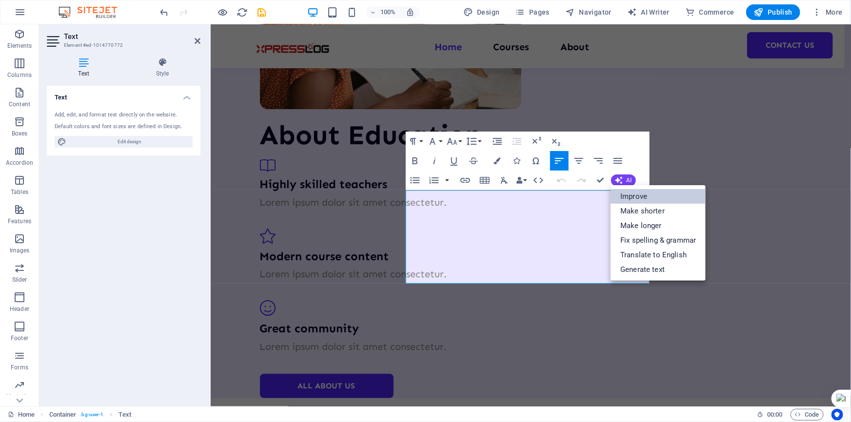
click at [668, 196] on link "Improve" at bounding box center [657, 196] width 95 height 15
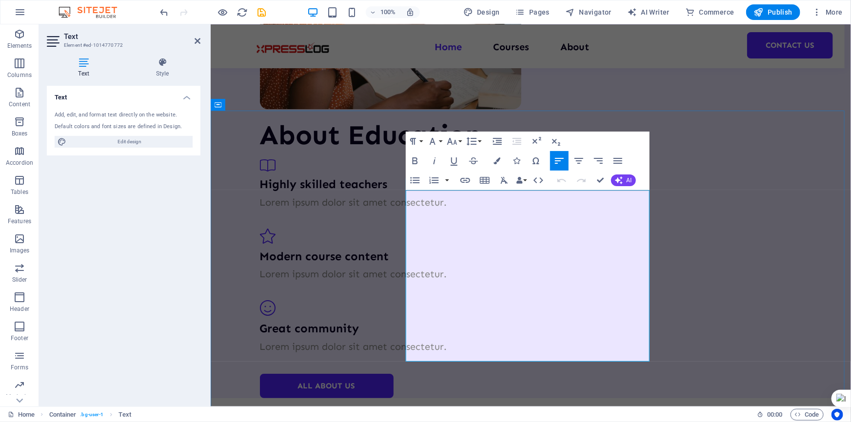
drag, startPoint x: 482, startPoint y: 249, endPoint x: 608, endPoint y: 258, distance: 126.6
click at [623, 178] on button "AI" at bounding box center [623, 181] width 25 height 12
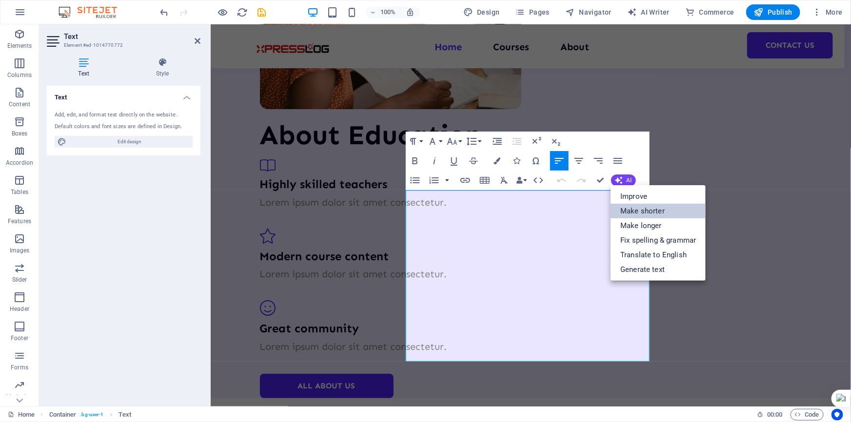
drag, startPoint x: 663, startPoint y: 209, endPoint x: 449, endPoint y: 189, distance: 215.0
click at [663, 209] on link "Make shorter" at bounding box center [657, 211] width 95 height 15
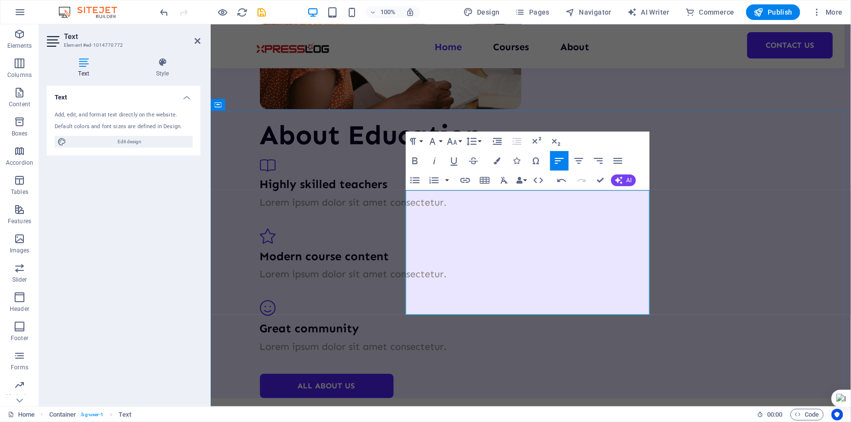
drag, startPoint x: 408, startPoint y: 275, endPoint x: 560, endPoint y: 303, distance: 155.0
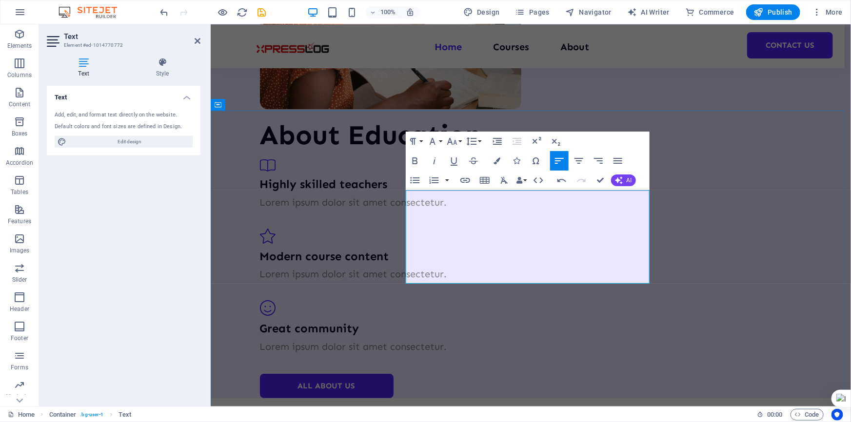
drag, startPoint x: 581, startPoint y: 229, endPoint x: 646, endPoint y: 232, distance: 64.9
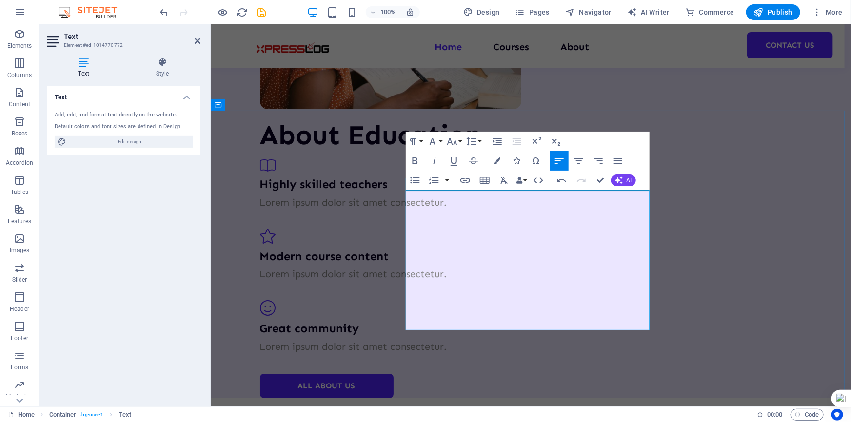
drag, startPoint x: 484, startPoint y: 321, endPoint x: 490, endPoint y: 321, distance: 6.4
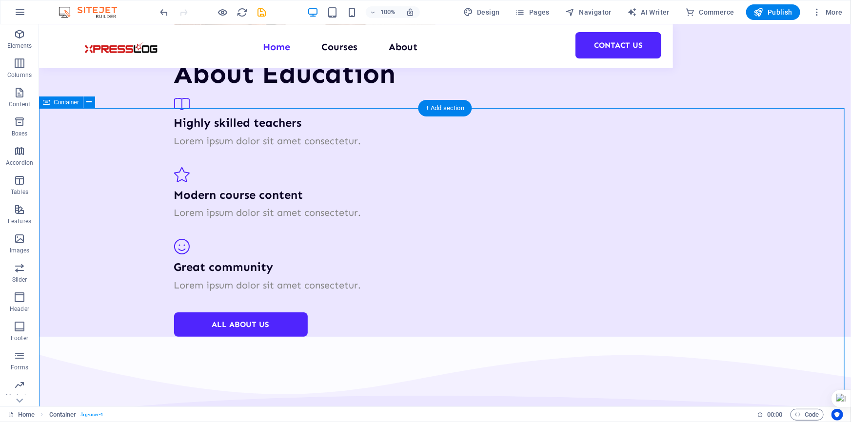
scroll to position [1885, 0]
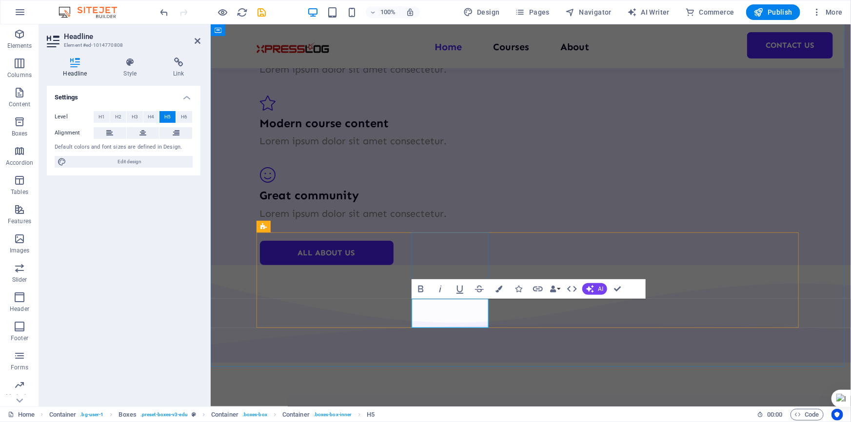
drag, startPoint x: 701, startPoint y: 192, endPoint x: 667, endPoint y: 196, distance: 34.8
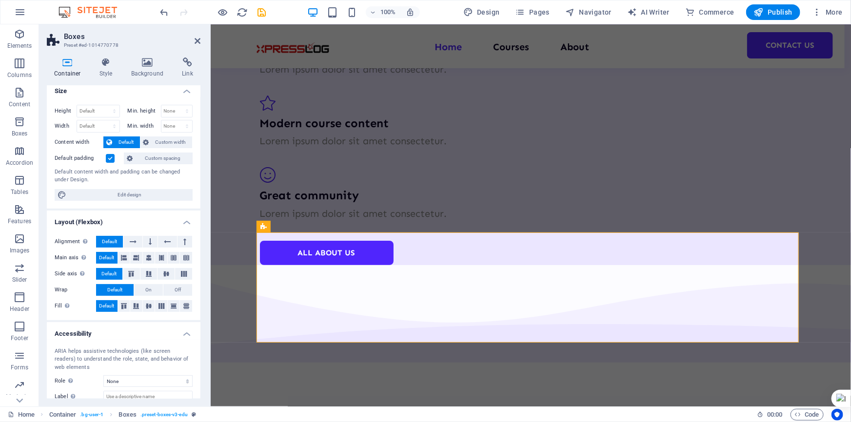
scroll to position [0, 0]
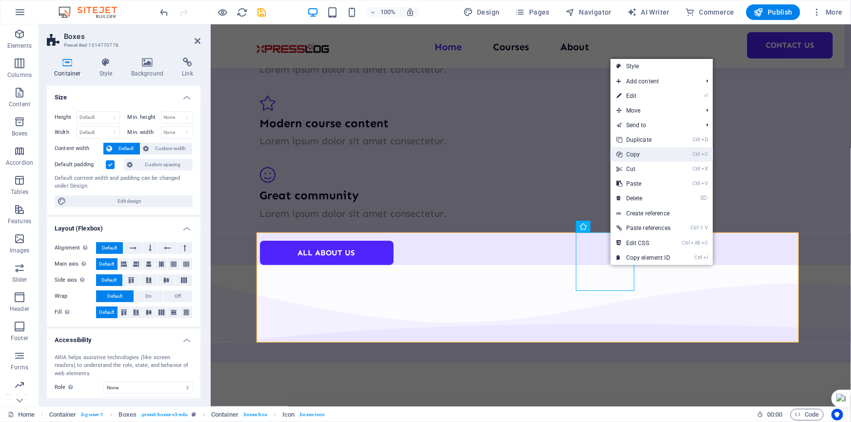
click at [651, 156] on link "Ctrl C Copy" at bounding box center [643, 154] width 66 height 15
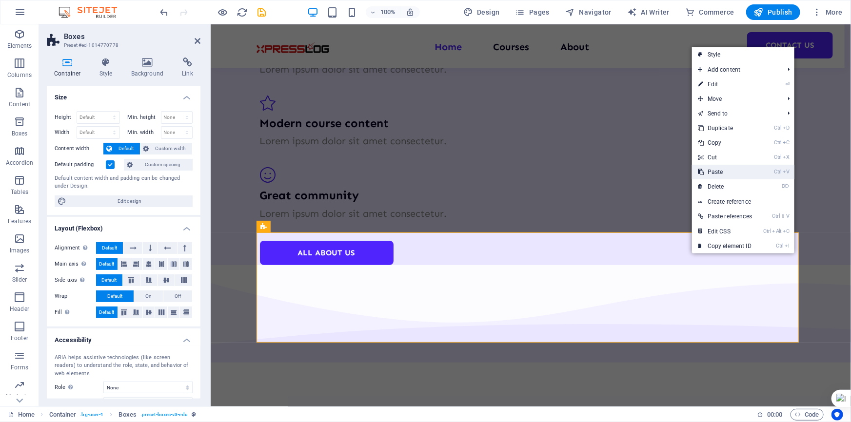
click at [726, 170] on link "Ctrl V Paste" at bounding box center [725, 172] width 66 height 15
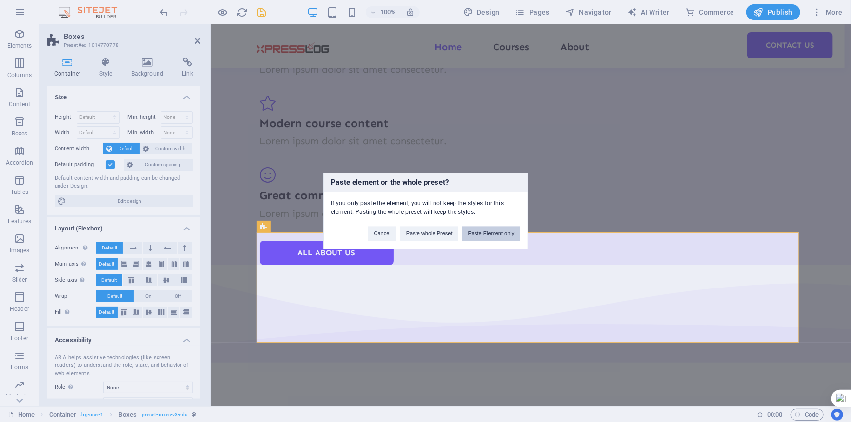
drag, startPoint x: 489, startPoint y: 233, endPoint x: 280, endPoint y: 208, distance: 210.1
click at [489, 233] on button "Paste Element only" at bounding box center [491, 234] width 58 height 15
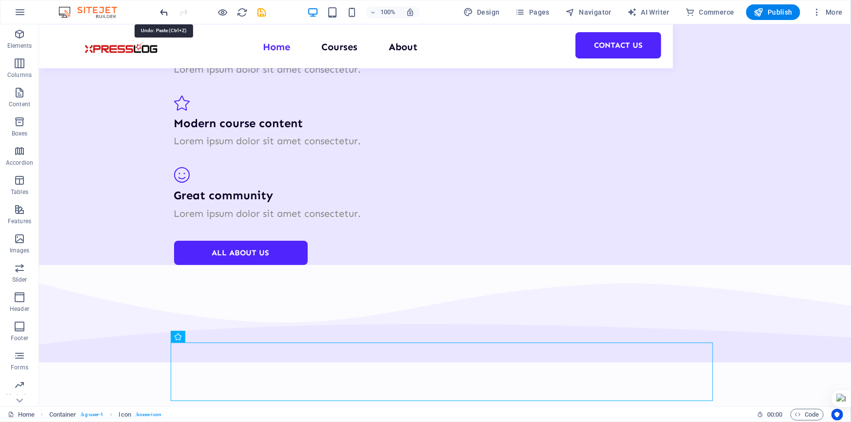
click at [167, 15] on icon "undo" at bounding box center [164, 12] width 11 height 11
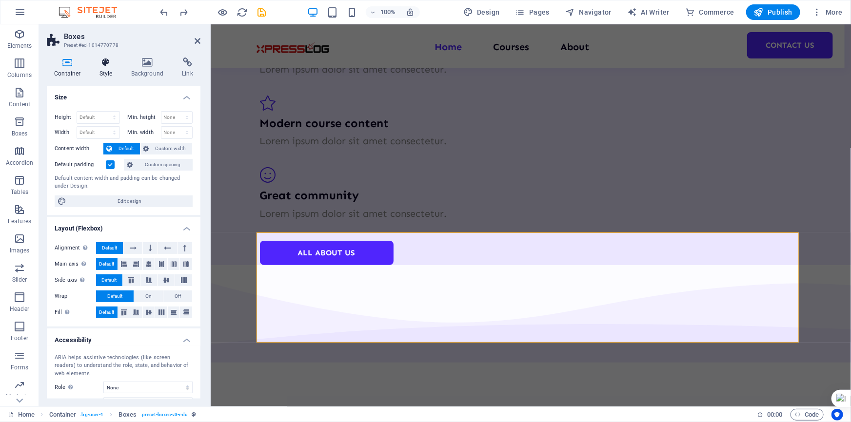
click at [109, 72] on h4 "Style" at bounding box center [108, 68] width 32 height 20
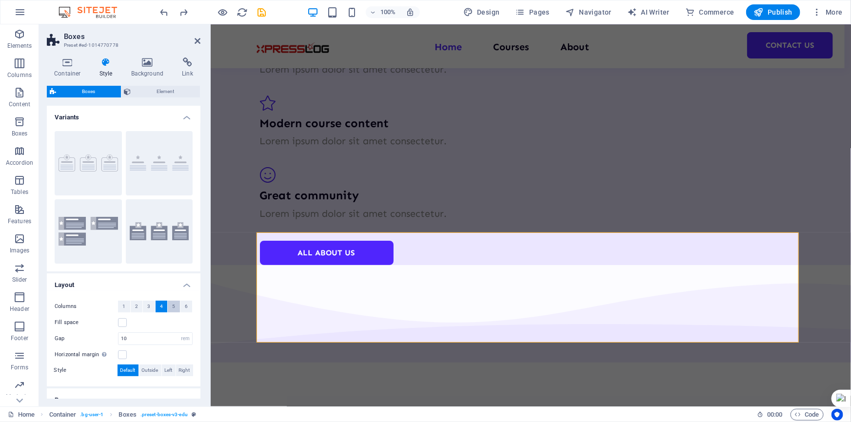
click at [175, 306] on button "5" at bounding box center [174, 307] width 12 height 12
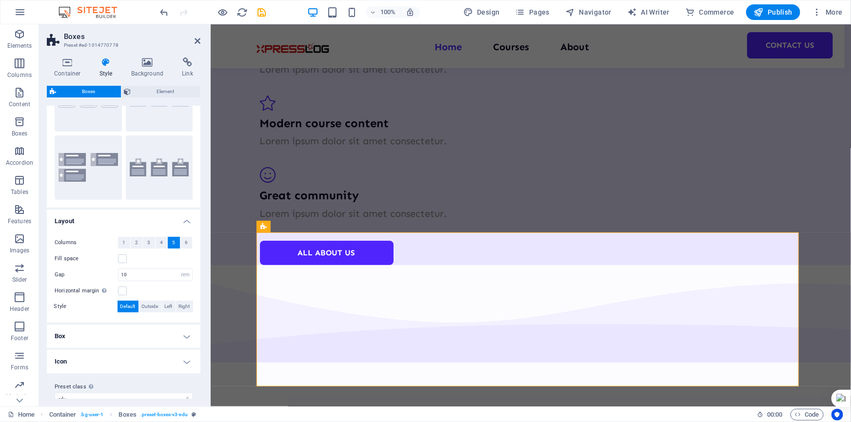
scroll to position [77, 0]
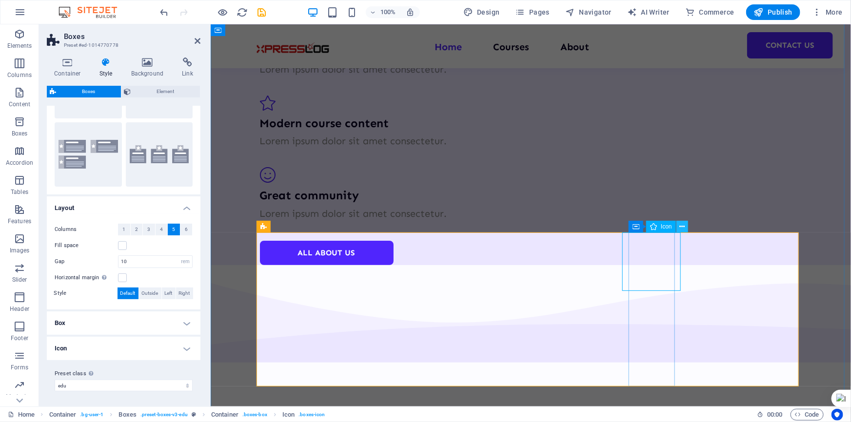
click at [683, 227] on icon at bounding box center [681, 227] width 5 height 10
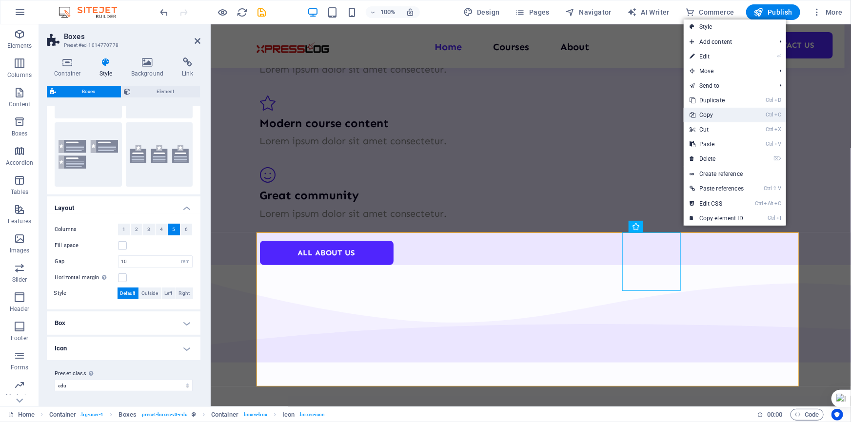
click at [726, 115] on link "Ctrl C Copy" at bounding box center [717, 115] width 66 height 15
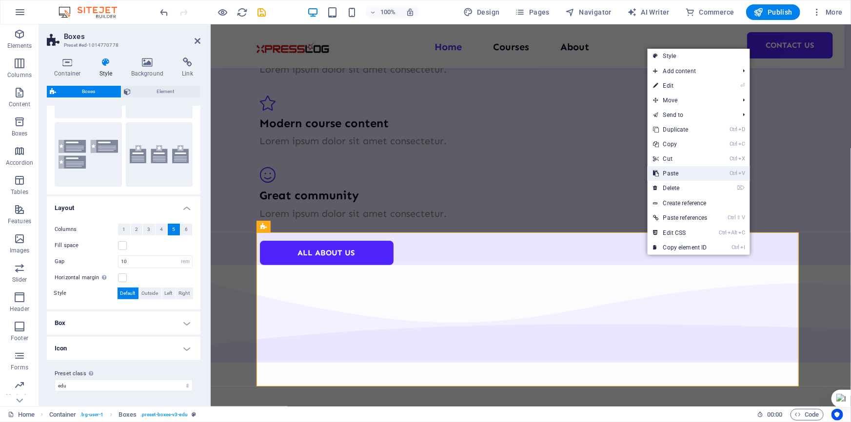
click at [687, 176] on link "Ctrl V Paste" at bounding box center [680, 173] width 66 height 15
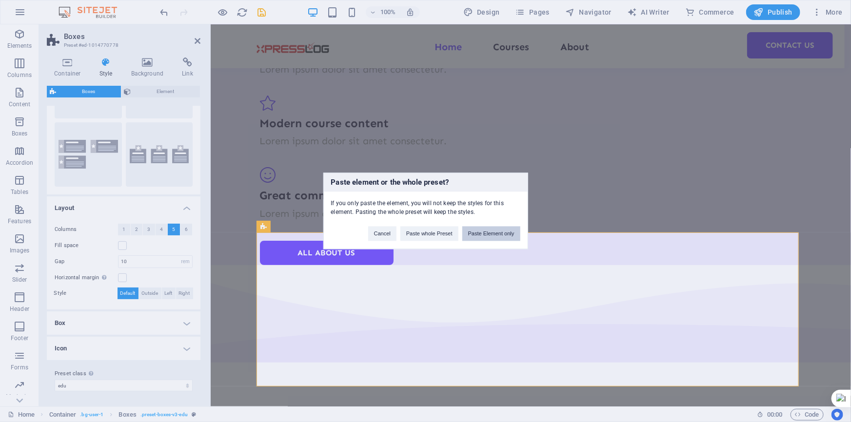
click at [490, 234] on button "Paste Element only" at bounding box center [491, 234] width 58 height 15
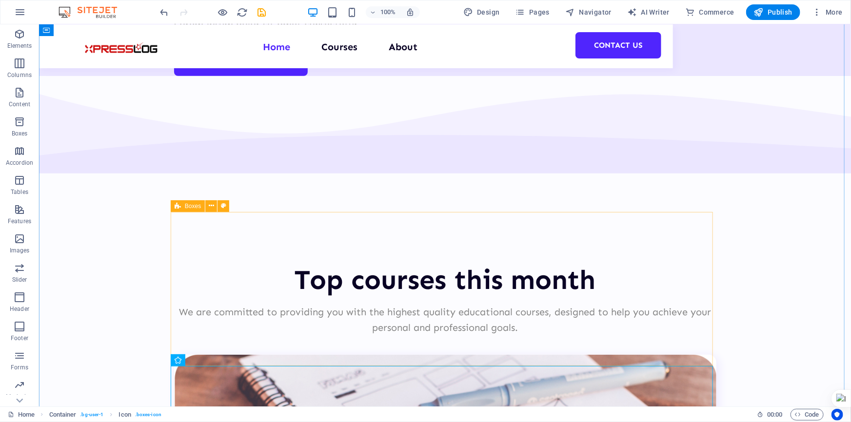
scroll to position [2107, 0]
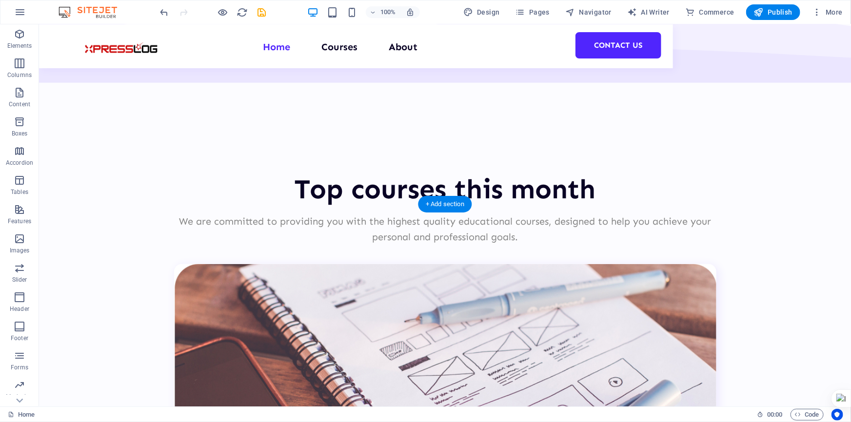
drag, startPoint x: 459, startPoint y: 187, endPoint x: 645, endPoint y: 103, distance: 204.5
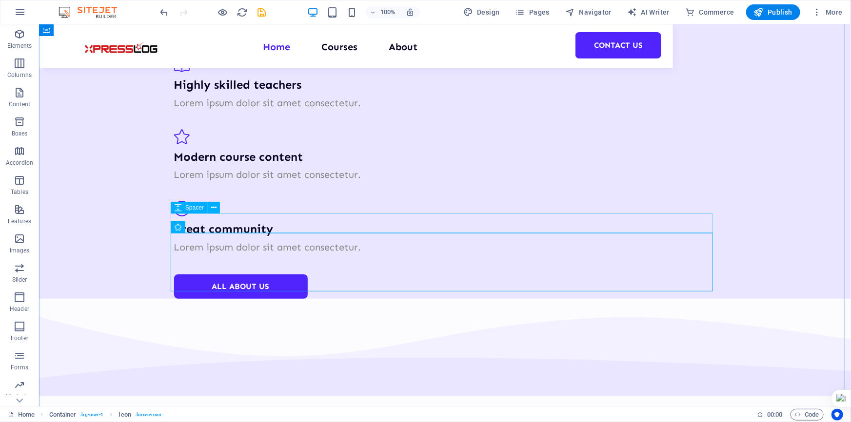
scroll to position [1887, 0]
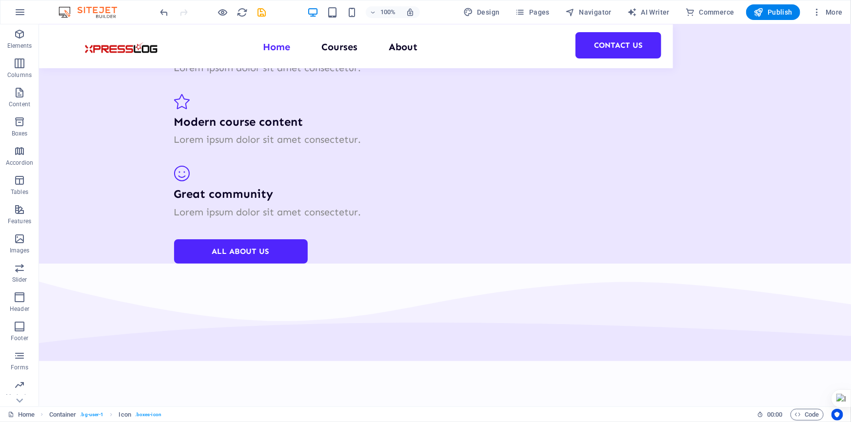
drag, startPoint x: 429, startPoint y: 262, endPoint x: 636, endPoint y: 255, distance: 207.8
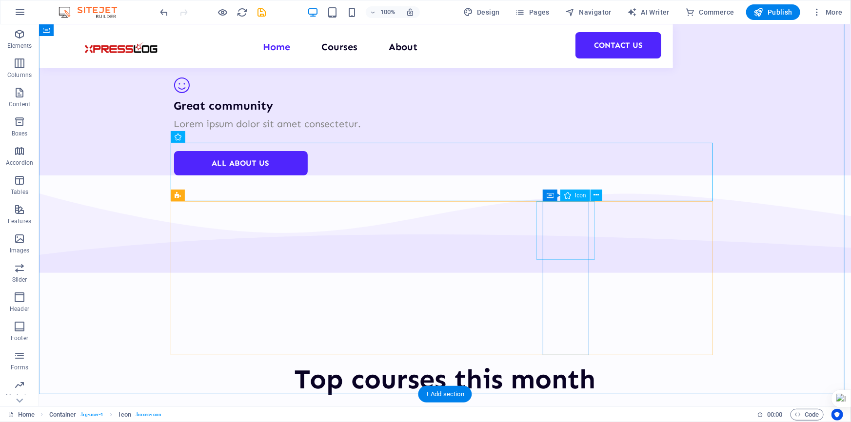
scroll to position [1976, 0]
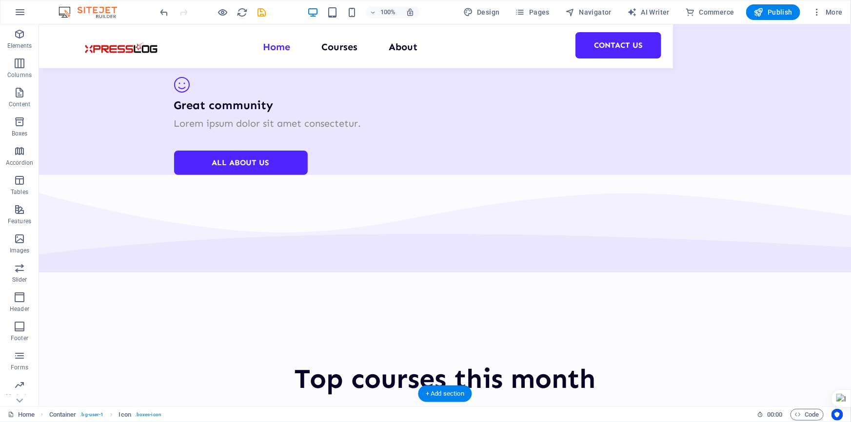
drag, startPoint x: 437, startPoint y: 167, endPoint x: 657, endPoint y: 189, distance: 220.5
drag, startPoint x: 436, startPoint y: 323, endPoint x: 648, endPoint y: 226, distance: 232.8
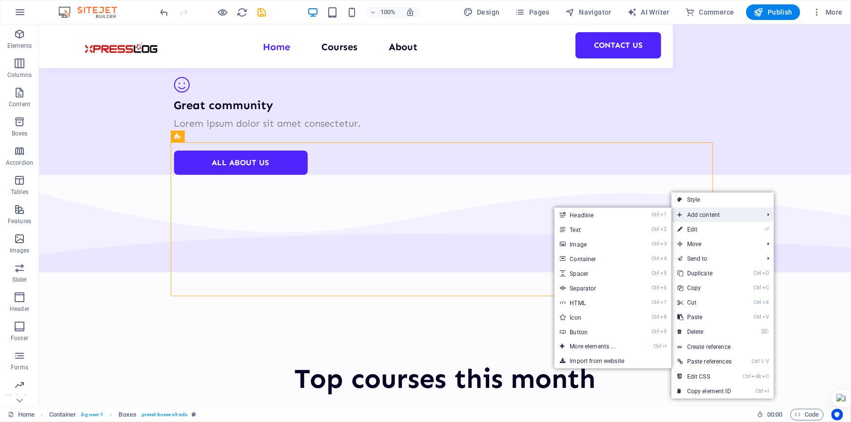
click at [699, 216] on span "Add content" at bounding box center [715, 215] width 88 height 15
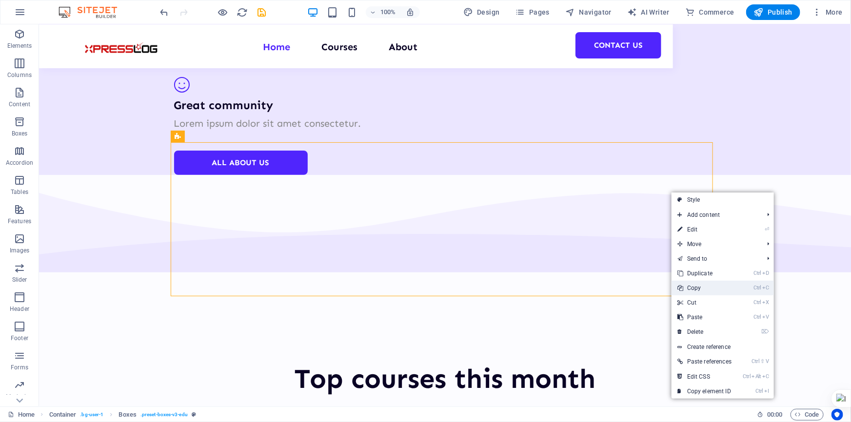
click at [687, 288] on link "Ctrl C Copy" at bounding box center [704, 288] width 66 height 15
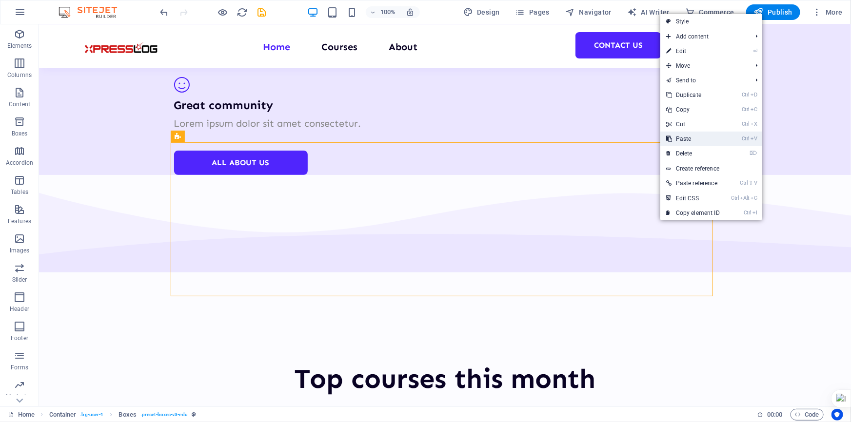
drag, startPoint x: 650, startPoint y: 116, endPoint x: 689, endPoint y: 140, distance: 46.0
click at [689, 140] on link "Ctrl V Paste" at bounding box center [692, 139] width 65 height 15
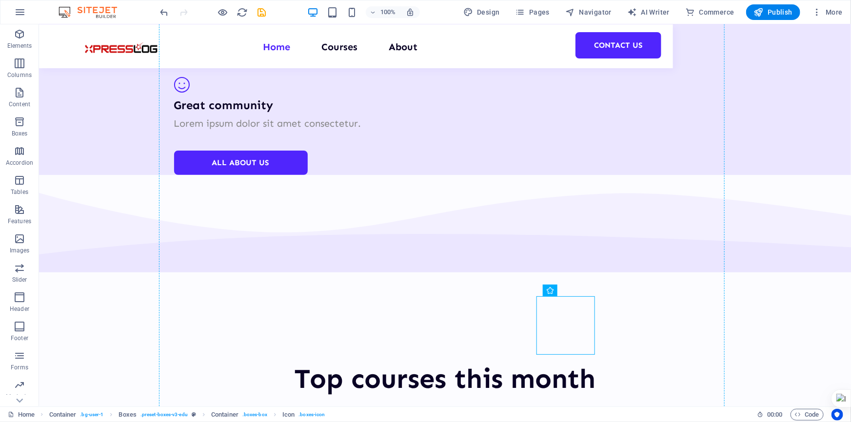
drag, startPoint x: 606, startPoint y: 378, endPoint x: 661, endPoint y: 168, distance: 216.6
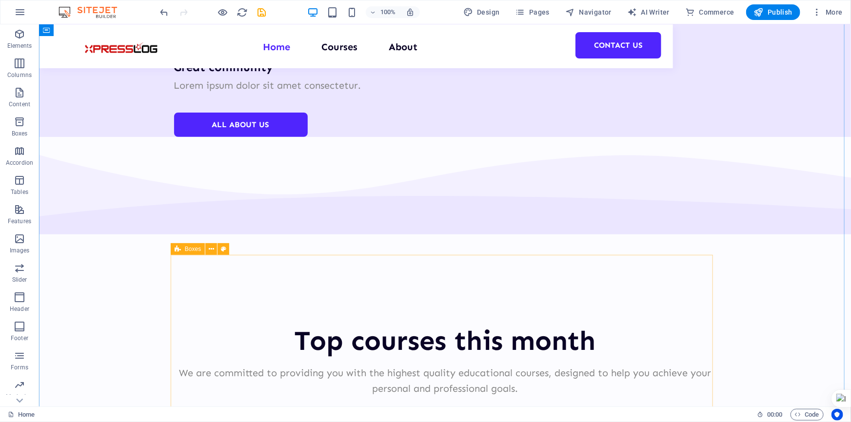
scroll to position [1942, 0]
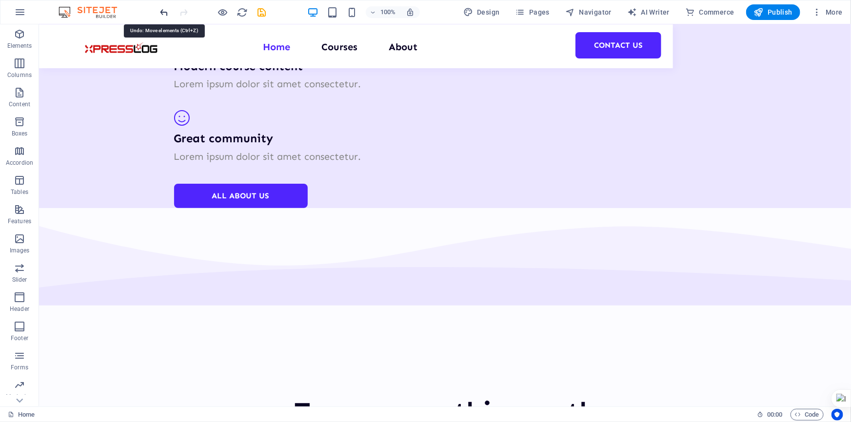
click at [169, 11] on icon "undo" at bounding box center [164, 12] width 11 height 11
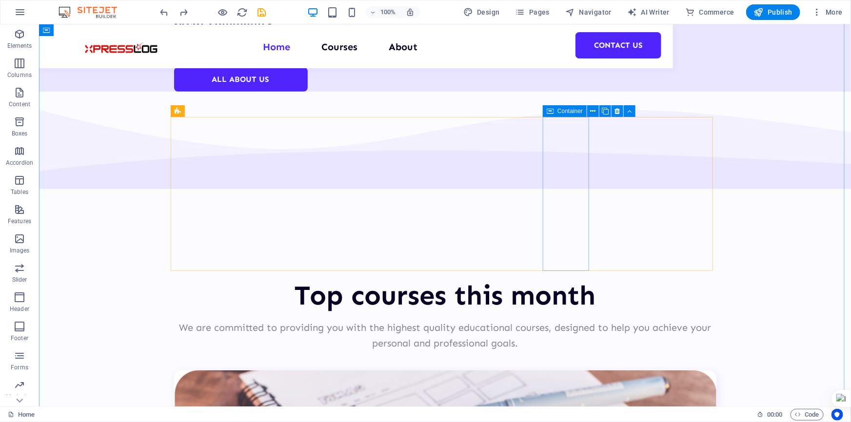
scroll to position [2106, 0]
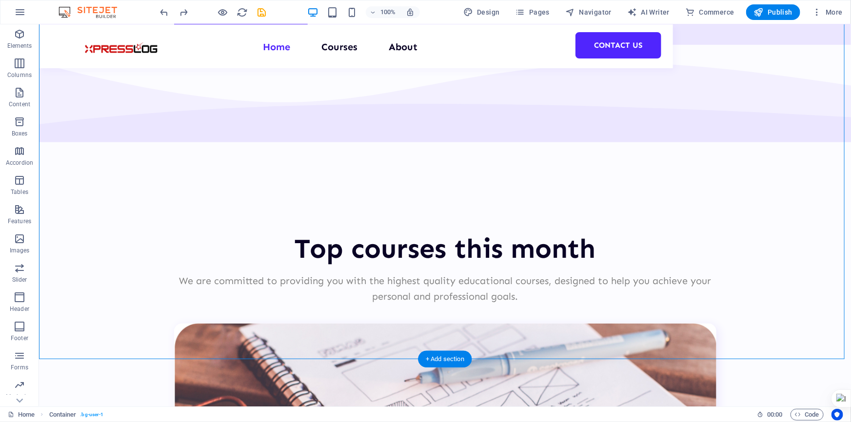
drag, startPoint x: 570, startPoint y: 193, endPoint x: 639, endPoint y: 92, distance: 122.8
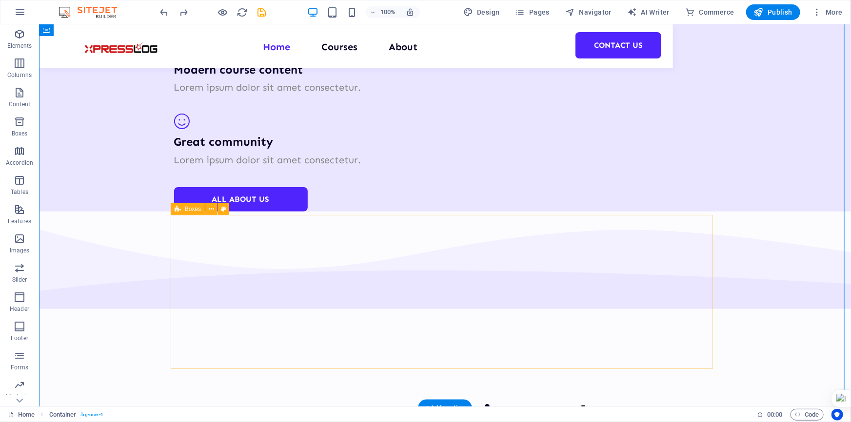
scroll to position [1928, 0]
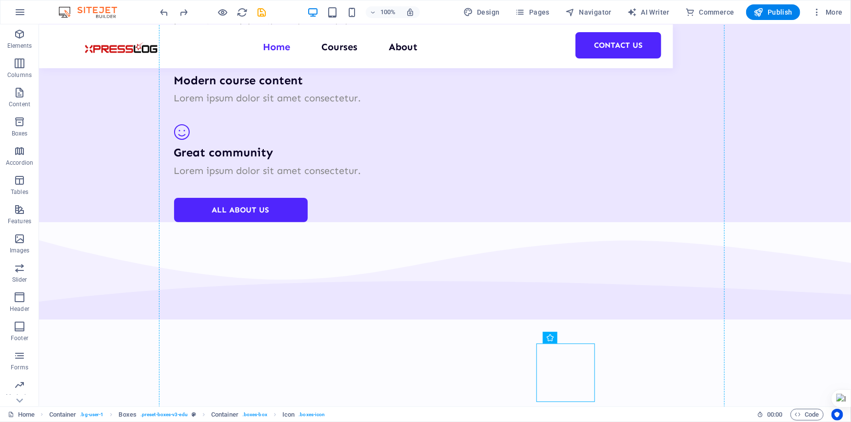
drag, startPoint x: 646, startPoint y: 231, endPoint x: 661, endPoint y: 229, distance: 15.3
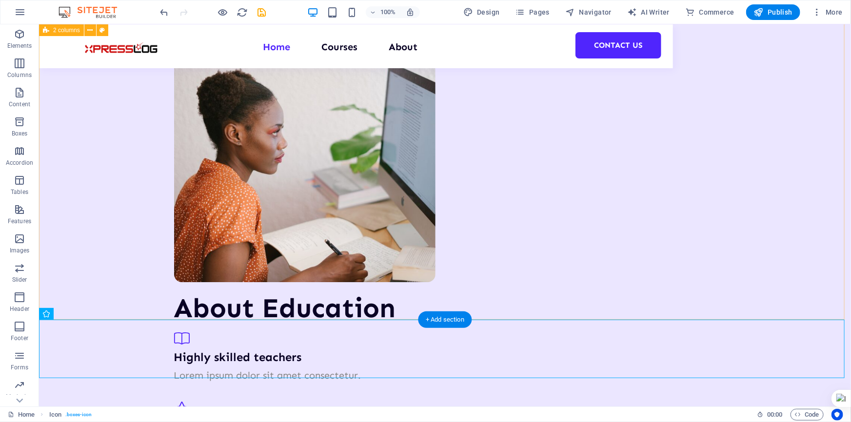
scroll to position [1588, 0]
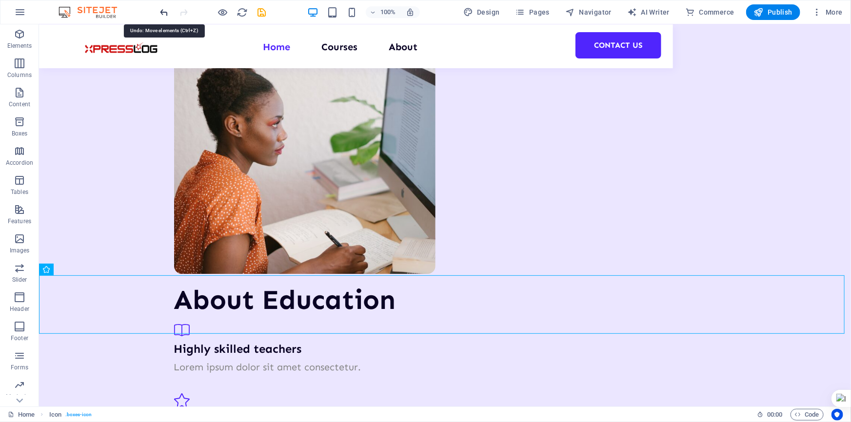
click at [170, 9] on icon "undo" at bounding box center [164, 12] width 11 height 11
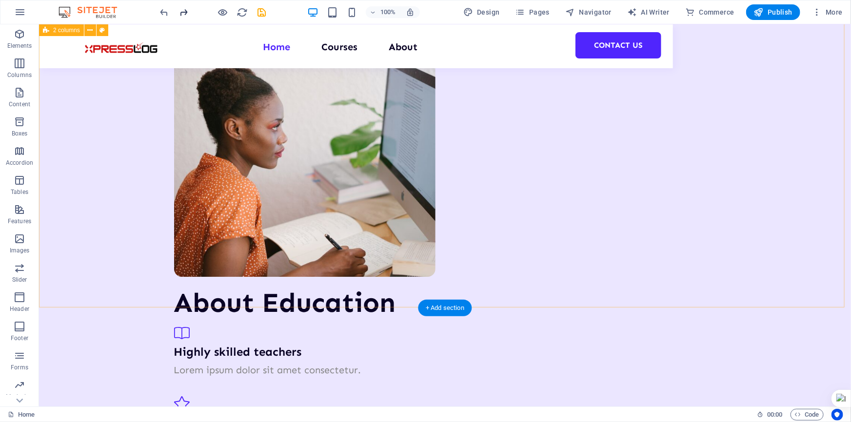
scroll to position [1598, 0]
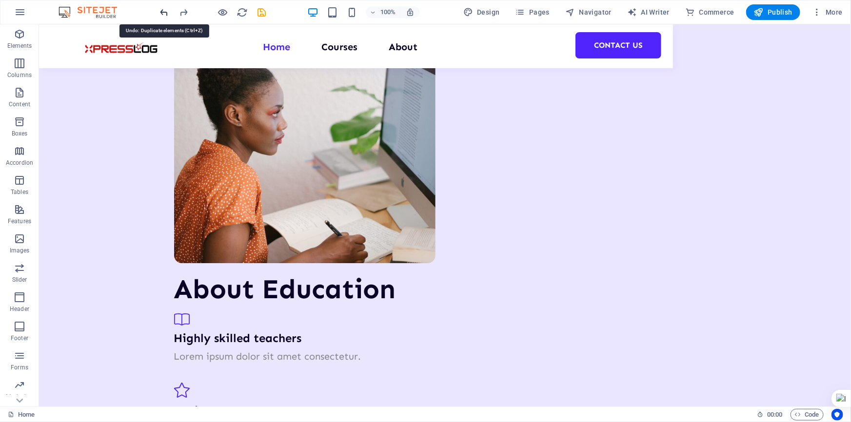
click at [169, 10] on icon "undo" at bounding box center [164, 12] width 11 height 11
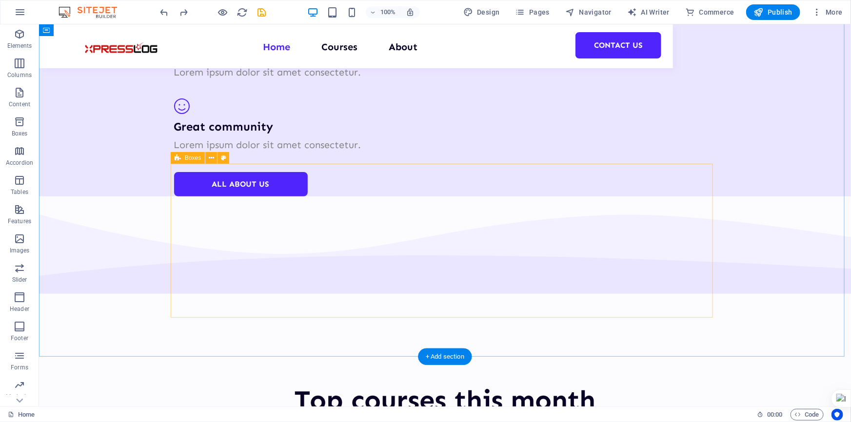
scroll to position [1956, 0]
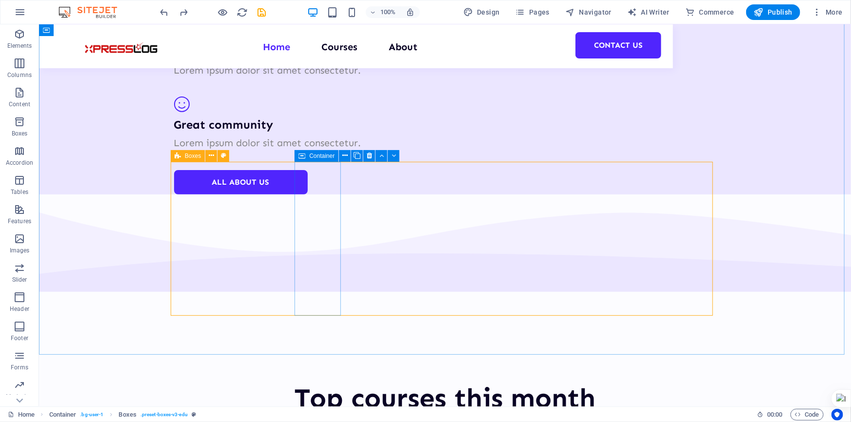
click at [190, 157] on span "Boxes" at bounding box center [193, 156] width 16 height 6
click at [209, 157] on icon at bounding box center [211, 156] width 5 height 10
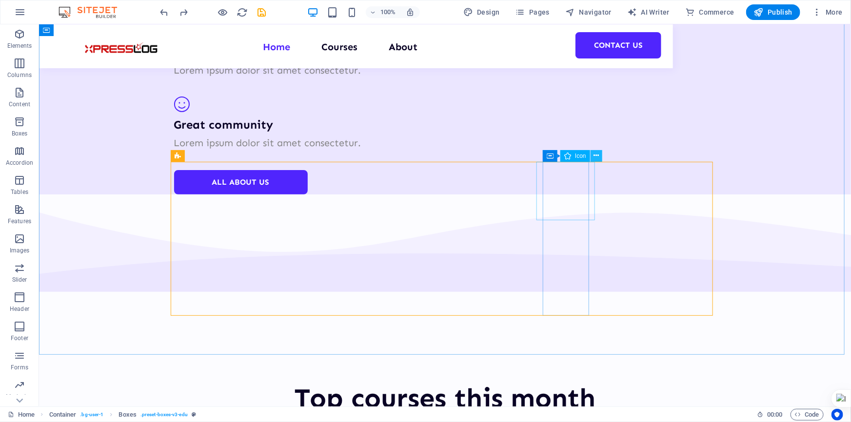
click at [595, 156] on icon at bounding box center [595, 156] width 5 height 10
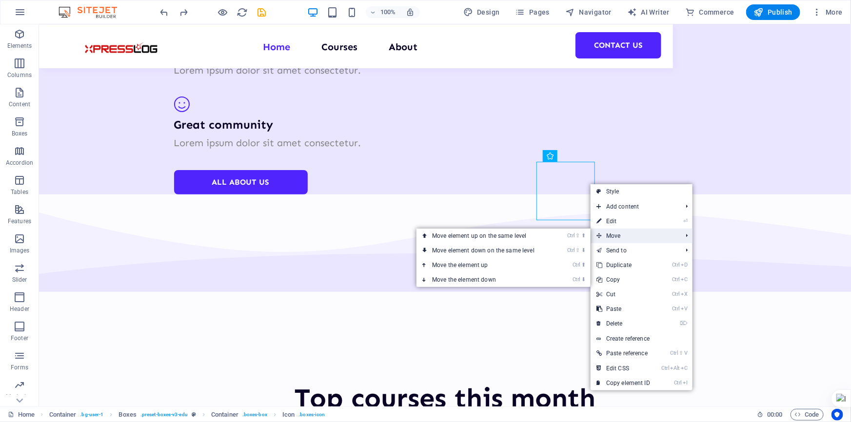
click at [644, 233] on span "Move" at bounding box center [633, 236] width 87 height 15
click at [534, 251] on link "Ctrl ⇧ ⬇ Move element down on the same level" at bounding box center [484, 250] width 137 height 15
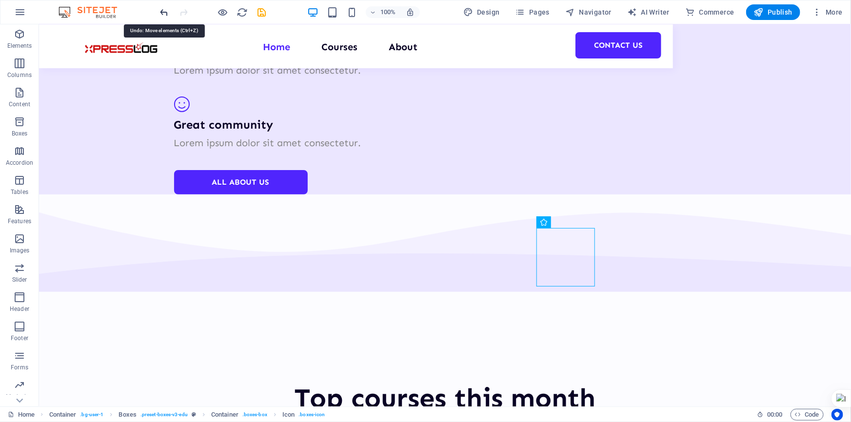
click at [166, 15] on icon "undo" at bounding box center [164, 12] width 11 height 11
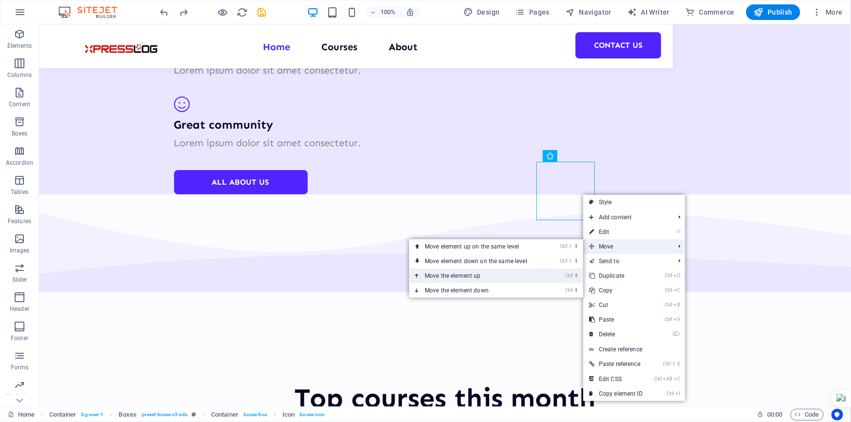
click at [510, 280] on link "Ctrl ⬆ Move the element up" at bounding box center [477, 276] width 137 height 15
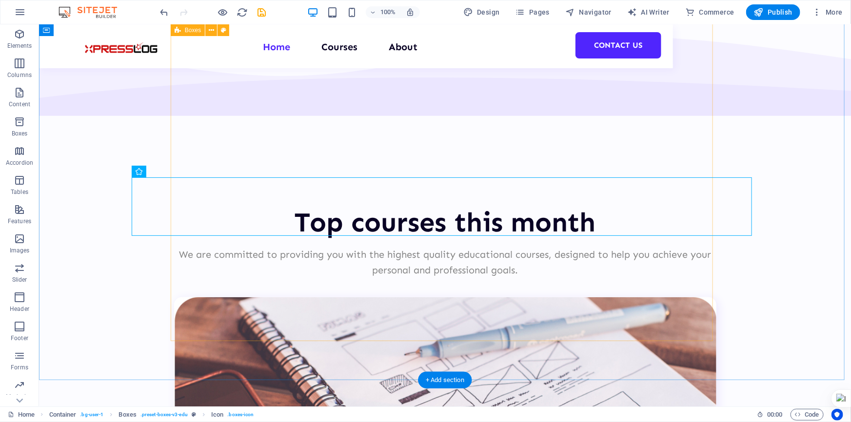
scroll to position [2134, 0]
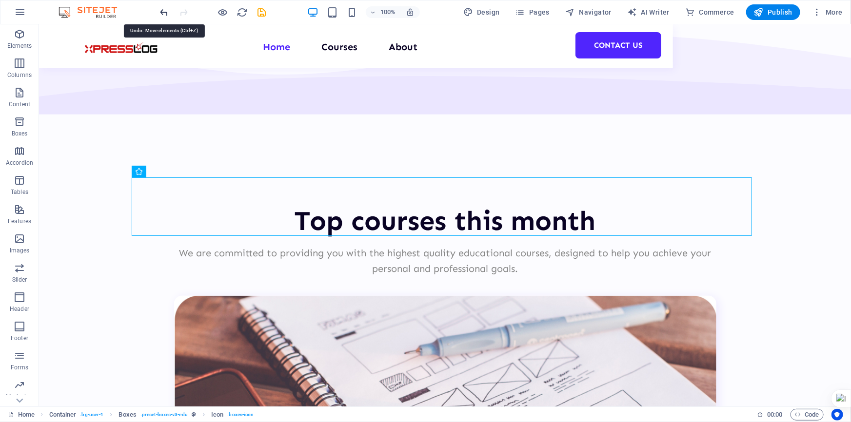
click at [163, 13] on icon "undo" at bounding box center [164, 12] width 11 height 11
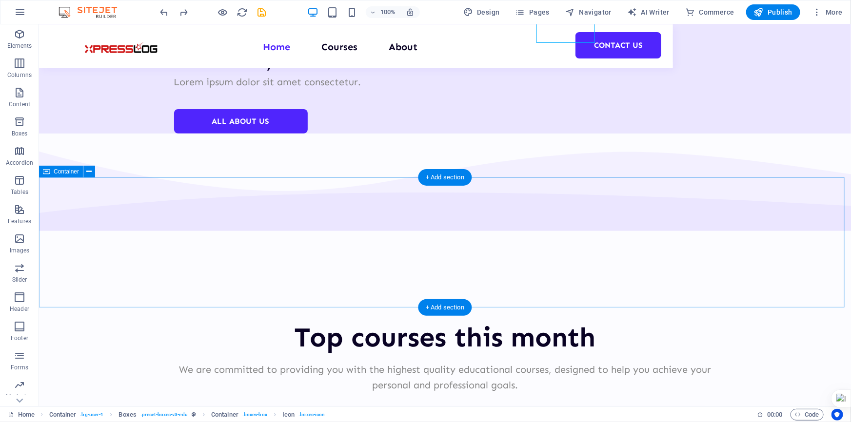
scroll to position [2000, 0]
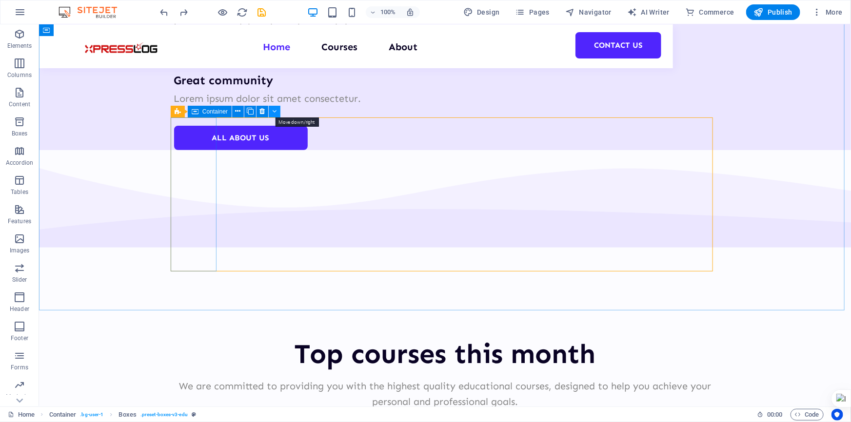
click at [273, 112] on icon at bounding box center [274, 111] width 4 height 10
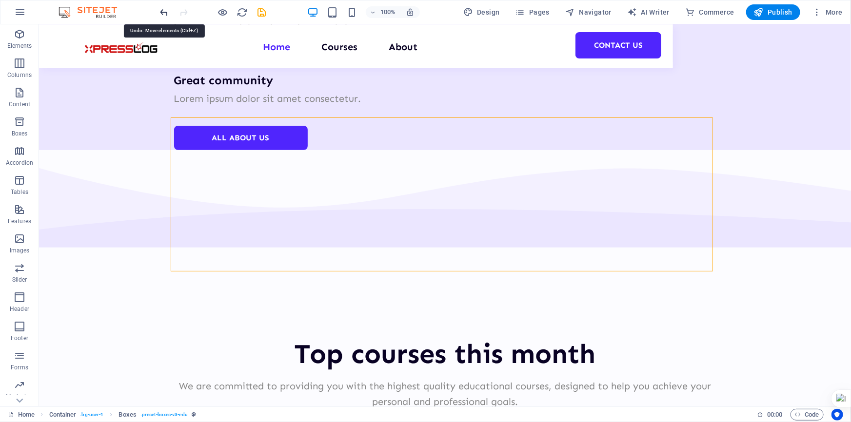
click at [168, 11] on icon "undo" at bounding box center [164, 12] width 11 height 11
click at [182, 15] on icon "redo" at bounding box center [183, 12] width 11 height 11
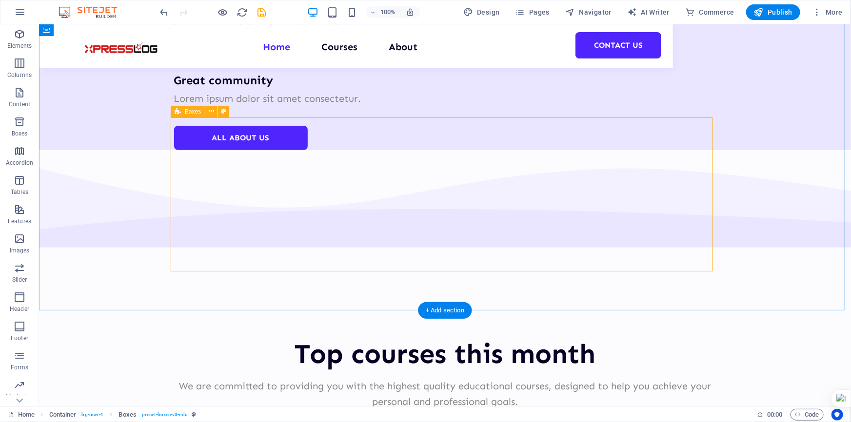
select select "rem"
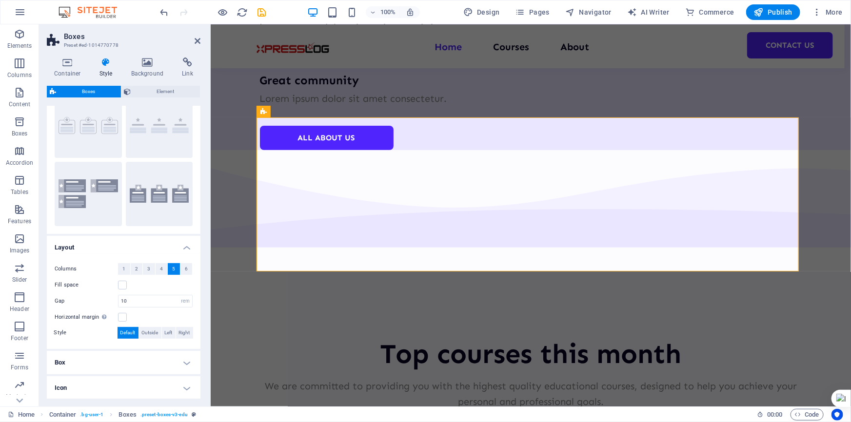
scroll to position [77, 0]
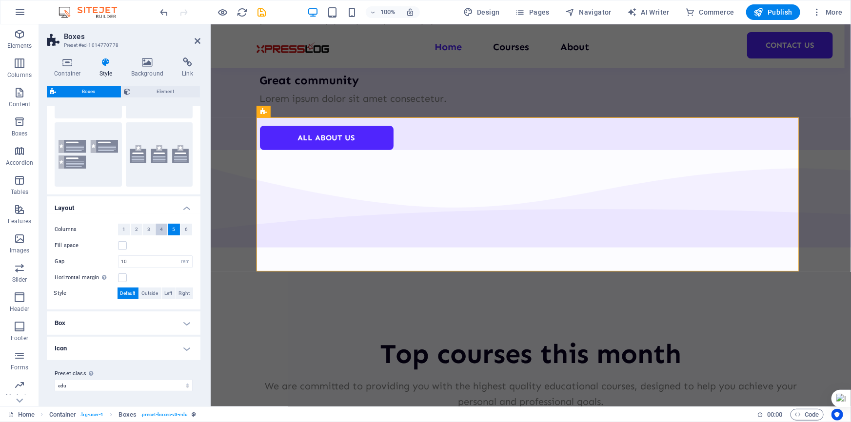
click at [164, 228] on button "4" at bounding box center [162, 230] width 12 height 12
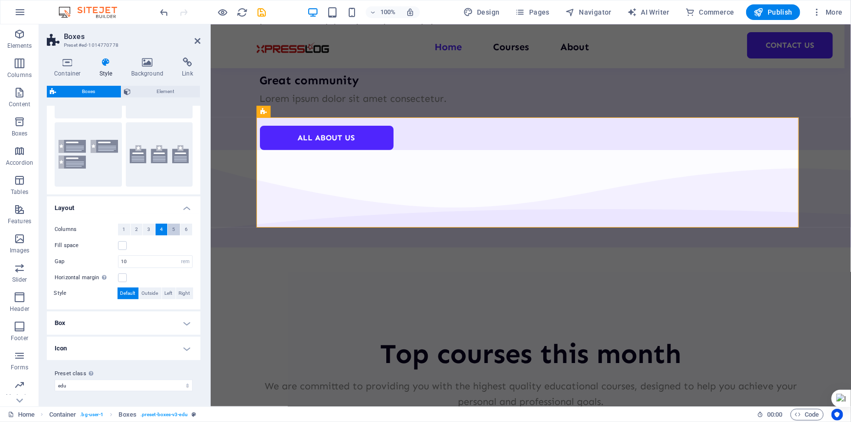
click at [173, 232] on span "5" at bounding box center [173, 230] width 3 height 12
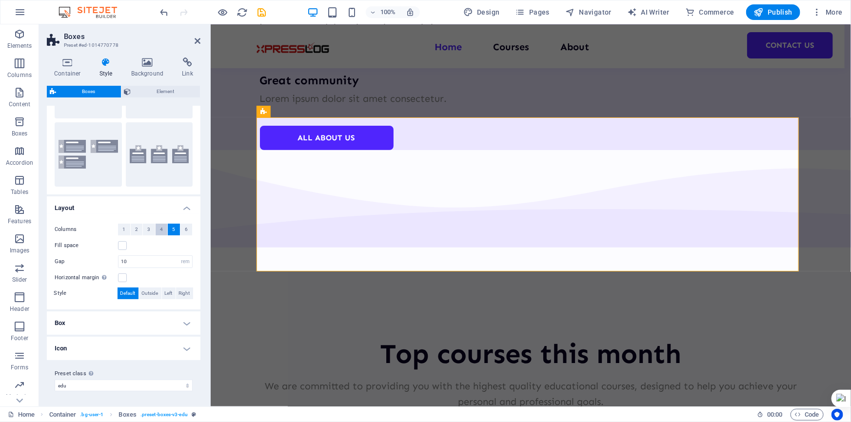
click at [161, 229] on span "4" at bounding box center [161, 230] width 3 height 12
click at [183, 351] on h4 "Icon" at bounding box center [124, 348] width 154 height 23
click at [185, 331] on h4 "Box" at bounding box center [124, 323] width 154 height 23
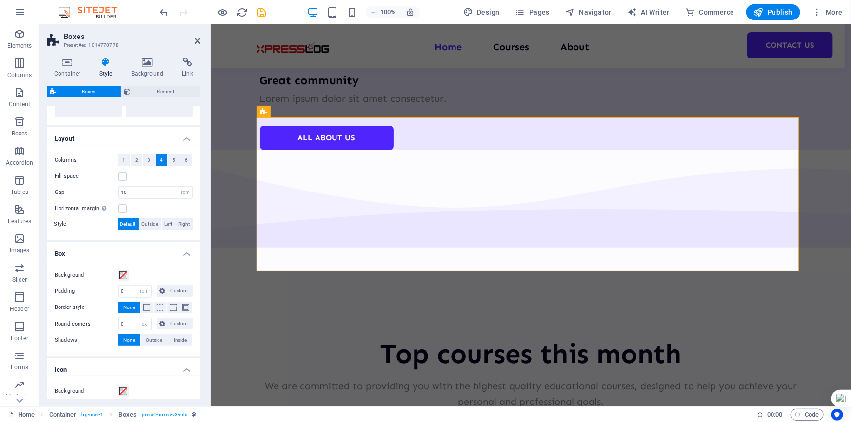
scroll to position [68, 0]
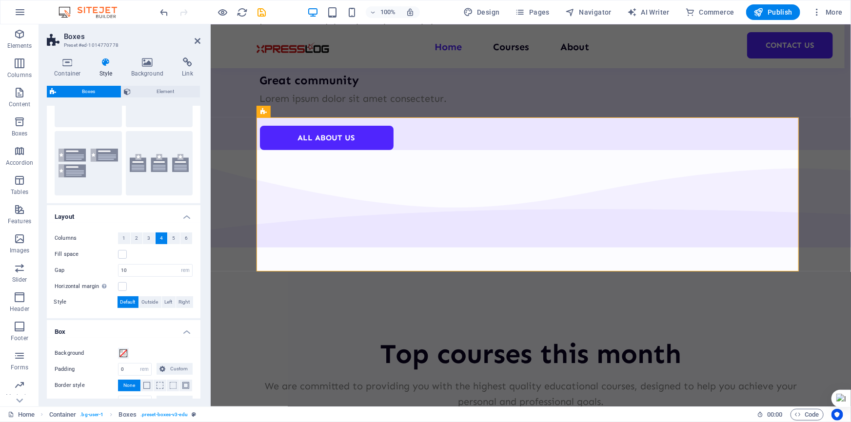
click at [160, 238] on span "4" at bounding box center [161, 239] width 3 height 12
click at [147, 239] on span "3" at bounding box center [148, 239] width 3 height 12
click at [159, 261] on div "Columns 1 2 3 4 5 6 Fill space Gap 10 px rem % vh vw Horizontal margin Only if …" at bounding box center [123, 271] width 157 height 96
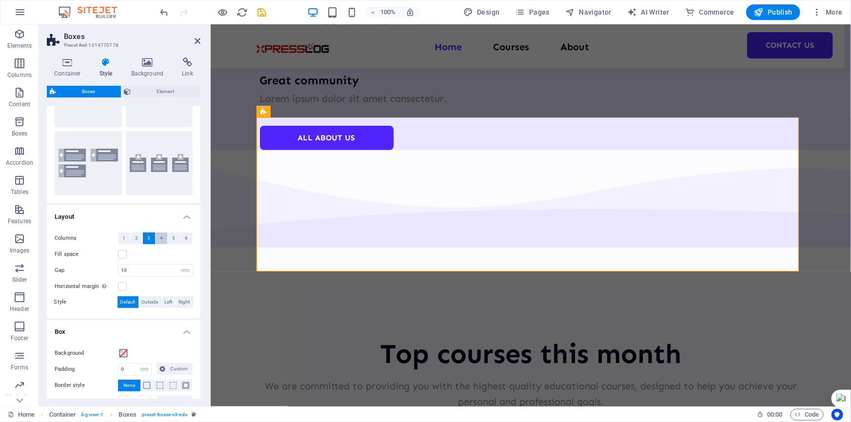
click at [162, 241] on button "4" at bounding box center [162, 239] width 12 height 12
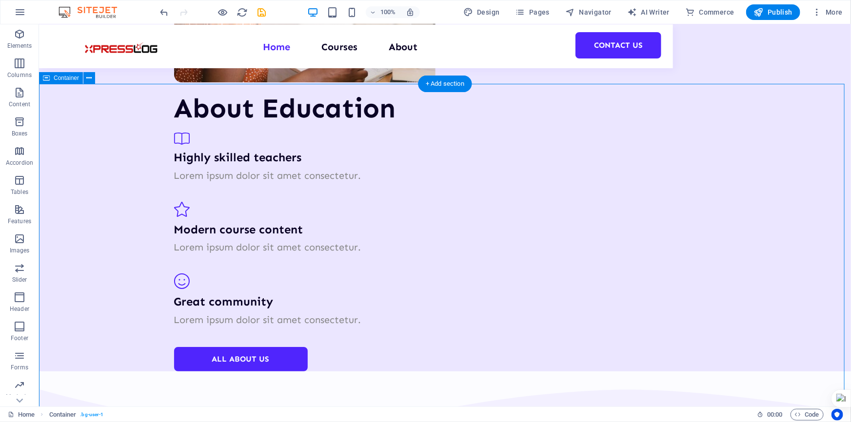
scroll to position [2089, 0]
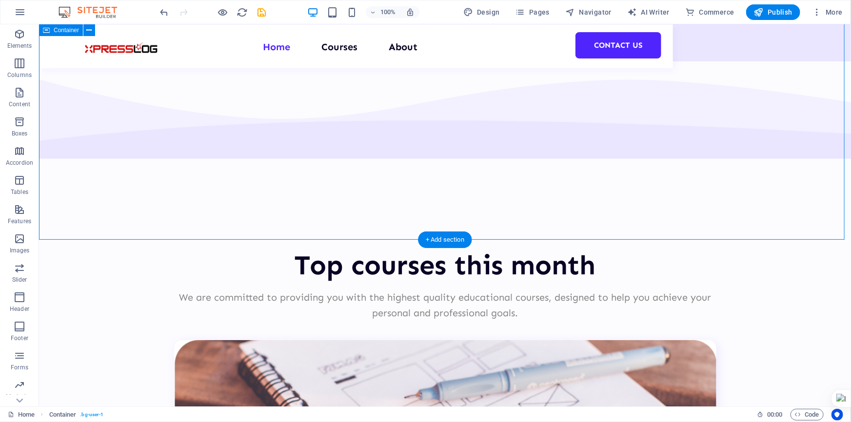
scroll to position [2000, 0]
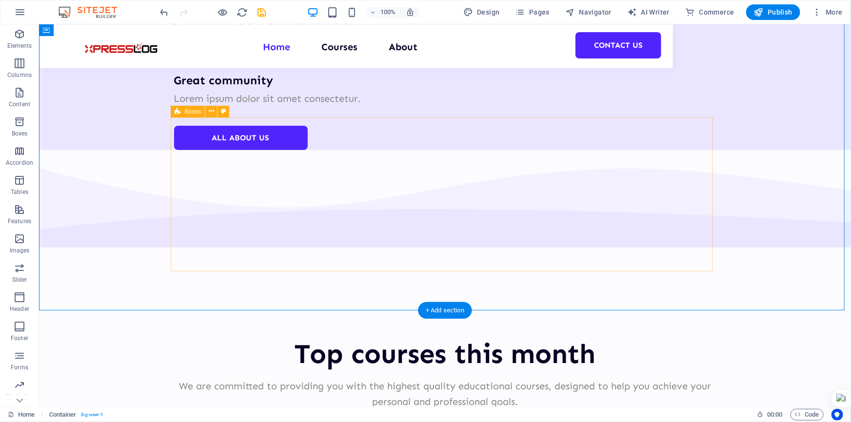
select select "rem"
select select "px"
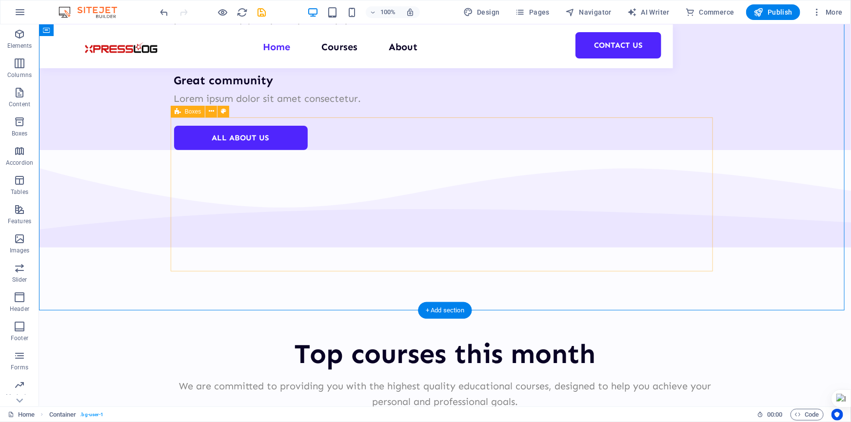
select select "px"
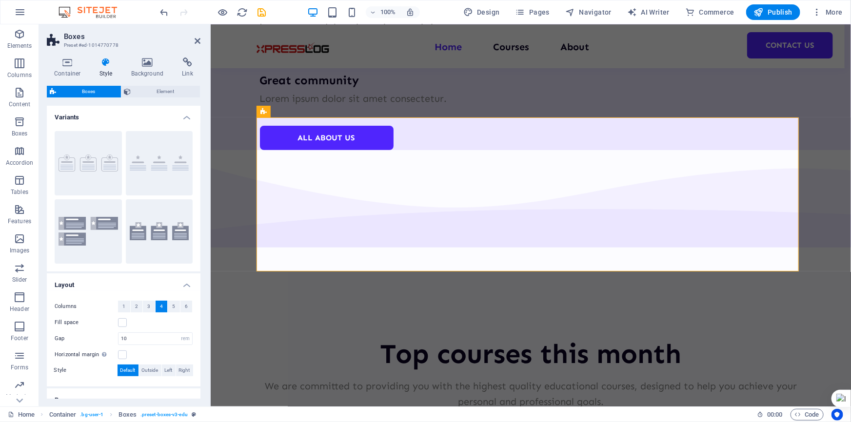
click at [131, 371] on span "Default" at bounding box center [127, 371] width 15 height 12
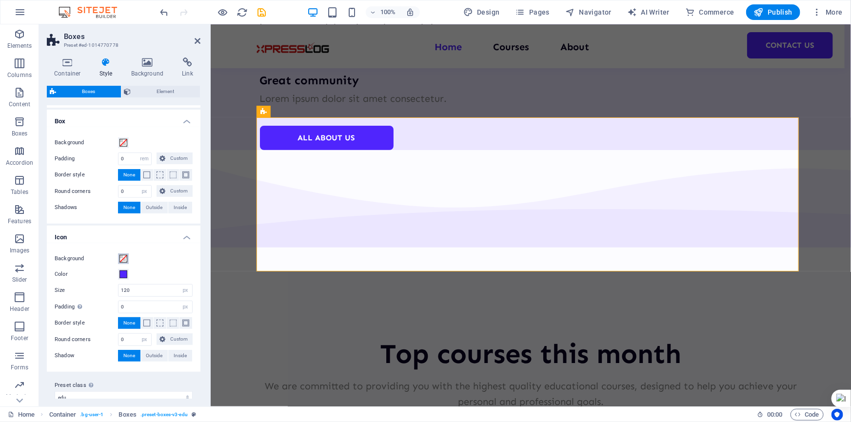
scroll to position [290, 0]
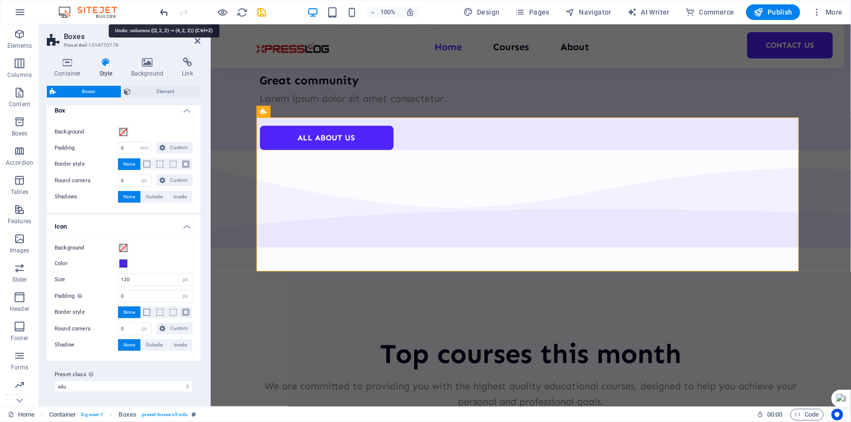
click at [159, 14] on icon "undo" at bounding box center [164, 12] width 11 height 11
click at [187, 11] on icon "redo" at bounding box center [183, 12] width 11 height 11
click at [166, 12] on icon "undo" at bounding box center [164, 12] width 11 height 11
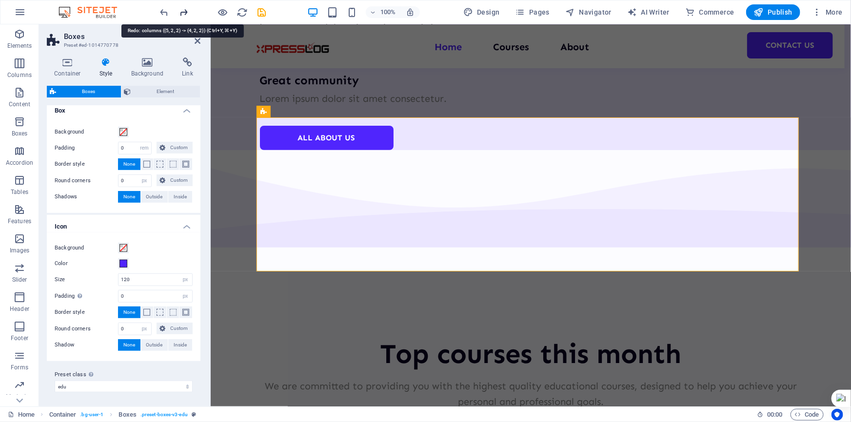
click at [183, 10] on icon "redo" at bounding box center [183, 12] width 11 height 11
click at [245, 14] on icon "reload" at bounding box center [242, 12] width 11 height 11
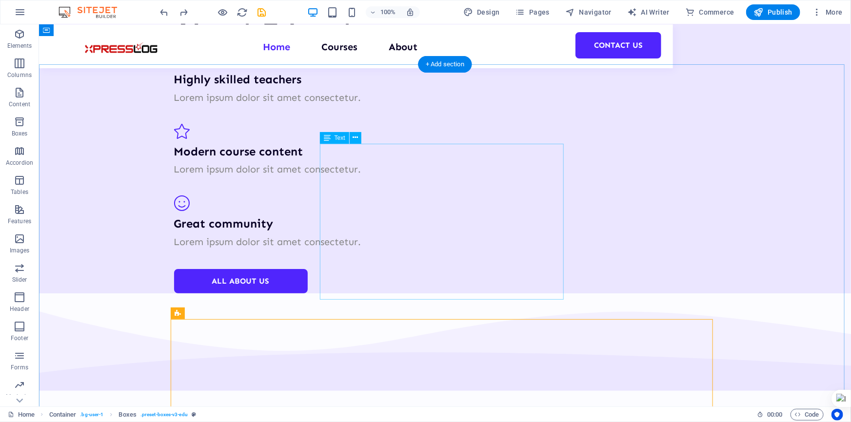
scroll to position [1779, 0]
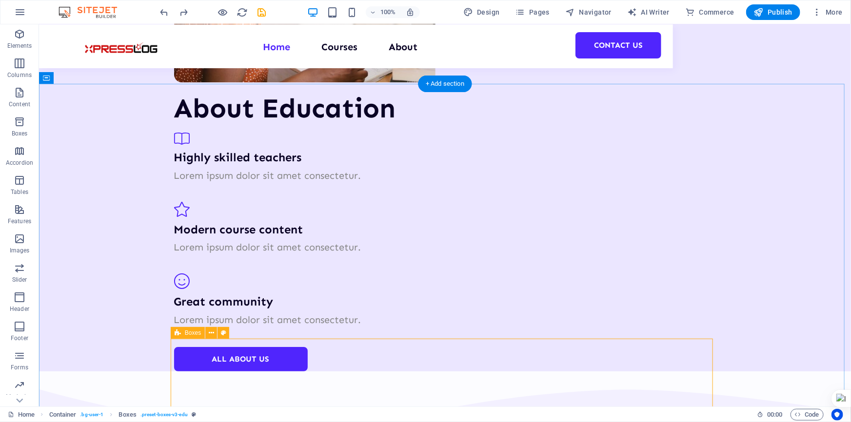
select select "rem"
select select "px"
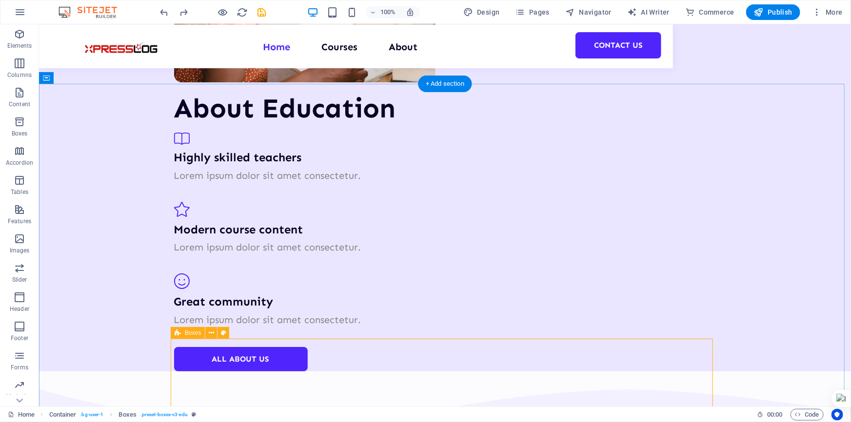
select select "px"
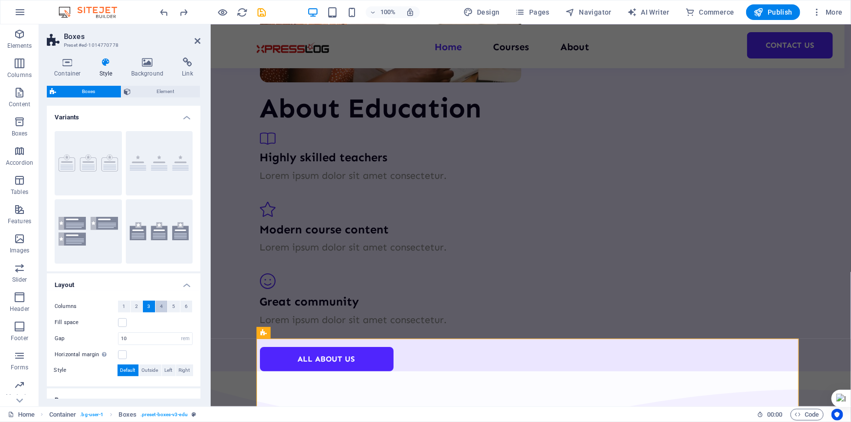
click at [157, 307] on button "4" at bounding box center [162, 307] width 12 height 12
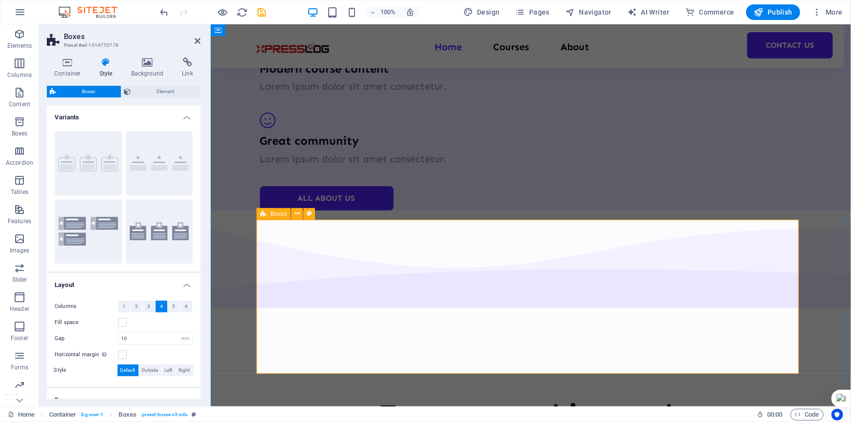
scroll to position [1956, 0]
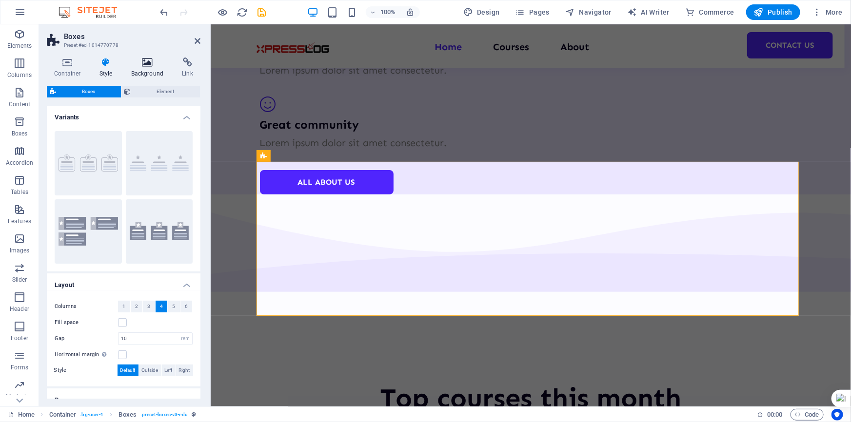
click at [139, 65] on icon at bounding box center [147, 63] width 47 height 10
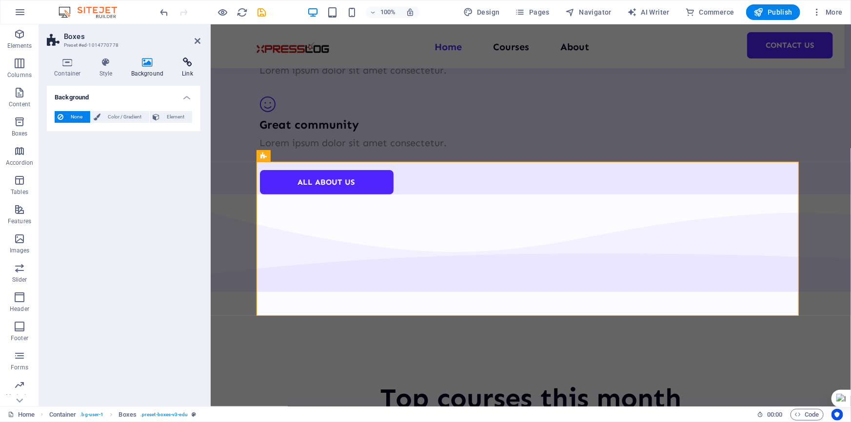
click at [193, 73] on h4 "Link" at bounding box center [188, 68] width 26 height 20
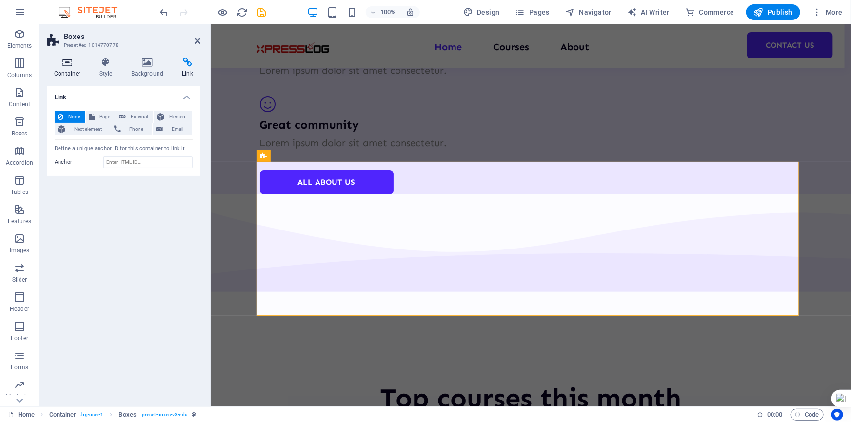
click at [73, 72] on h4 "Container" at bounding box center [69, 68] width 45 height 20
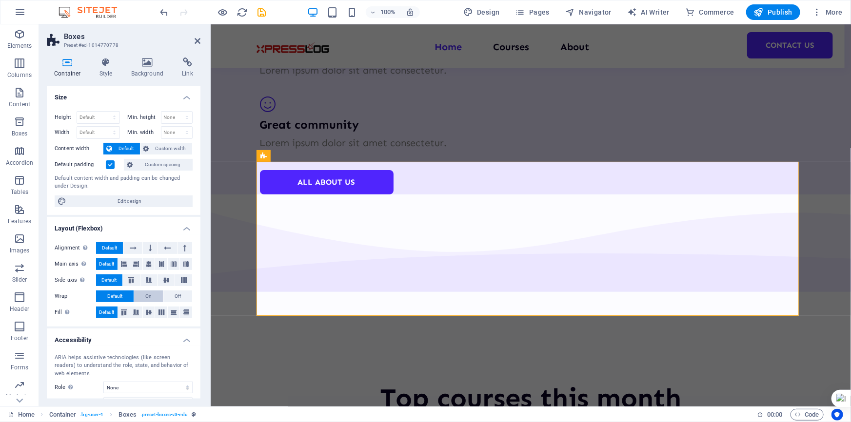
click at [148, 295] on span "On" at bounding box center [148, 297] width 6 height 12
click at [119, 296] on span "Default" at bounding box center [114, 297] width 15 height 12
click at [197, 39] on icon at bounding box center [198, 41] width 6 height 8
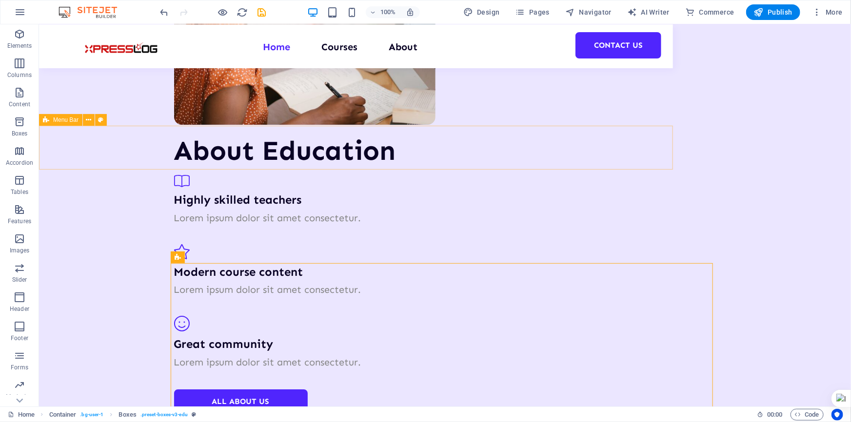
scroll to position [1735, 0]
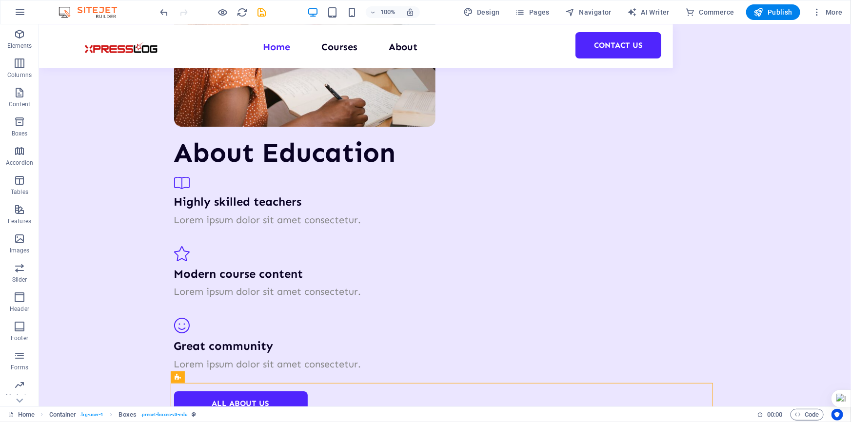
drag, startPoint x: 857, startPoint y: 48, endPoint x: 809, endPoint y: 30, distance: 51.1
click at [822, 13] on icon "button" at bounding box center [817, 12] width 10 height 10
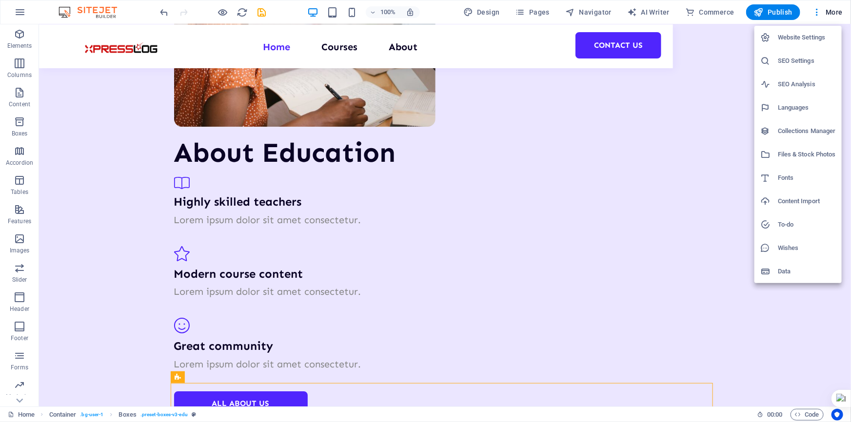
click at [262, 14] on div at bounding box center [425, 211] width 851 height 422
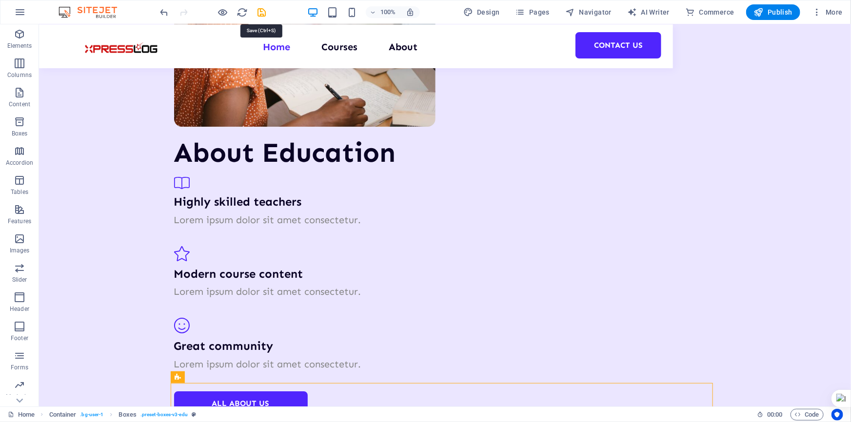
click at [262, 14] on icon "save" at bounding box center [261, 12] width 11 height 11
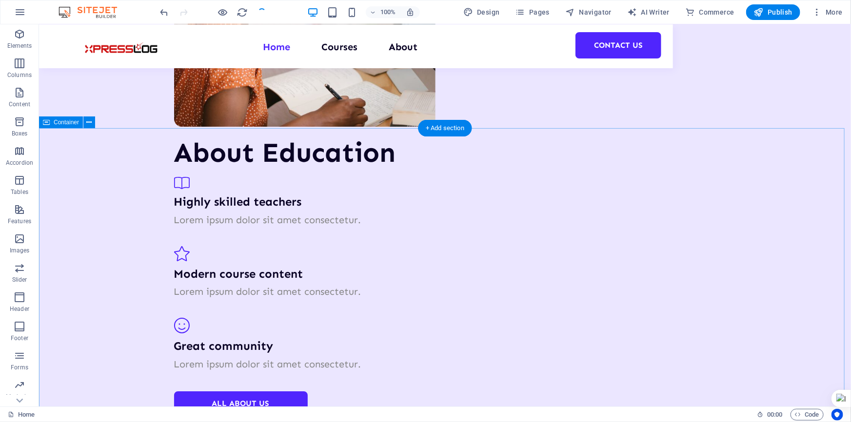
scroll to position [1956, 0]
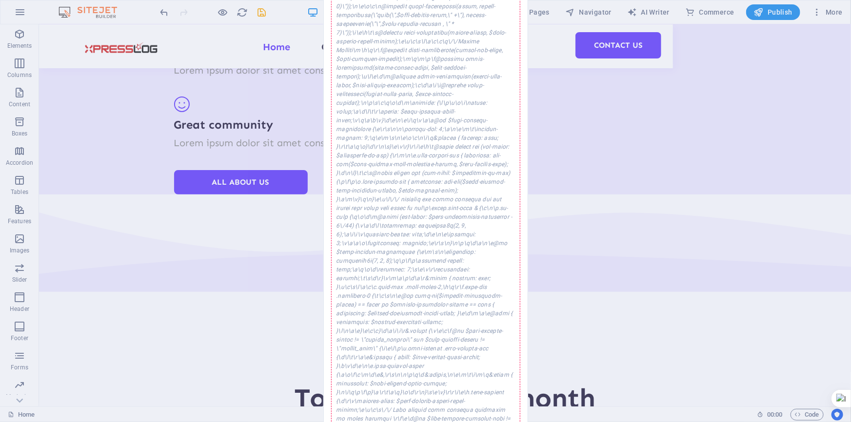
drag, startPoint x: 831, startPoint y: 267, endPoint x: 780, endPoint y: 243, distance: 56.7
click at [831, 267] on div "Error while saving An error occurred while saving the website settings. Please …" at bounding box center [425, 211] width 851 height 422
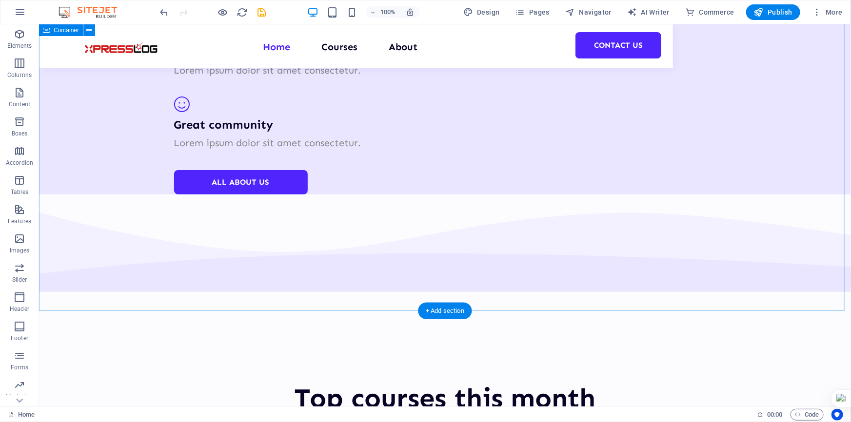
scroll to position [1690, 0]
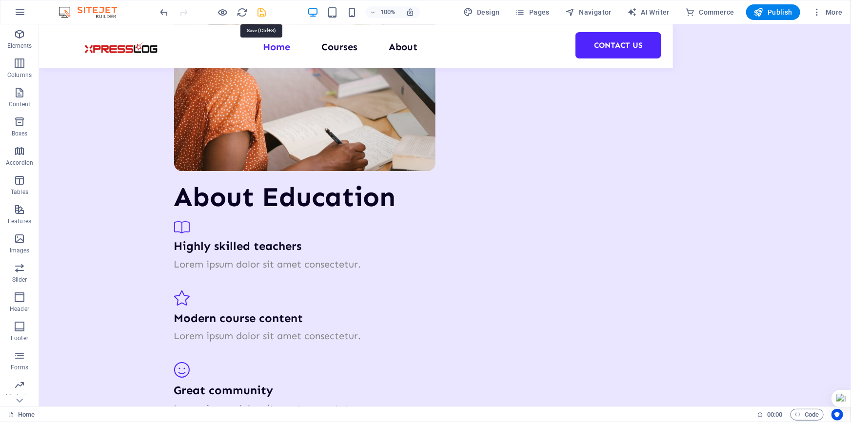
click at [258, 10] on icon "save" at bounding box center [261, 12] width 11 height 11
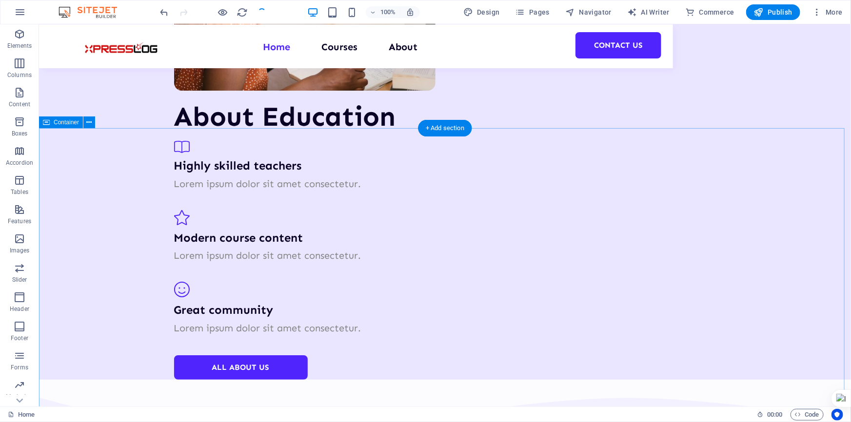
scroll to position [1824, 0]
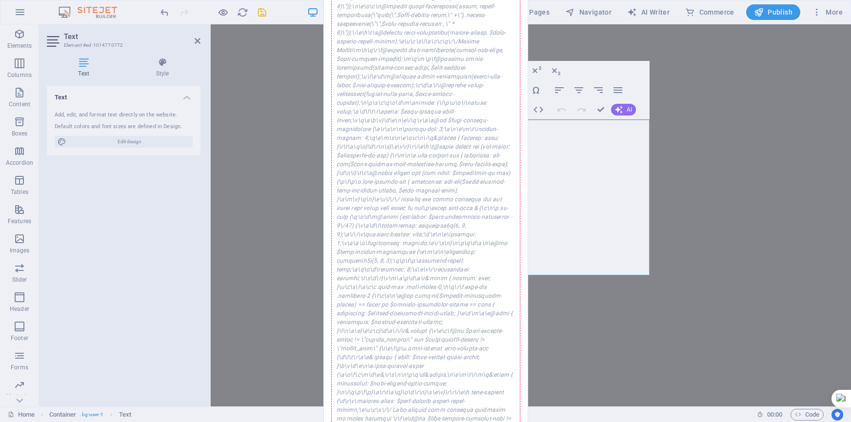
select select "%"
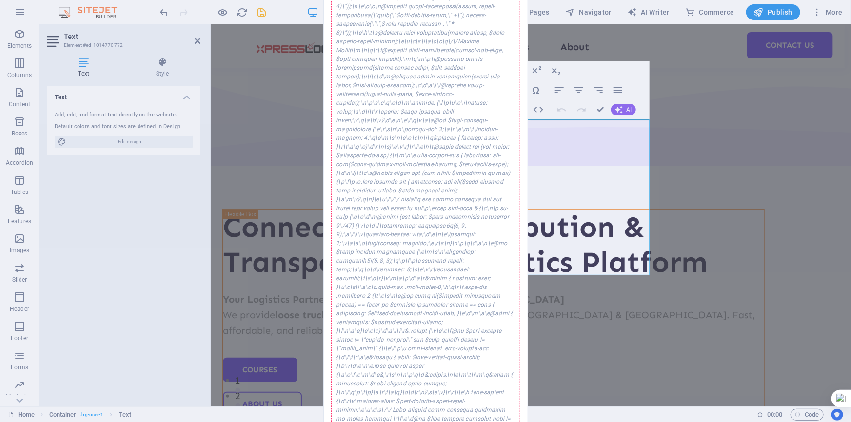
scroll to position [1824, 0]
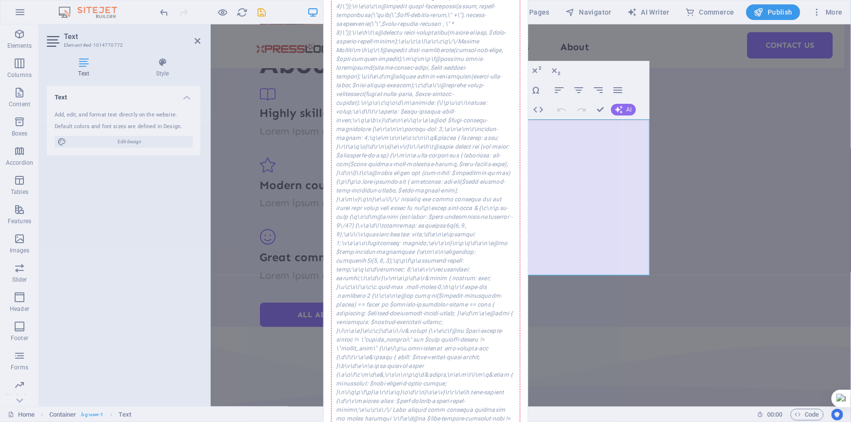
click at [632, 65] on div "Error while saving An error occurred while saving the website settings. Please …" at bounding box center [425, 211] width 851 height 422
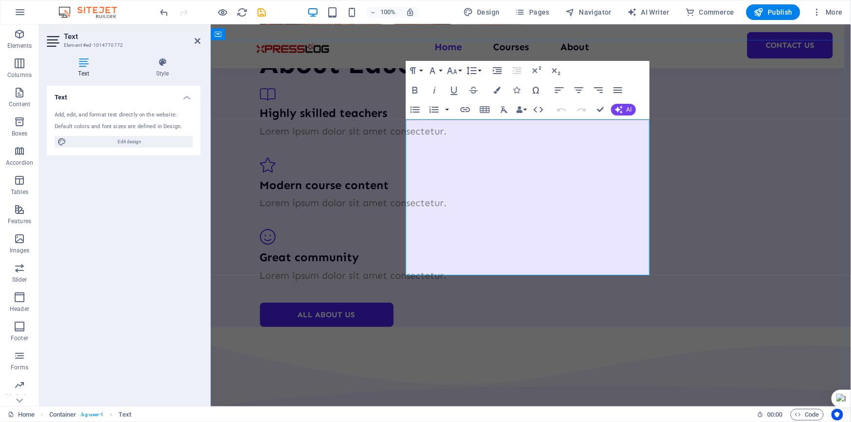
click at [169, 67] on icon at bounding box center [162, 63] width 76 height 10
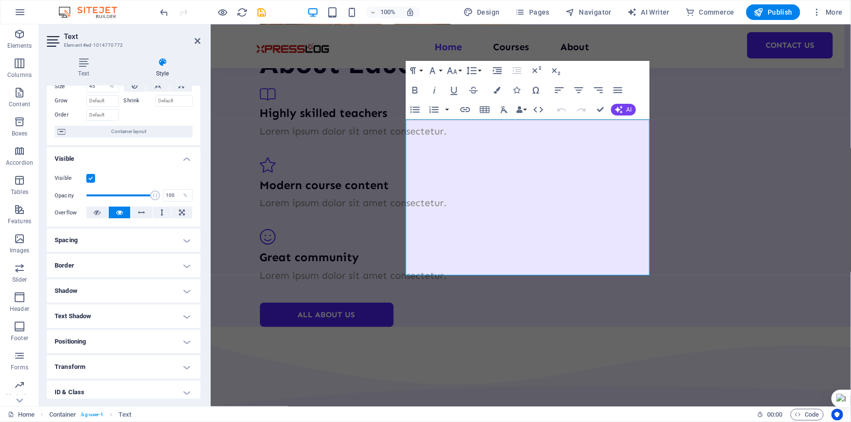
scroll to position [98, 0]
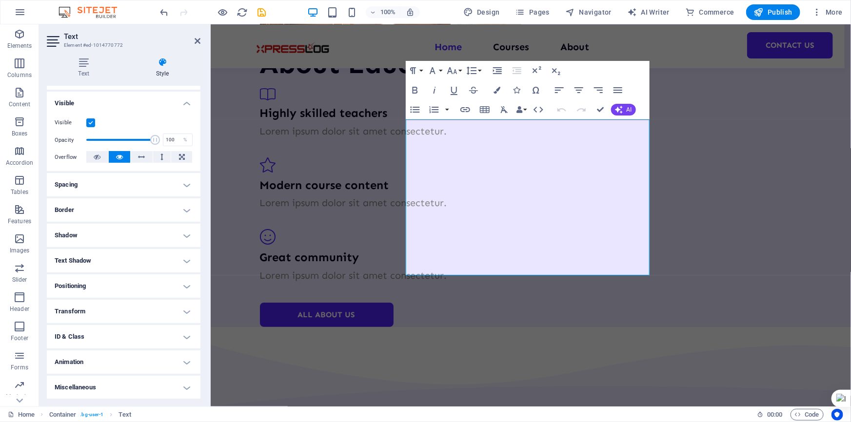
click at [122, 185] on h4 "Spacing" at bounding box center [124, 184] width 154 height 23
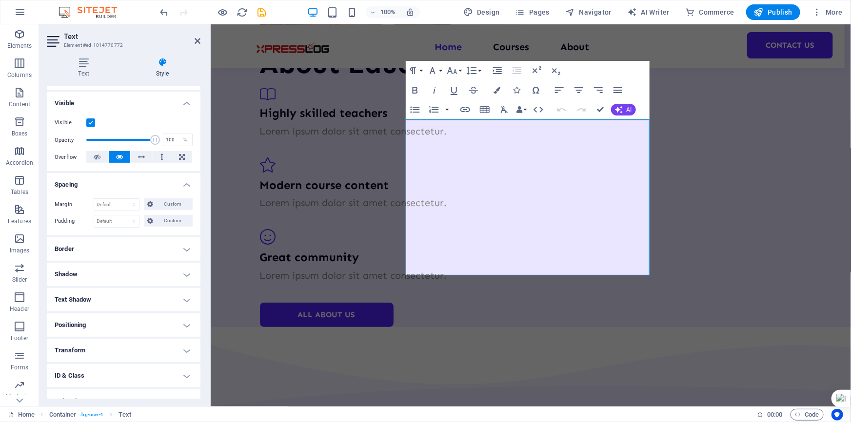
click at [123, 247] on h4 "Border" at bounding box center [124, 248] width 154 height 23
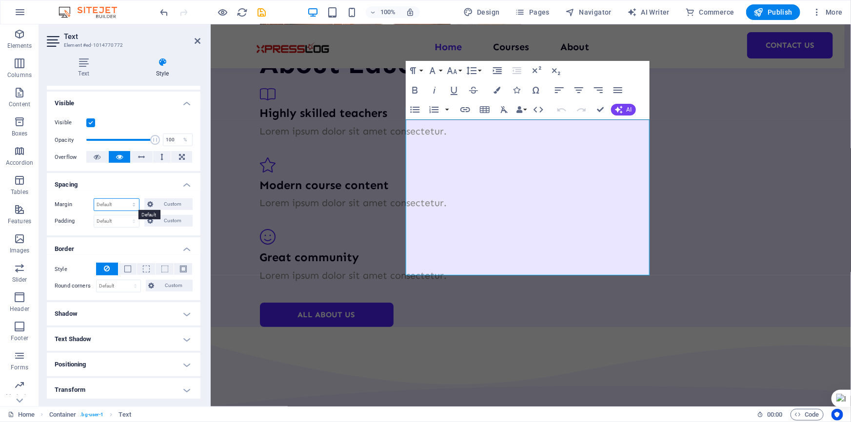
click at [111, 204] on select "Default auto px % rem vw vh Custom" at bounding box center [116, 205] width 45 height 12
select select "px"
click at [124, 199] on select "Default auto px % rem vw vh Custom" at bounding box center [116, 205] width 45 height 12
type input "0"
click at [119, 217] on select "Default px rem % vh vw Custom" at bounding box center [116, 222] width 45 height 12
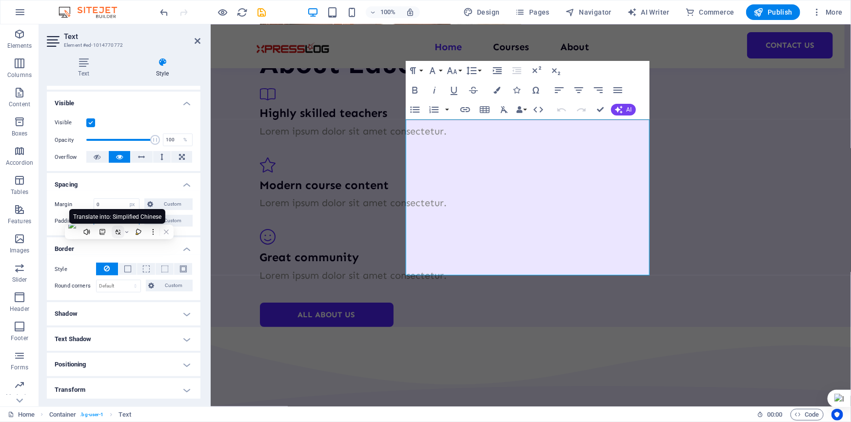
select select "px"
click at [124, 216] on select "Default px rem % vh vw Custom" at bounding box center [116, 222] width 45 height 12
type input "0"
click at [110, 205] on input "0" at bounding box center [116, 205] width 45 height 12
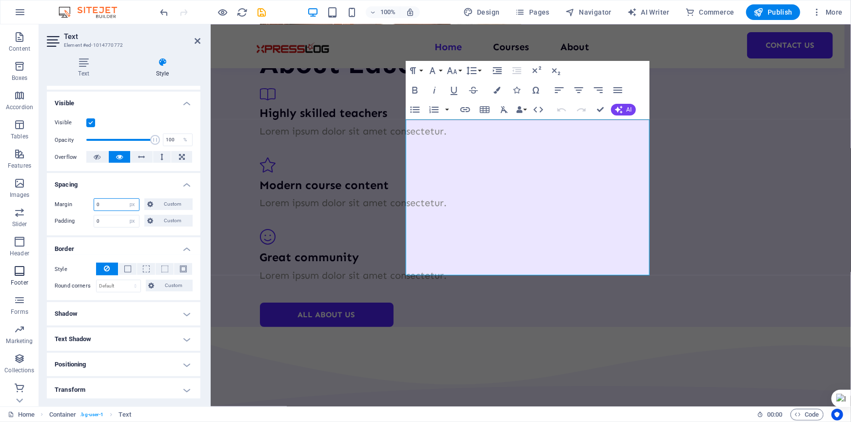
scroll to position [56, 0]
click at [98, 65] on icon at bounding box center [84, 63] width 74 height 10
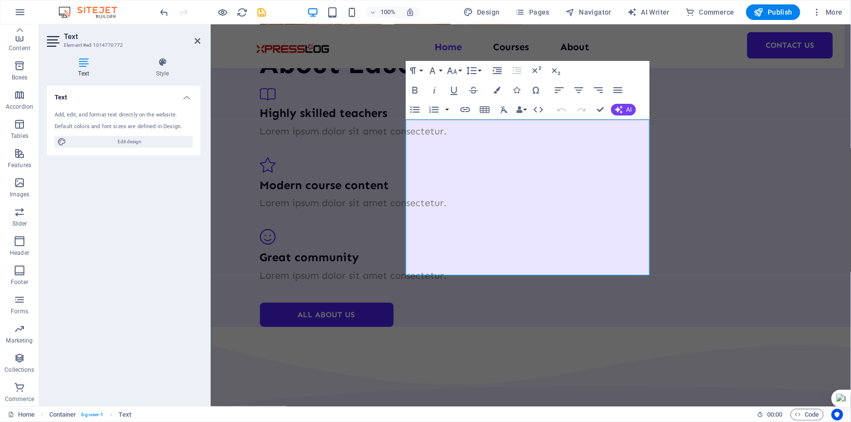
click at [124, 132] on div "Add, edit, and format text directly on the website. Default colors and font siz…" at bounding box center [124, 129] width 154 height 52
drag, startPoint x: 125, startPoint y: 137, endPoint x: 353, endPoint y: 191, distance: 235.0
click at [125, 137] on span "Edit design" at bounding box center [129, 142] width 120 height 12
select select "px"
select select "400"
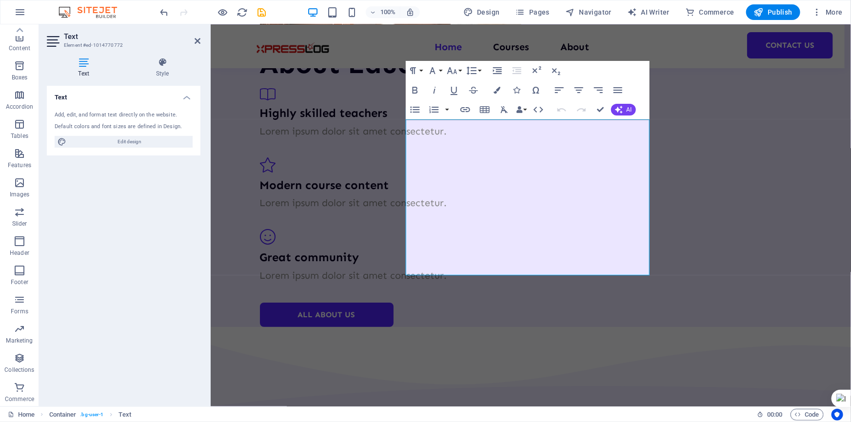
select select "px"
select select "rem"
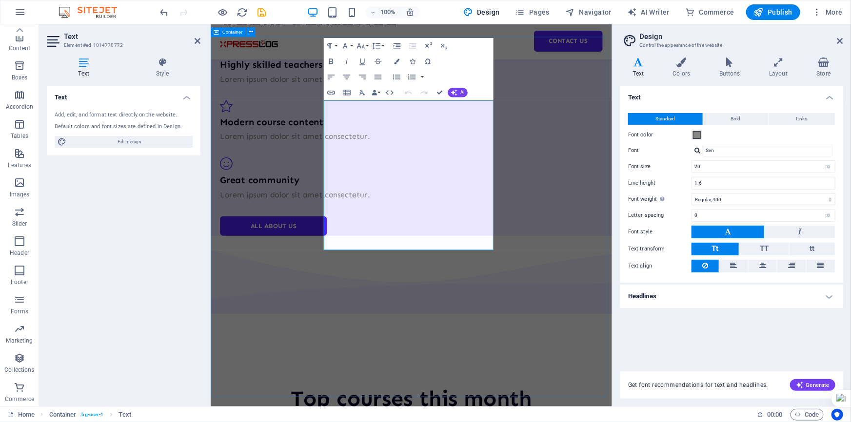
scroll to position [1833, 0]
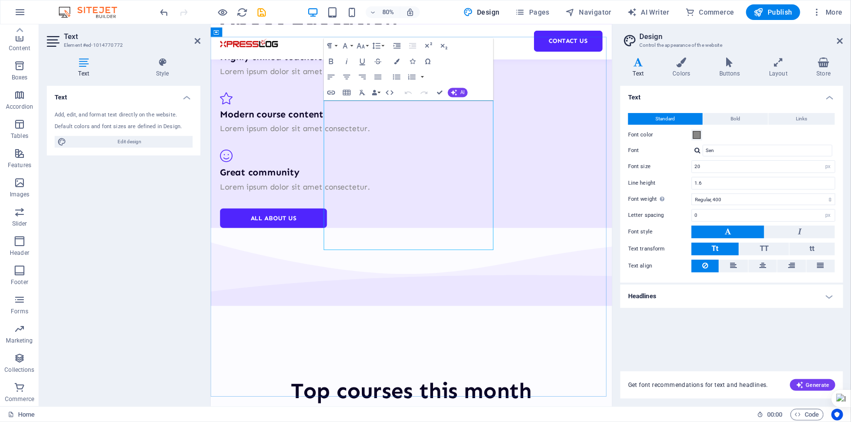
drag, startPoint x: 546, startPoint y: 206, endPoint x: 478, endPoint y: 216, distance: 69.0
click at [737, 117] on span "Bold" at bounding box center [736, 119] width 10 height 12
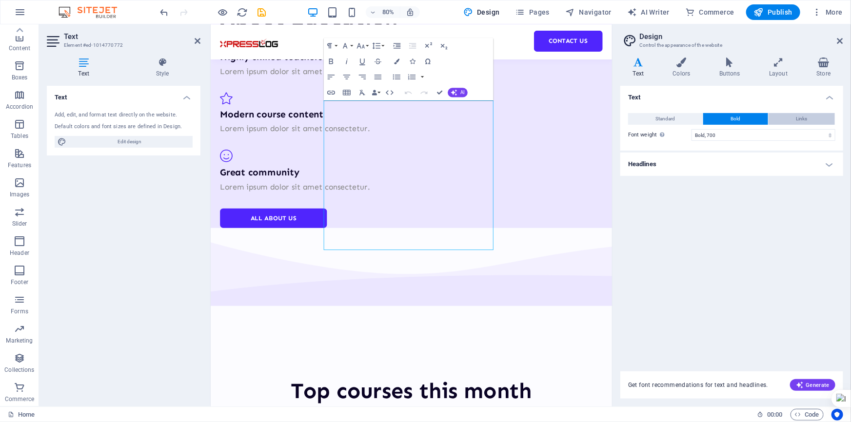
click at [819, 116] on button "Links" at bounding box center [801, 119] width 66 height 12
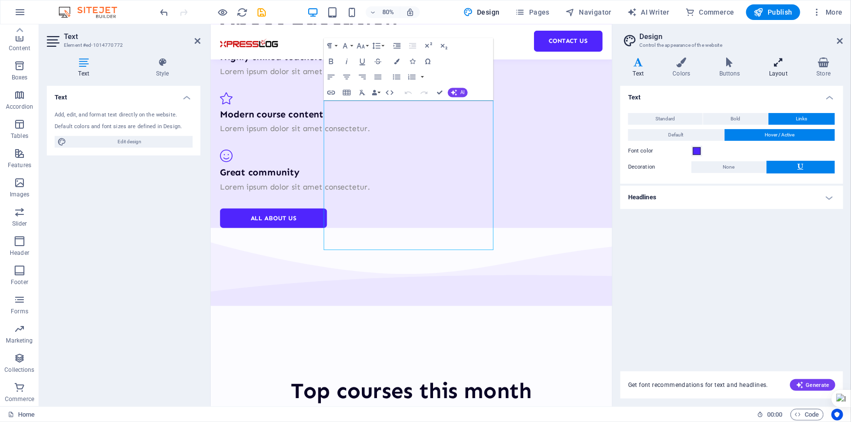
click at [779, 75] on h4 "Layout" at bounding box center [780, 68] width 47 height 20
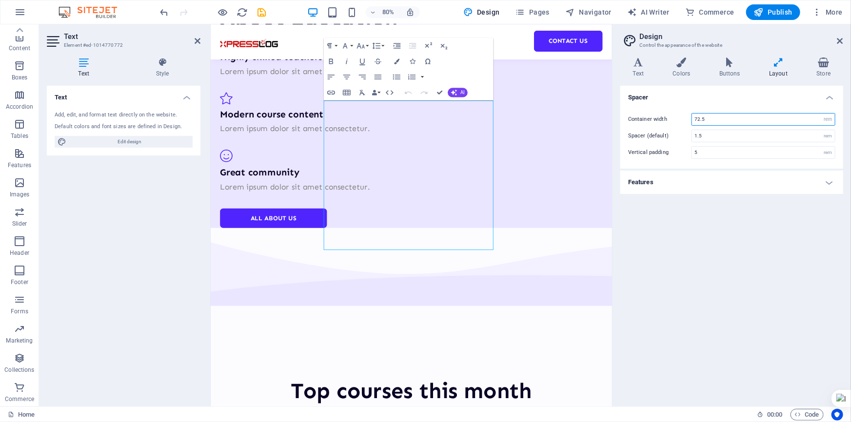
drag, startPoint x: 726, startPoint y: 118, endPoint x: 658, endPoint y: 118, distance: 67.8
click at [658, 118] on div "Container width 72.5 rem px" at bounding box center [731, 119] width 207 height 13
drag, startPoint x: 707, startPoint y: 119, endPoint x: 663, endPoint y: 115, distance: 44.2
click at [663, 115] on div "Container width 72.5 rem px" at bounding box center [731, 119] width 207 height 13
type input "150"
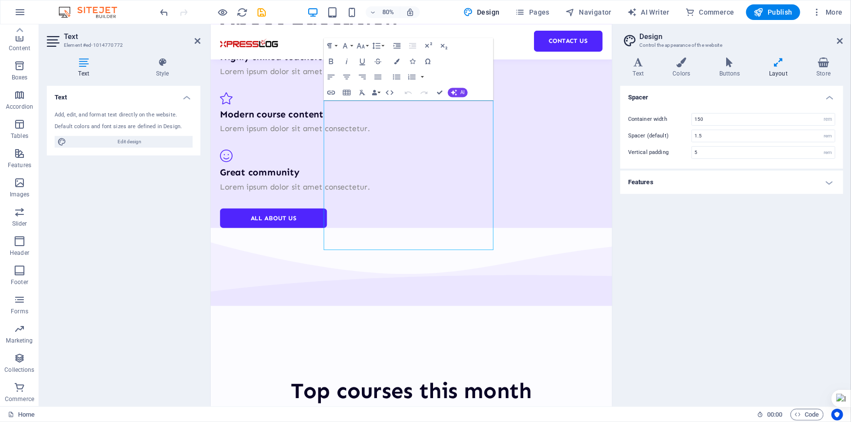
click at [723, 221] on div "Spacer Container width 150 rem px Spacer (default) 1.5 rem Vertical padding 5 r…" at bounding box center [731, 242] width 223 height 313
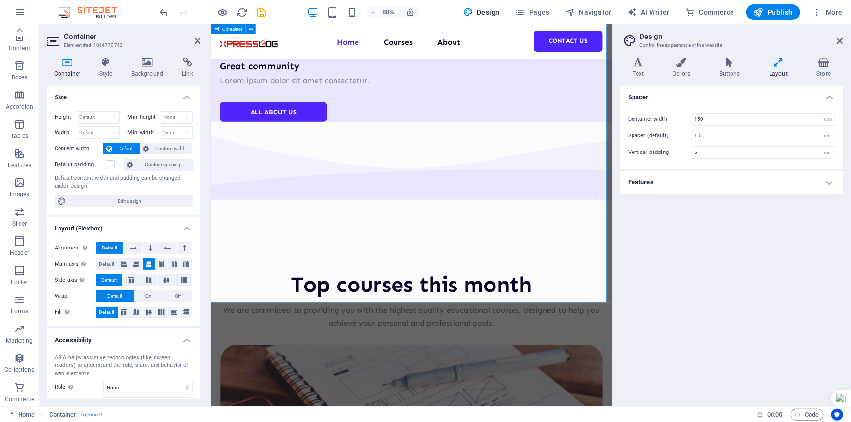
scroll to position [1789, 0]
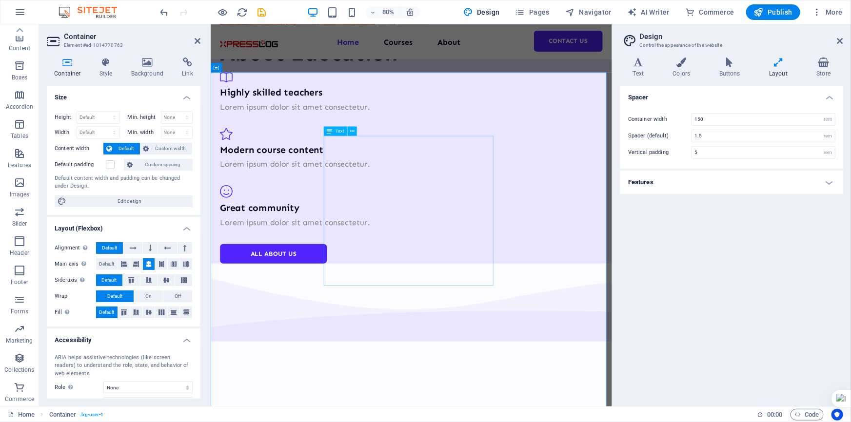
click at [98, 115] on select "Default px rem % vh vw" at bounding box center [98, 118] width 42 height 12
select select "px"
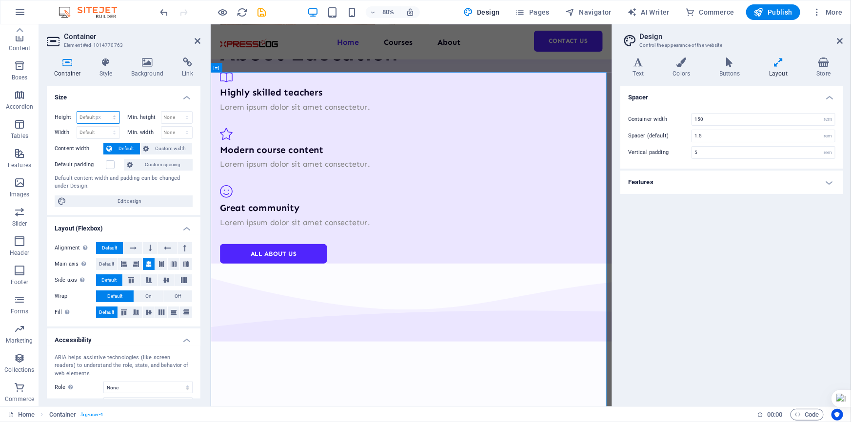
click at [104, 112] on select "Default px rem % vh vw" at bounding box center [98, 118] width 42 height 12
type input "923"
click at [175, 118] on select "None px rem % vh vw" at bounding box center [176, 118] width 31 height 12
select select "px"
click at [176, 112] on select "None px rem % vh vw" at bounding box center [176, 118] width 31 height 12
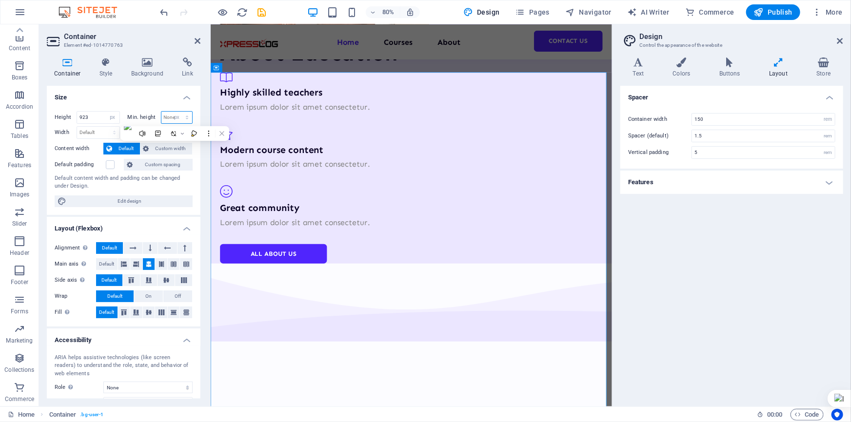
type input "0"
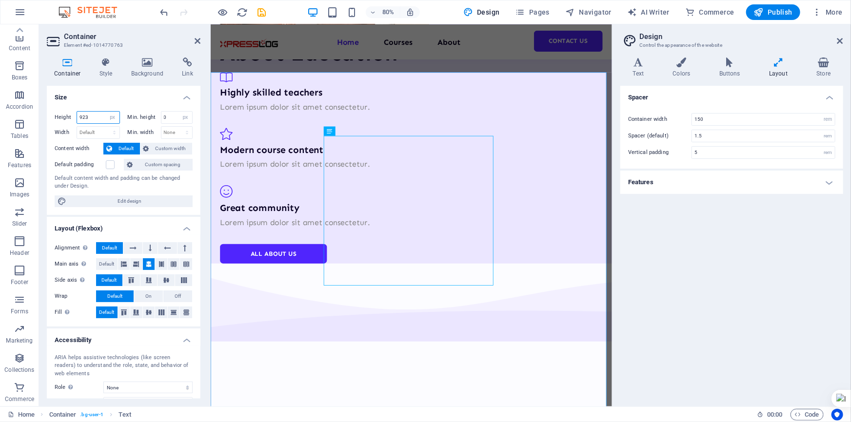
drag, startPoint x: 91, startPoint y: 118, endPoint x: 66, endPoint y: 118, distance: 24.9
click at [66, 118] on div "Height 923 Default px rem % vh vw" at bounding box center [87, 117] width 65 height 13
type input "1200"
click at [96, 131] on select "Default px rem % em vh vw" at bounding box center [98, 133] width 42 height 12
select select "px"
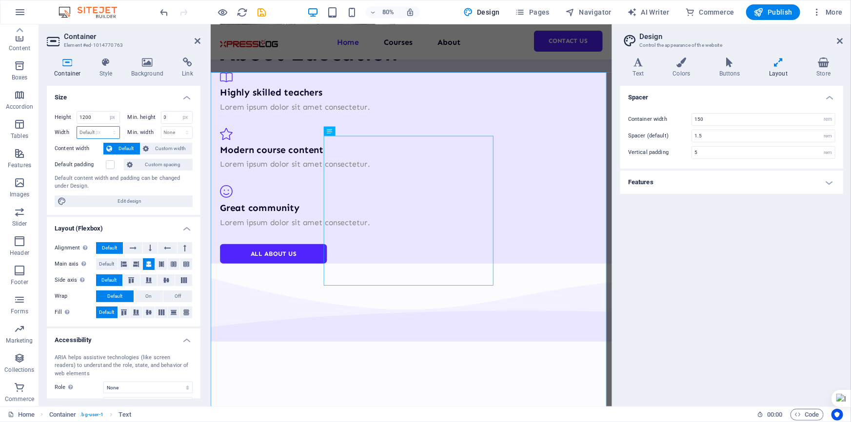
click at [104, 127] on select "Default px rem % em vh vw" at bounding box center [98, 133] width 42 height 12
click at [174, 133] on select "None px rem % vh vw" at bounding box center [176, 133] width 31 height 12
click at [92, 130] on input "1015" at bounding box center [98, 133] width 42 height 12
drag, startPoint x: 93, startPoint y: 131, endPoint x: 51, endPoint y: 131, distance: 41.4
click at [51, 131] on div "Height 1200 Default px rem % vh vw Min. height 0 None px rem % vh vw Width 1015…" at bounding box center [124, 159] width 154 height 112
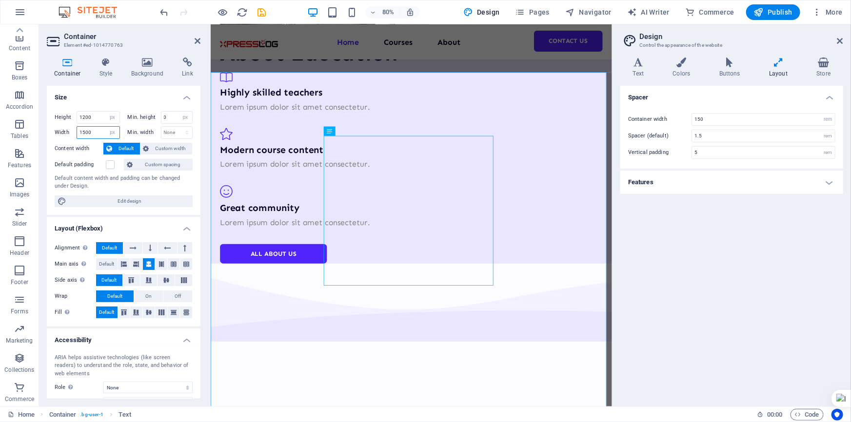
type input "1500"
click at [186, 189] on div "Default content width and padding can be changed under Design." at bounding box center [124, 183] width 138 height 16
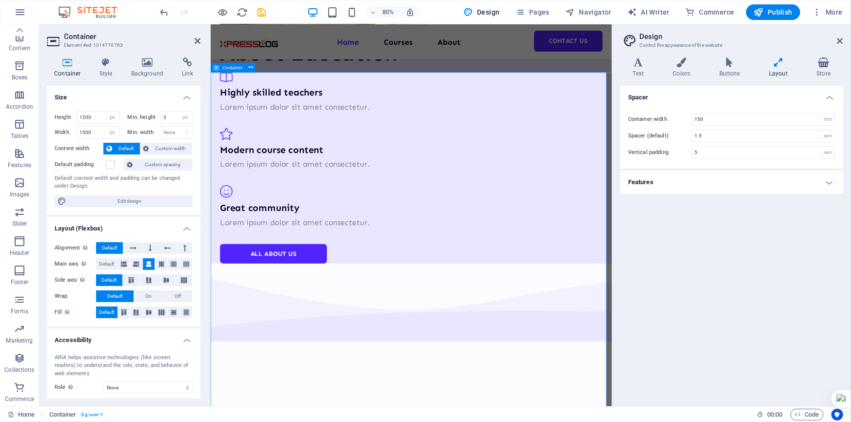
click at [96, 114] on input "1200" at bounding box center [98, 118] width 42 height 12
click at [109, 69] on h4 "Style" at bounding box center [108, 68] width 32 height 20
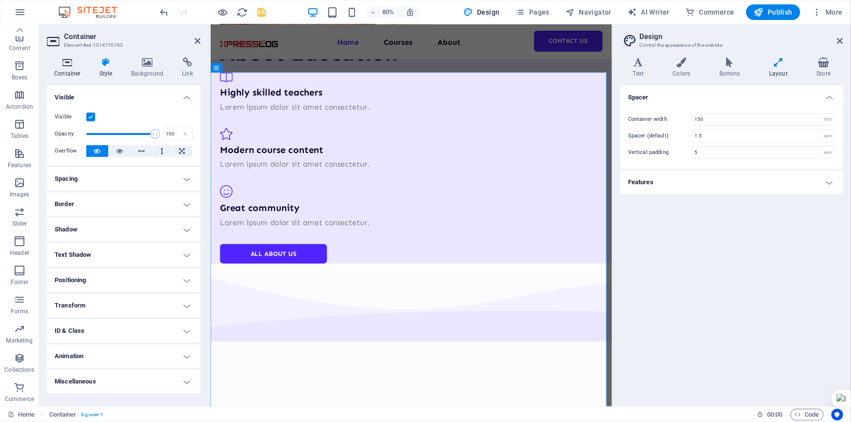
click at [66, 67] on icon at bounding box center [67, 63] width 41 height 10
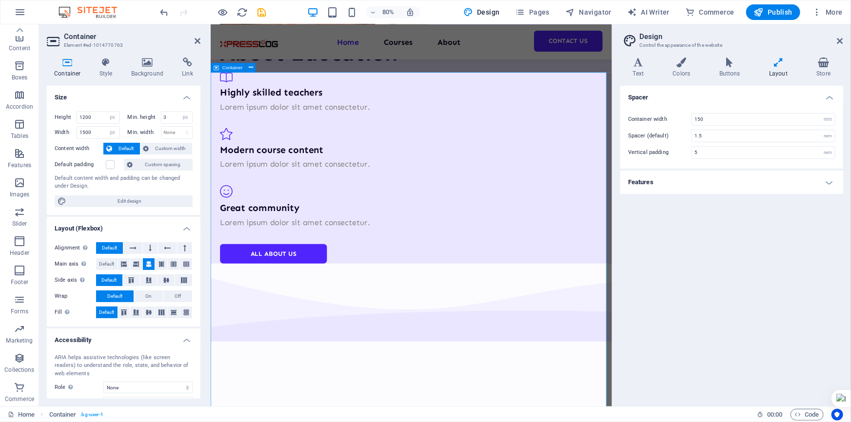
drag, startPoint x: 616, startPoint y: 262, endPoint x: 461, endPoint y: 262, distance: 155.0
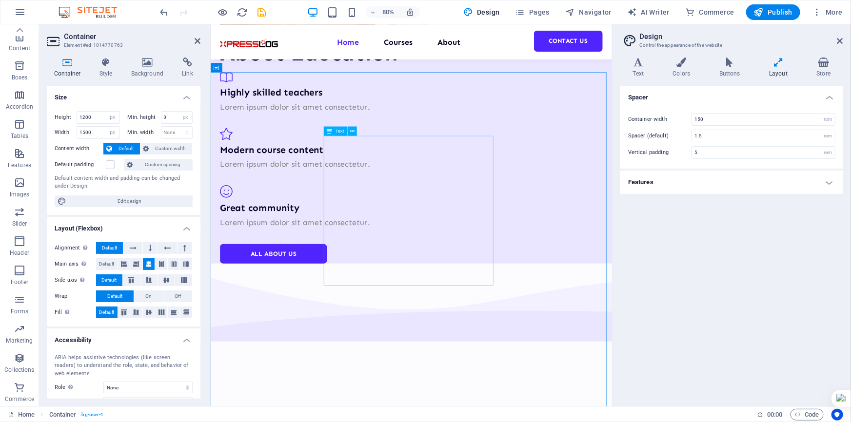
drag, startPoint x: 460, startPoint y: 265, endPoint x: 515, endPoint y: 197, distance: 87.6
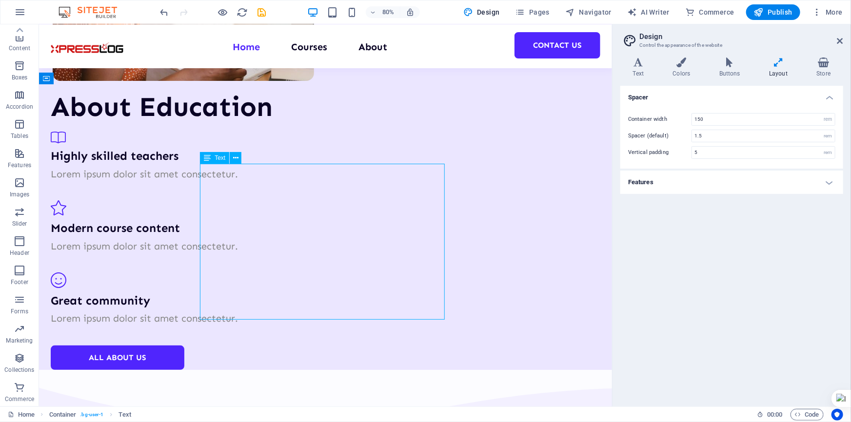
scroll to position [1780, 0]
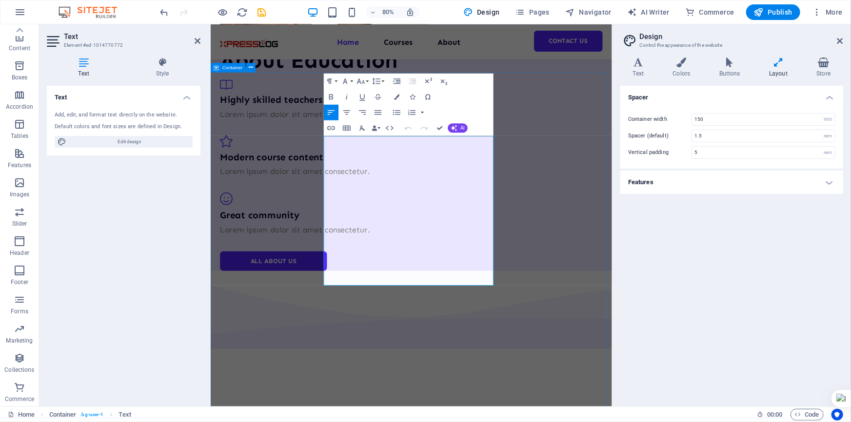
scroll to position [1789, 0]
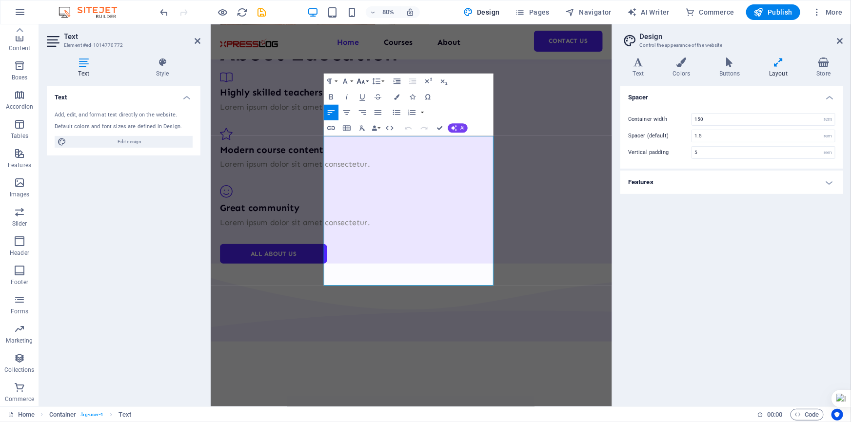
click at [368, 82] on button "Font Size" at bounding box center [362, 82] width 15 height 16
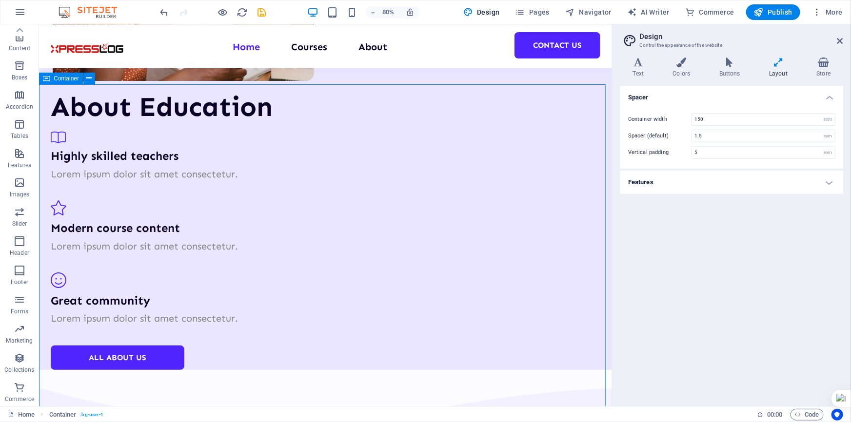
scroll to position [1780, 0]
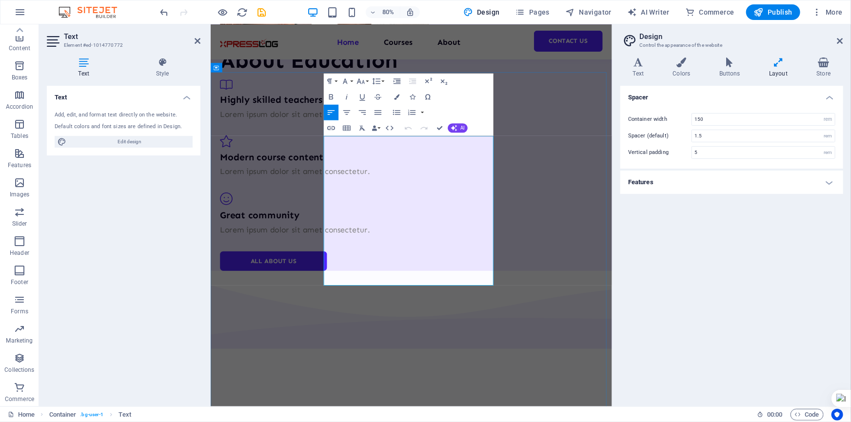
scroll to position [1789, 0]
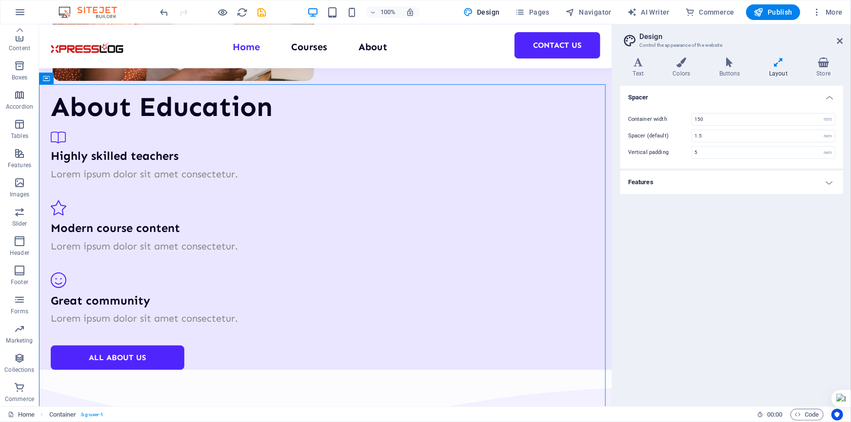
scroll to position [1780, 0]
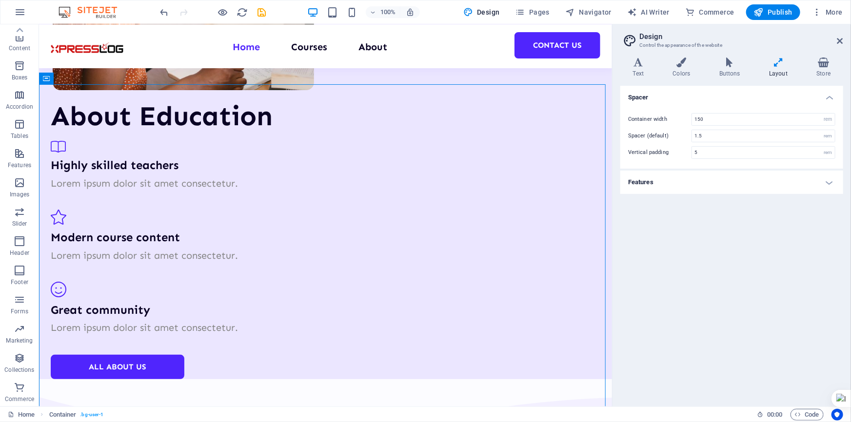
drag, startPoint x: 710, startPoint y: 274, endPoint x: 694, endPoint y: 274, distance: 15.6
click at [698, 274] on div "Spacer Container width 150 rem px Spacer (default) 1.5 rem Vertical padding 5 r…" at bounding box center [731, 242] width 223 height 313
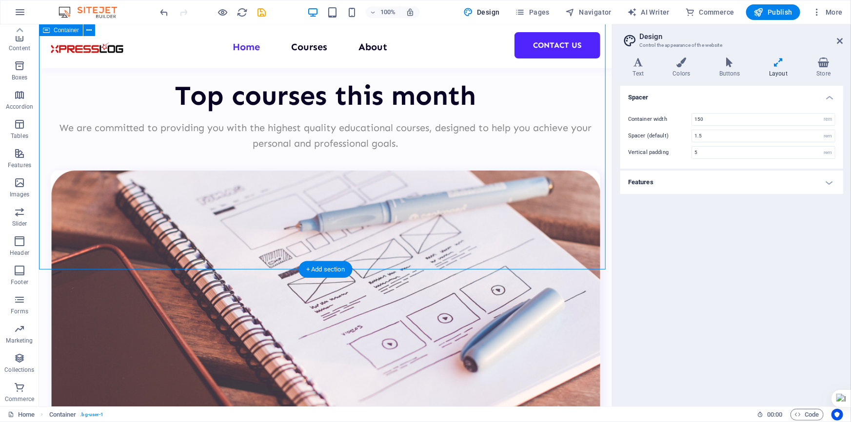
scroll to position [2090, 0]
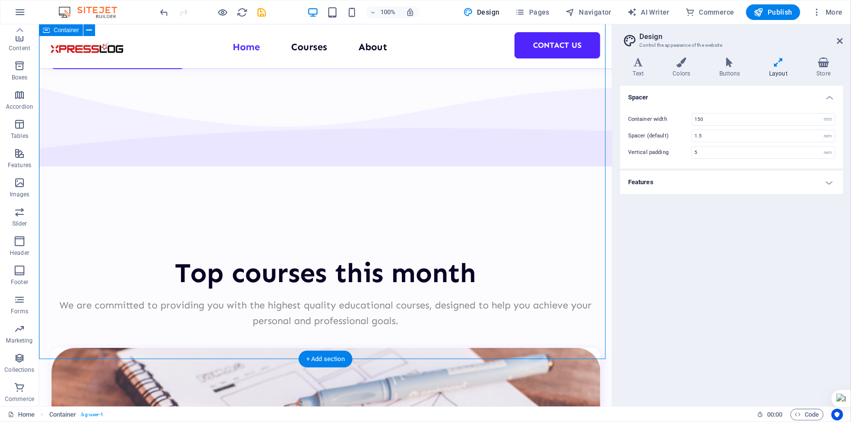
drag, startPoint x: 414, startPoint y: 358, endPoint x: 437, endPoint y: 260, distance: 101.2
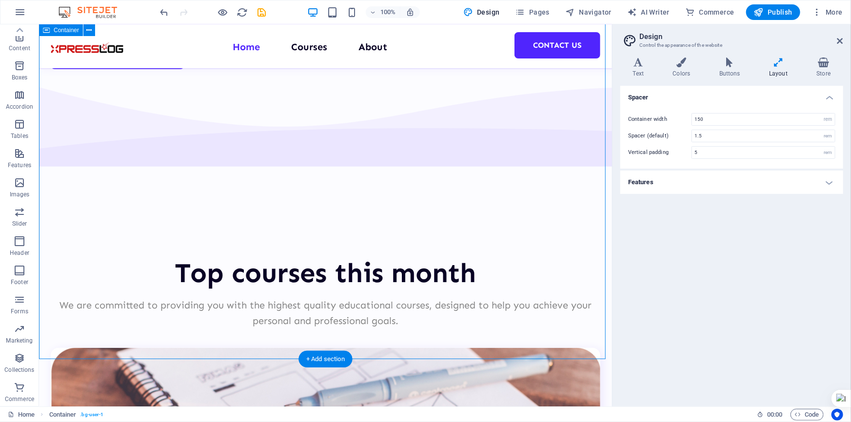
select select "px"
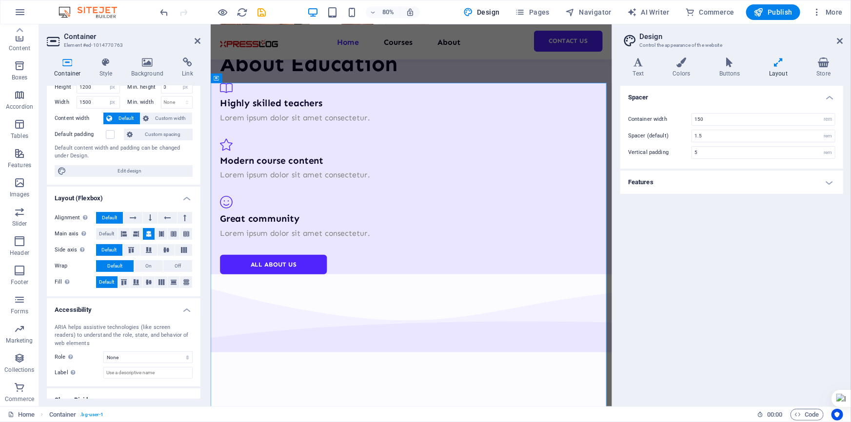
scroll to position [0, 0]
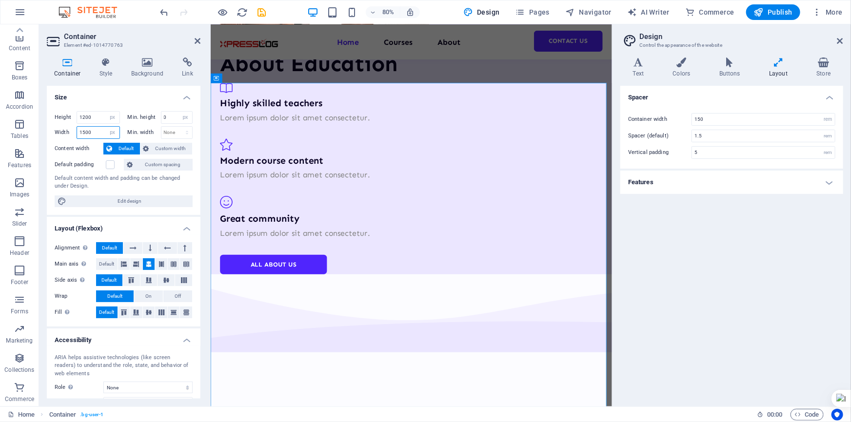
drag, startPoint x: 92, startPoint y: 131, endPoint x: 41, endPoint y: 128, distance: 51.3
click at [41, 128] on div "Container Style Background Link Size Height 1200 Default px rem % vh vw Min. he…" at bounding box center [123, 228] width 169 height 357
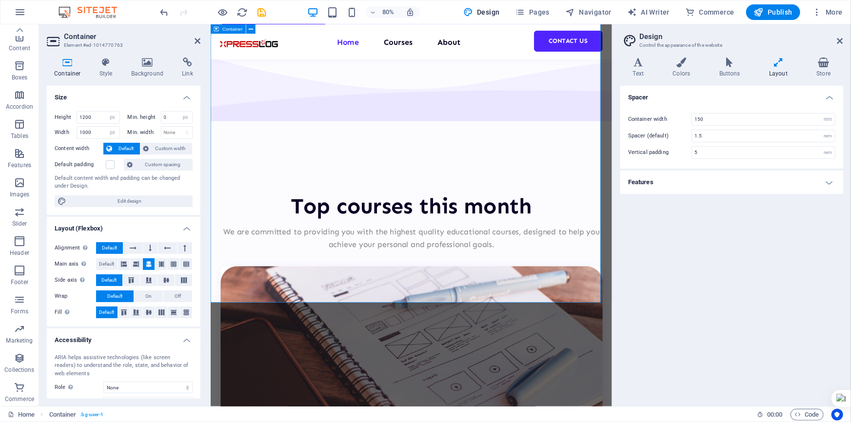
scroll to position [2086, 0]
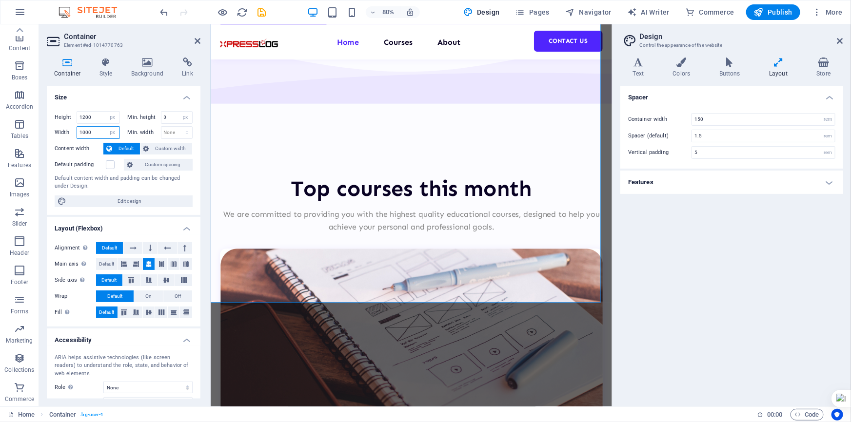
drag, startPoint x: 105, startPoint y: 135, endPoint x: 52, endPoint y: 127, distance: 53.2
click at [52, 127] on div "Height 1200 Default px rem % vh vw Min. height 0 None px rem % vh vw Width 1000…" at bounding box center [124, 159] width 154 height 112
click at [95, 131] on input "1000" at bounding box center [98, 133] width 42 height 12
drag, startPoint x: 95, startPoint y: 131, endPoint x: 29, endPoint y: 131, distance: 65.8
click at [29, 131] on section "Elements Columns Content Boxes Accordion Tables Features Images Slider Header F…" at bounding box center [306, 215] width 612 height 382
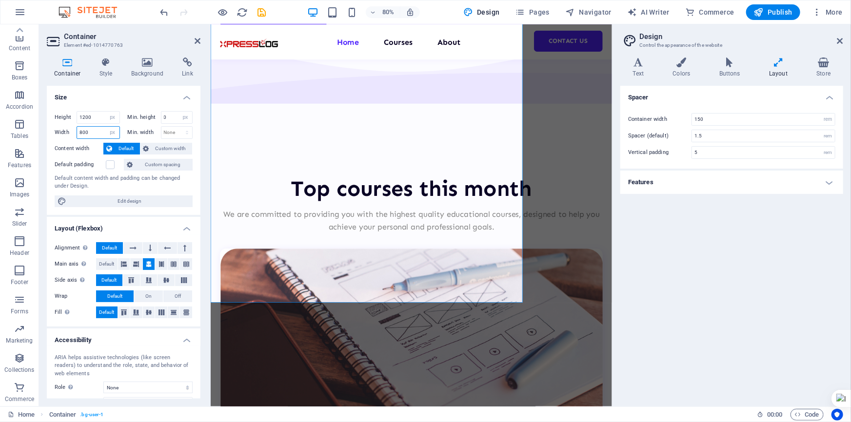
drag, startPoint x: 94, startPoint y: 129, endPoint x: 54, endPoint y: 127, distance: 39.5
click at [55, 127] on div "Width 800 Default px rem % em vh vw" at bounding box center [87, 132] width 65 height 13
type input "1100"
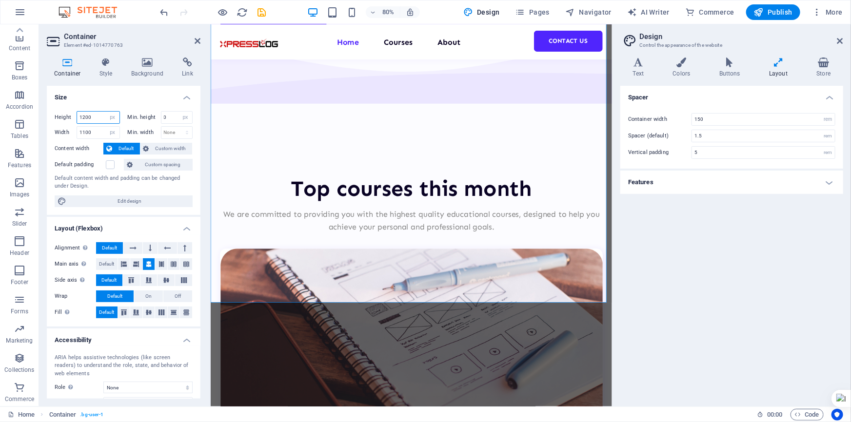
drag, startPoint x: 97, startPoint y: 119, endPoint x: 73, endPoint y: 115, distance: 24.2
click at [73, 115] on div "Height 1200 Default px rem % vh vw" at bounding box center [87, 117] width 65 height 13
type input "900"
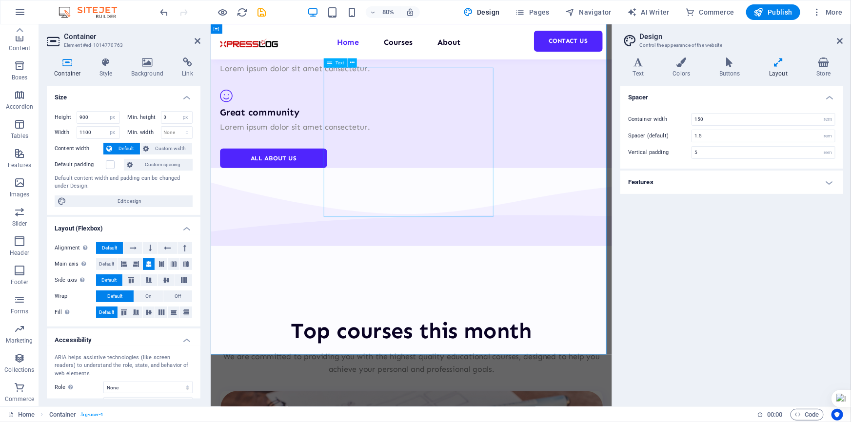
scroll to position [1731, 0]
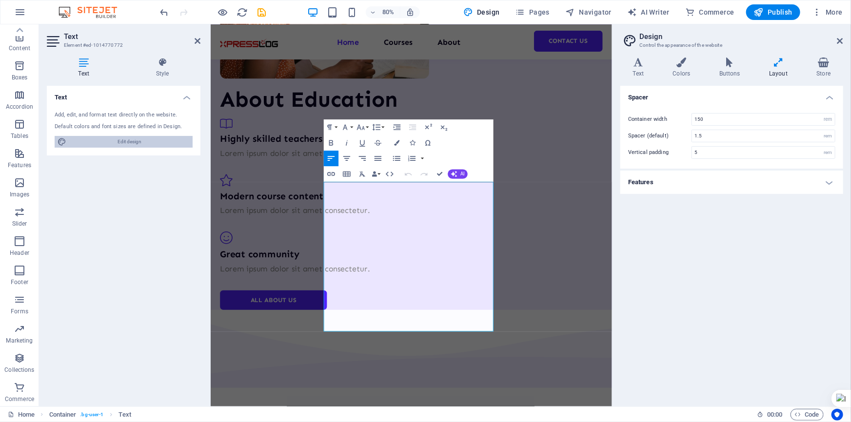
click at [121, 139] on span "Edit design" at bounding box center [129, 142] width 120 height 12
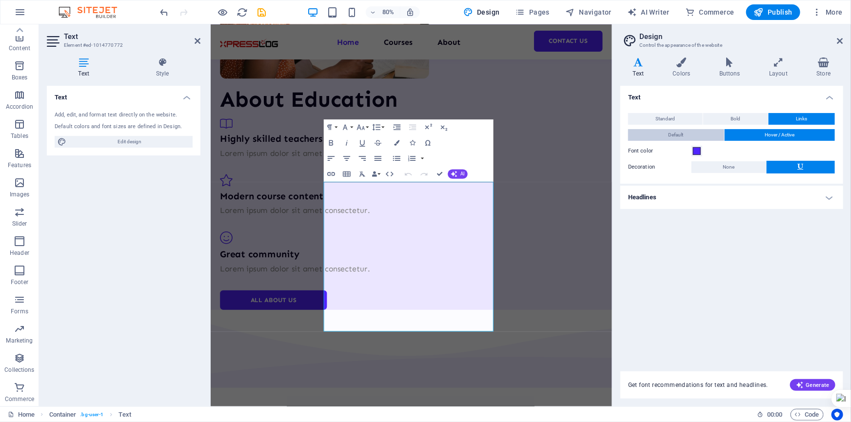
click at [703, 133] on button "Default" at bounding box center [676, 135] width 96 height 12
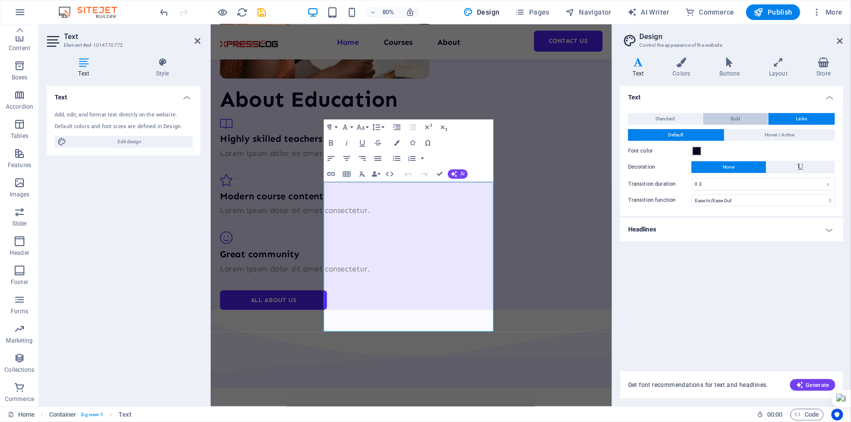
click at [741, 115] on button "Bold" at bounding box center [735, 119] width 65 height 12
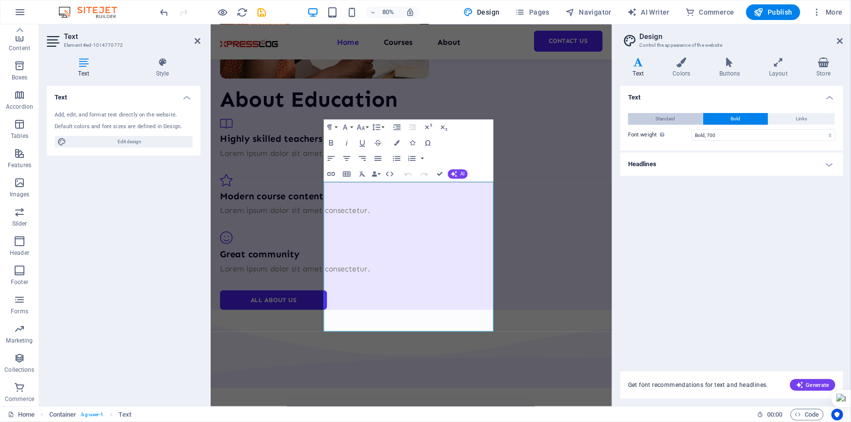
click at [656, 120] on span "Standard" at bounding box center [666, 119] width 20 height 12
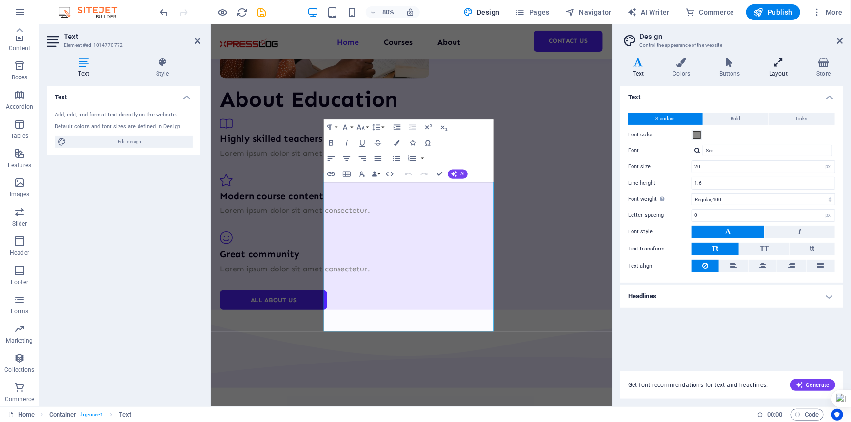
click at [774, 73] on h4 "Layout" at bounding box center [780, 68] width 47 height 20
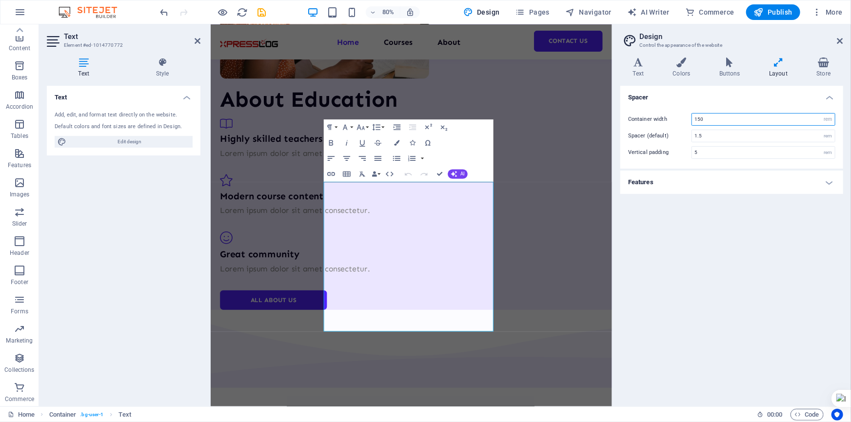
click at [726, 117] on input "150" at bounding box center [763, 120] width 143 height 12
drag, startPoint x: 741, startPoint y: 118, endPoint x: 646, endPoint y: 118, distance: 95.1
click at [648, 118] on div "Container width 150 rem px" at bounding box center [731, 119] width 207 height 13
type input "200"
click at [832, 73] on h4 "Store" at bounding box center [823, 68] width 39 height 20
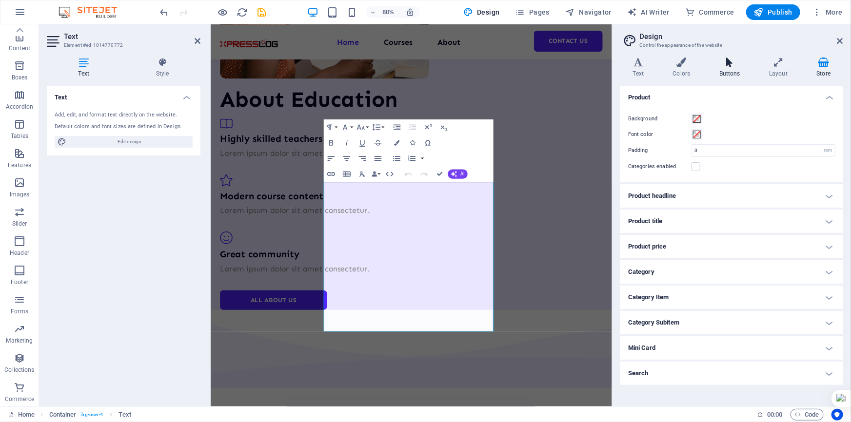
click at [745, 71] on h4 "Buttons" at bounding box center [731, 68] width 50 height 20
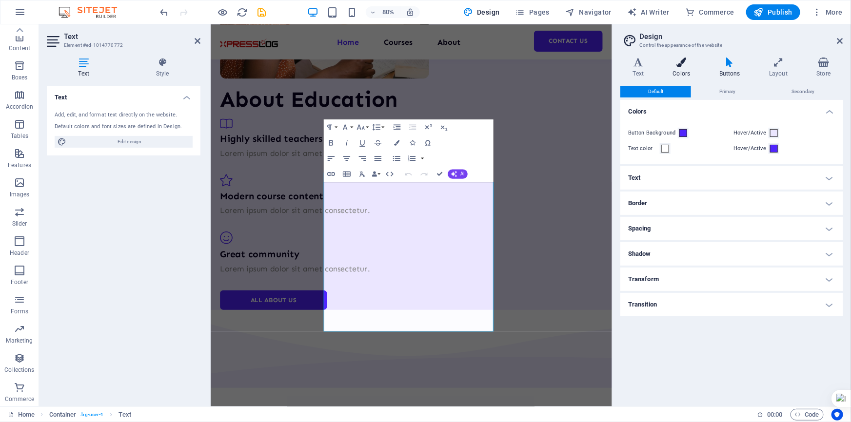
click at [690, 65] on icon at bounding box center [681, 63] width 42 height 10
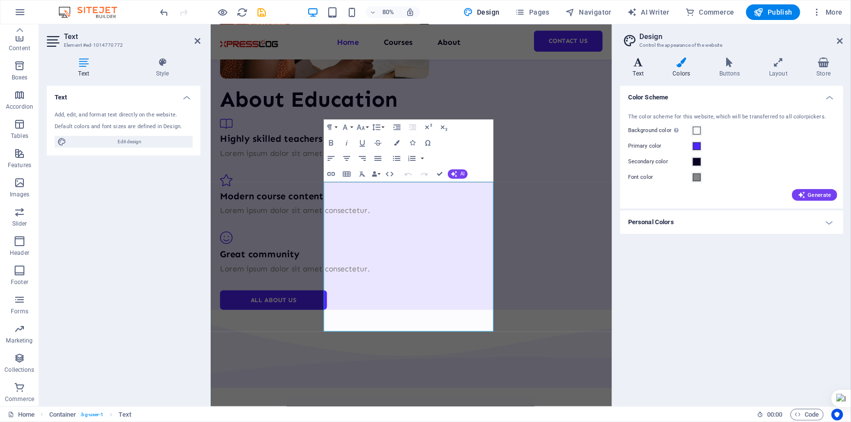
click at [645, 68] on h4 "Text" at bounding box center [640, 68] width 40 height 20
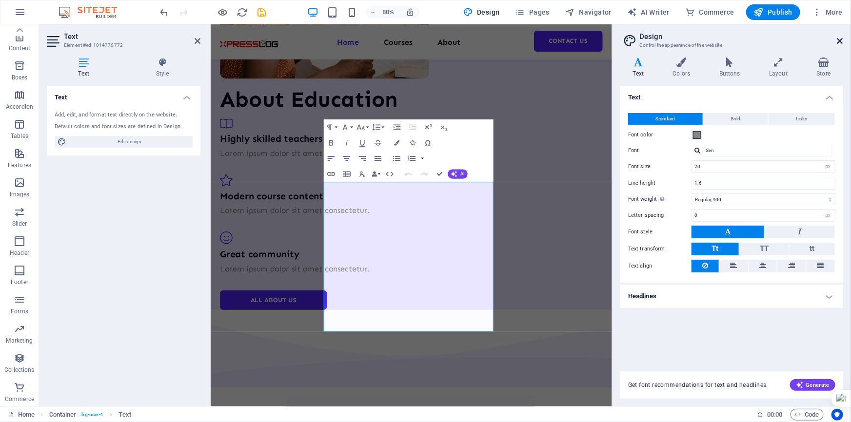
click at [838, 40] on icon at bounding box center [840, 41] width 6 height 8
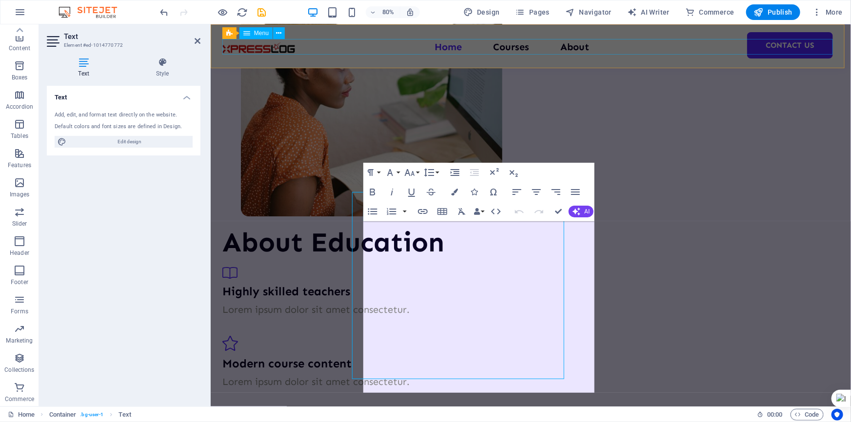
scroll to position [1760, 0]
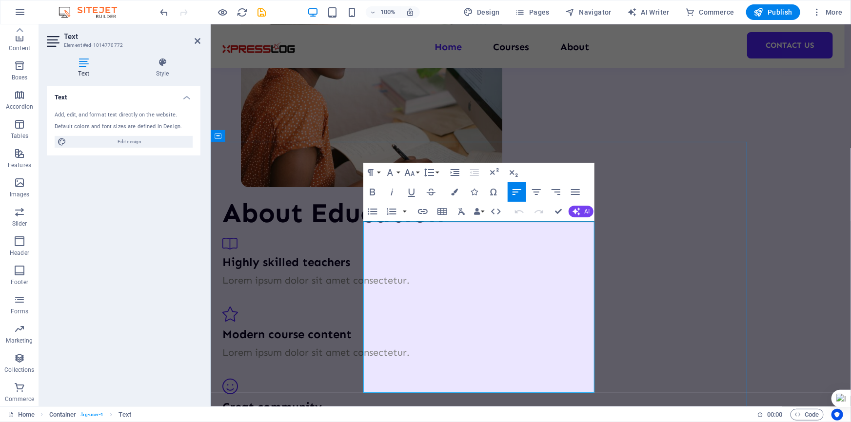
drag, startPoint x: 519, startPoint y: 276, endPoint x: 564, endPoint y: 235, distance: 61.1
drag, startPoint x: 761, startPoint y: 192, endPoint x: 608, endPoint y: 188, distance: 153.1
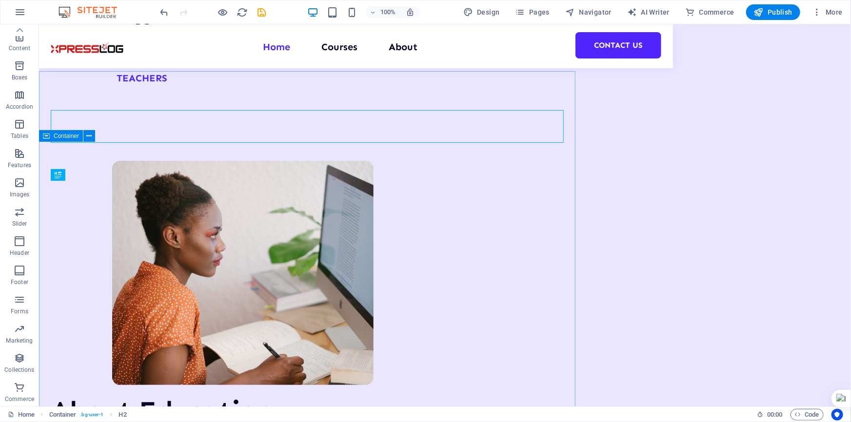
scroll to position [1831, 0]
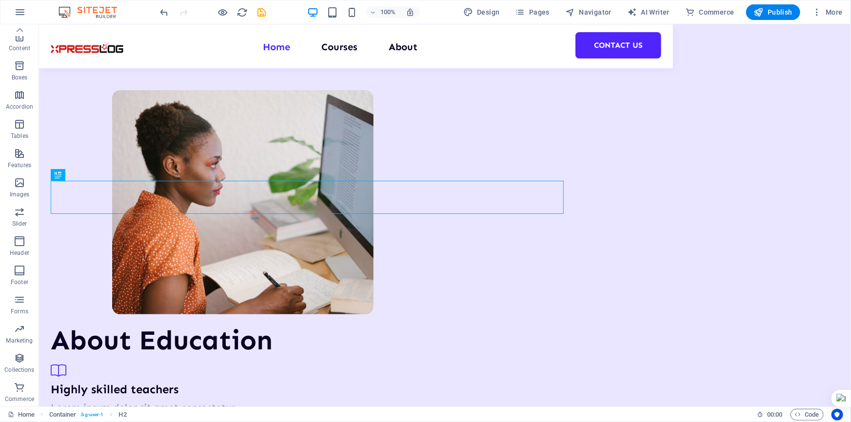
click at [157, 14] on div "100% Design Pages Navigator AI Writer Commerce Publish More" at bounding box center [425, 11] width 850 height 23
click at [163, 10] on icon "undo" at bounding box center [164, 12] width 11 height 11
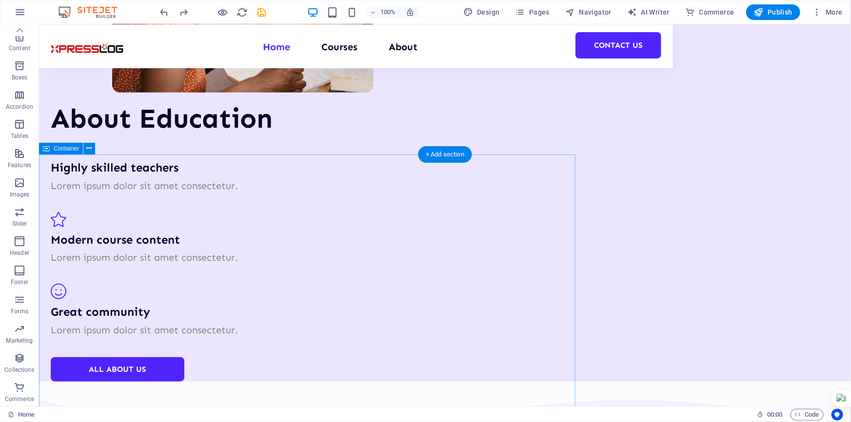
scroll to position [1698, 0]
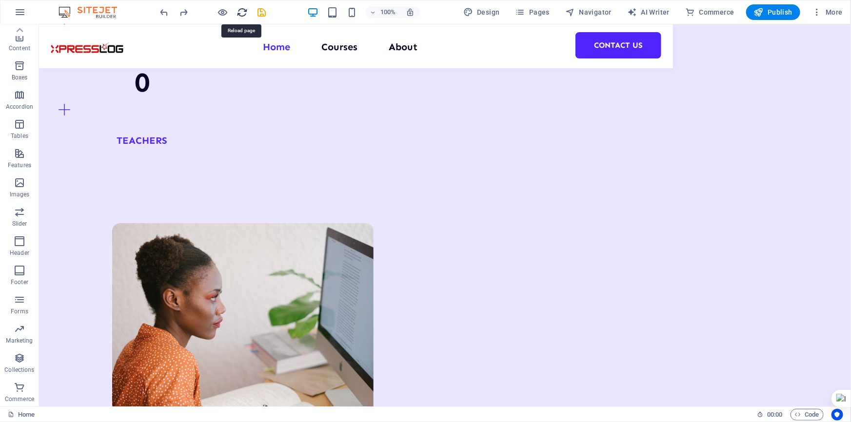
click at [239, 16] on icon "reload" at bounding box center [242, 12] width 11 height 11
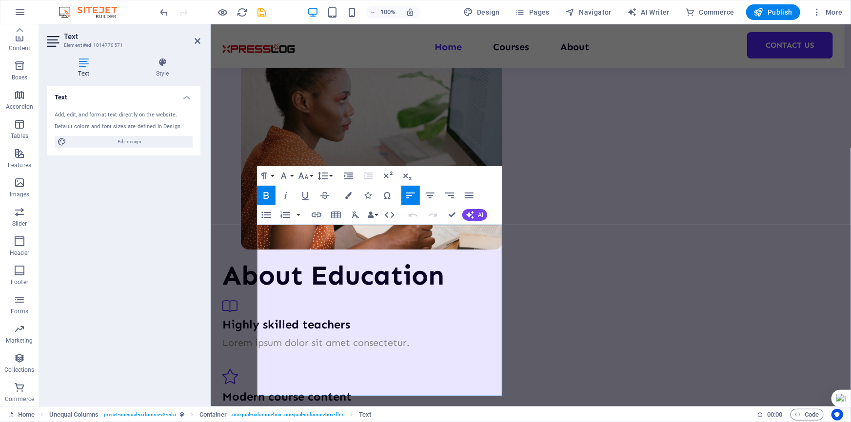
click at [265, 196] on icon "button" at bounding box center [266, 196] width 12 height 12
click at [268, 196] on icon "button" at bounding box center [266, 195] width 5 height 7
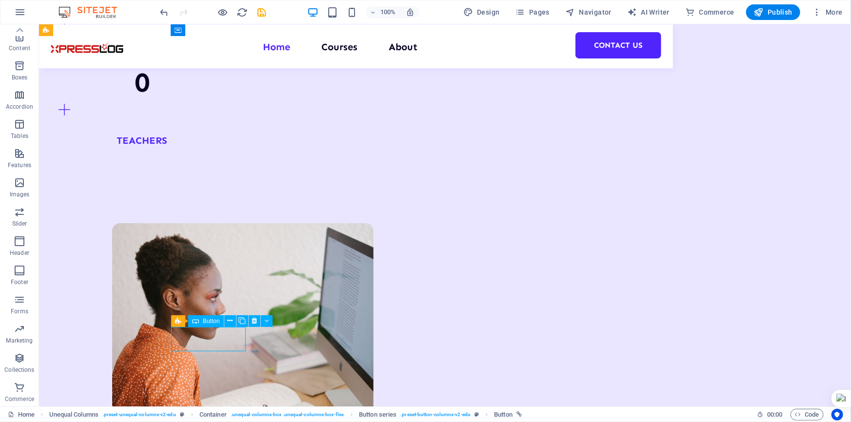
select select "px"
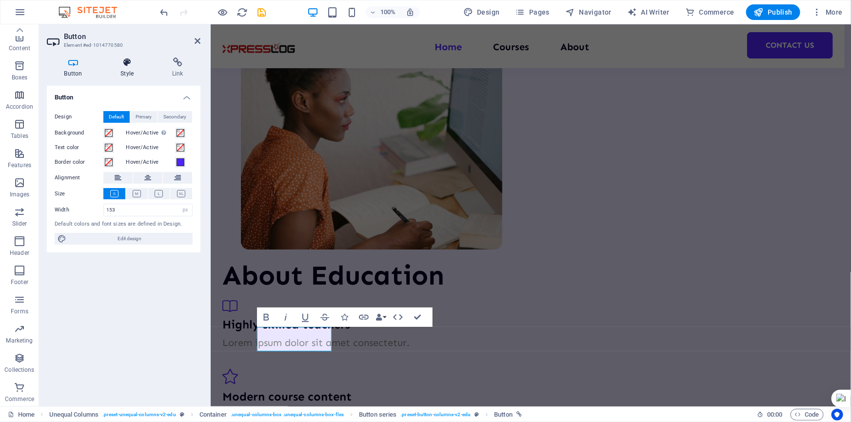
click at [126, 74] on h4 "Style" at bounding box center [129, 68] width 52 height 20
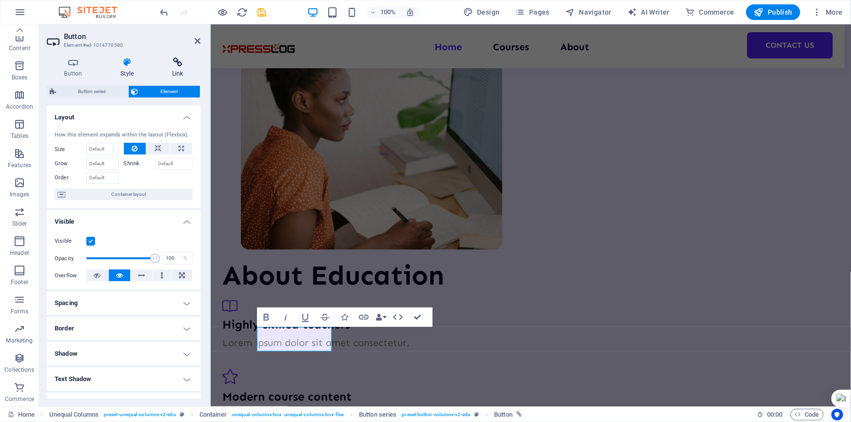
click at [178, 72] on h4 "Link" at bounding box center [178, 68] width 46 height 20
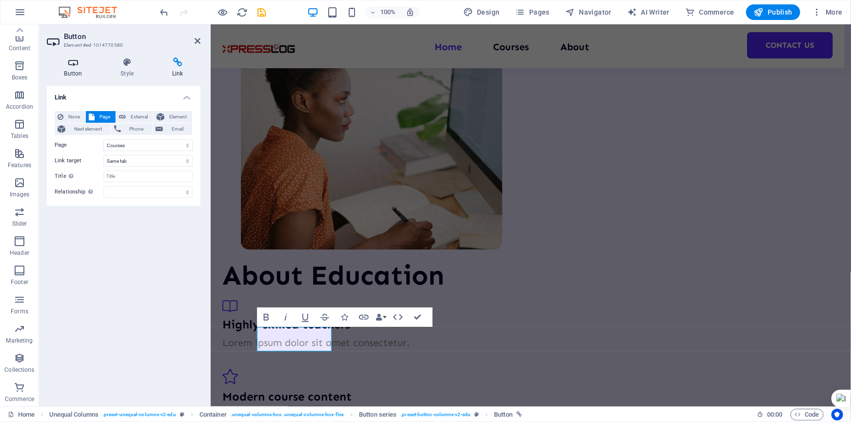
click at [72, 66] on icon at bounding box center [73, 63] width 53 height 10
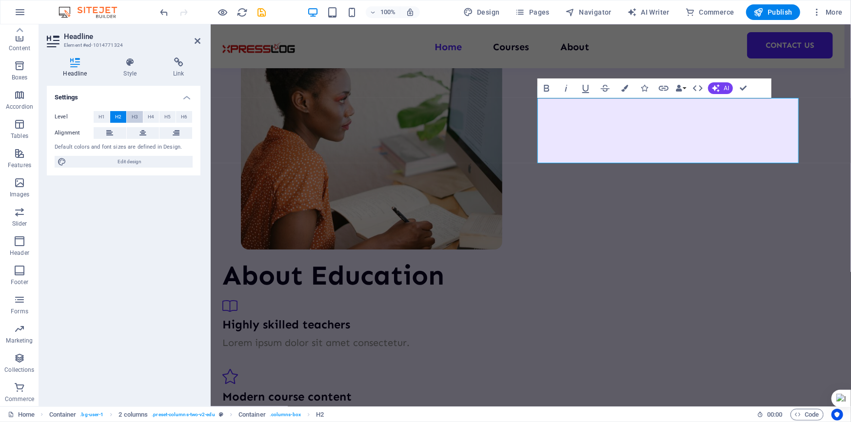
click at [130, 118] on button "H3" at bounding box center [135, 117] width 16 height 12
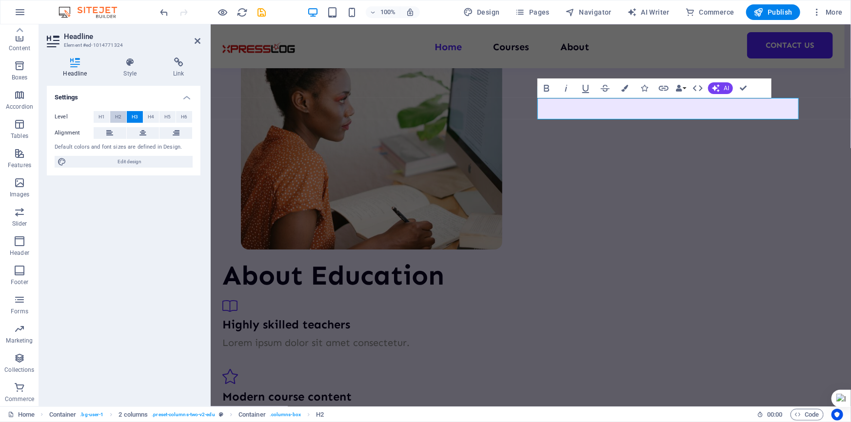
click at [123, 118] on button "H2" at bounding box center [118, 117] width 16 height 12
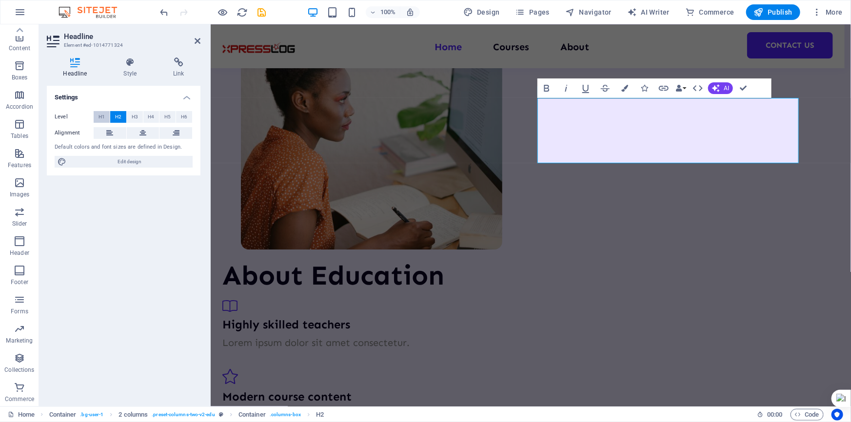
click at [100, 116] on span "H1" at bounding box center [101, 117] width 6 height 12
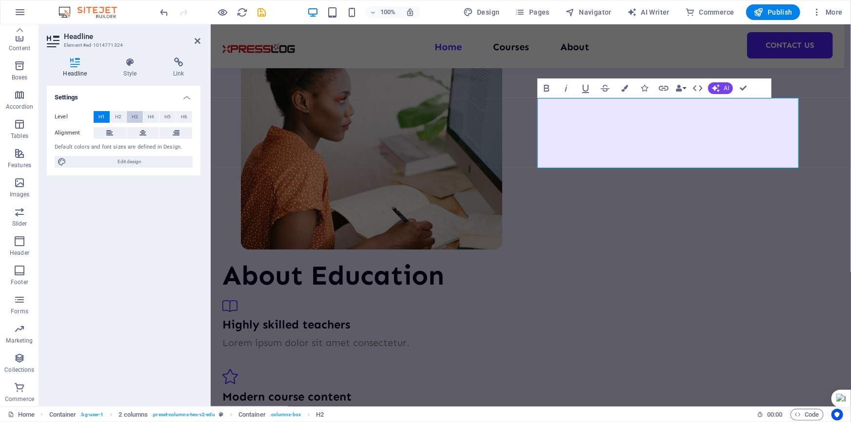
click at [134, 120] on span "H3" at bounding box center [135, 117] width 6 height 12
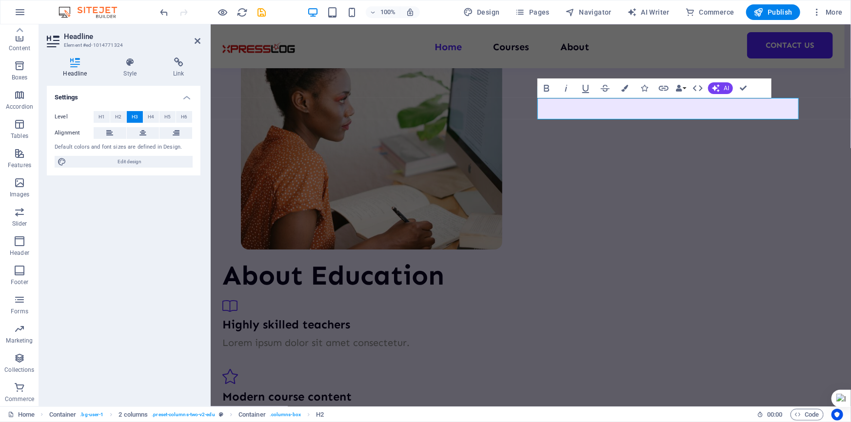
click at [850, 178] on div at bounding box center [850, 211] width 0 height 422
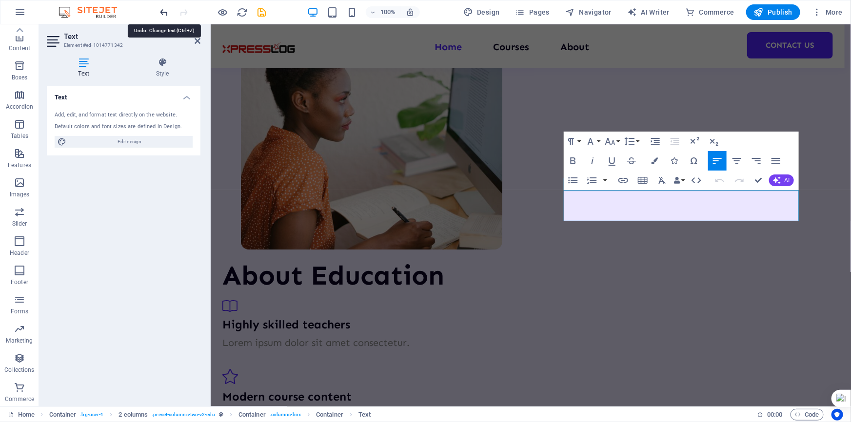
click at [161, 13] on icon "undo" at bounding box center [164, 12] width 11 height 11
click at [164, 11] on icon "undo" at bounding box center [164, 12] width 11 height 11
click at [164, 14] on icon "undo" at bounding box center [164, 12] width 11 height 11
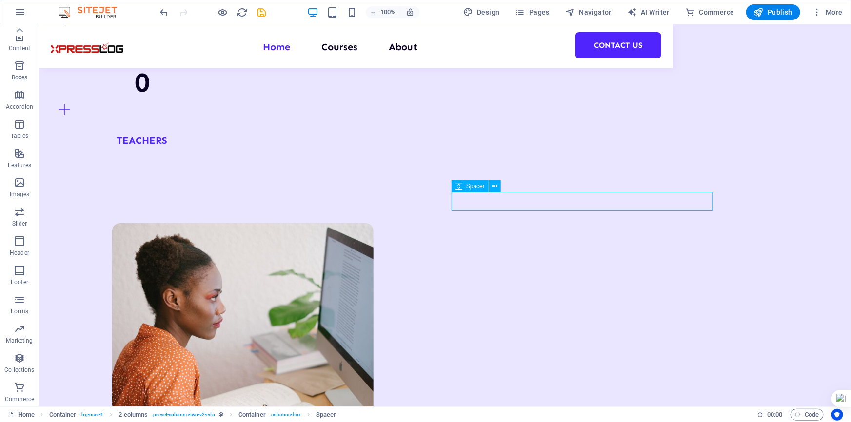
select select "px"
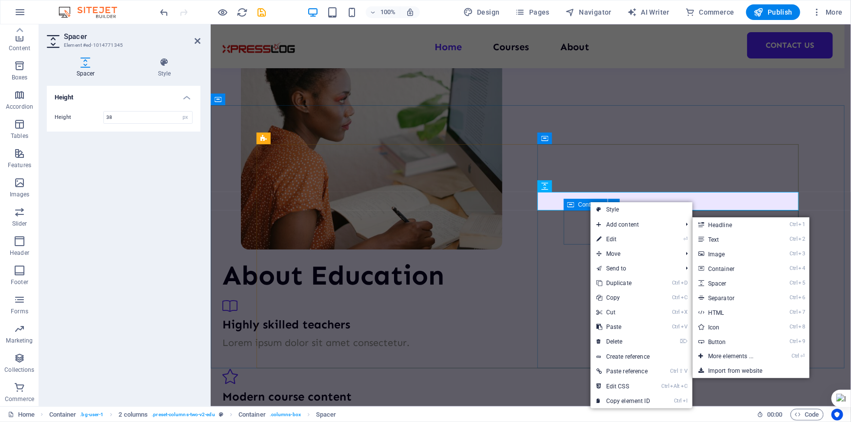
click at [568, 200] on icon at bounding box center [571, 205] width 7 height 12
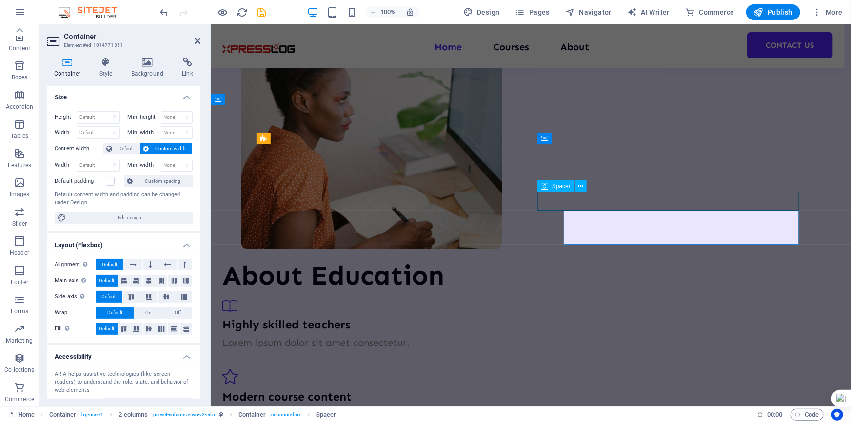
select select "px"
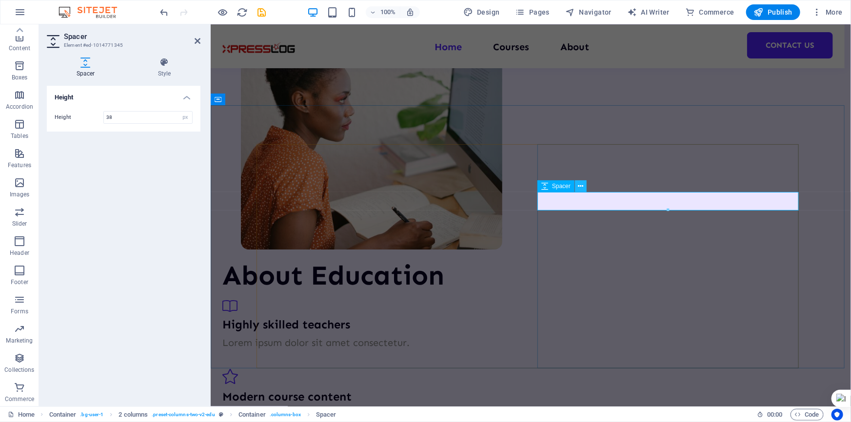
click at [579, 186] on icon at bounding box center [580, 186] width 5 height 10
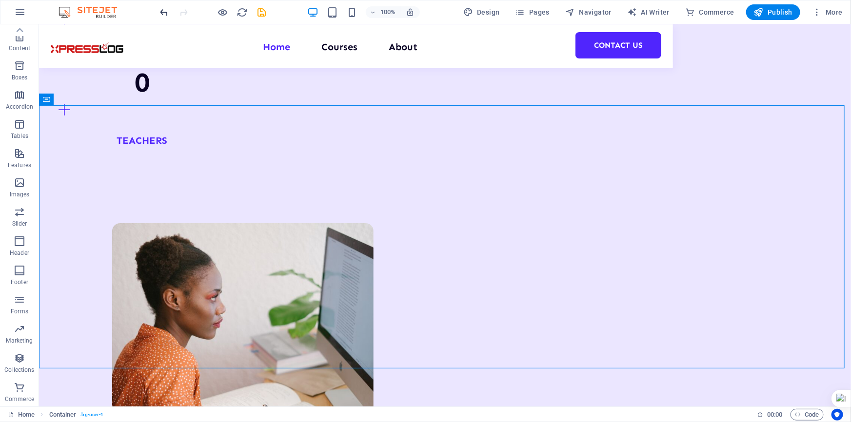
click at [159, 11] on icon "undo" at bounding box center [164, 12] width 11 height 11
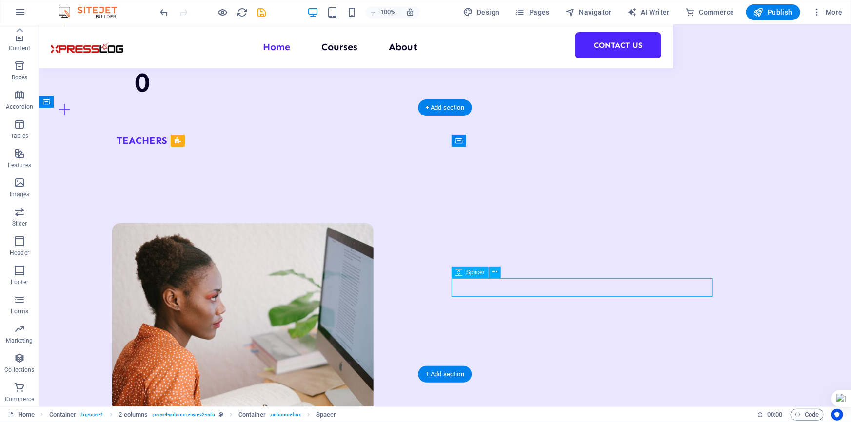
select select "px"
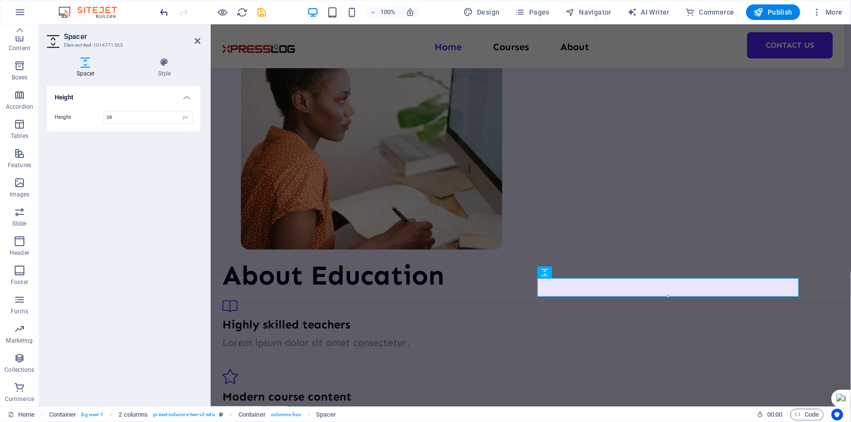
click at [161, 10] on icon "undo" at bounding box center [164, 12] width 11 height 11
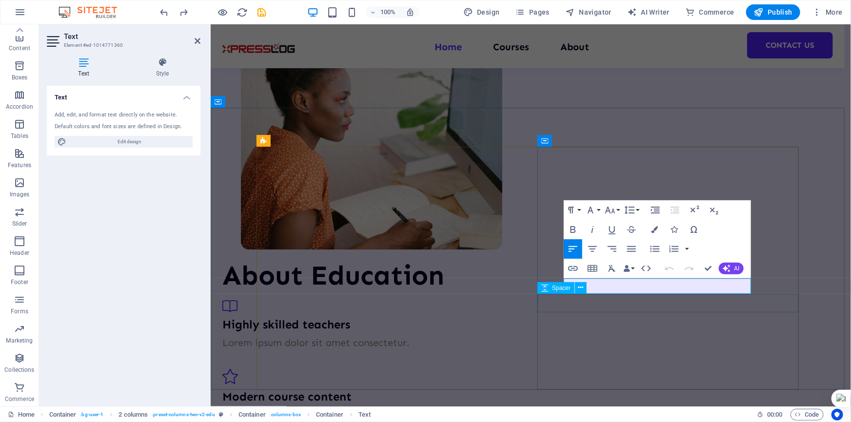
click at [592, 285] on div "Spacer" at bounding box center [565, 288] width 56 height 12
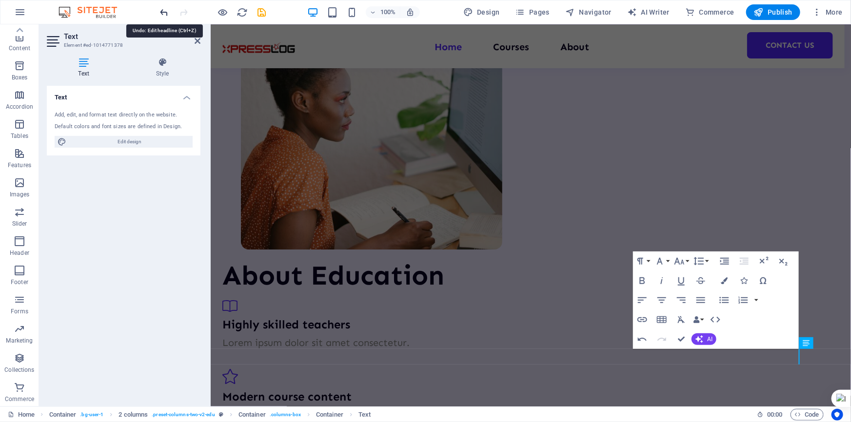
click at [165, 10] on icon "undo" at bounding box center [164, 12] width 11 height 11
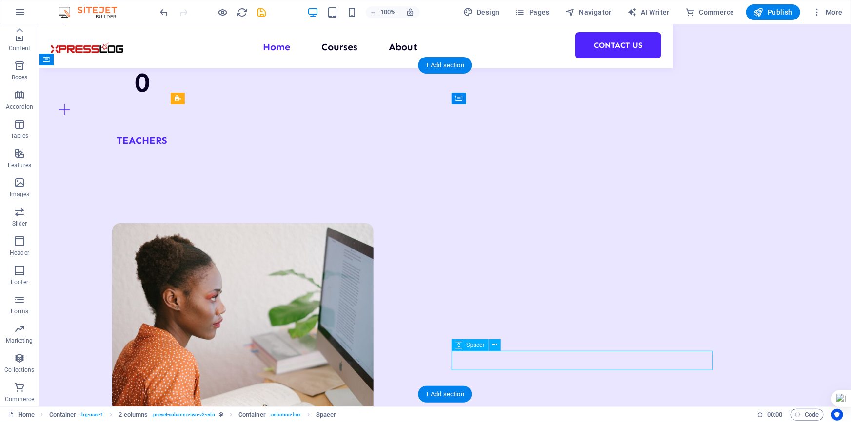
select select "px"
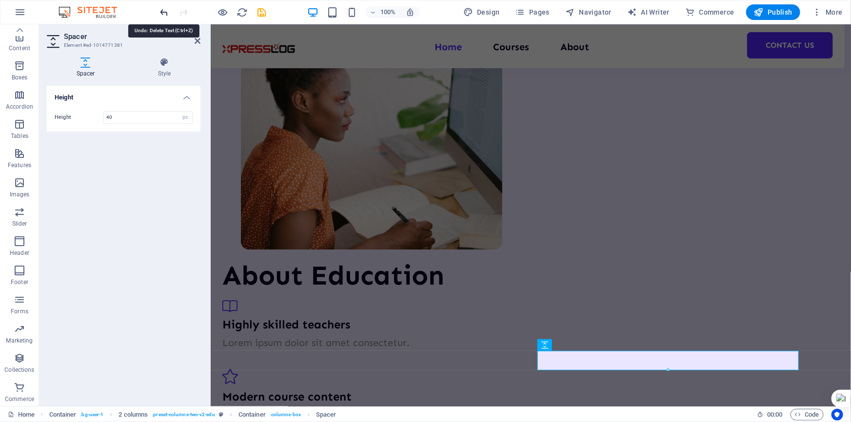
click at [166, 9] on icon "undo" at bounding box center [164, 12] width 11 height 11
